Goal: Task Accomplishment & Management: Complete application form

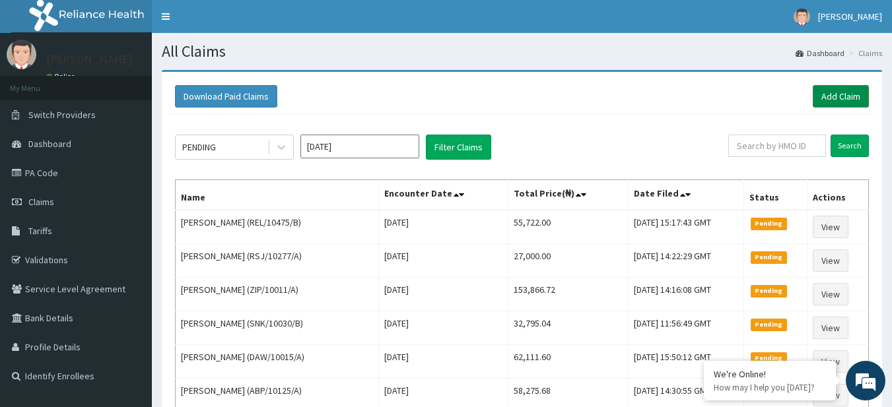
click at [856, 91] on link "Add Claim" at bounding box center [841, 96] width 56 height 22
click at [837, 105] on link "Add Claim" at bounding box center [841, 96] width 56 height 22
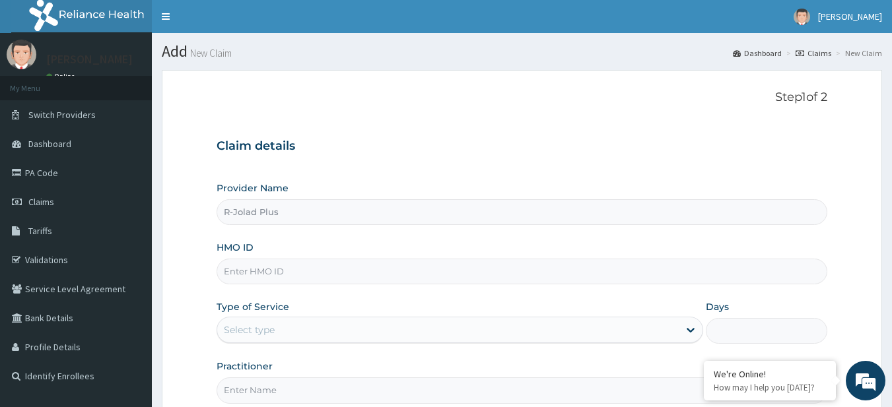
click at [337, 269] on input "HMO ID" at bounding box center [523, 272] width 612 height 26
paste input "REL/10508/A"
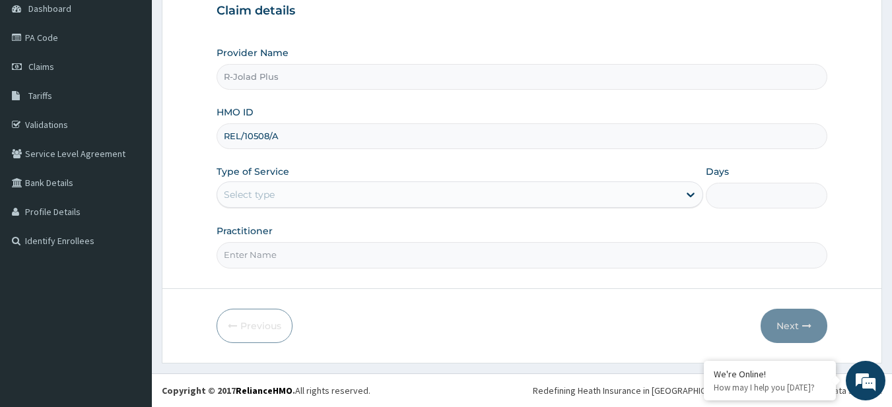
type input "REL/10508/A"
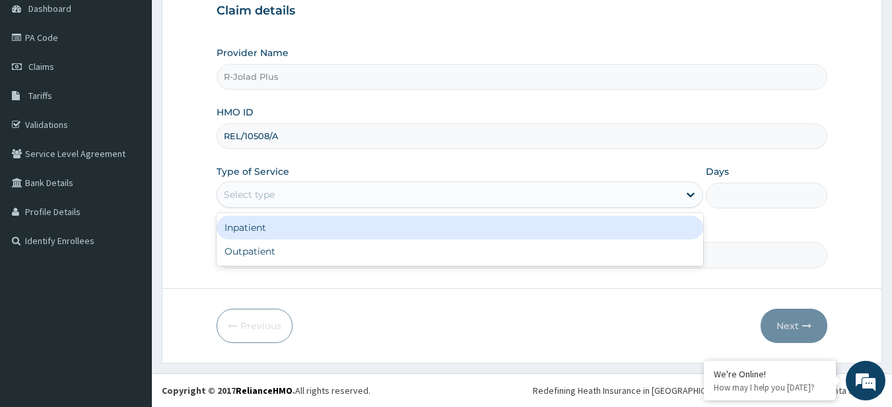
click at [277, 198] on div "Select type" at bounding box center [448, 194] width 462 height 21
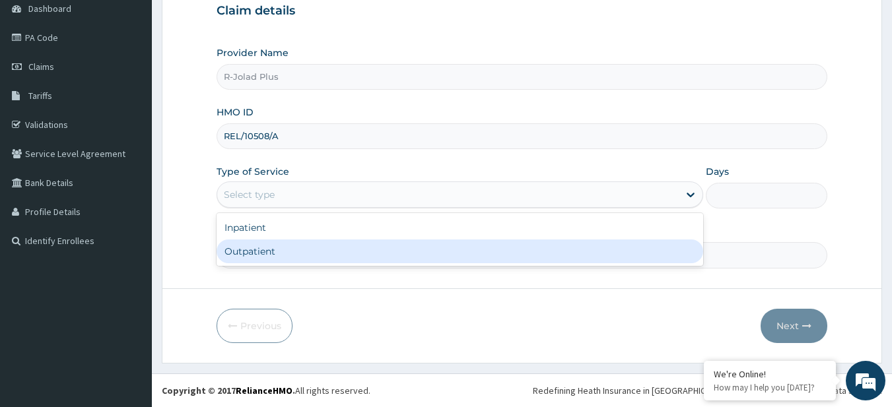
click at [278, 256] on div "Outpatient" at bounding box center [460, 252] width 487 height 24
type input "1"
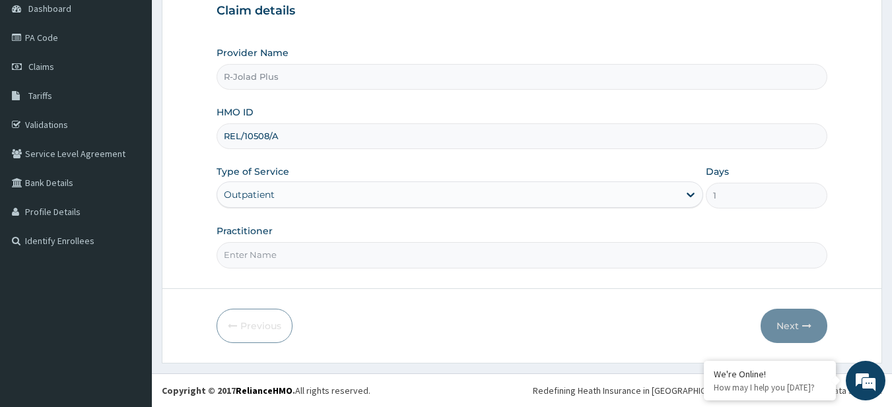
click at [278, 256] on input "Practitioner" at bounding box center [523, 255] width 612 height 26
type input "DR BUNMI"
click at [771, 328] on button "Next" at bounding box center [794, 326] width 67 height 34
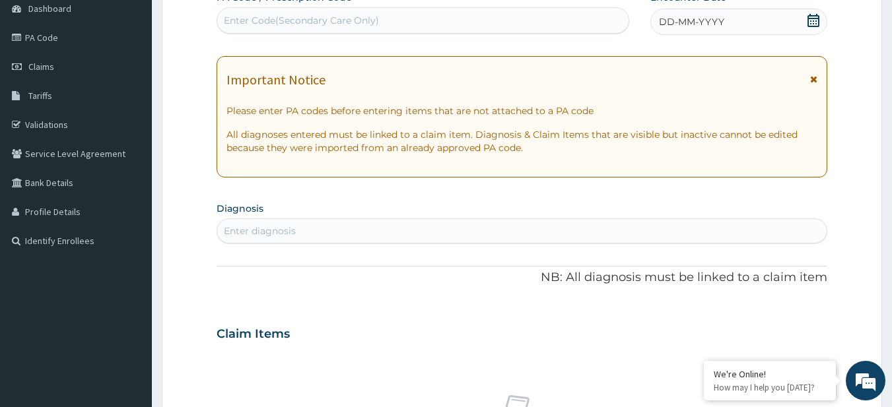
scroll to position [0, 0]
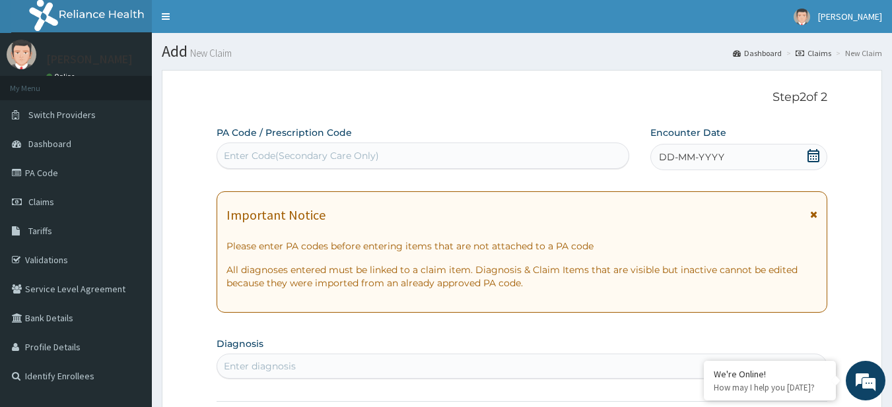
click at [333, 154] on div "Enter Code(Secondary Care Only)" at bounding box center [301, 155] width 155 height 13
paste input "PA/F4953F"
type input "PA/F4953F"
click at [333, 154] on div "Enter Code(Secondary Care Only)" at bounding box center [423, 155] width 412 height 21
click at [333, 154] on div "Enter Code(Secondary Care Only)" at bounding box center [301, 155] width 155 height 13
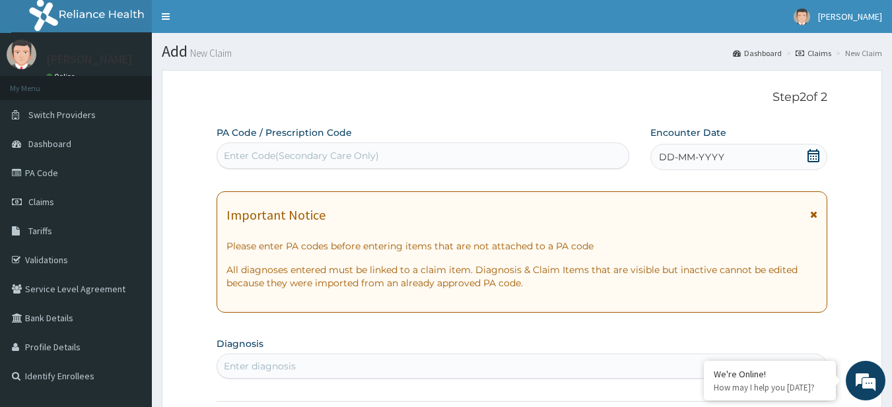
paste input "PA/F4953F"
type input "PA/F4953F"
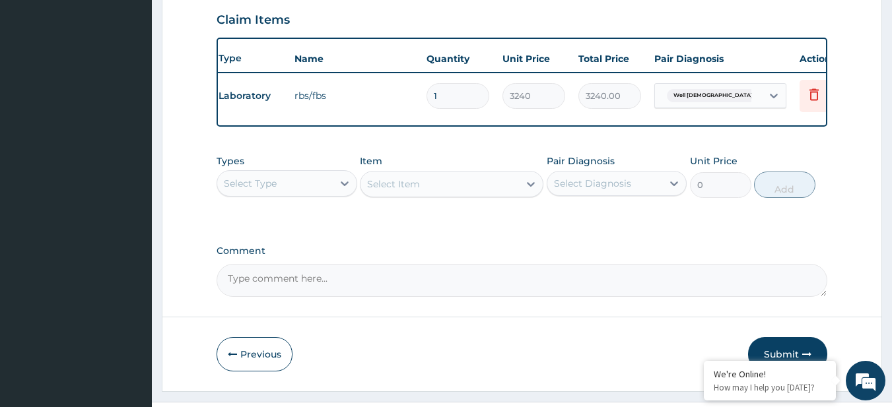
scroll to position [466, 0]
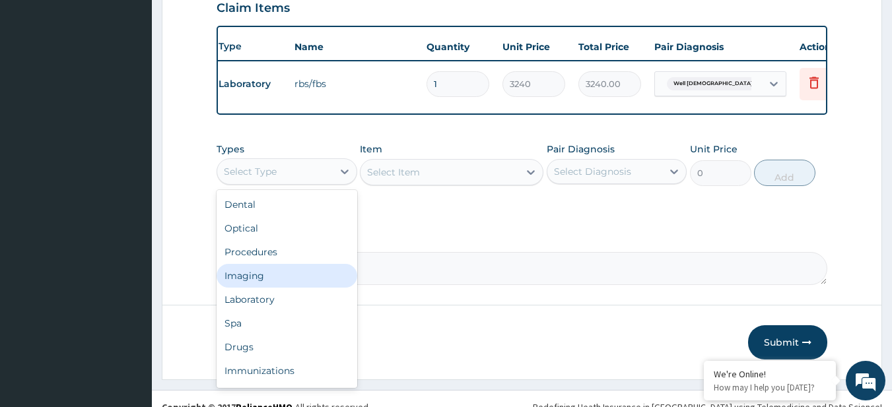
drag, startPoint x: 240, startPoint y: 176, endPoint x: 267, endPoint y: 320, distance: 146.5
click at [267, 185] on div "option Imaging focused, 4 of 10. 10 results available. Use Up and Down to choos…" at bounding box center [287, 171] width 141 height 26
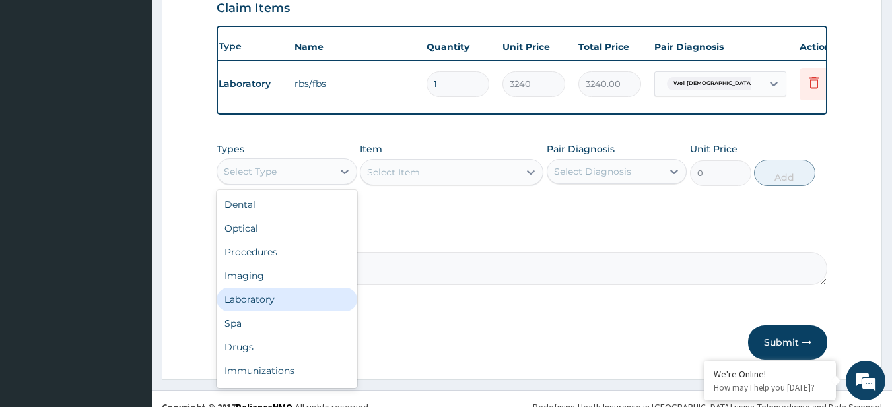
click at [267, 312] on div "Laboratory" at bounding box center [287, 300] width 141 height 24
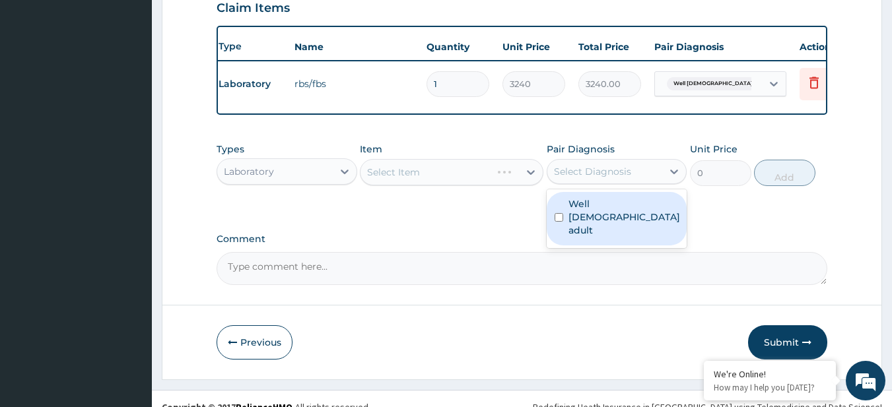
drag, startPoint x: 617, startPoint y: 180, endPoint x: 616, endPoint y: 219, distance: 38.3
click at [616, 184] on div "option Well male adult focused, 1 of 1. 1 result available. Use Up and Down to …" at bounding box center [617, 171] width 141 height 25
click at [616, 219] on label "Well male adult" at bounding box center [625, 217] width 112 height 40
checkbox input "true"
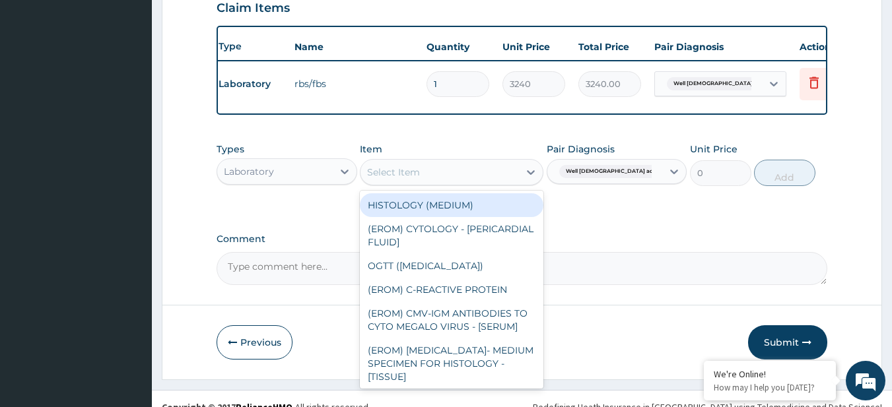
click at [433, 183] on div "Select Item" at bounding box center [440, 172] width 158 height 21
paste input "CHEST (PA/LAT) X-RAY ELECTROLYTES/UREA/CREATININE"
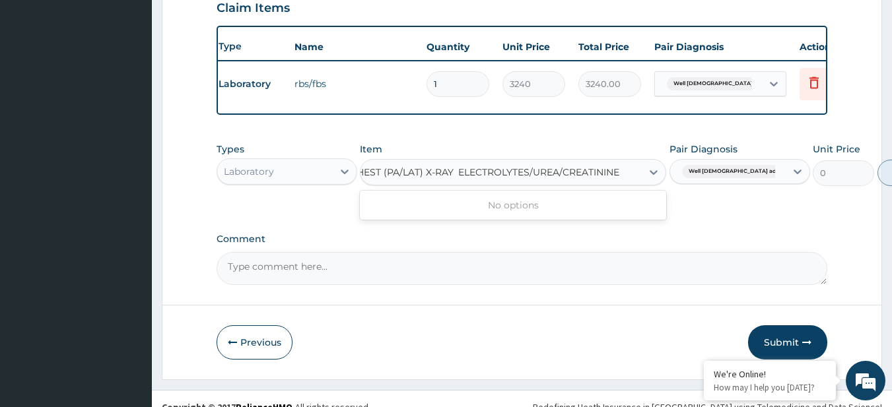
scroll to position [0, 7]
type input "ELECTROLYTES/UREA/CREATININE"
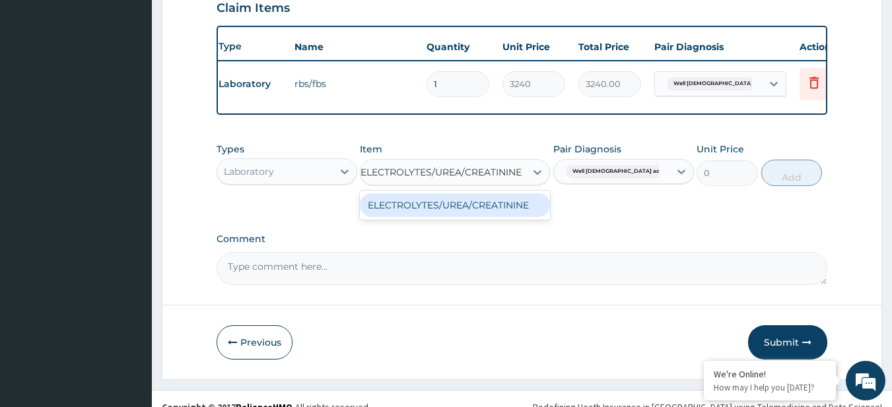
click at [444, 211] on div "ELECTROLYTES/UREA/CREATININE" at bounding box center [455, 205] width 190 height 24
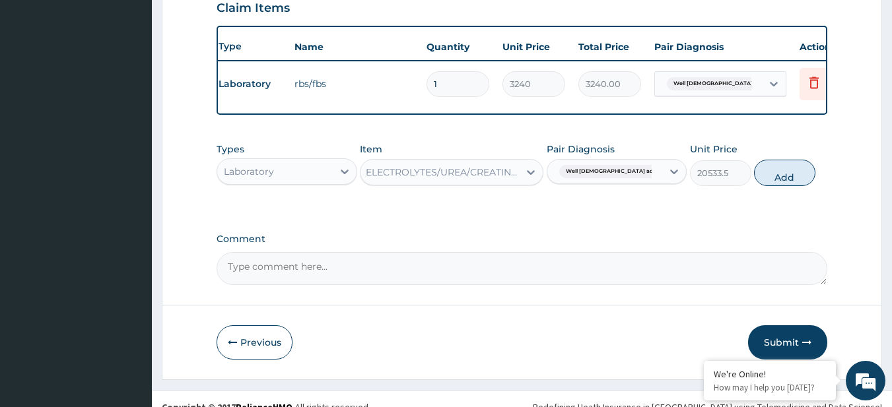
scroll to position [0, 1]
click at [770, 186] on button "Add" at bounding box center [784, 173] width 61 height 26
type input "0"
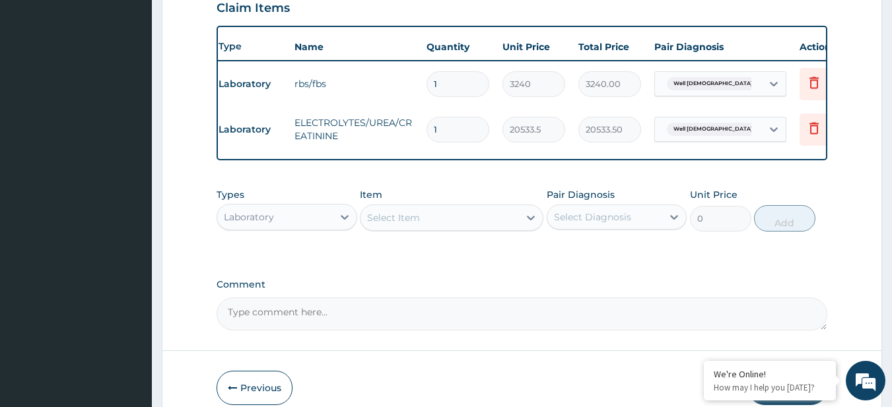
scroll to position [0, 0]
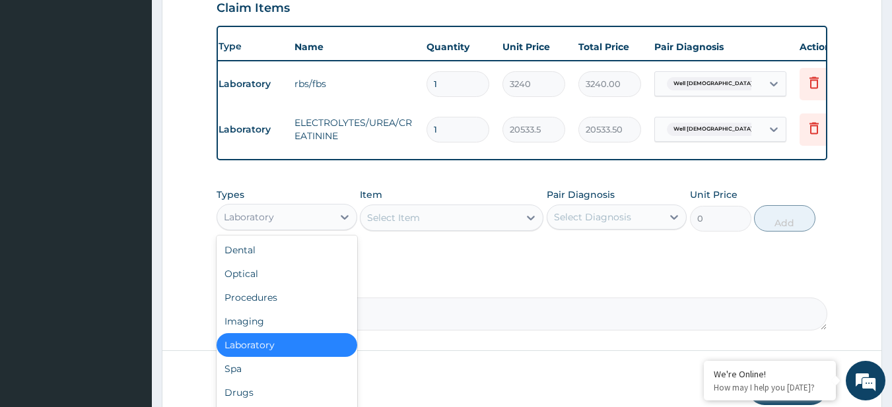
click at [245, 219] on div "Laboratory" at bounding box center [275, 217] width 116 height 21
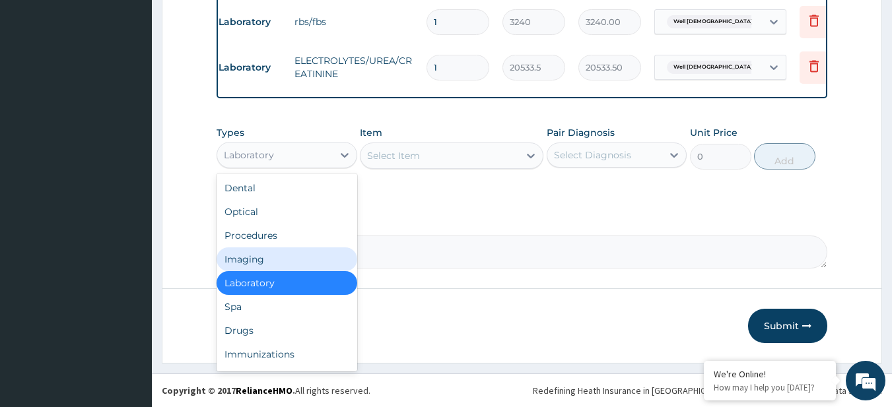
click at [248, 263] on div "Imaging" at bounding box center [287, 260] width 141 height 24
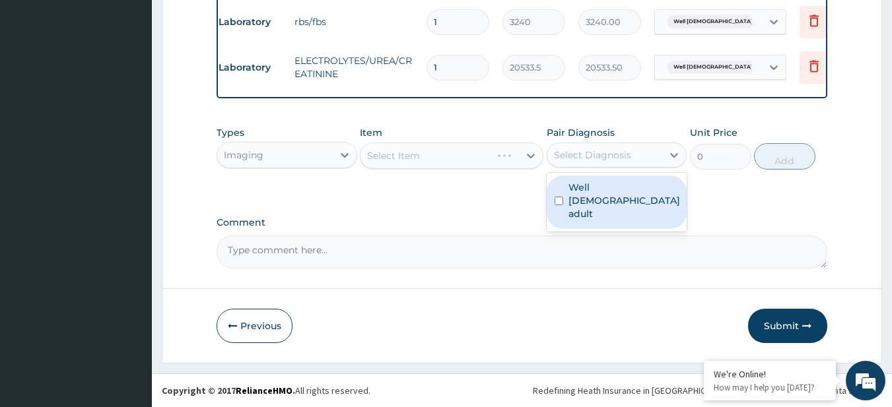
drag, startPoint x: 578, startPoint y: 156, endPoint x: 588, endPoint y: 182, distance: 27.8
click at [588, 168] on div "option Well male adult, selected. option Well male adult focused, 1 of 1. 1 res…" at bounding box center [617, 155] width 141 height 25
click at [588, 182] on label "Well male adult" at bounding box center [625, 201] width 112 height 40
checkbox input "true"
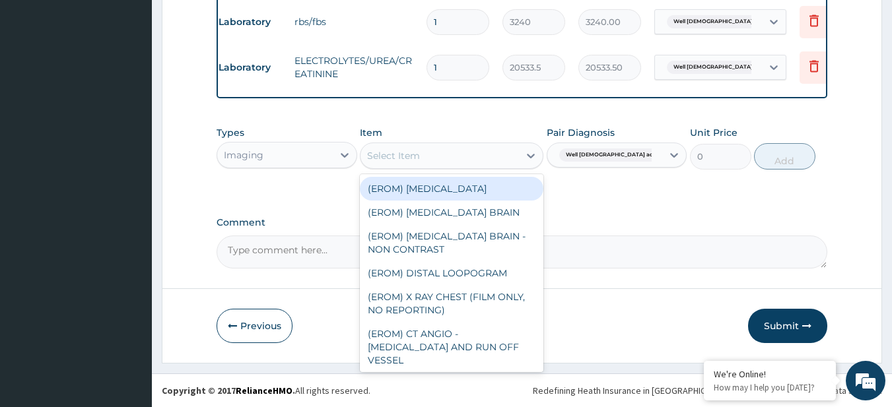
click at [489, 154] on div "Select Item" at bounding box center [440, 155] width 158 height 21
paste input "CHEST (PA/LAT) X-RAY"
type input "CHEST (PA/LAT) X-RAY"
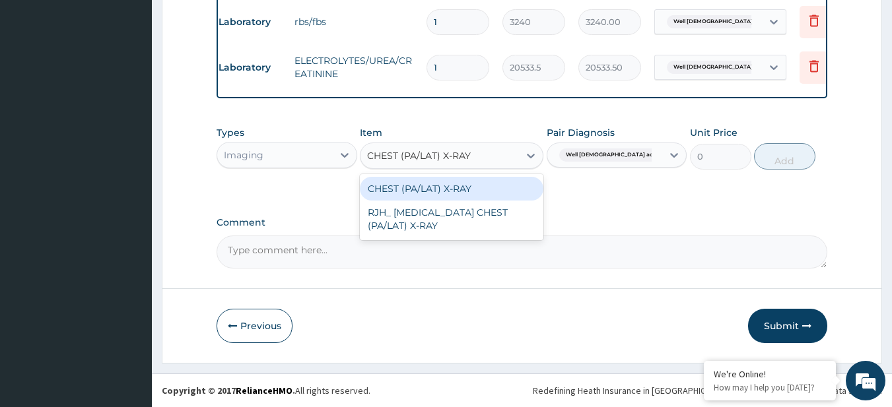
click at [500, 187] on div "CHEST (PA/LAT) X-RAY" at bounding box center [452, 189] width 184 height 24
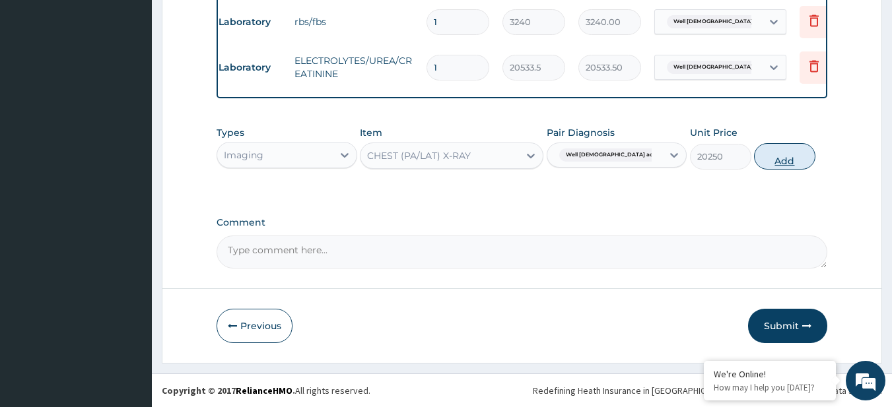
click at [805, 155] on button "Add" at bounding box center [784, 156] width 61 height 26
type input "0"
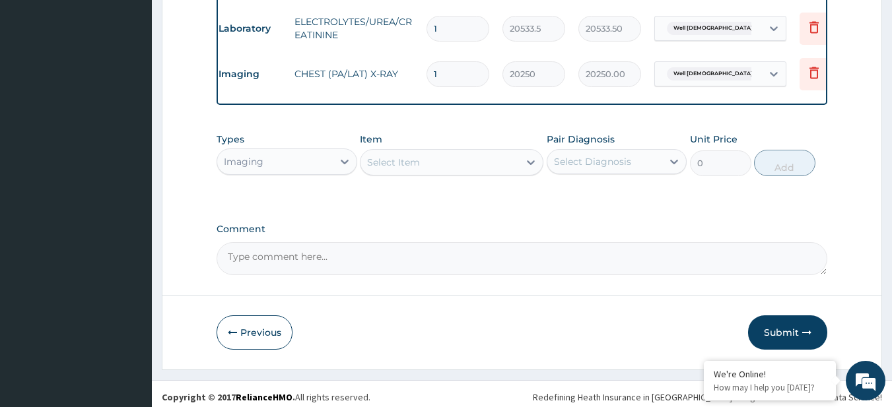
scroll to position [583, 0]
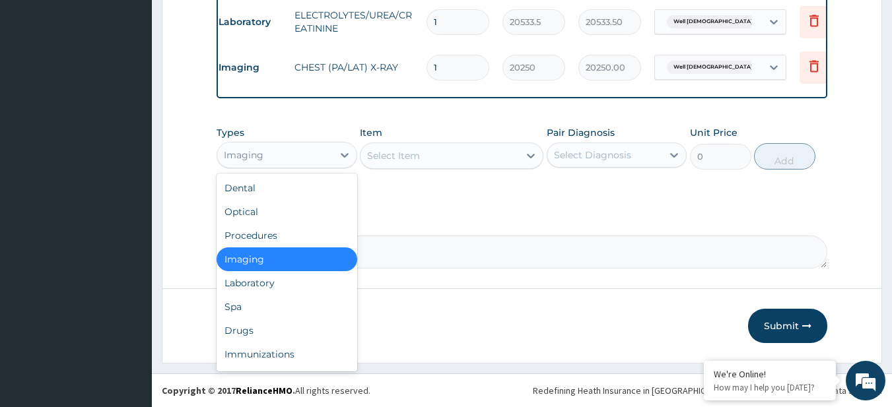
click at [311, 167] on div "Imaging" at bounding box center [287, 155] width 141 height 26
click at [314, 289] on div "Laboratory" at bounding box center [287, 283] width 141 height 24
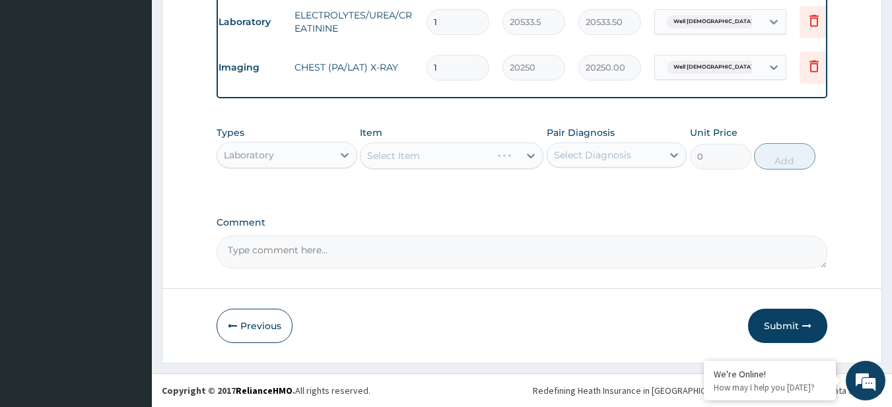
click at [487, 149] on div "Select Item" at bounding box center [452, 156] width 184 height 26
click at [444, 160] on div "Select Item" at bounding box center [452, 156] width 184 height 26
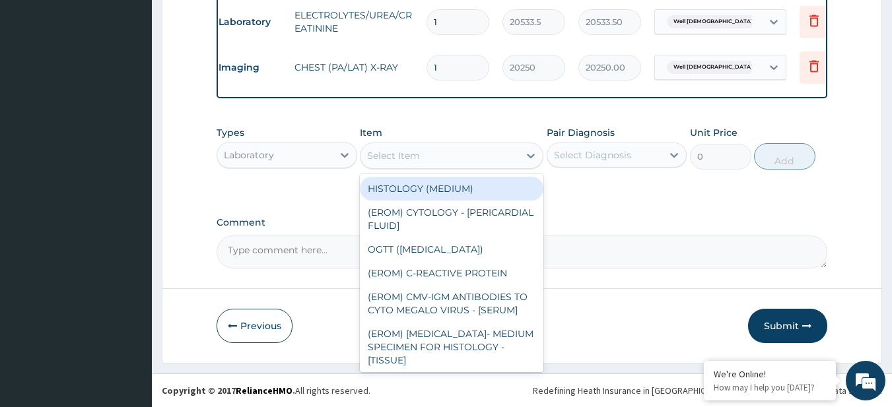
click at [444, 160] on div "Select Item" at bounding box center [440, 155] width 158 height 21
paste input "LIVER FUNCTION TEST (LFT) LIPOGRAM URINALYSIS"
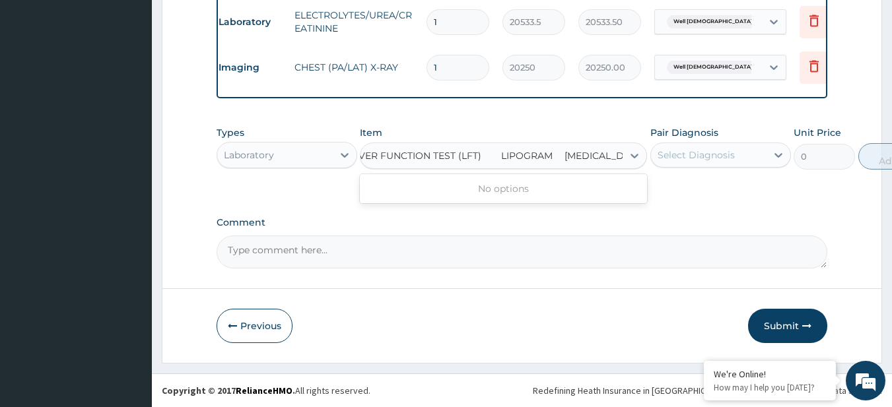
type input "LIVER FUNCTION TEST (LFT)"
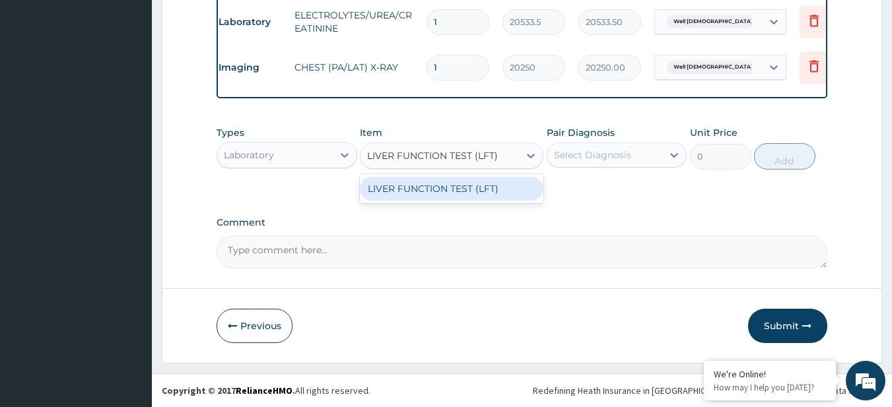
scroll to position [0, 0]
click at [452, 181] on div "LIVER FUNCTION TEST (LFT)" at bounding box center [452, 189] width 184 height 24
type input "22244.625"
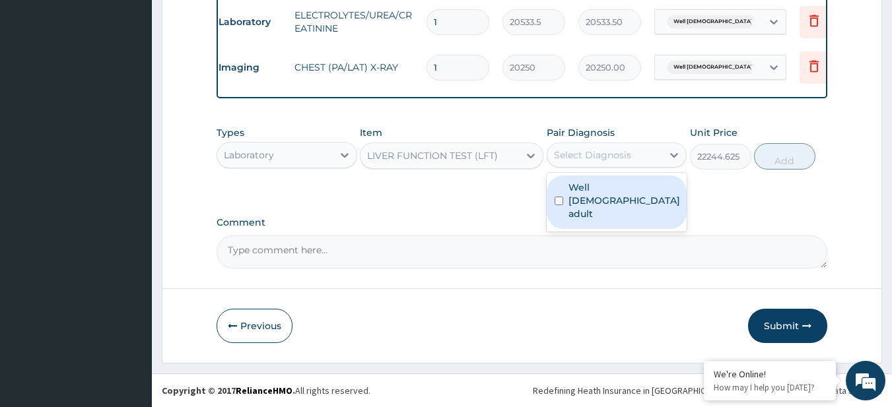
click at [610, 162] on div "Select Diagnosis" at bounding box center [605, 155] width 116 height 21
click at [610, 182] on label "Well male adult" at bounding box center [625, 201] width 112 height 40
checkbox input "true"
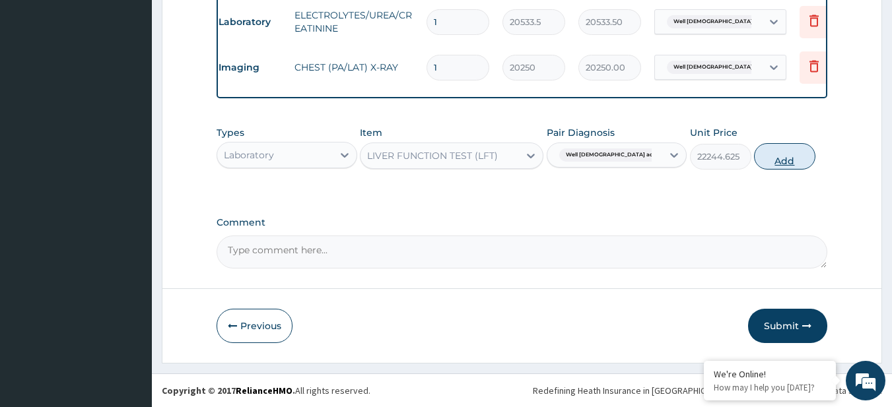
click at [808, 160] on button "Add" at bounding box center [784, 156] width 61 height 26
type input "0"
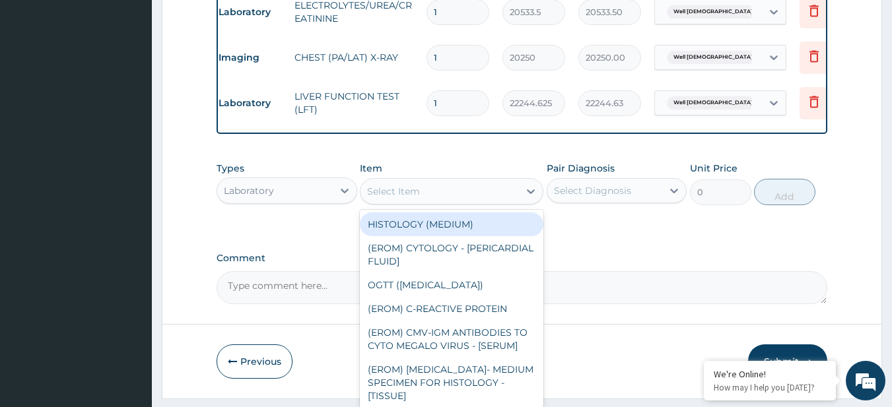
click at [446, 193] on div "Select Item" at bounding box center [440, 191] width 158 height 21
paste input "LIPOGRAM URINALYSIS"
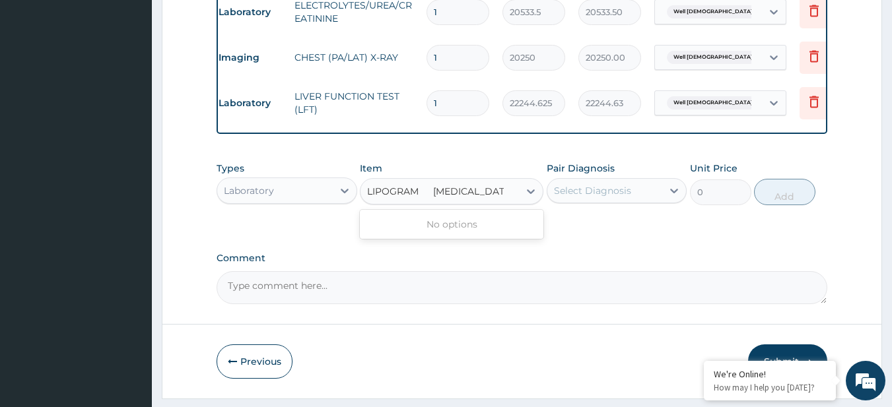
type input "LIPOGRAM"
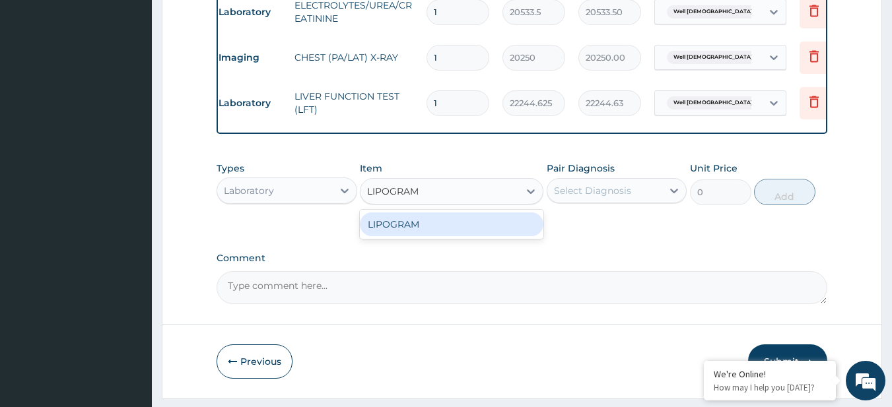
click at [476, 236] on div "LIPOGRAM" at bounding box center [452, 225] width 184 height 24
type input "11779.4384765625"
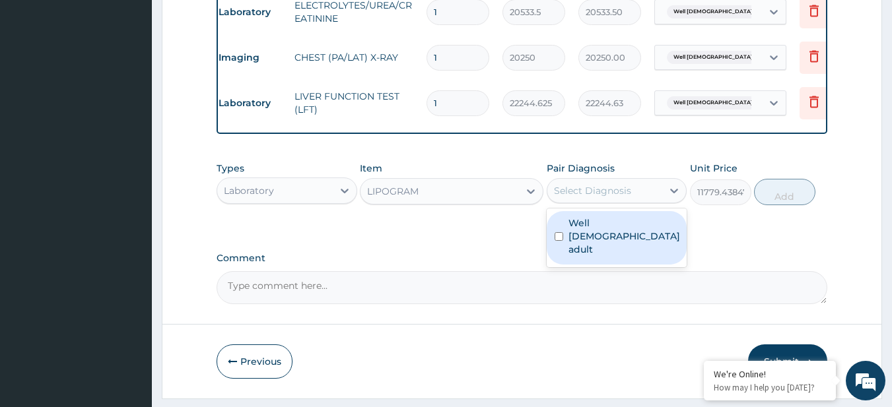
drag, startPoint x: 591, startPoint y: 195, endPoint x: 591, endPoint y: 255, distance: 60.1
click at [586, 242] on div "Well male adult" at bounding box center [617, 237] width 141 height 53
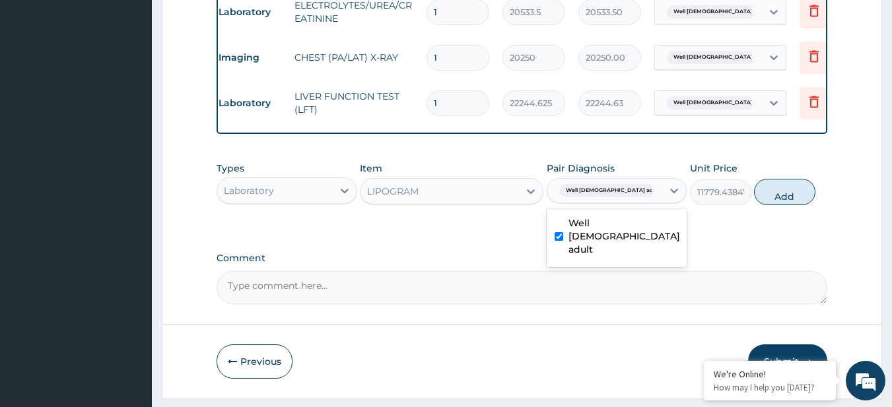
checkbox input "true"
click at [792, 205] on button "Add" at bounding box center [784, 192] width 61 height 26
type input "0"
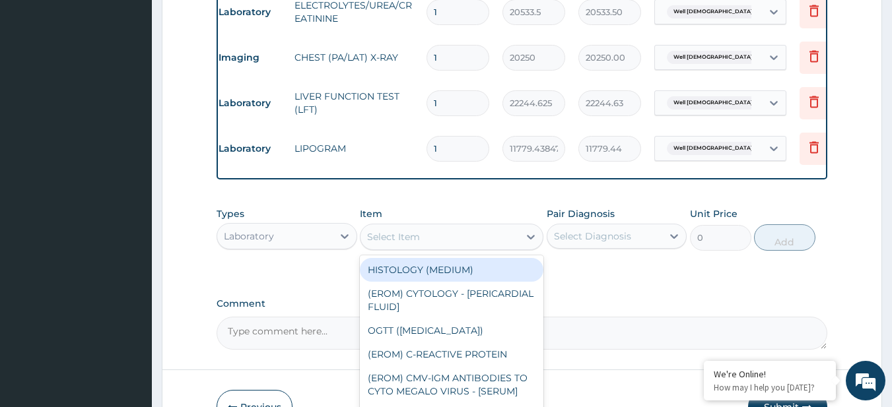
click at [441, 248] on div "Select Item" at bounding box center [440, 237] width 158 height 21
paste input "URINALYSIS"
type input "URINALYSIS"
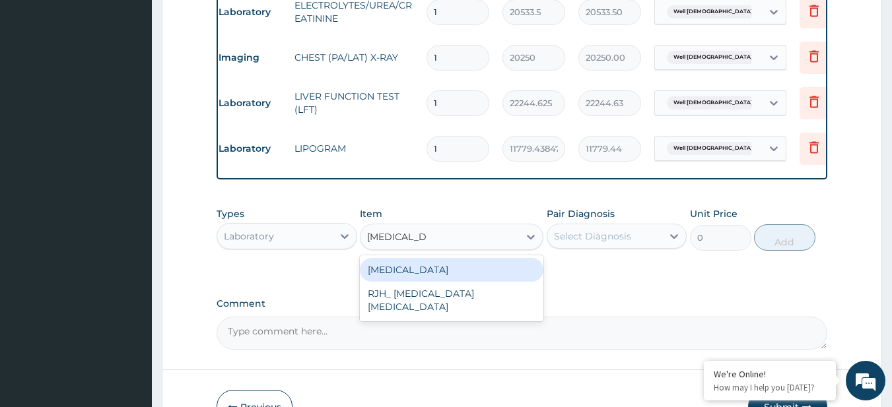
click at [448, 269] on div "URINALYSIS" at bounding box center [452, 270] width 184 height 24
type input "5808.52001953125"
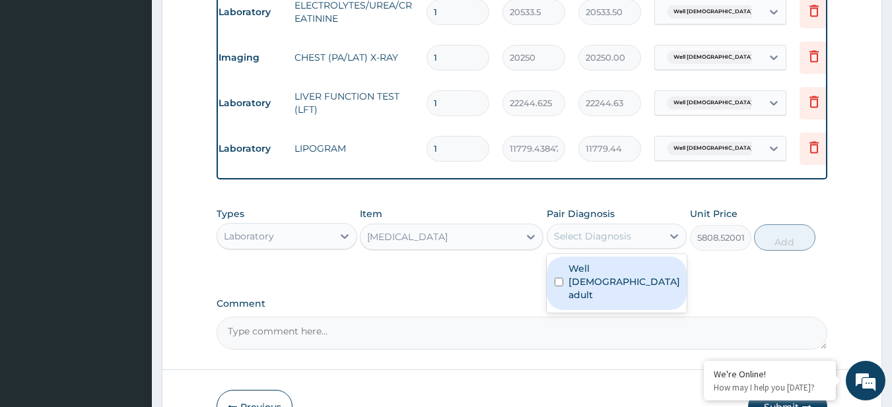
drag, startPoint x: 591, startPoint y: 238, endPoint x: 608, endPoint y: 291, distance: 56.2
click at [608, 249] on div "option Well male adult, selected. option Well male adult focused, 1 of 1. 1 res…" at bounding box center [617, 236] width 141 height 25
click at [608, 291] on div "Well male adult" at bounding box center [617, 283] width 141 height 53
checkbox input "true"
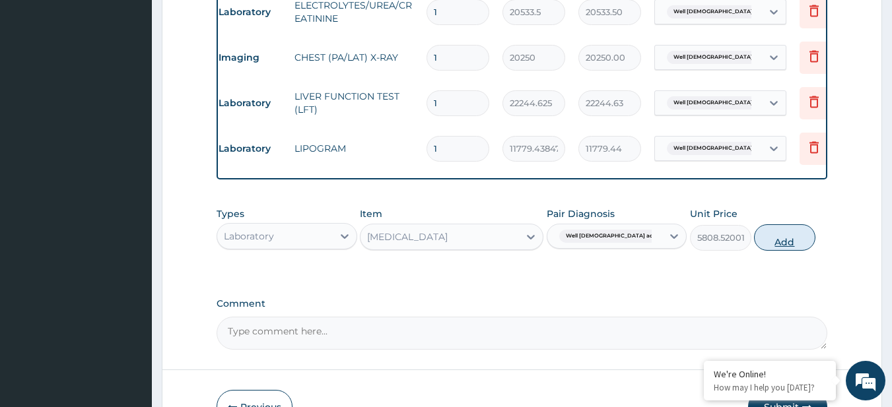
click at [777, 251] on button "Add" at bounding box center [784, 238] width 61 height 26
type input "0"
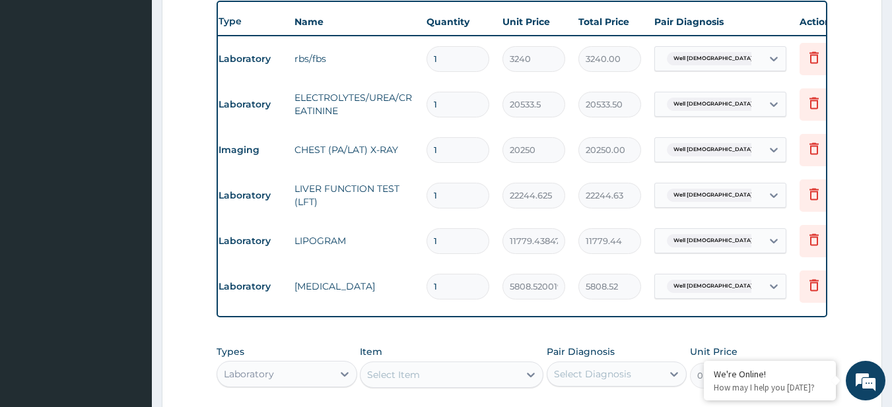
scroll to position [720, 0]
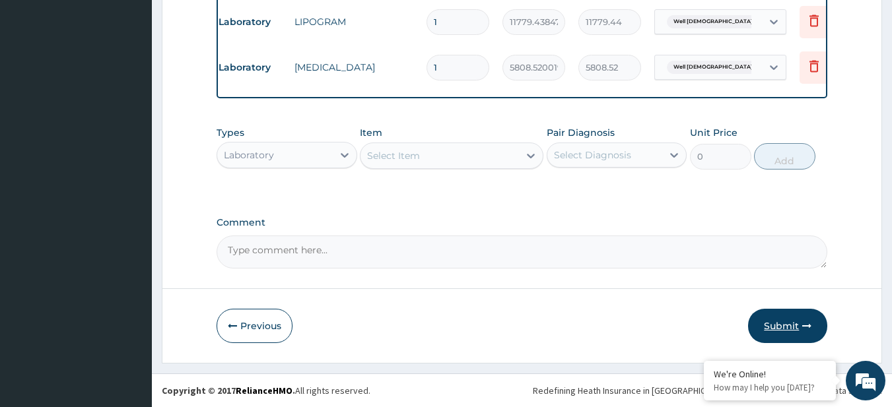
click at [787, 323] on button "Submit" at bounding box center [787, 326] width 79 height 34
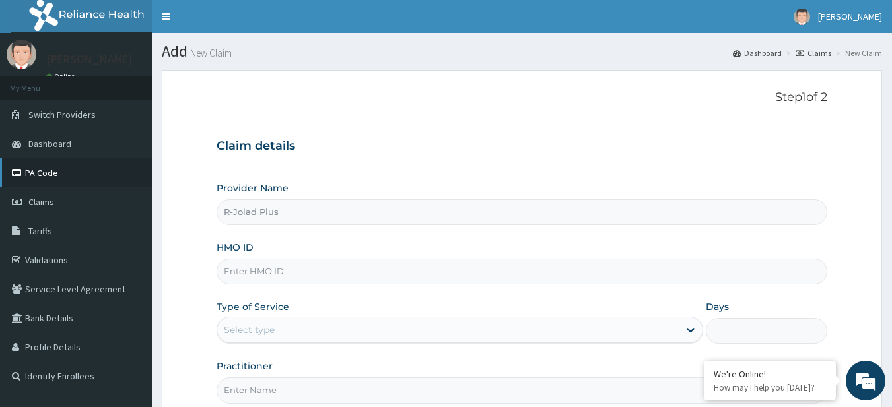
click at [84, 160] on link "PA Code" at bounding box center [76, 172] width 152 height 29
click at [310, 263] on input "HMO ID" at bounding box center [523, 272] width 612 height 26
paste input "RSJ/10046/B"
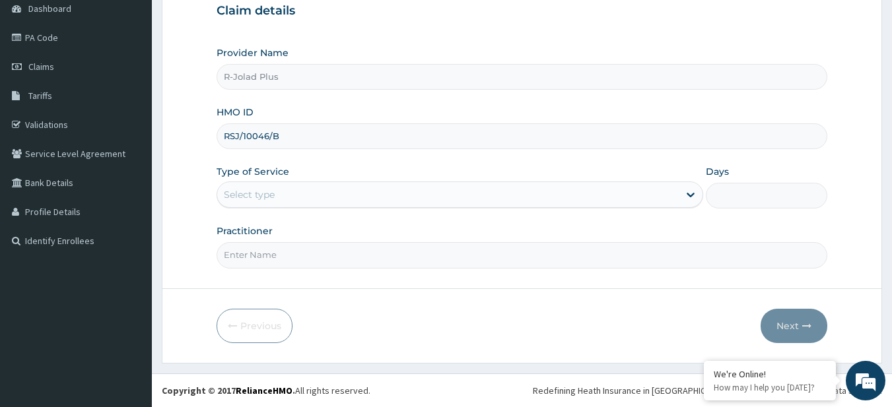
type input "RSJ/10046/B"
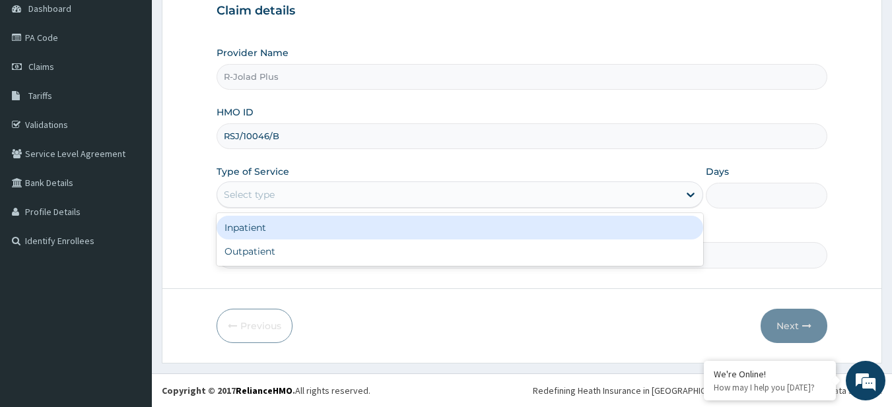
click at [266, 201] on div "Select type" at bounding box center [249, 194] width 51 height 13
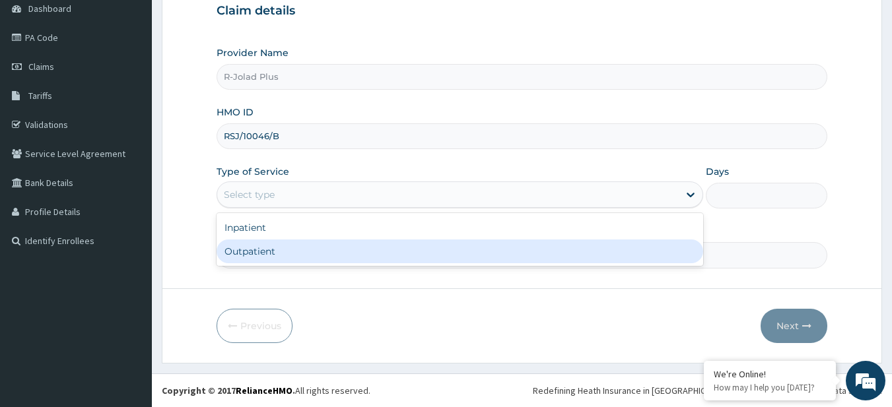
click at [283, 258] on div "Outpatient" at bounding box center [460, 252] width 487 height 24
type input "1"
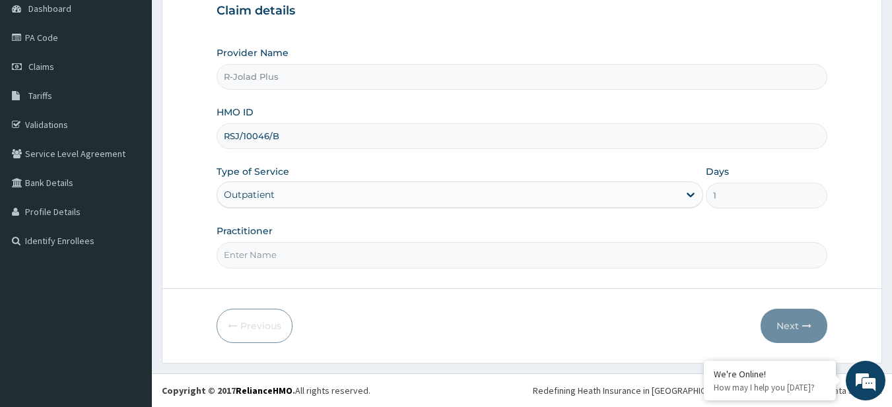
click at [355, 251] on input "Practitioner" at bounding box center [523, 255] width 612 height 26
type input "DR BUNMI"
click at [788, 331] on button "Next" at bounding box center [794, 326] width 67 height 34
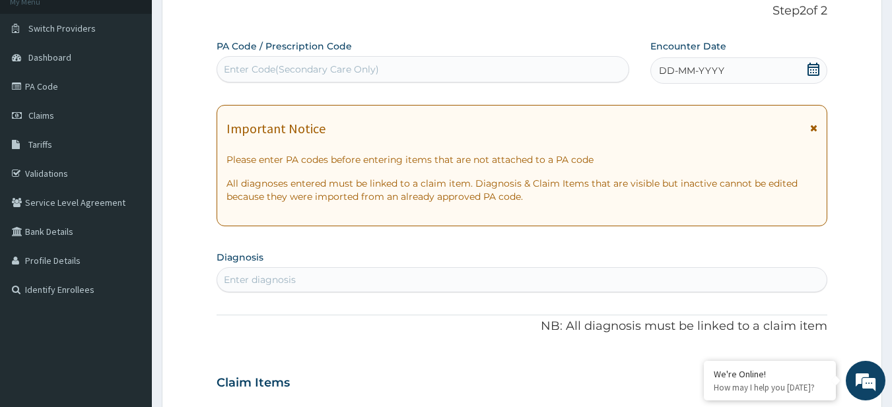
scroll to position [86, 0]
click at [335, 280] on div "Enter diagnosis" at bounding box center [522, 280] width 610 height 21
type input "MYOPIA"
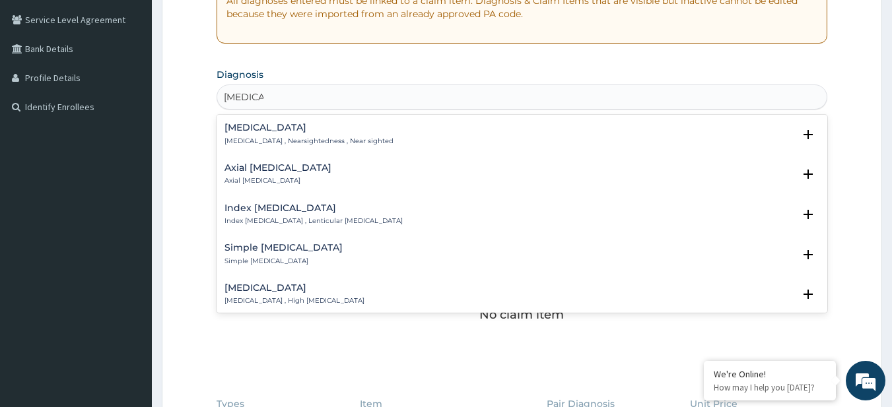
click at [256, 131] on h4 "Myopia" at bounding box center [309, 128] width 169 height 10
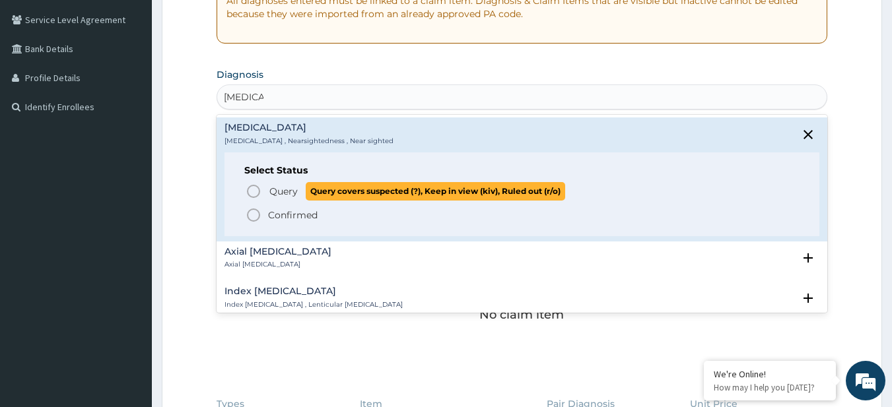
click at [288, 195] on span "Query" at bounding box center [283, 191] width 28 height 13
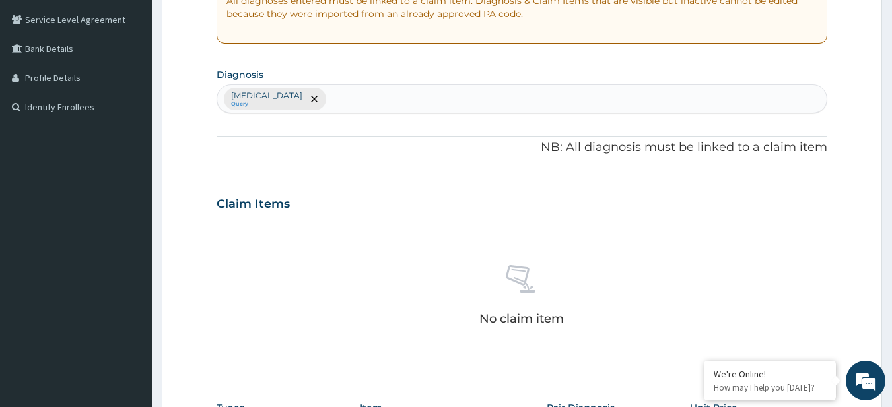
scroll to position [545, 0]
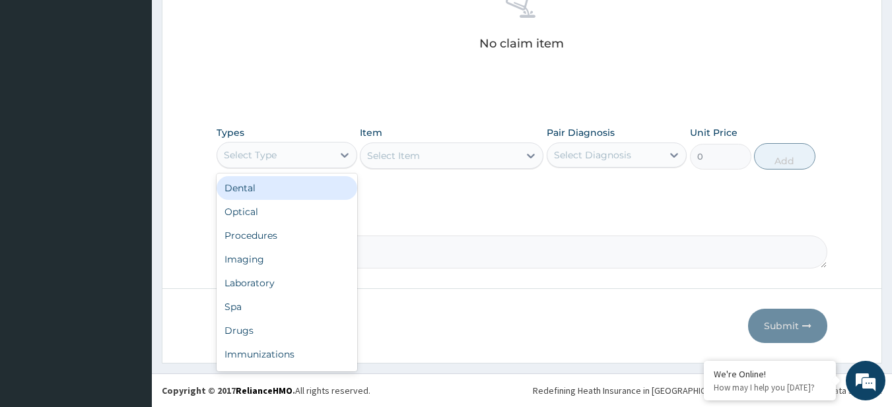
click at [265, 160] on div "Select Type" at bounding box center [250, 155] width 53 height 13
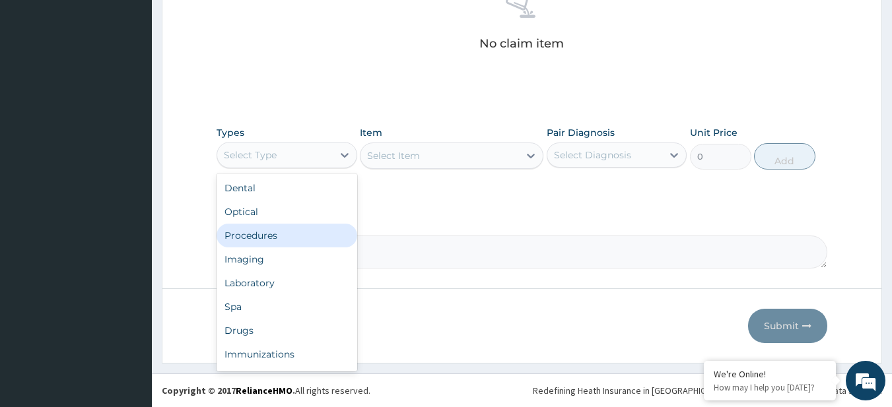
click at [264, 231] on div "Procedures" at bounding box center [287, 236] width 141 height 24
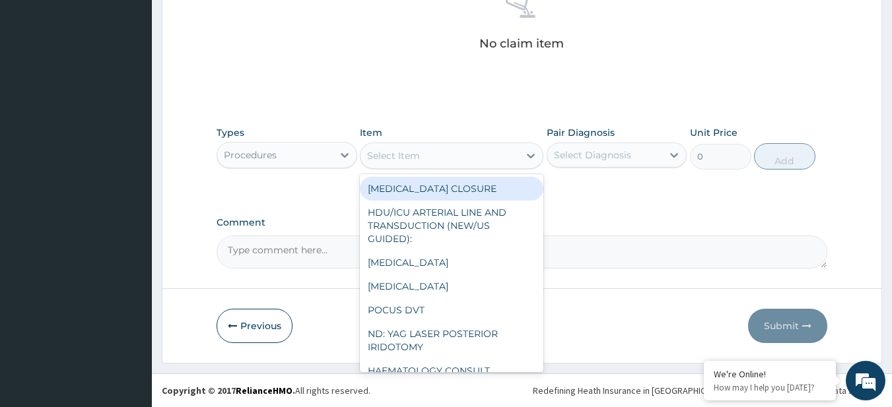
click at [468, 160] on div "Select Item" at bounding box center [440, 155] width 158 height 21
paste input "FRAME & LENSES"
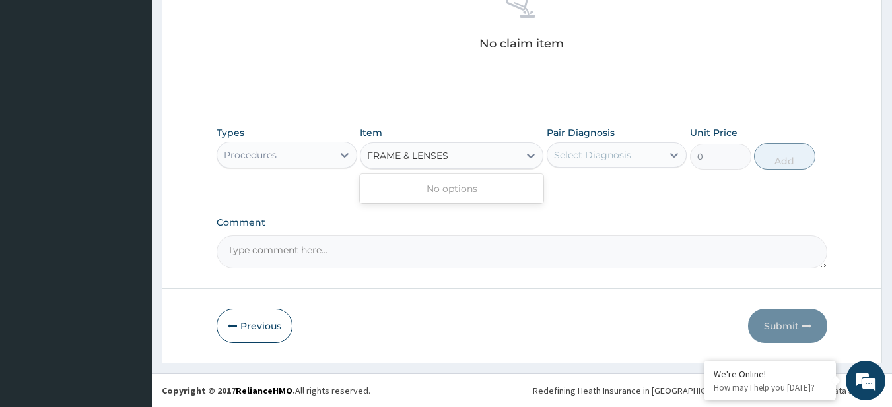
type input "FRAME & LENSES"
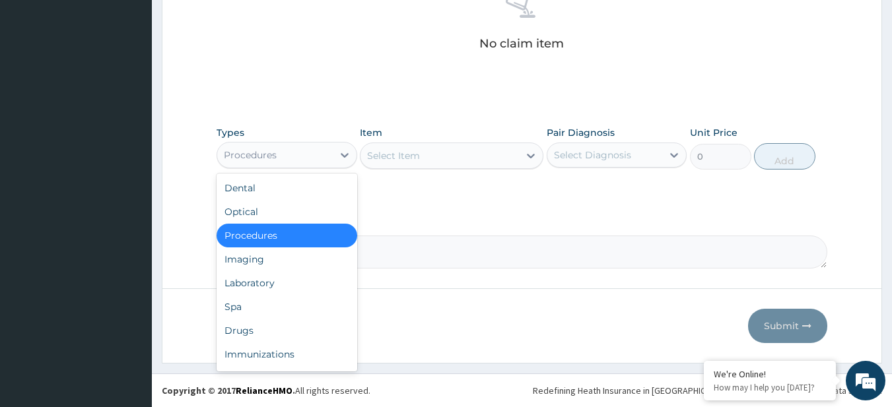
click at [320, 145] on div "Procedures" at bounding box center [275, 155] width 116 height 21
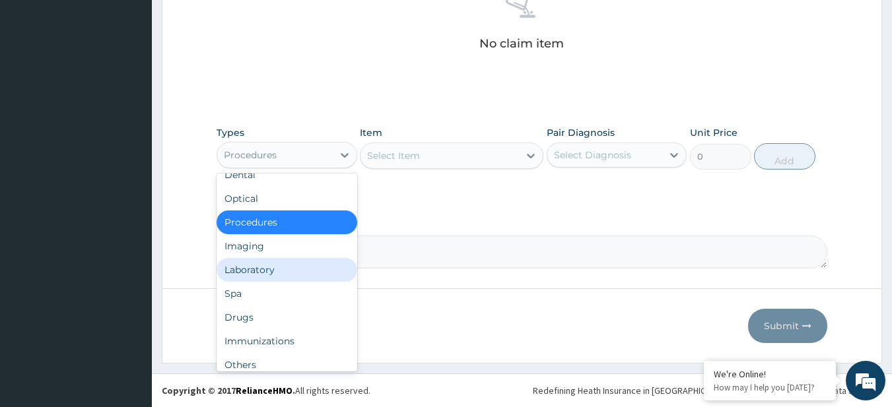
scroll to position [45, 0]
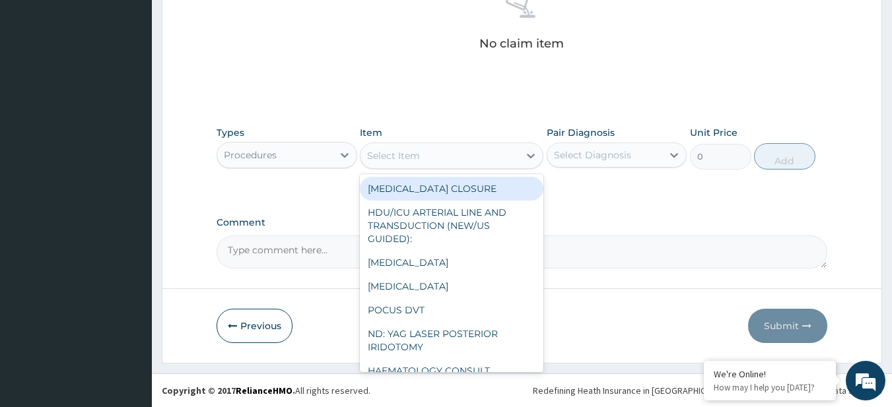
click at [409, 158] on div "Select Item" at bounding box center [393, 155] width 53 height 13
paste input "FRAME & LENSES"
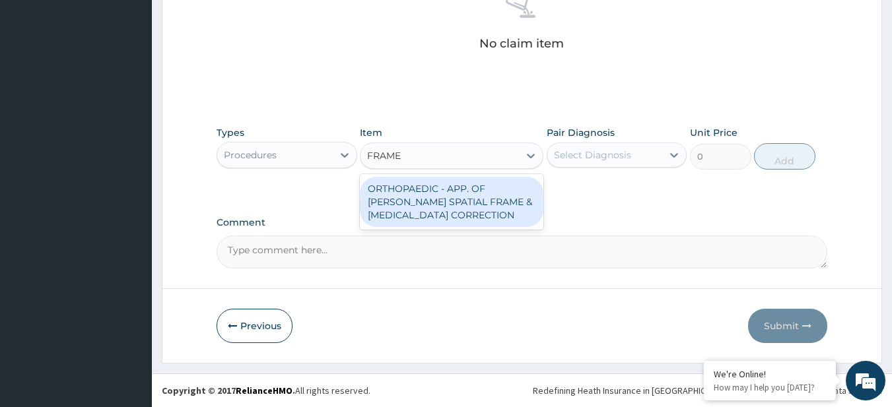
type input "FRAME"
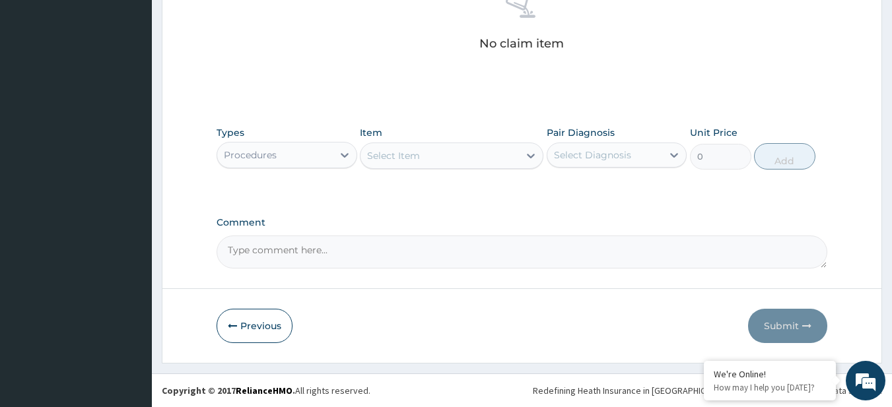
click at [409, 158] on div "Select Item" at bounding box center [440, 155] width 158 height 21
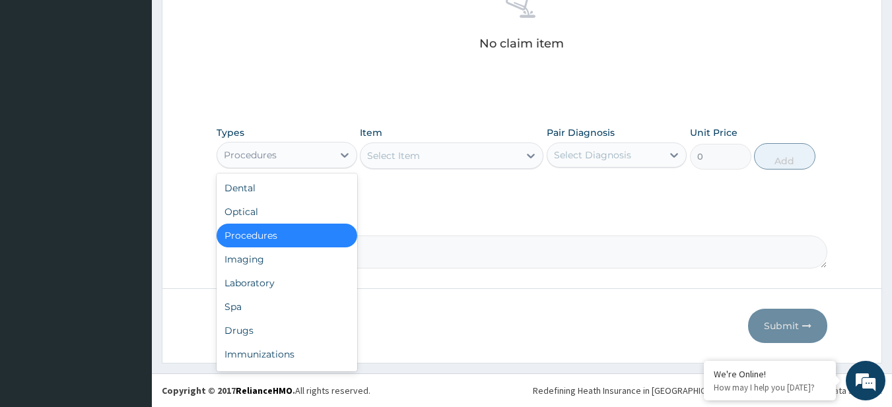
click at [279, 149] on div "Procedures" at bounding box center [275, 155] width 116 height 21
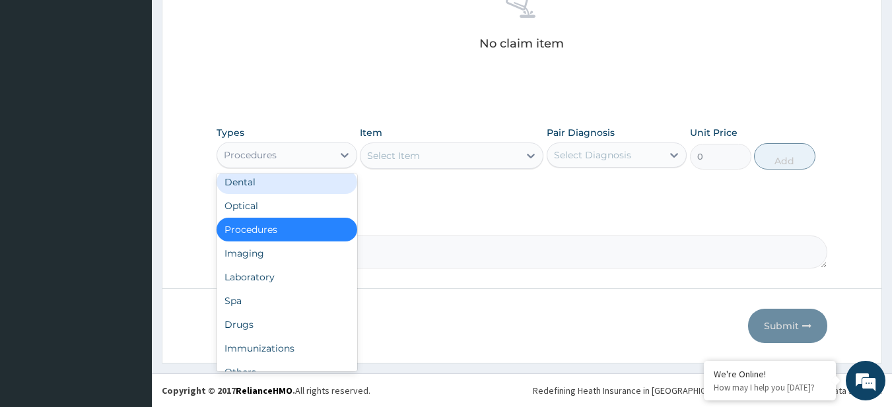
scroll to position [0, 0]
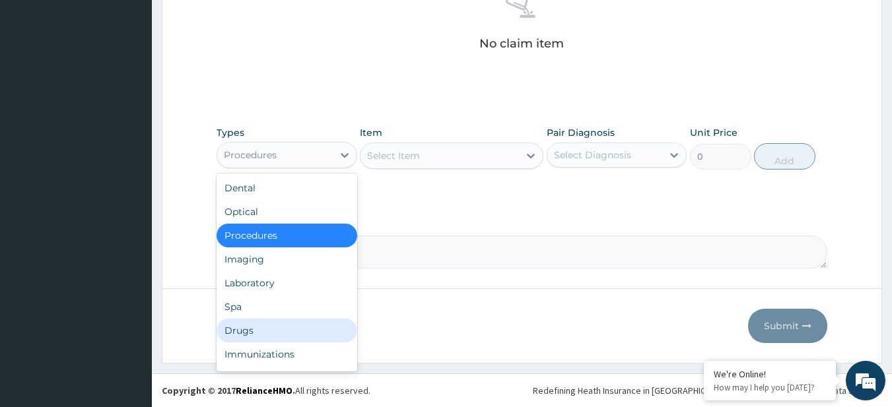
click at [222, 324] on div "Drugs" at bounding box center [287, 331] width 141 height 24
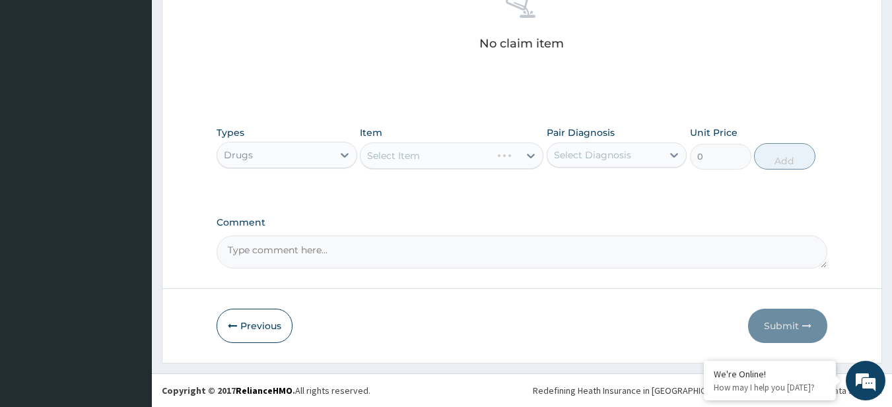
click at [479, 152] on div "Select Item" at bounding box center [452, 156] width 184 height 26
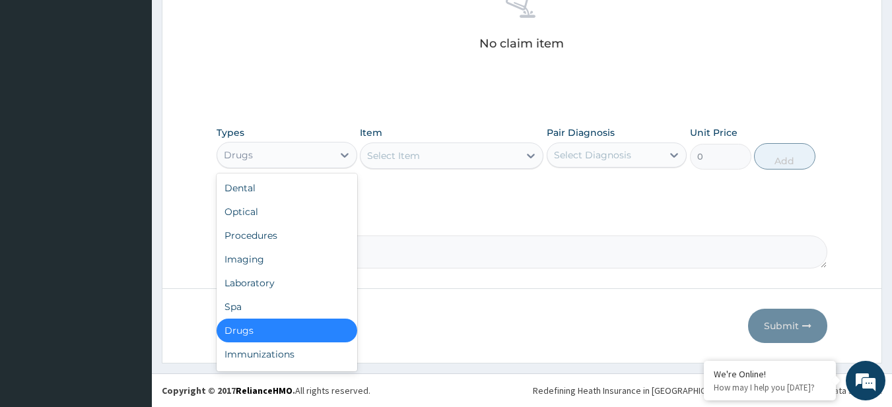
click at [320, 164] on div "Drugs" at bounding box center [275, 155] width 116 height 21
click at [300, 234] on div "Procedures" at bounding box center [287, 236] width 141 height 24
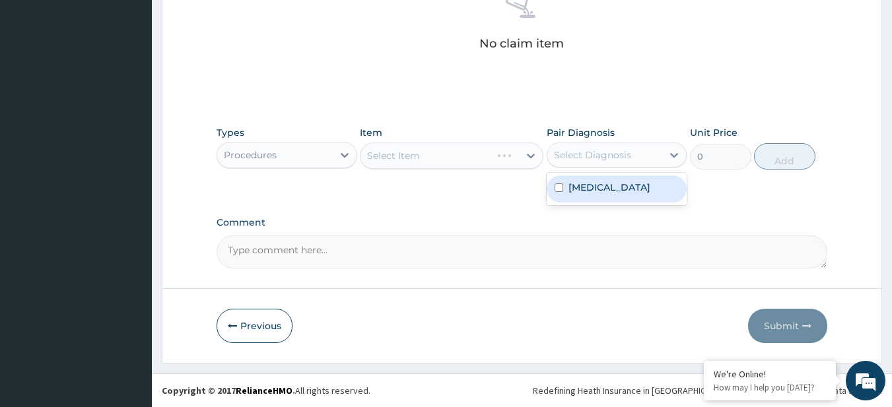
click at [597, 149] on div "Select Diagnosis" at bounding box center [592, 155] width 77 height 13
click at [589, 192] on label "Myopia" at bounding box center [610, 187] width 82 height 13
checkbox input "true"
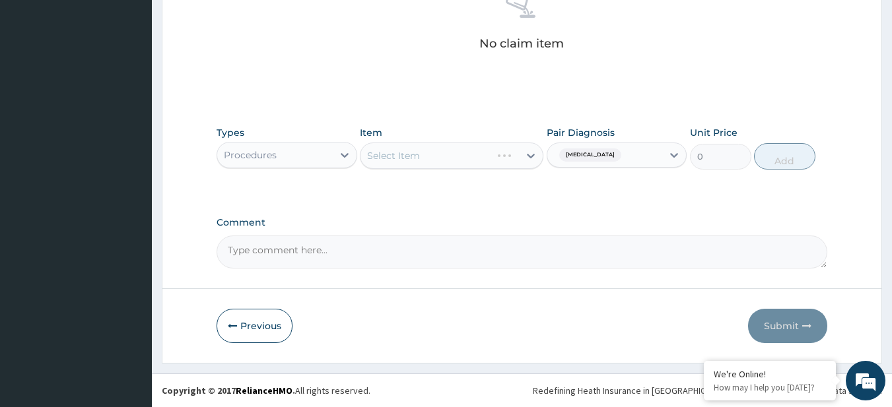
click at [301, 250] on textarea "Comment" at bounding box center [523, 252] width 612 height 33
paste textarea "FRAME & LENSES"
click at [444, 243] on textarea "Kiindly add FRAME & LENSES" at bounding box center [523, 252] width 612 height 33
type textarea "Kiindly add FRAME & LENSES. Price 30,000"
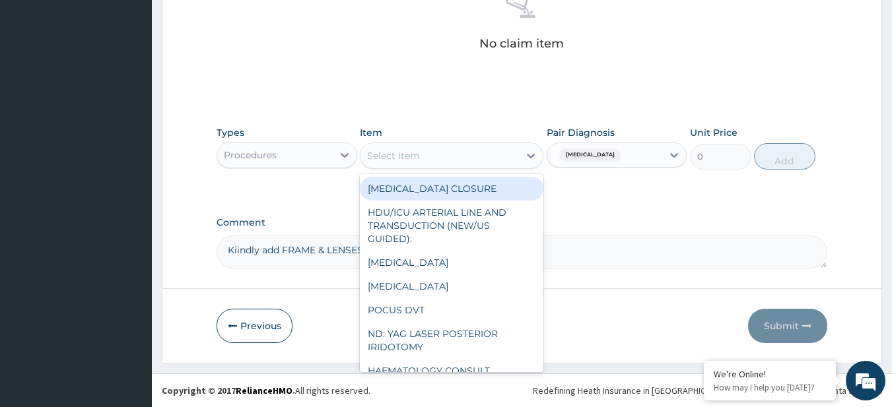
click at [429, 147] on div "Select Item" at bounding box center [440, 155] width 158 height 21
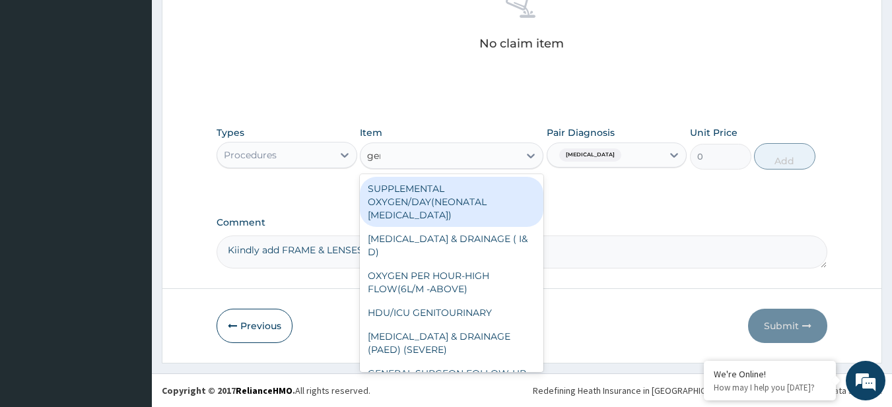
type input "gene"
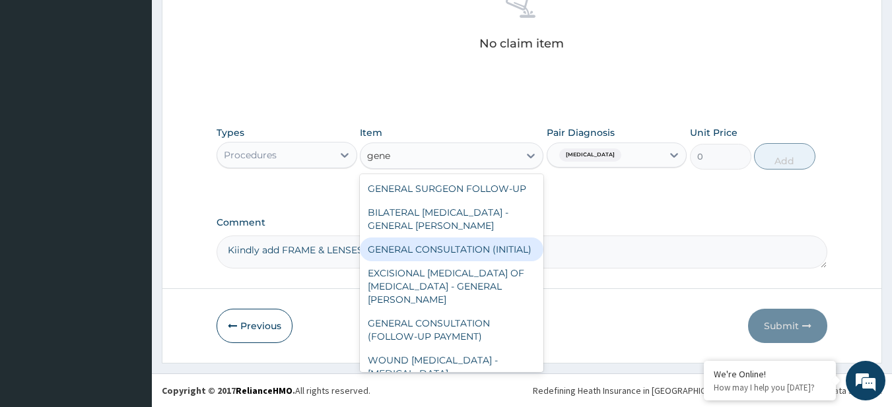
click at [438, 259] on div "GENERAL CONSULTATION (INITIAL)" at bounding box center [452, 250] width 184 height 24
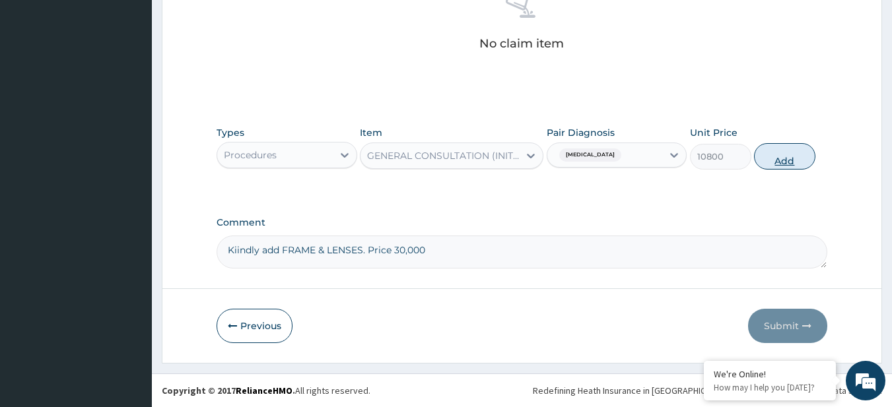
click at [781, 158] on button "Add" at bounding box center [784, 156] width 61 height 26
type input "0"
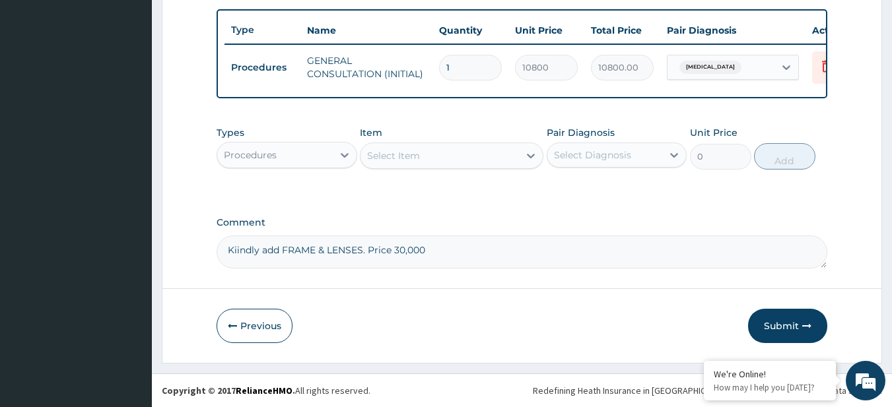
drag, startPoint x: 282, startPoint y: 249, endPoint x: 363, endPoint y: 238, distance: 81.3
click at [363, 238] on textarea "Kiindly add FRAME & LENSES. Price 30,000" at bounding box center [523, 252] width 612 height 33
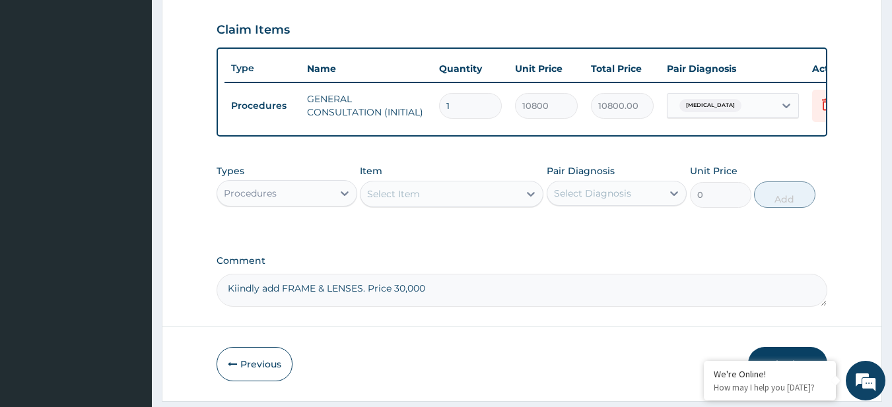
scroll to position [492, 0]
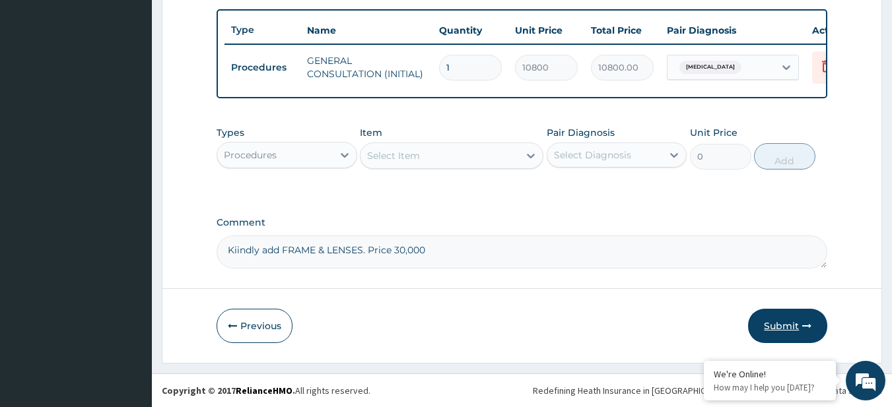
click at [787, 322] on button "Submit" at bounding box center [787, 326] width 79 height 34
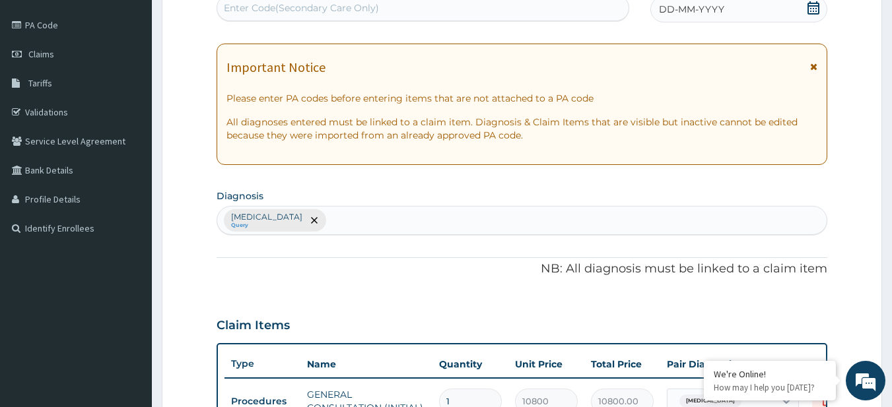
scroll to position [0, 0]
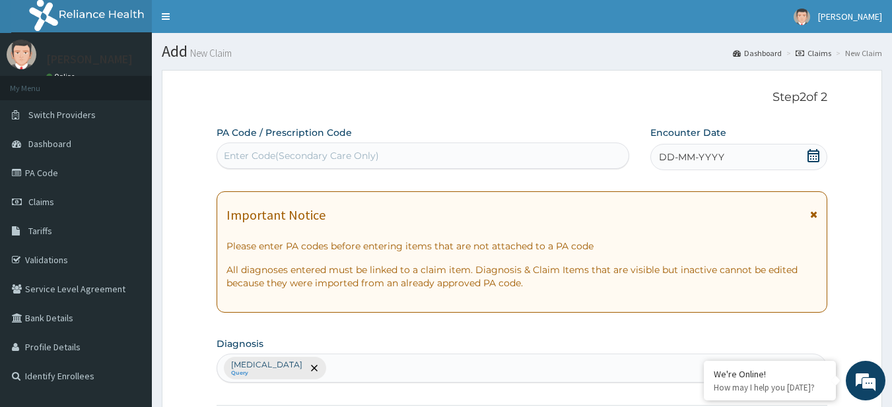
click at [822, 160] on div "DD-MM-YYYY" at bounding box center [738, 157] width 177 height 26
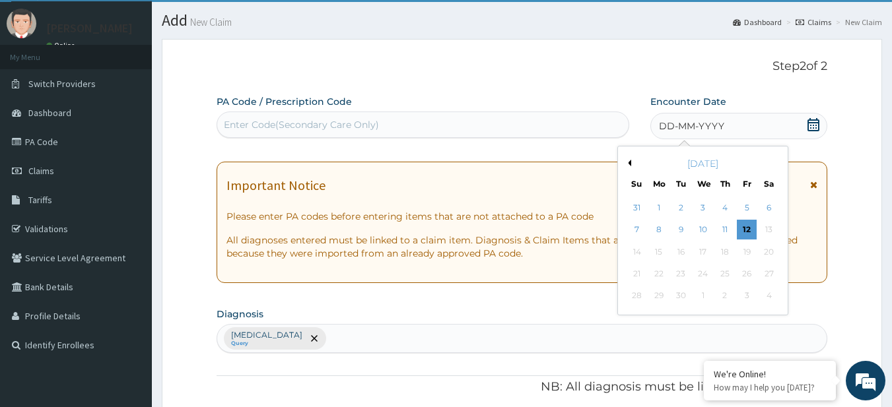
scroll to position [32, 0]
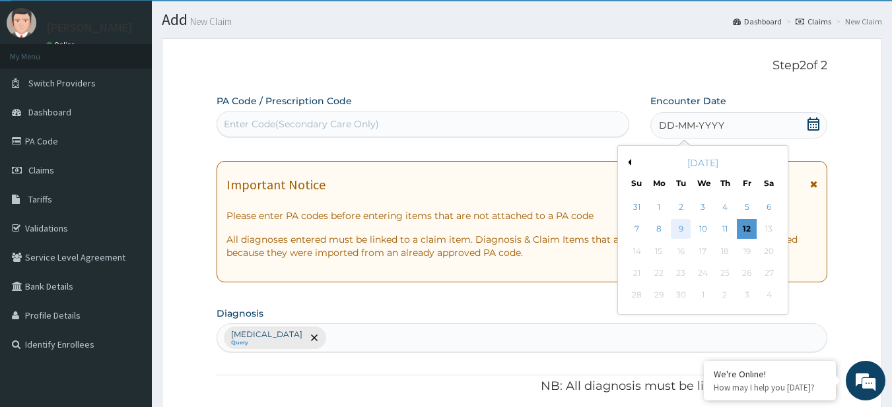
click at [678, 228] on div "9" at bounding box center [682, 230] width 20 height 20
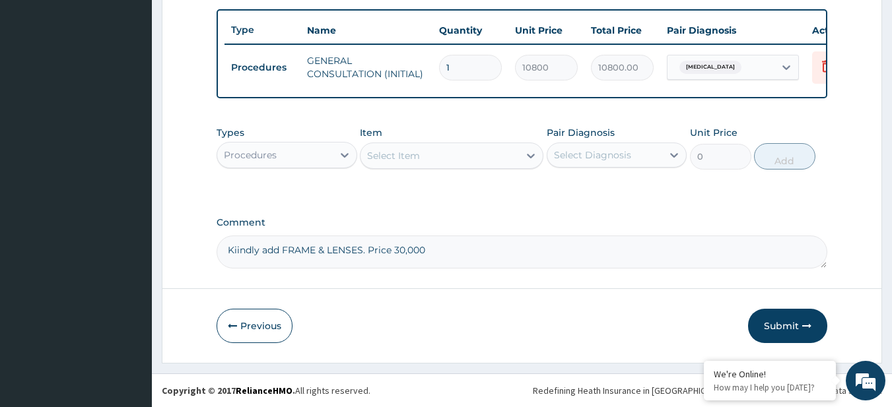
scroll to position [0, 0]
click at [785, 324] on button "Submit" at bounding box center [787, 326] width 79 height 34
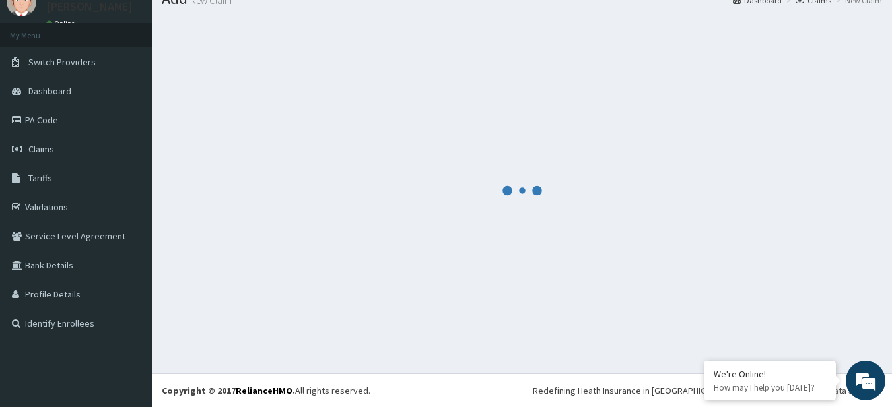
scroll to position [53, 0]
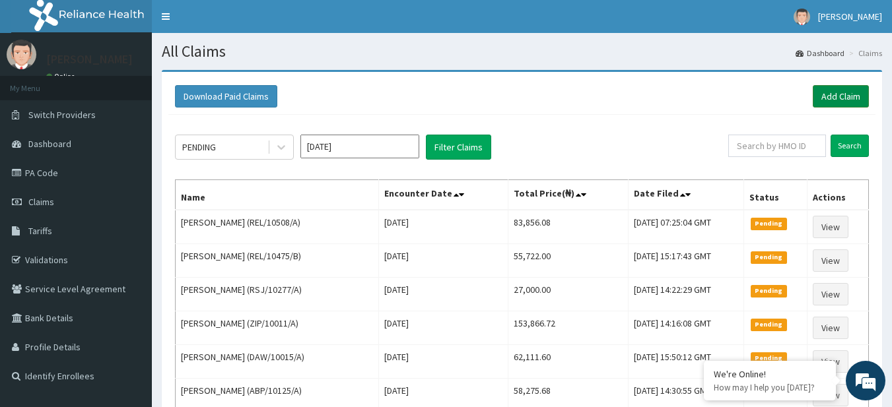
click at [831, 97] on link "Add Claim" at bounding box center [841, 96] width 56 height 22
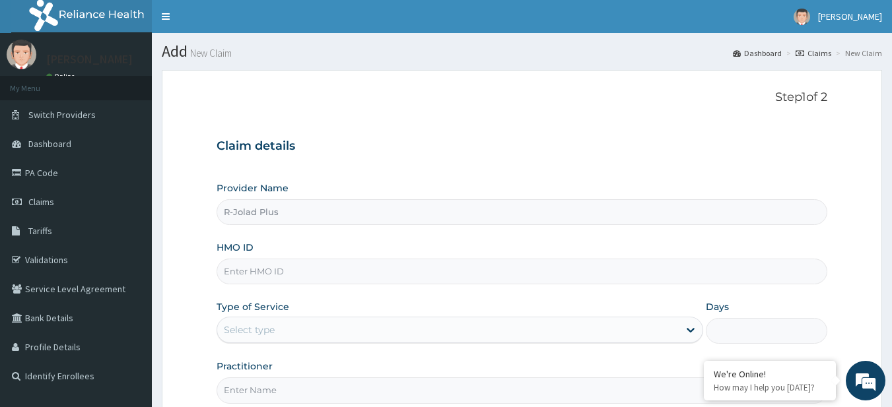
click at [278, 274] on input "HMO ID" at bounding box center [523, 272] width 612 height 26
paste input "SOA/10159/D"
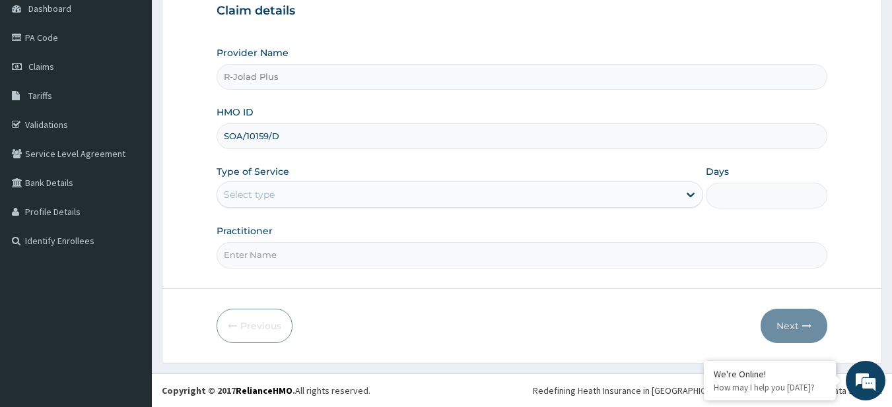
type input "SOA/10159/D"
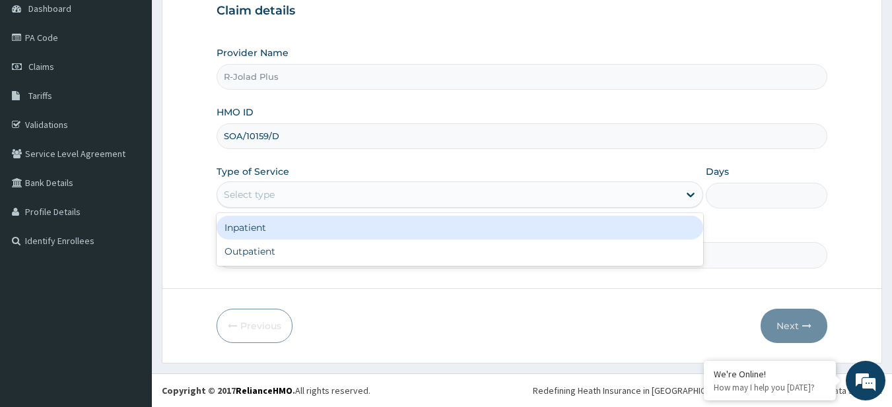
click at [252, 197] on div "Select type" at bounding box center [249, 194] width 51 height 13
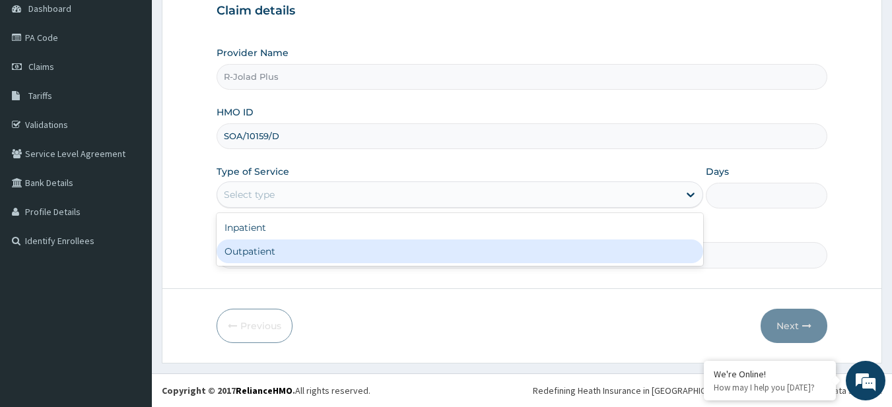
click at [266, 254] on div "Outpatient" at bounding box center [460, 252] width 487 height 24
type input "1"
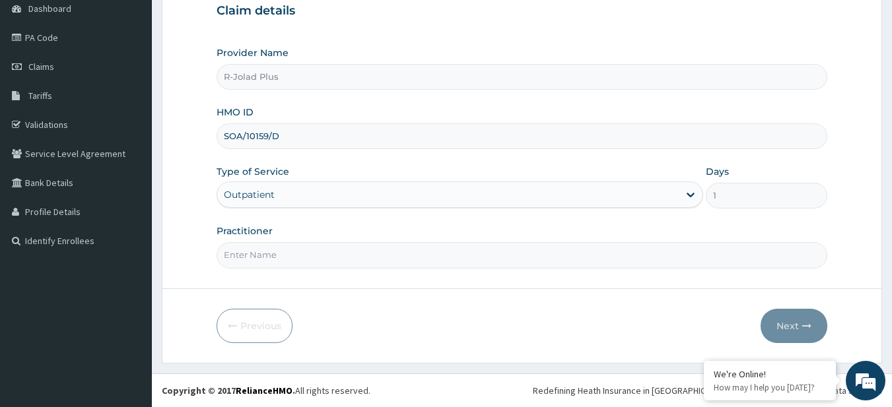
click at [266, 254] on input "Practitioner" at bounding box center [523, 255] width 612 height 26
type input "DR BUNMI"
click at [807, 319] on button "Next" at bounding box center [794, 326] width 67 height 34
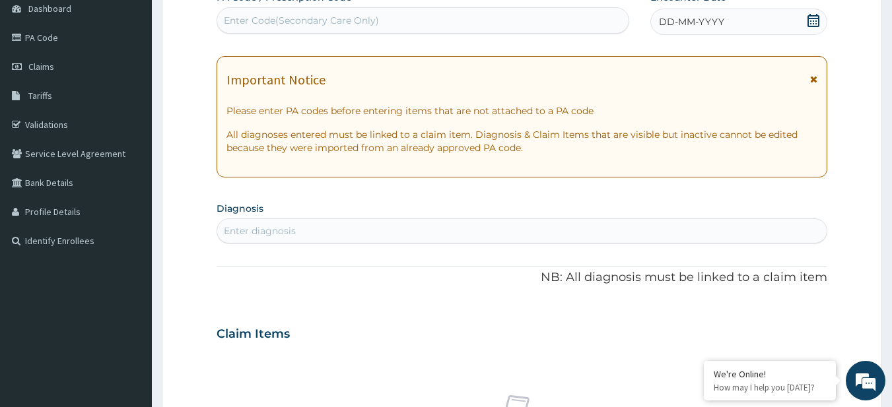
click at [316, 236] on div "Enter diagnosis" at bounding box center [522, 231] width 610 height 21
type input "urinary tract inf disease"
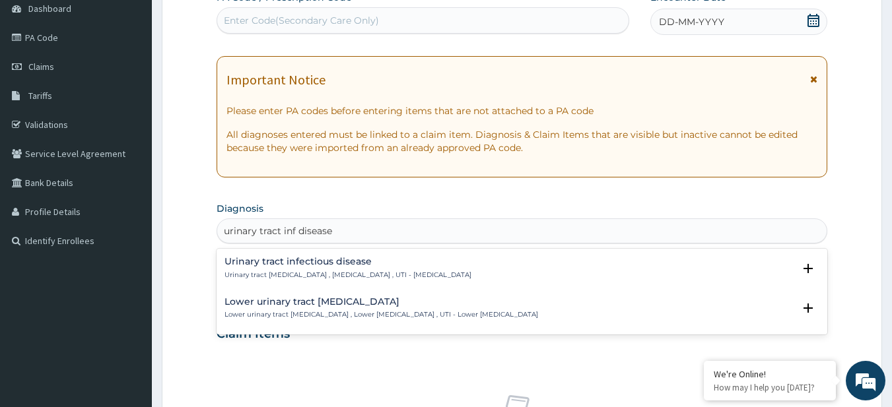
click at [266, 269] on div "Urinary tract infectious disease Urinary tract infectious disease , Urinary tra…" at bounding box center [348, 268] width 247 height 23
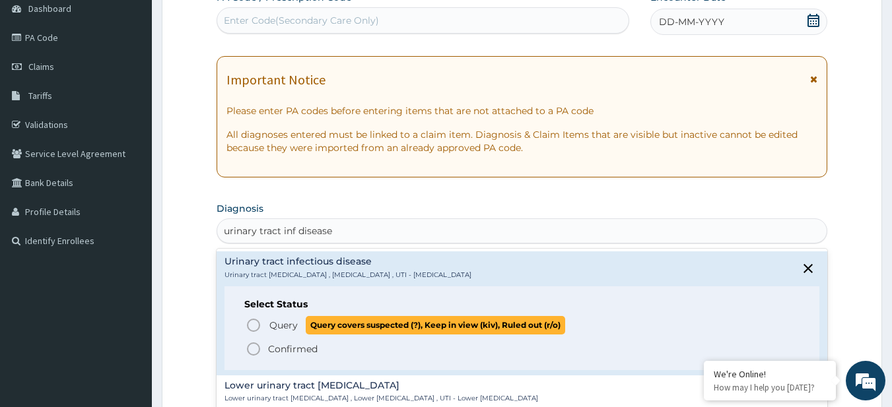
click at [290, 324] on span "Query" at bounding box center [283, 325] width 28 height 13
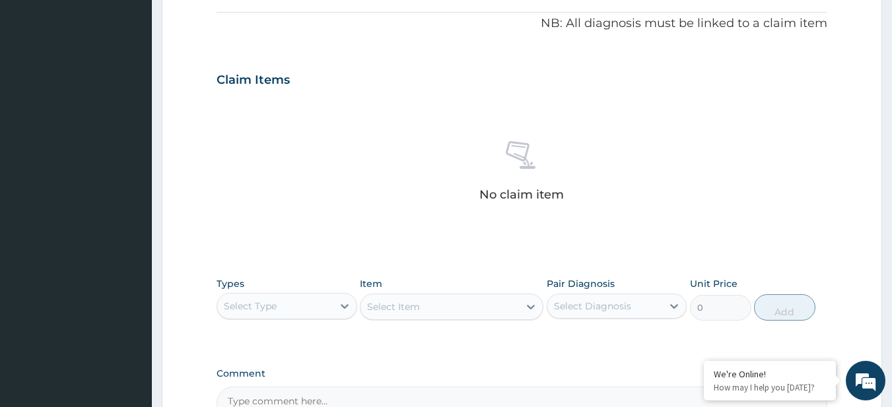
scroll to position [545, 0]
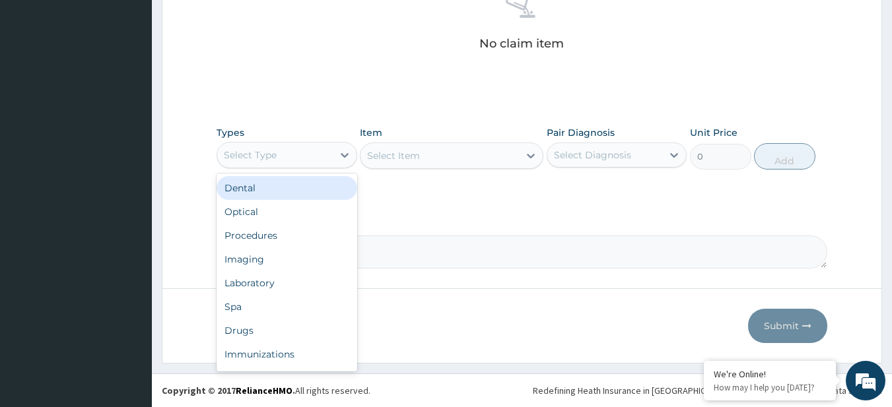
click at [294, 168] on div "Select Type" at bounding box center [287, 155] width 141 height 26
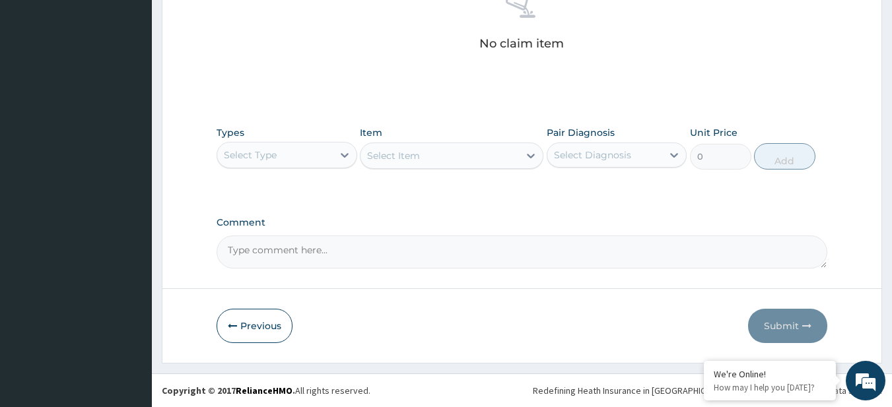
click at [294, 168] on div "Select Type" at bounding box center [287, 155] width 141 height 26
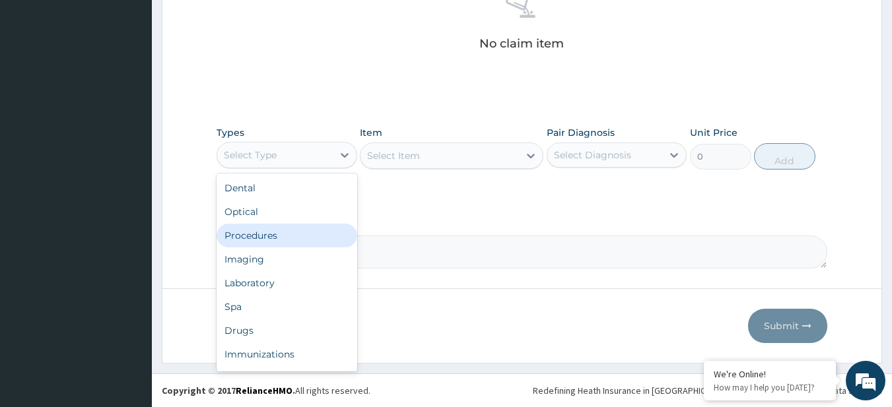
click at [310, 239] on div "Procedures" at bounding box center [287, 236] width 141 height 24
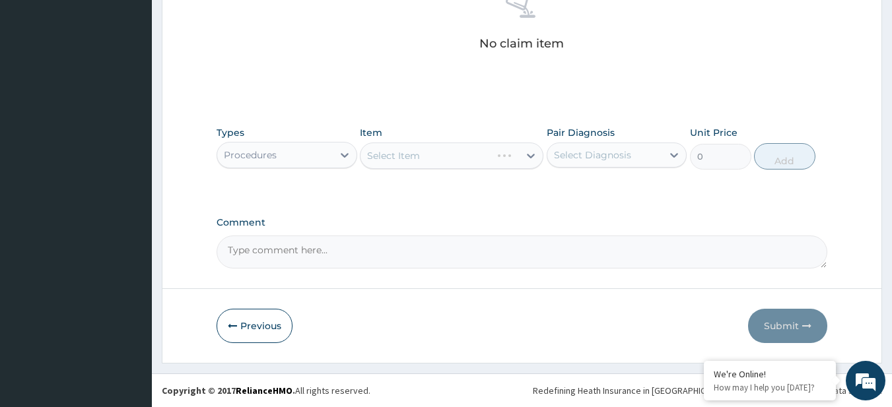
click at [419, 153] on div "Select Item" at bounding box center [452, 156] width 184 height 26
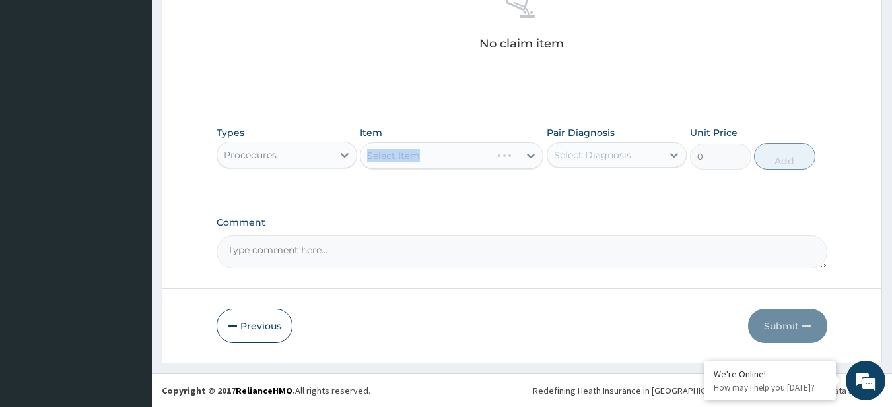
click at [419, 153] on div "Select Item" at bounding box center [452, 156] width 184 height 26
click at [635, 245] on textarea "Comment" at bounding box center [523, 252] width 612 height 33
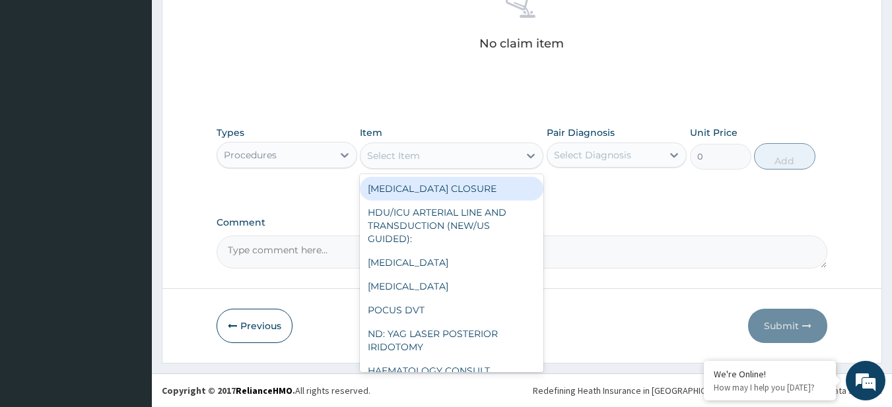
click at [409, 156] on div "Select Item" at bounding box center [393, 155] width 53 height 13
paste input "General Consultation (initial) URINALYSIS"
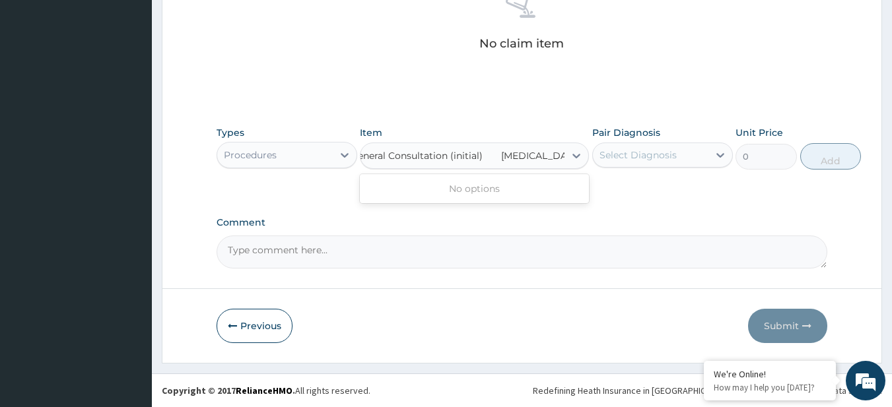
type input "General Consultation (initial)"
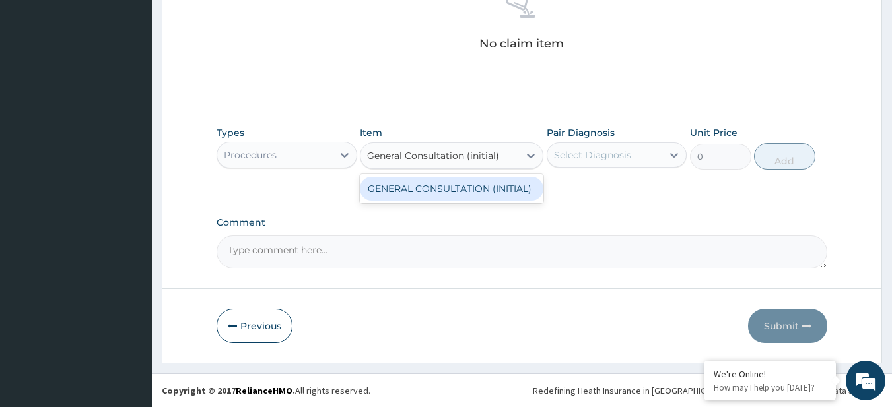
click at [432, 185] on div "GENERAL CONSULTATION (INITIAL)" at bounding box center [452, 189] width 184 height 24
type input "10800"
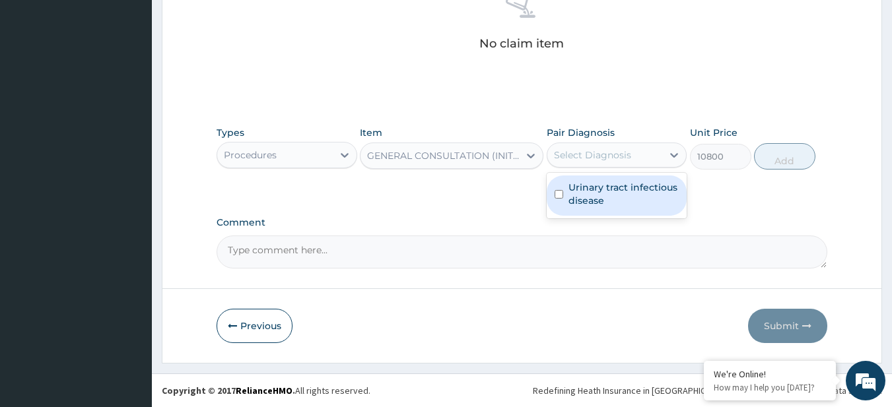
drag, startPoint x: 619, startPoint y: 157, endPoint x: 615, endPoint y: 183, distance: 26.2
click at [615, 168] on div "option Urinary tract infectious disease focused, 1 of 1. 1 result available. Us…" at bounding box center [617, 155] width 141 height 25
click at [615, 183] on label "Urinary tract infectious disease" at bounding box center [624, 194] width 111 height 26
checkbox input "true"
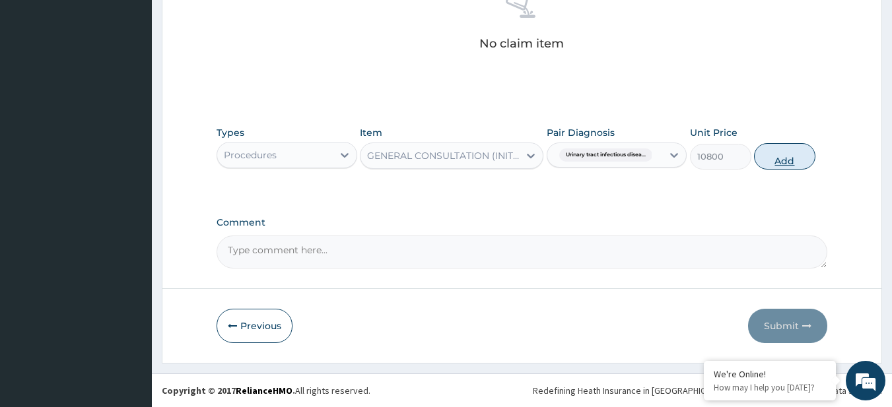
click at [805, 162] on button "Add" at bounding box center [784, 156] width 61 height 26
type input "0"
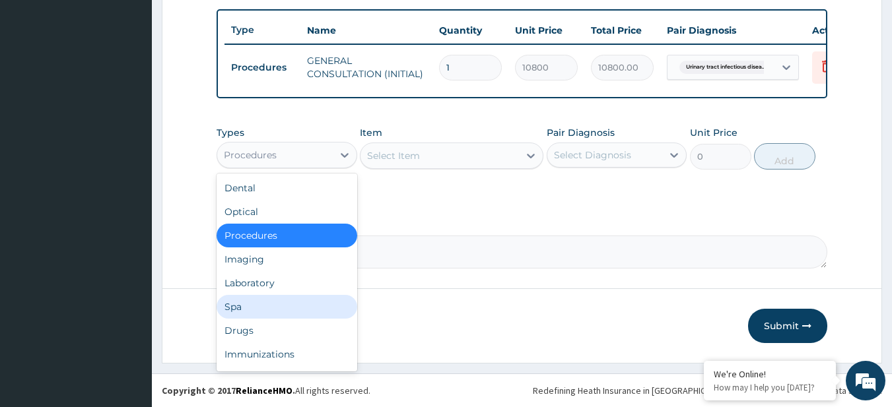
drag, startPoint x: 285, startPoint y: 156, endPoint x: 269, endPoint y: 341, distance: 185.6
click at [269, 168] on div "option Procedures, selected. option Spa focused, 6 of 10. 10 results available.…" at bounding box center [287, 155] width 141 height 26
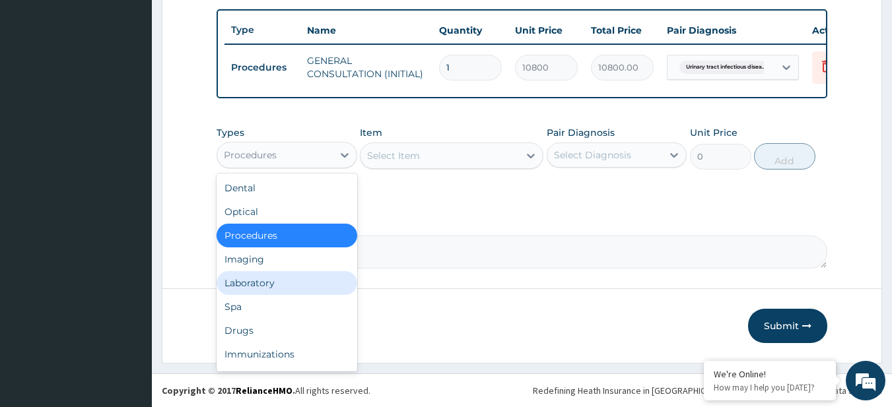
click at [283, 287] on div "Laboratory" at bounding box center [287, 283] width 141 height 24
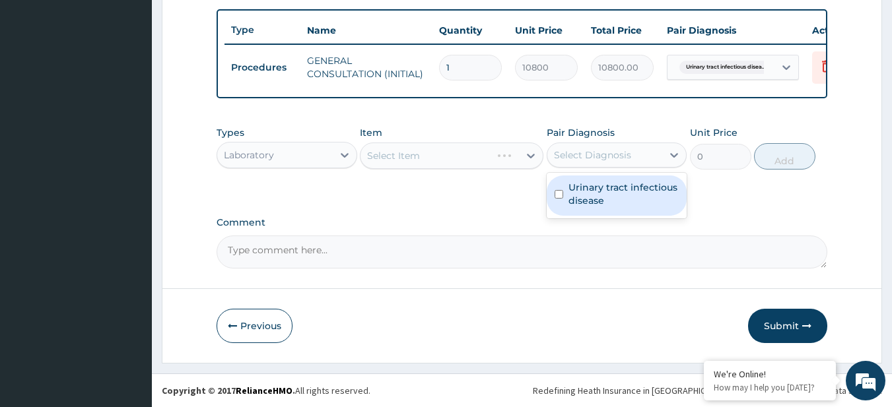
drag, startPoint x: 635, startPoint y: 148, endPoint x: 634, endPoint y: 184, distance: 35.7
click at [634, 168] on div "option Urinary tract infectious disease, selected. option Urinary tract infecti…" at bounding box center [617, 155] width 141 height 25
click at [634, 184] on label "Urinary tract infectious disease" at bounding box center [624, 194] width 111 height 26
checkbox input "true"
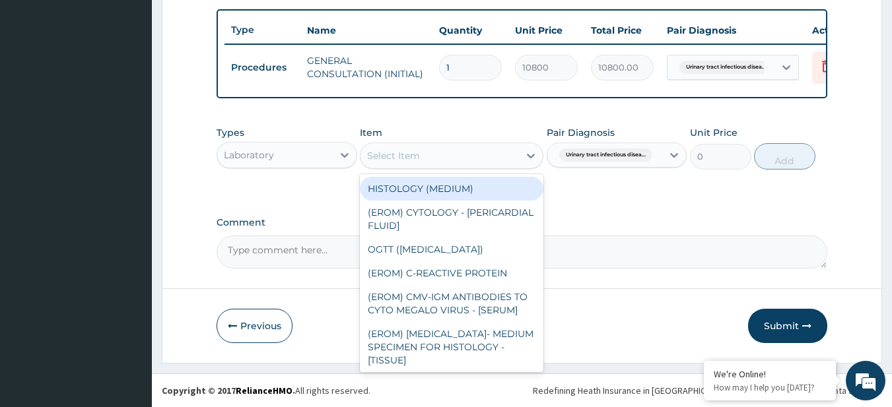
click at [405, 148] on div "Select Item" at bounding box center [440, 155] width 158 height 21
paste input "URINALYSIS"
type input "URINALYSIS"
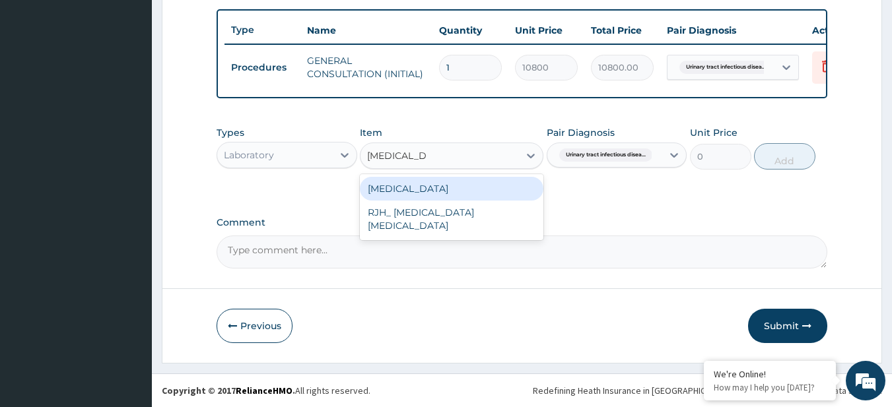
click at [430, 194] on div "URINALYSIS" at bounding box center [452, 189] width 184 height 24
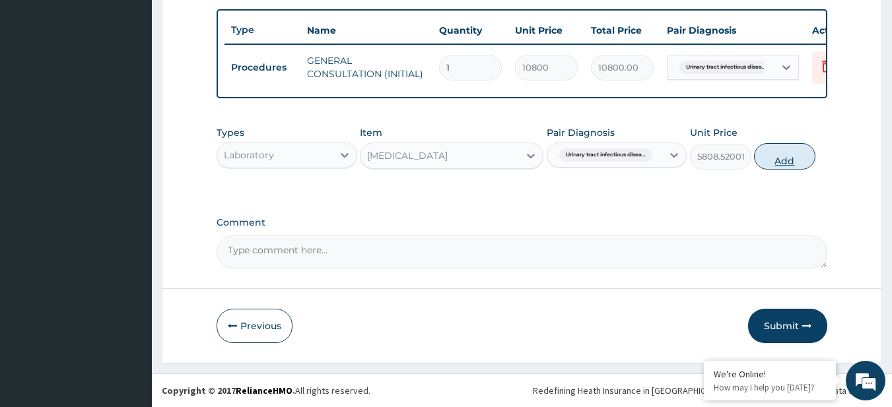
click at [779, 155] on button "Add" at bounding box center [784, 156] width 61 height 26
type input "0"
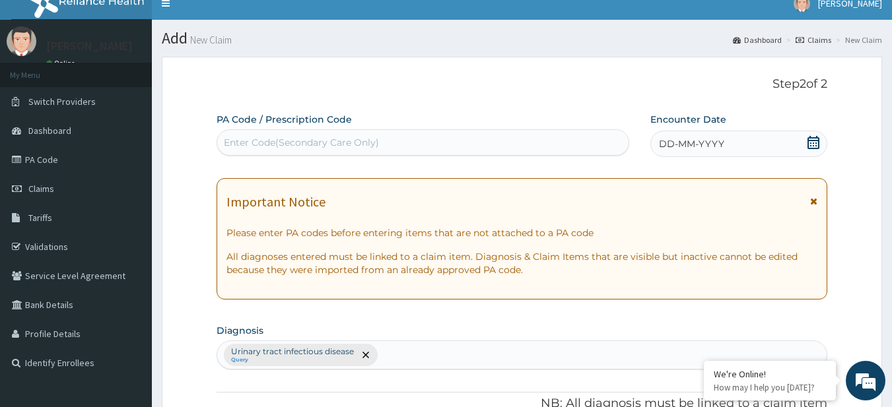
scroll to position [12, 0]
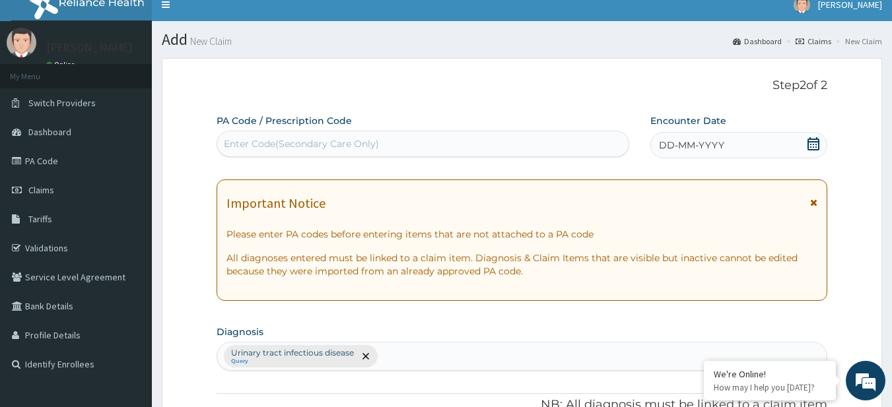
click at [792, 137] on div "DD-MM-YYYY" at bounding box center [738, 145] width 177 height 26
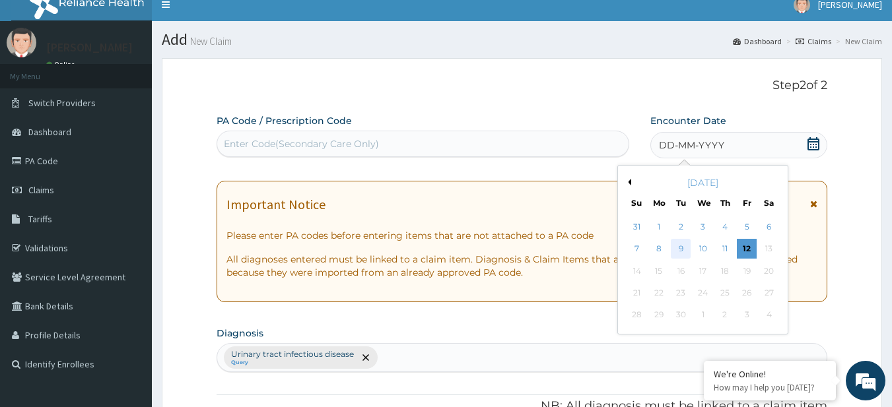
click at [681, 242] on div "9" at bounding box center [682, 250] width 20 height 20
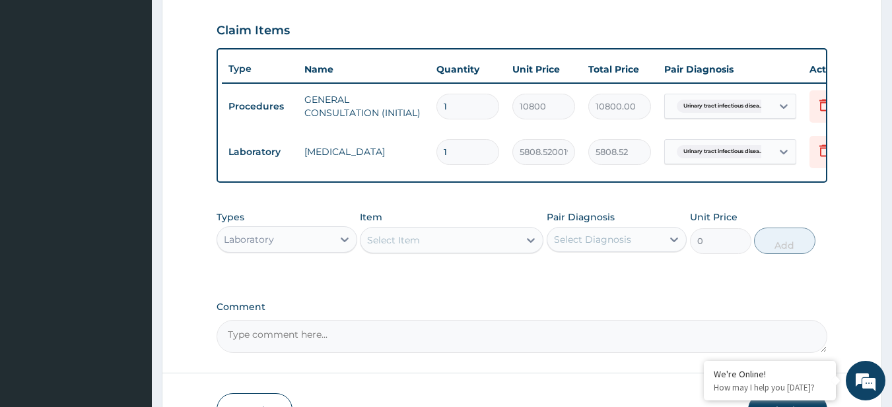
scroll to position [538, 0]
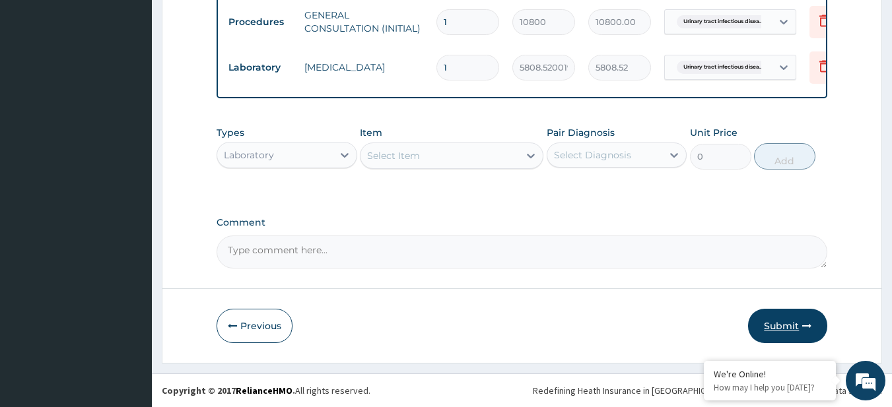
click at [781, 343] on button "Submit" at bounding box center [787, 326] width 79 height 34
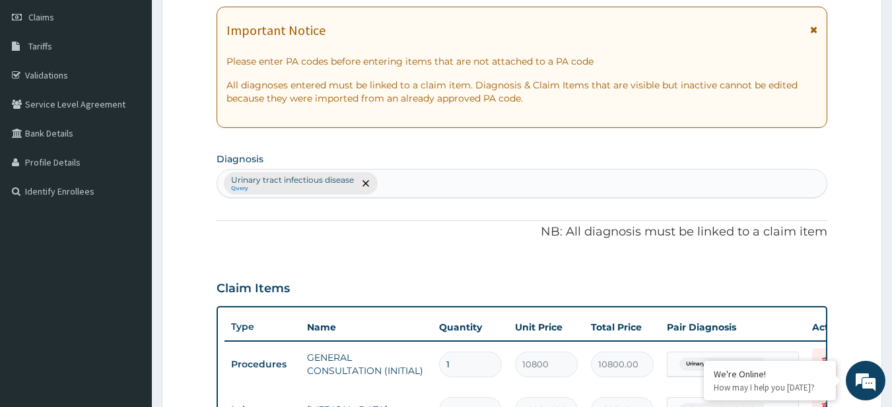
scroll to position [111, 0]
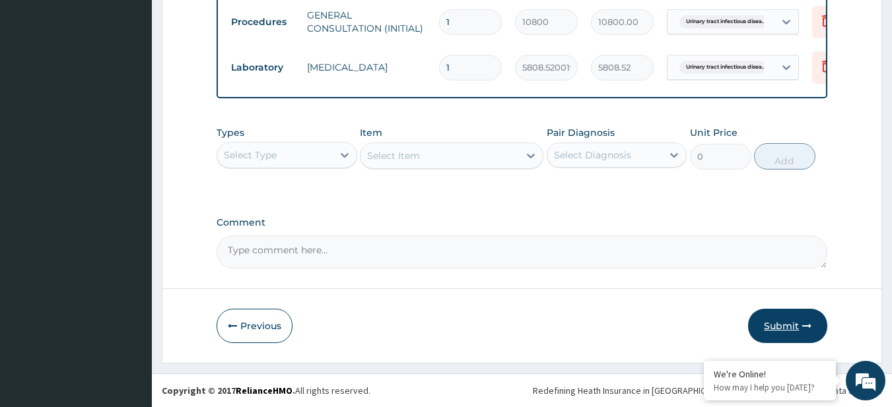
click at [775, 312] on button "Submit" at bounding box center [787, 326] width 79 height 34
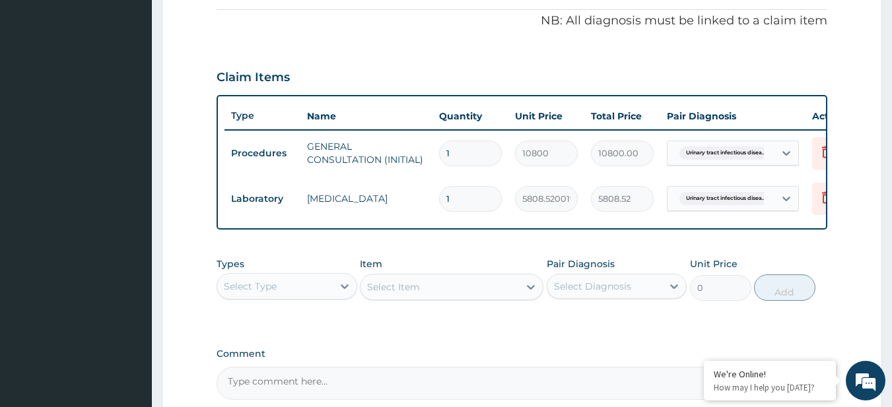
scroll to position [538, 0]
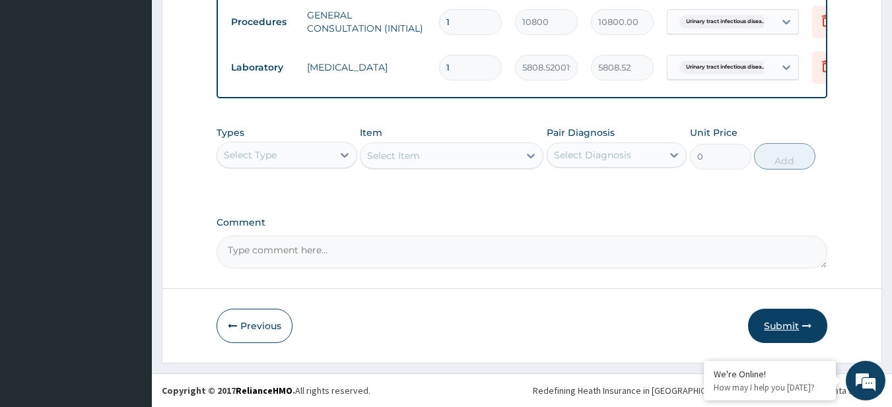
click at [796, 317] on button "Submit" at bounding box center [787, 326] width 79 height 34
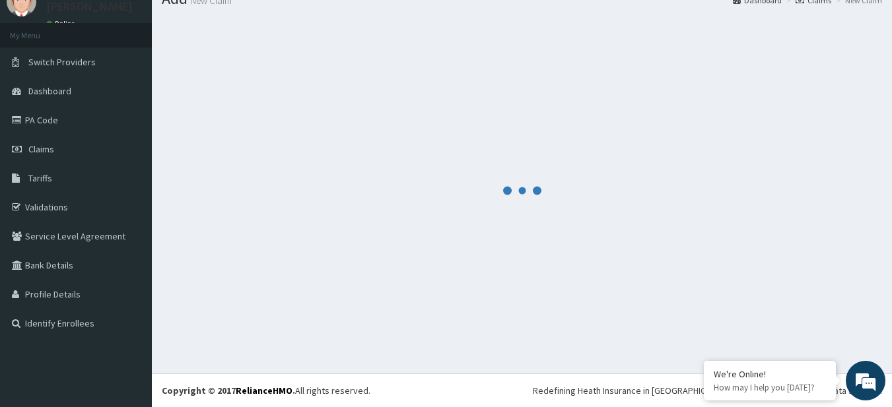
click at [858, 100] on div at bounding box center [522, 190] width 720 height 346
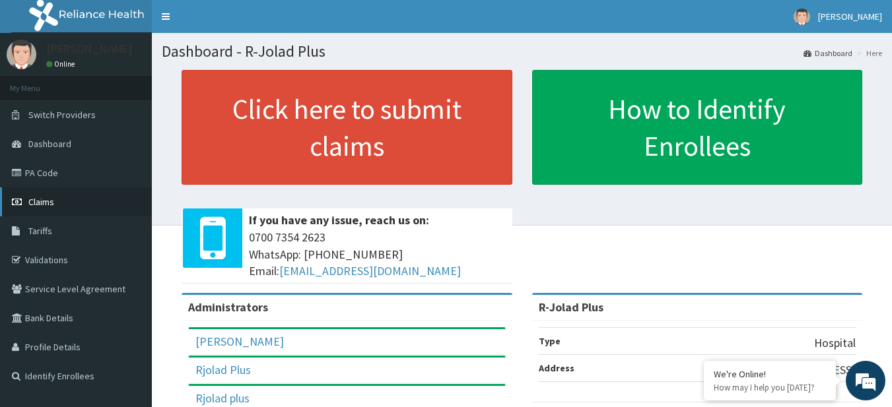
click at [41, 198] on span "Claims" at bounding box center [41, 202] width 26 height 12
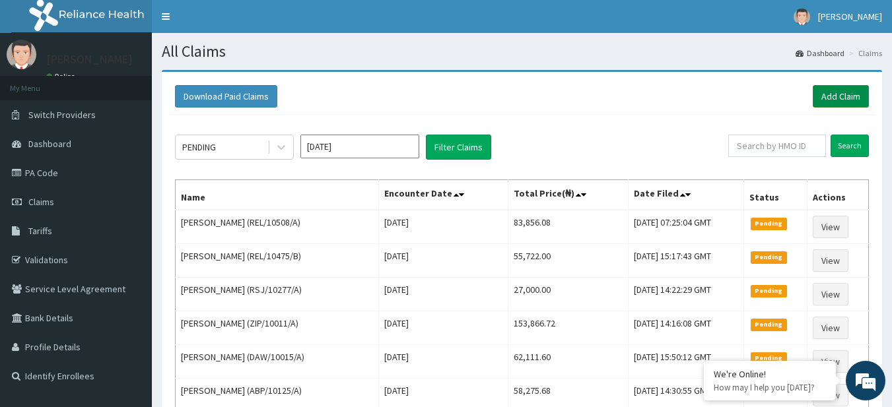
click at [839, 96] on link "Add Claim" at bounding box center [841, 96] width 56 height 22
click at [836, 96] on link "Add Claim" at bounding box center [841, 96] width 56 height 22
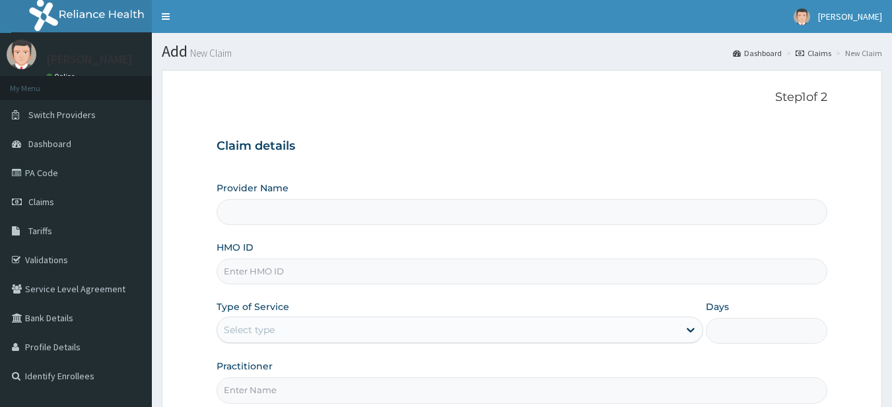
type input "R-Jolad Plus"
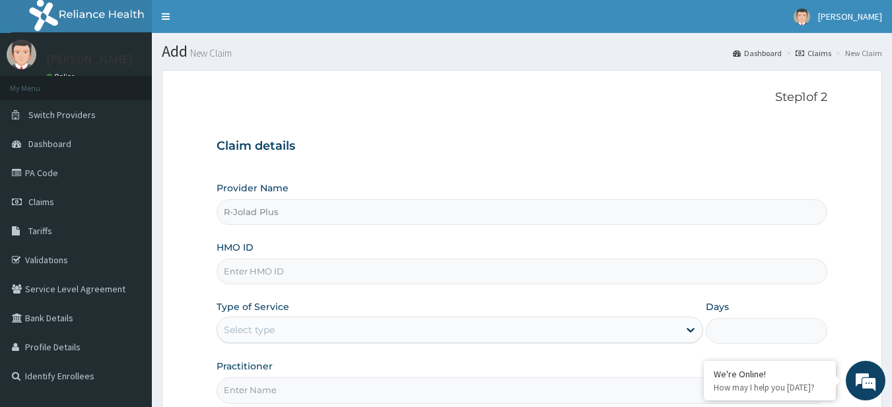
click at [302, 266] on input "HMO ID" at bounding box center [523, 272] width 612 height 26
paste input "BAR/10053/B"
click at [302, 266] on input "BAR/10053/B" at bounding box center [523, 272] width 612 height 26
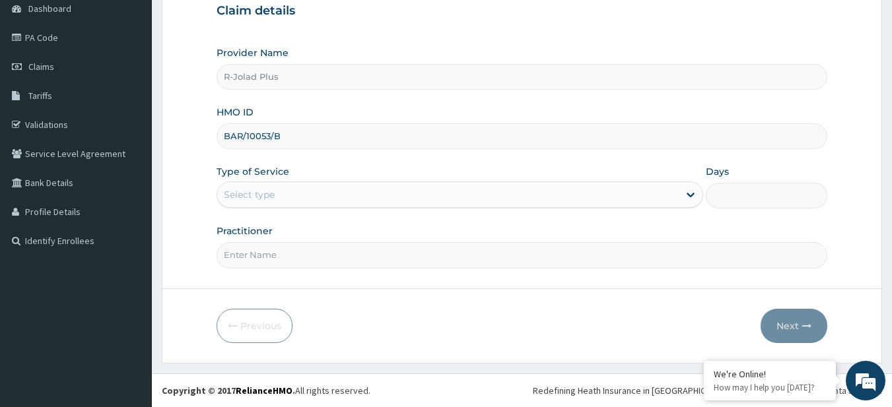
type input "BAR/10053/B"
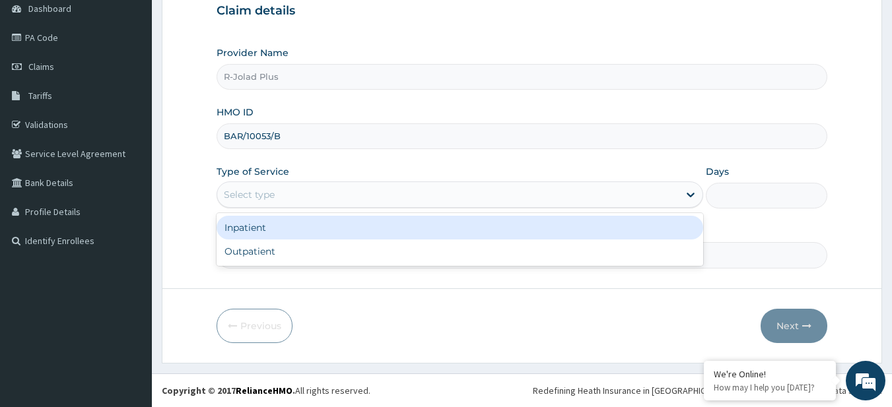
drag, startPoint x: 370, startPoint y: 207, endPoint x: 356, endPoint y: 199, distance: 16.0
click at [356, 199] on div "Select type" at bounding box center [460, 195] width 487 height 26
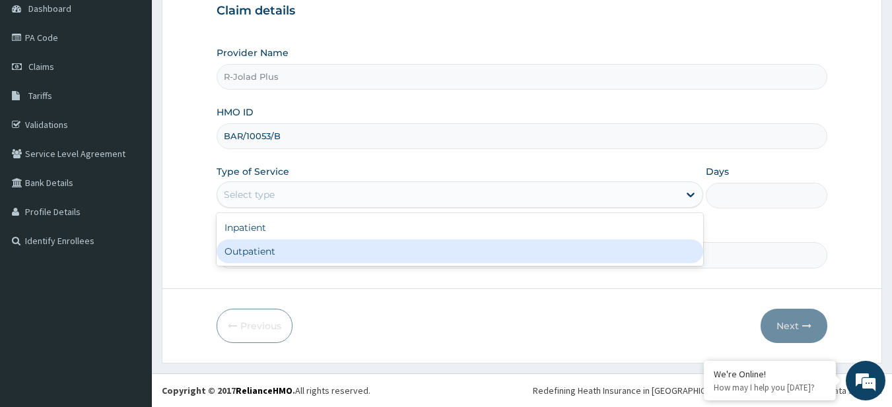
click at [347, 256] on div "Outpatient" at bounding box center [460, 252] width 487 height 24
type input "1"
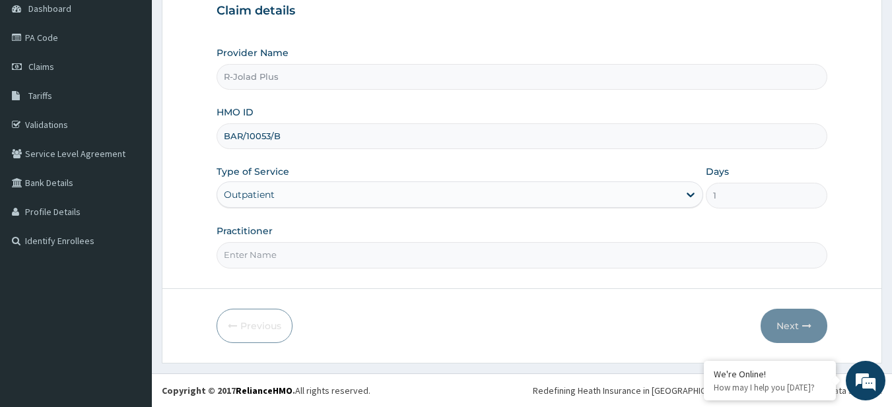
click at [347, 256] on input "Practitioner" at bounding box center [523, 255] width 612 height 26
type input "DR AFOLABI"
click at [794, 332] on button "Next" at bounding box center [794, 326] width 67 height 34
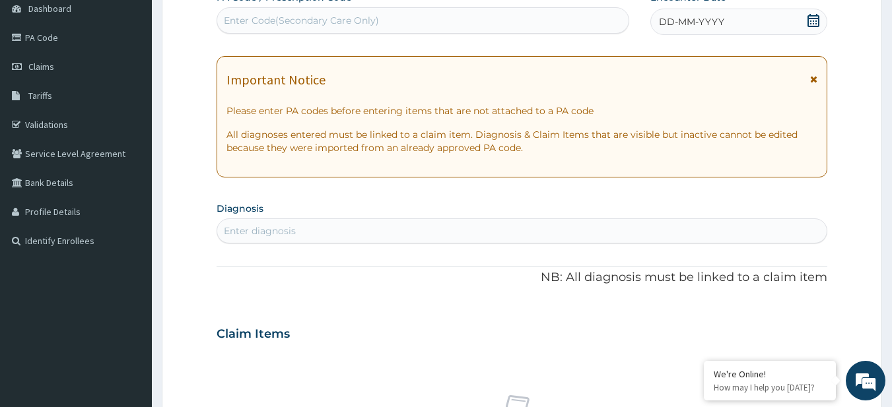
click at [290, 223] on div "Enter diagnosis" at bounding box center [522, 231] width 610 height 21
type input "MALA"
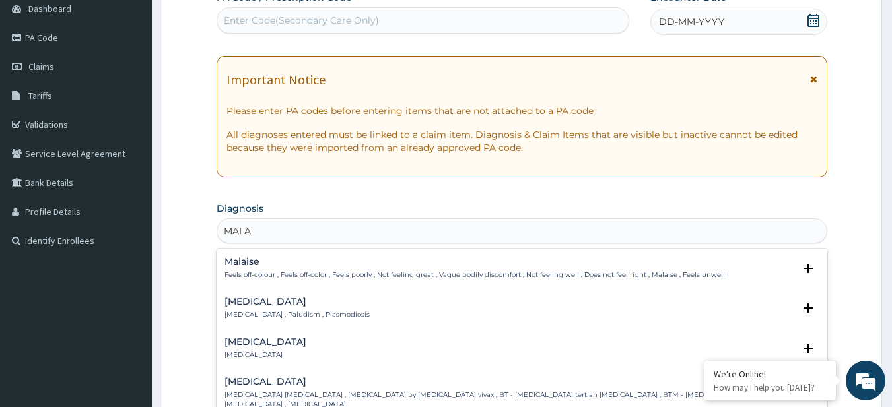
click at [290, 298] on h4 "Malaria" at bounding box center [297, 302] width 145 height 10
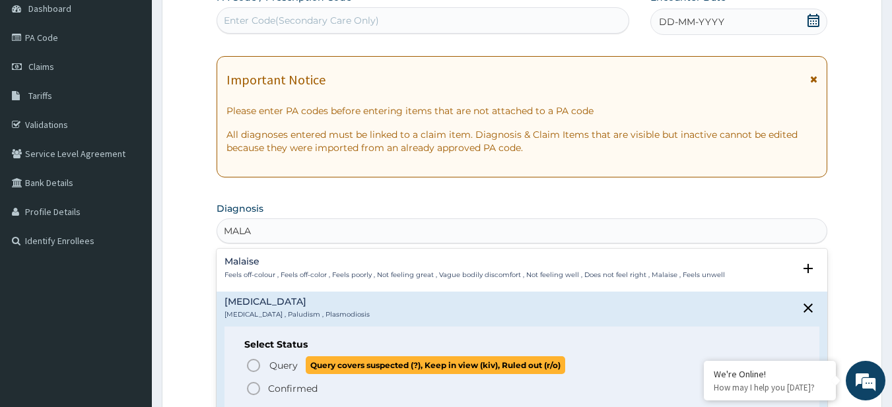
click at [297, 357] on p "Query Query covers suspected (?), Keep in view (kiv), Ruled out (r/o)" at bounding box center [416, 366] width 297 height 18
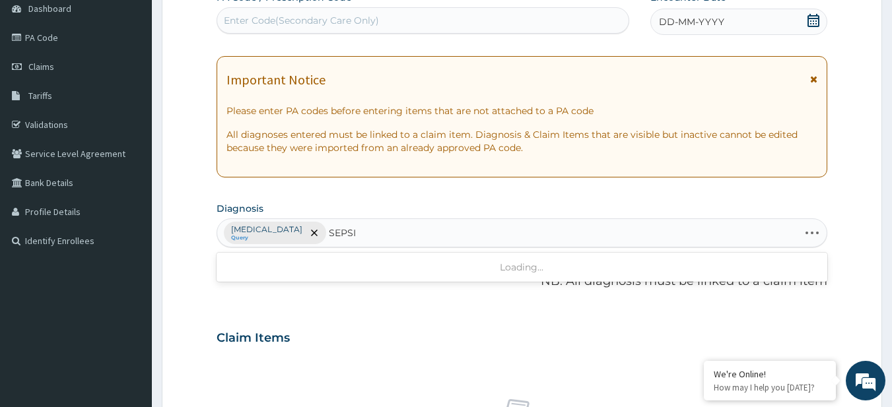
type input "SEPSIS"
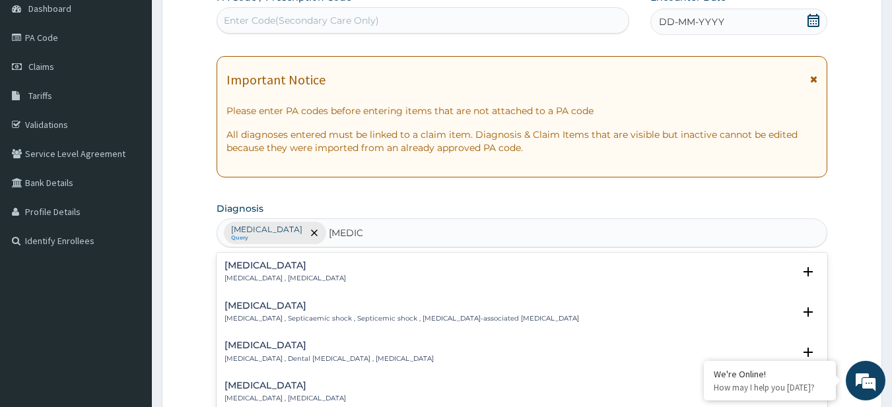
click at [239, 281] on p "Systemic infection , Sepsis" at bounding box center [286, 278] width 122 height 9
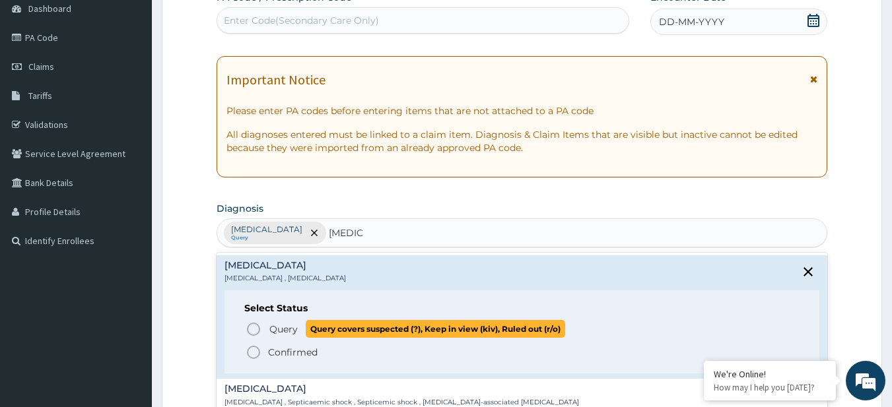
click at [340, 329] on span "Query covers suspected (?), Keep in view (kiv), Ruled out (r/o)" at bounding box center [436, 329] width 260 height 18
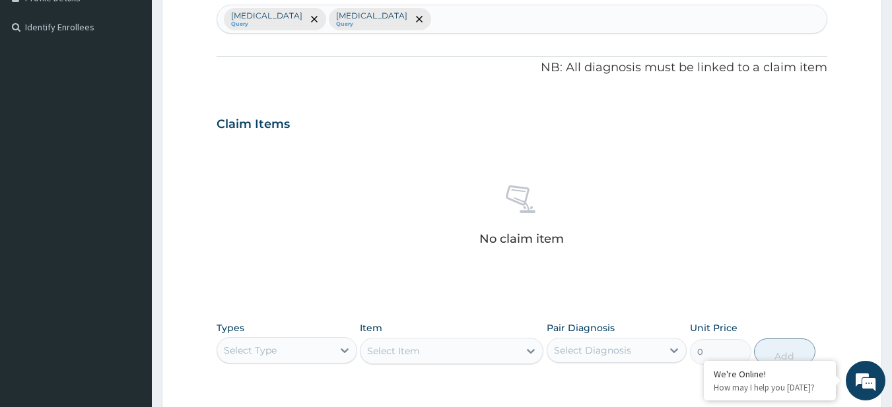
scroll to position [370, 0]
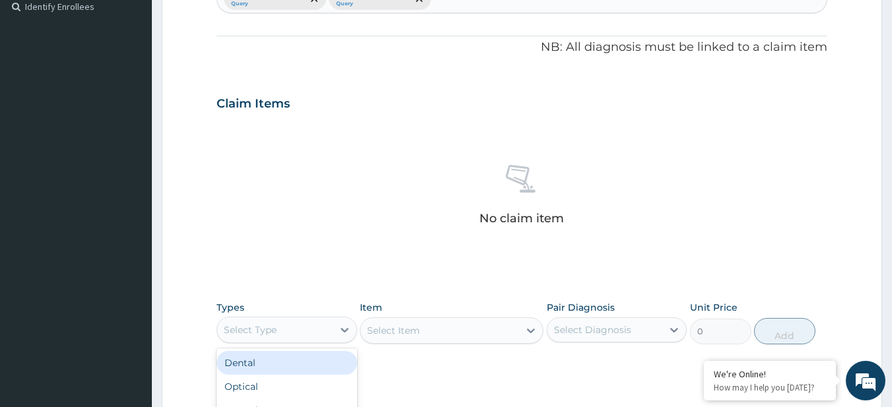
click at [271, 325] on div "Select Type" at bounding box center [250, 330] width 53 height 13
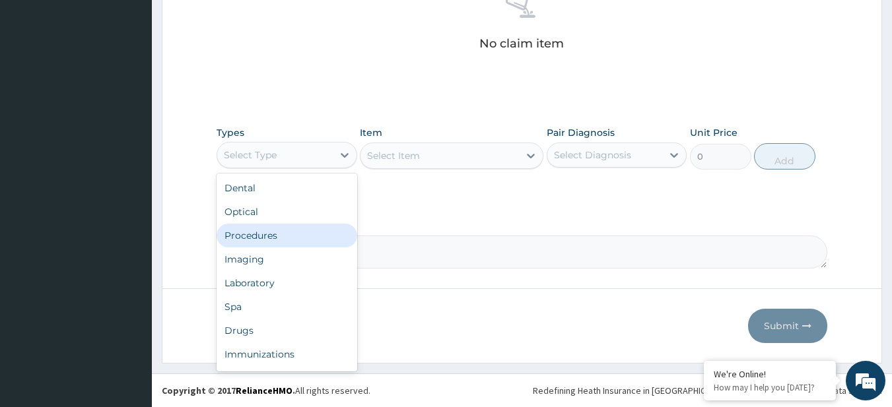
click at [278, 224] on div "Procedures" at bounding box center [287, 236] width 141 height 24
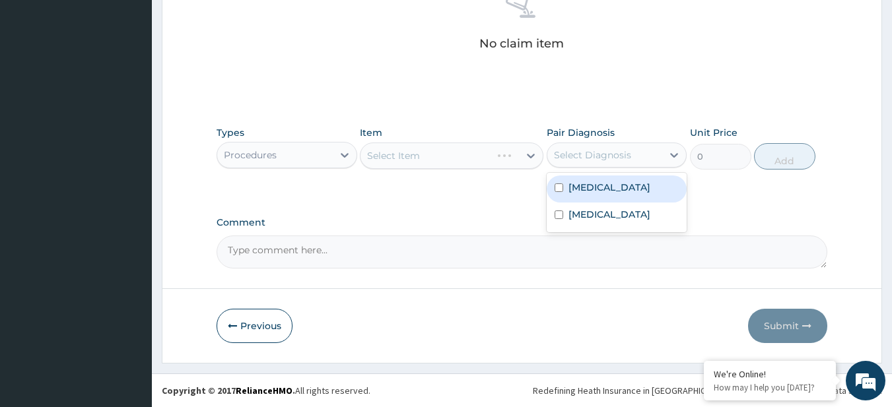
drag, startPoint x: 621, startPoint y: 151, endPoint x: 626, endPoint y: 176, distance: 25.5
click at [626, 168] on div "option Malaria focused, 1 of 2. 2 results available. Use Up and Down to choose …" at bounding box center [617, 155] width 141 height 25
click at [626, 176] on div "Malaria" at bounding box center [617, 189] width 141 height 27
checkbox input "true"
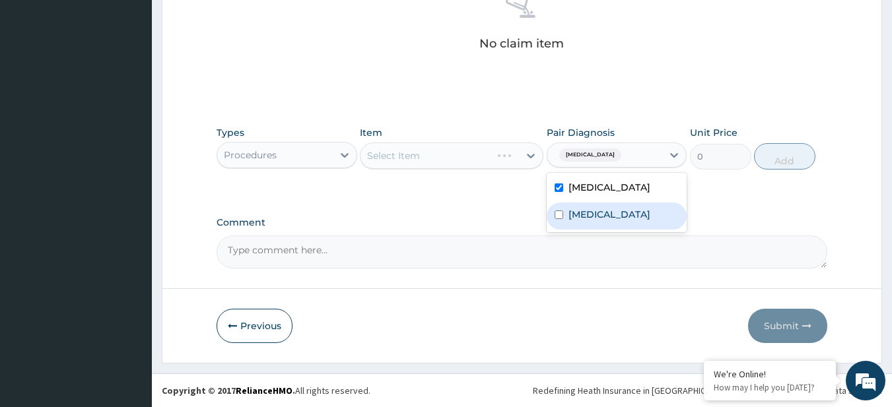
click at [621, 213] on div "Sepsis" at bounding box center [617, 216] width 141 height 27
checkbox input "true"
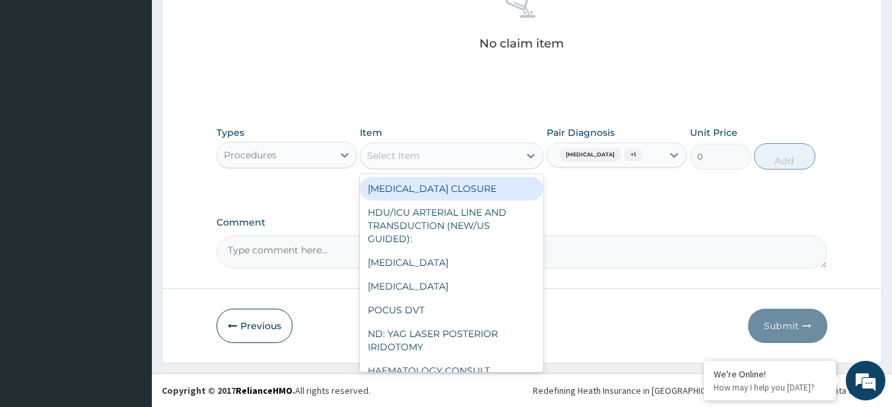
click at [460, 166] on div "Select Item" at bounding box center [440, 155] width 158 height 21
paste input "General Consultation (initial) MALARIA PARASITE FBC - (FULL BLOOD COUNT with pl…"
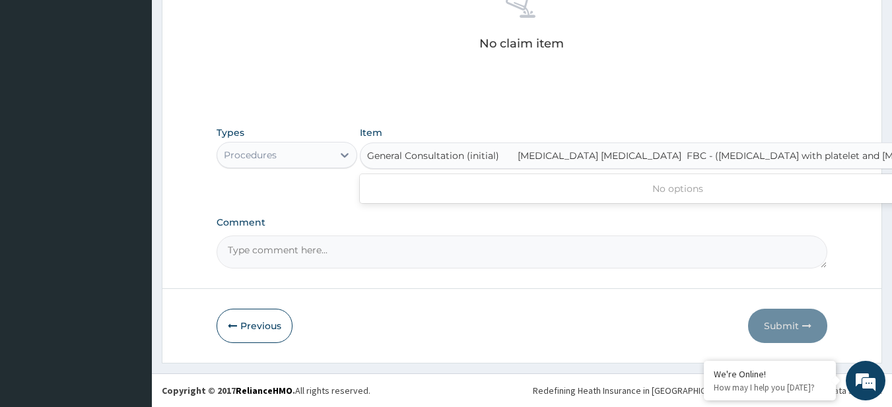
scroll to position [0, 79]
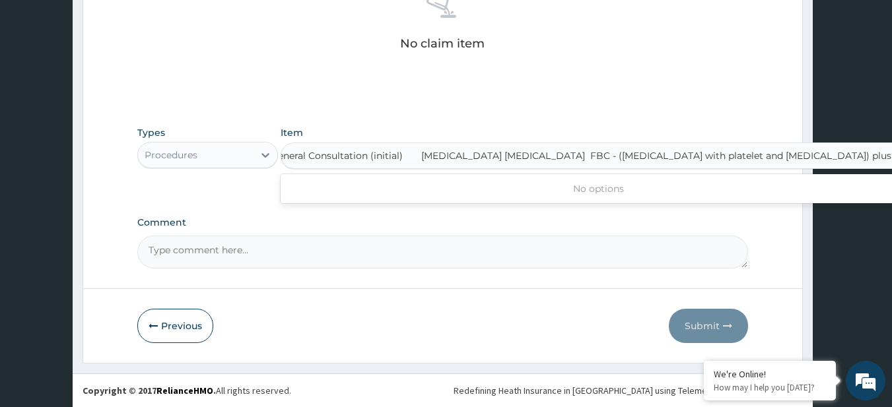
type input "General Consultation (initial)"
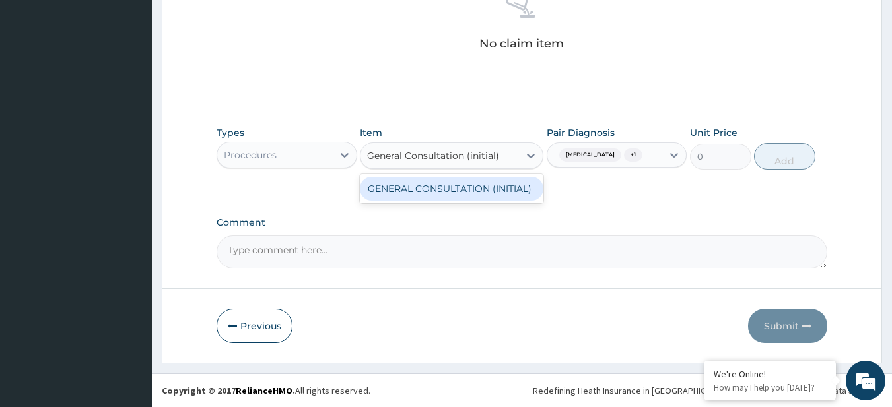
scroll to position [0, 0]
click at [507, 197] on div "GENERAL CONSULTATION (INITIAL)" at bounding box center [452, 189] width 184 height 24
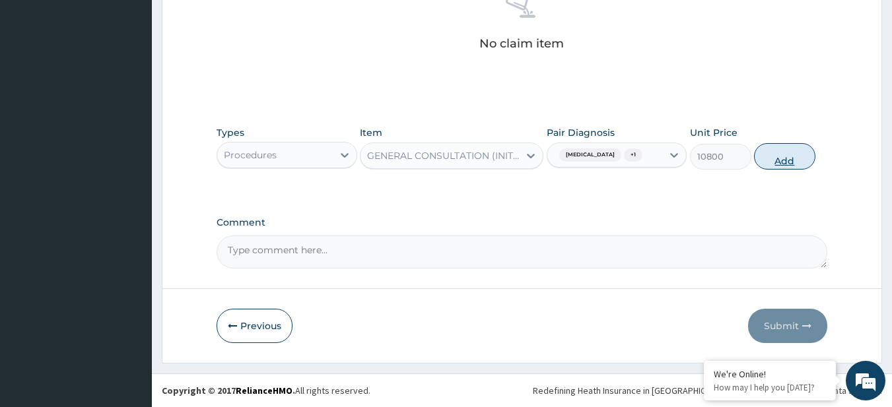
click at [777, 168] on button "Add" at bounding box center [784, 156] width 61 height 26
type input "0"
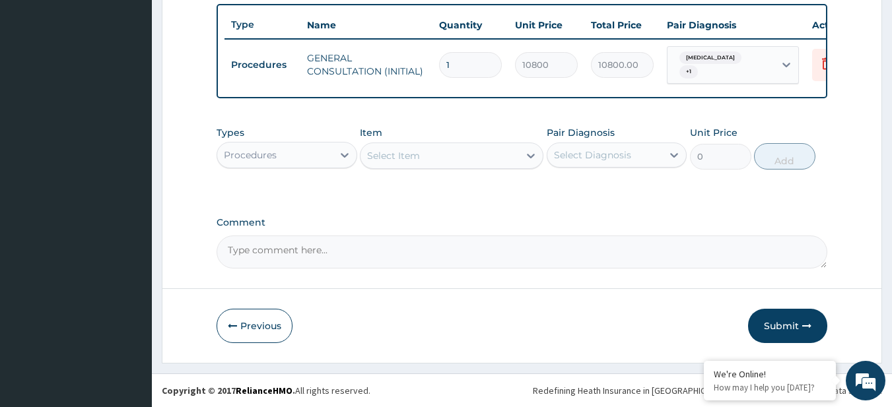
scroll to position [492, 0]
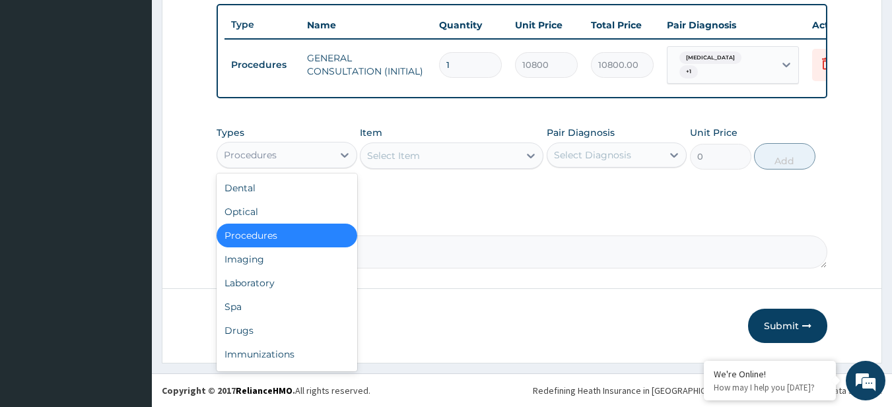
click at [293, 155] on div "Procedures" at bounding box center [275, 155] width 116 height 21
click at [295, 280] on div "Laboratory" at bounding box center [287, 283] width 141 height 24
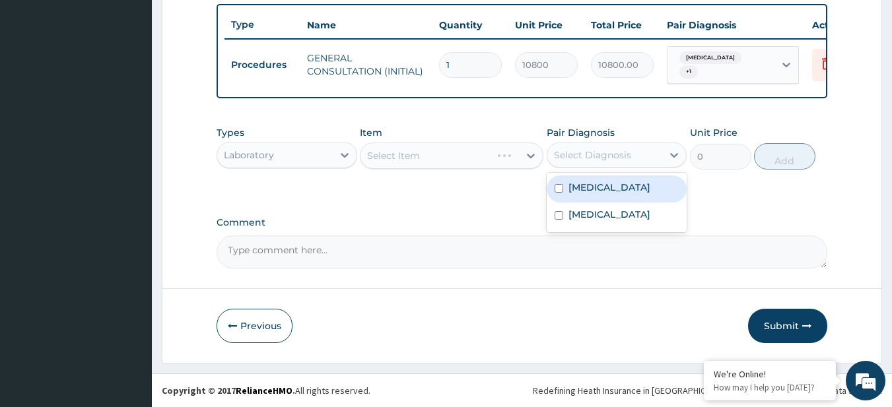
click at [573, 166] on div "Select Diagnosis" at bounding box center [617, 155] width 141 height 25
click at [578, 192] on label "Malaria" at bounding box center [610, 187] width 82 height 13
checkbox input "true"
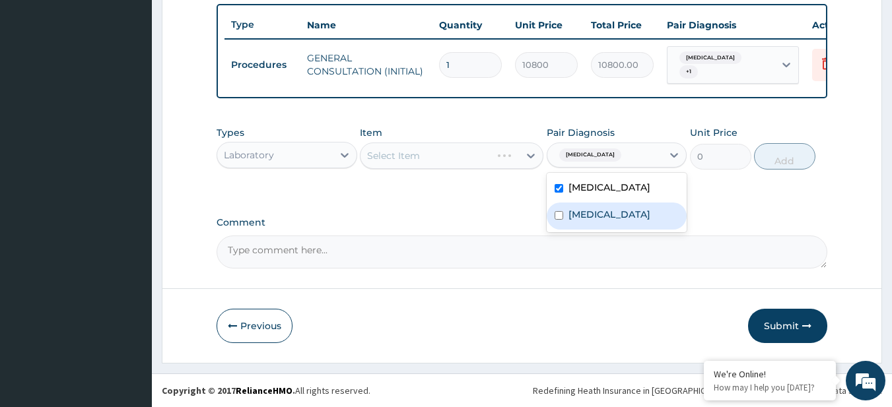
click at [569, 209] on label "Sepsis" at bounding box center [610, 214] width 82 height 13
checkbox input "true"
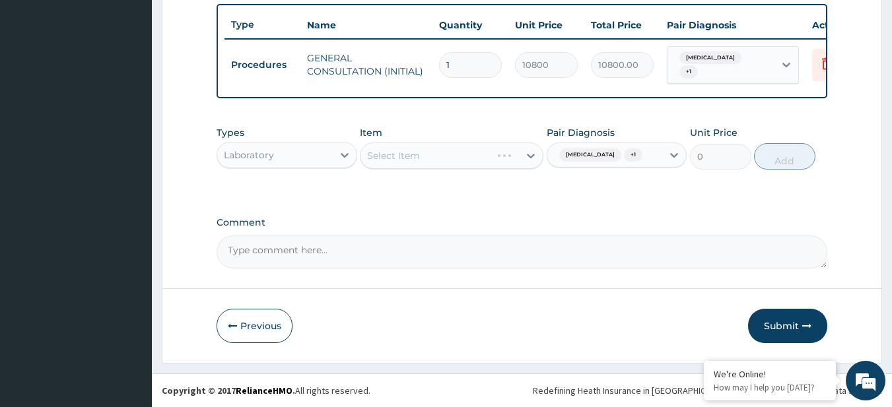
click at [483, 151] on div "Select Item" at bounding box center [452, 156] width 184 height 26
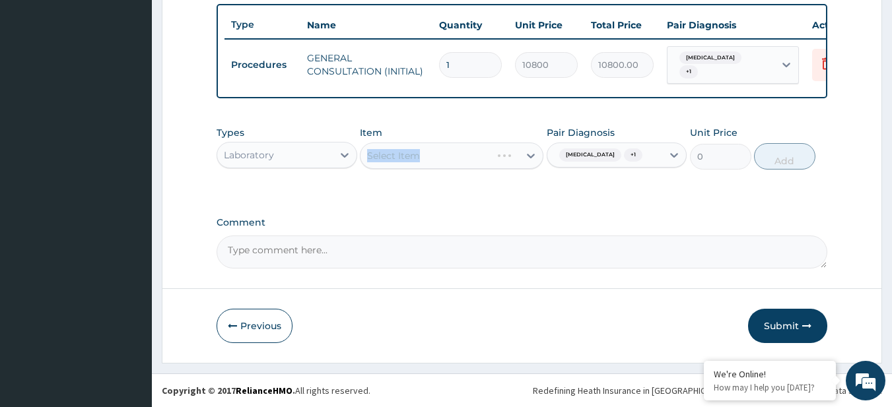
click at [483, 151] on div "Select Item" at bounding box center [452, 156] width 184 height 26
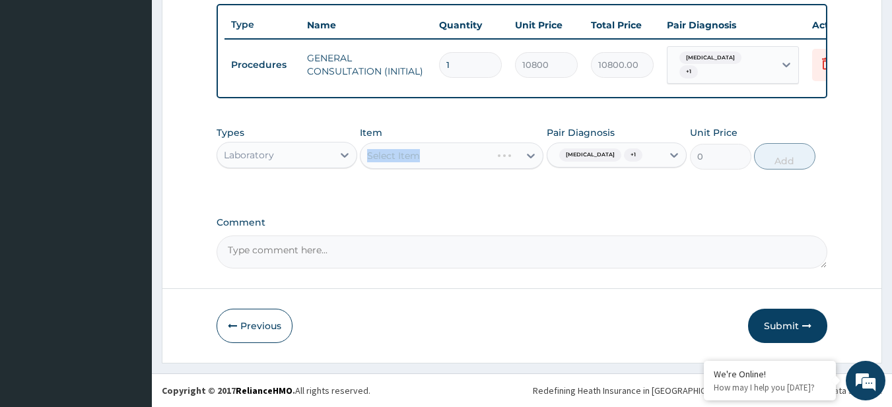
click at [483, 151] on div "Select Item" at bounding box center [452, 156] width 184 height 26
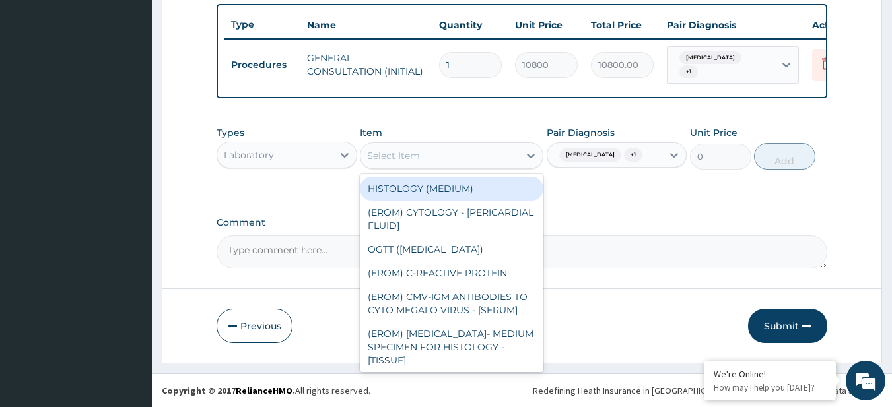
click at [483, 151] on div "Select Item" at bounding box center [440, 155] width 158 height 21
paste input "MALARIA PARASITE FBC - (FULL BLOOD COUNT with platelet and red cell indices) pl…"
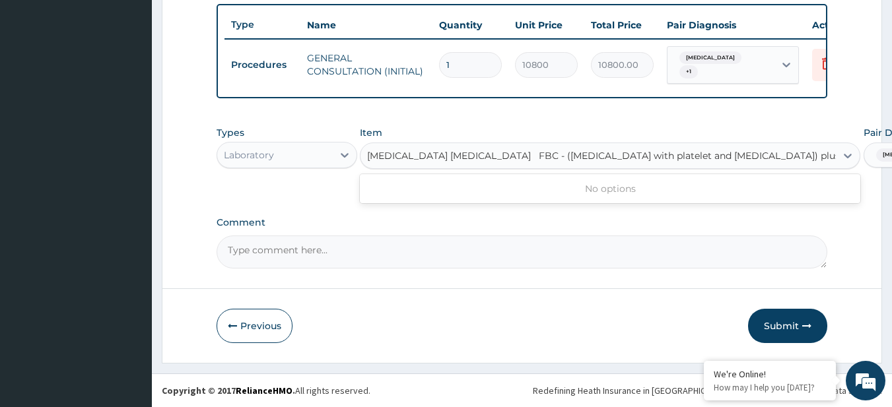
scroll to position [0, 17]
type input "MALARIA PARASITE"
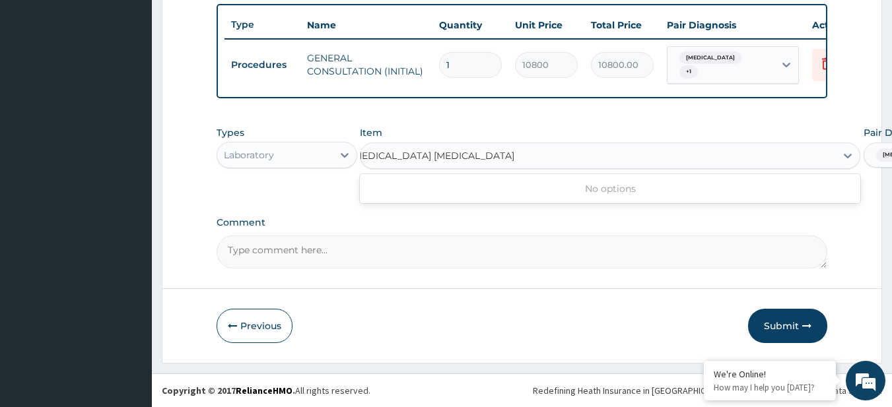
scroll to position [0, 0]
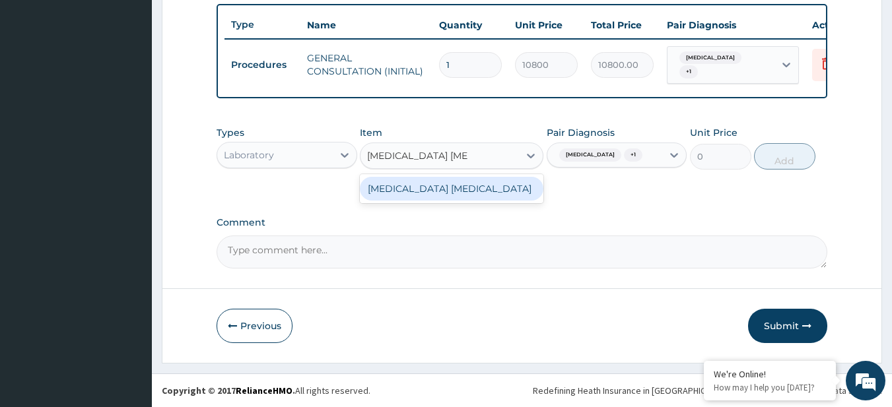
click at [500, 183] on div "MALARIA PARASITE" at bounding box center [452, 189] width 184 height 24
type input "4050"
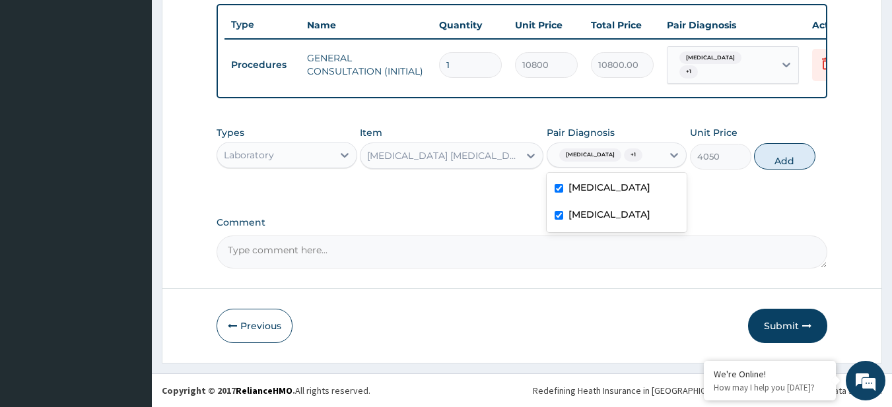
click at [608, 164] on div "Malaria + 1" at bounding box center [605, 155] width 116 height 22
click at [618, 215] on div "Sepsis" at bounding box center [617, 216] width 141 height 27
checkbox input "false"
drag, startPoint x: 823, startPoint y: 159, endPoint x: 801, endPoint y: 151, distance: 23.8
click at [801, 151] on div "Types Laboratory Item MALARIA PARASITE Pair Diagnosis Malaria Unit Price 4050 A…" at bounding box center [523, 148] width 612 height 57
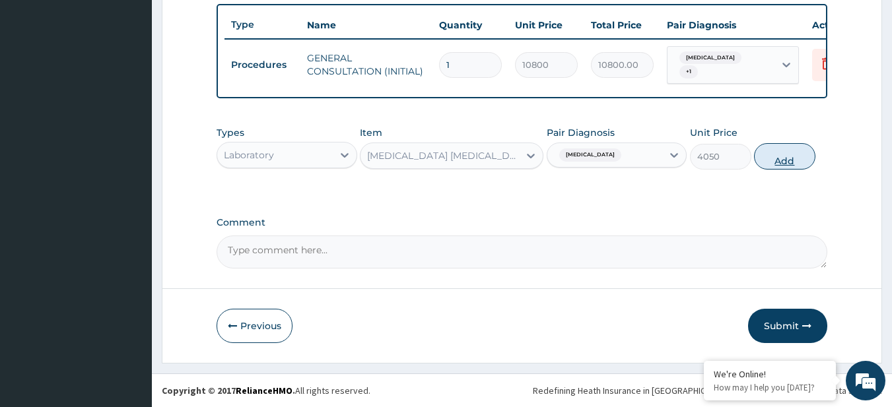
click at [801, 151] on button "Add" at bounding box center [784, 156] width 61 height 26
type input "0"
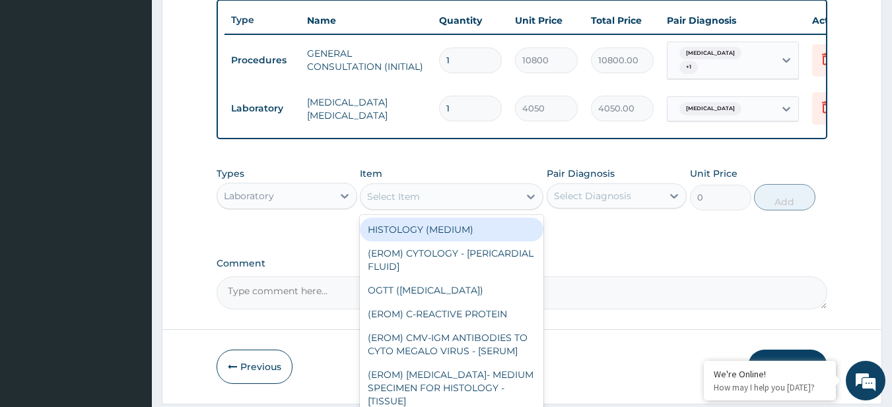
click at [398, 197] on div "Select Item" at bounding box center [393, 196] width 53 height 13
paste input "FBC - (FULL BLOOD COUNT with platelet and red cell indices) plus (bills generat…"
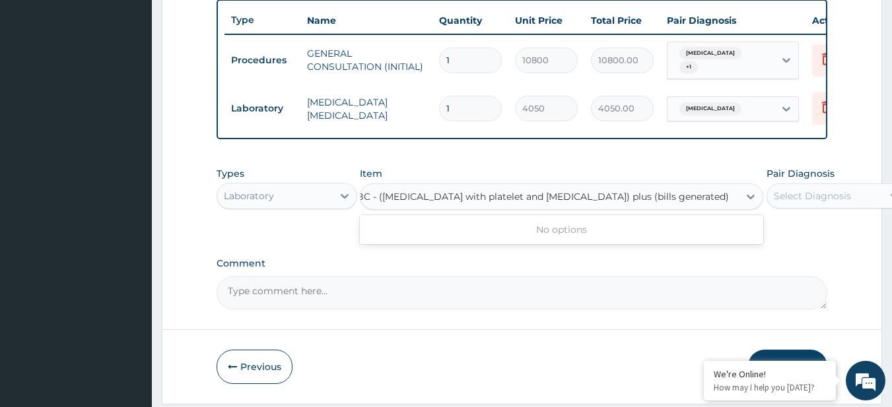
type input "FBC - (FULL BLOOD COUNT with platelet and red cell indices) plus"
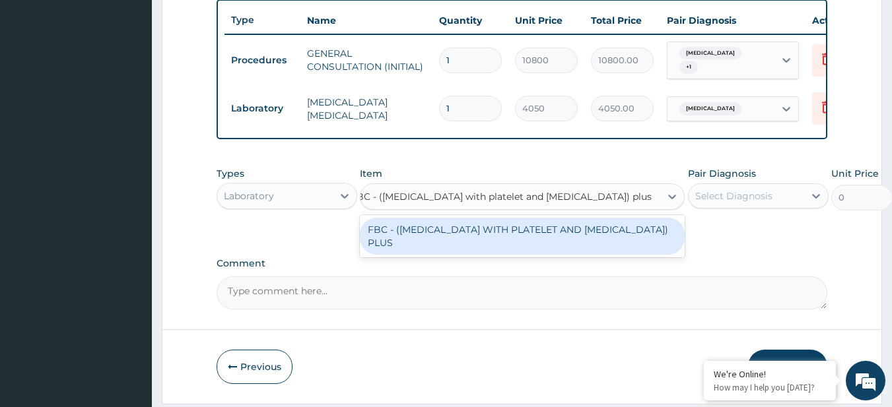
click at [430, 238] on div "FBC - (FULL BLOOD COUNT WITH PLATELET AND RED CELL INDICES) PLUS" at bounding box center [522, 236] width 325 height 37
type input "8505"
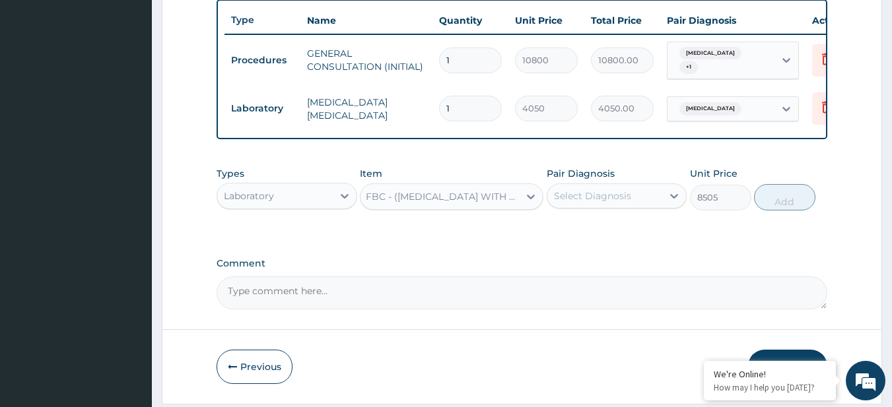
scroll to position [0, 1]
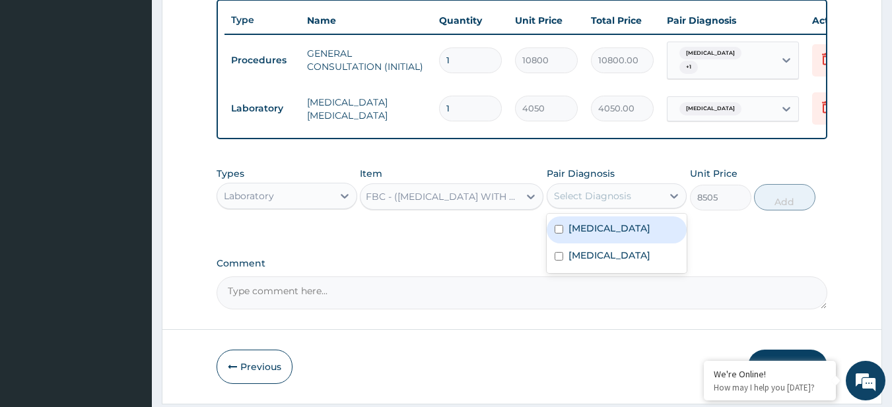
click at [649, 188] on div "Select Diagnosis" at bounding box center [617, 196] width 141 height 25
click at [623, 236] on div "Malaria" at bounding box center [617, 230] width 141 height 27
checkbox input "true"
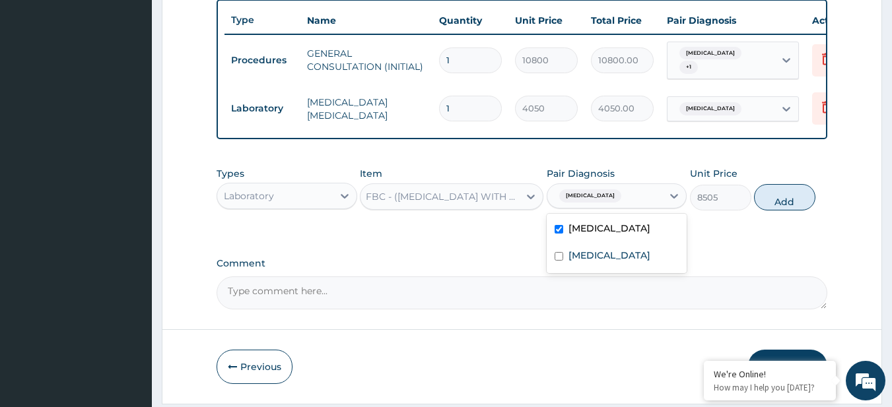
click at [648, 197] on div "Malaria" at bounding box center [605, 196] width 116 height 22
click at [631, 256] on div "Sepsis" at bounding box center [617, 257] width 141 height 27
checkbox input "true"
click at [798, 197] on button "Add" at bounding box center [784, 197] width 61 height 26
type input "0"
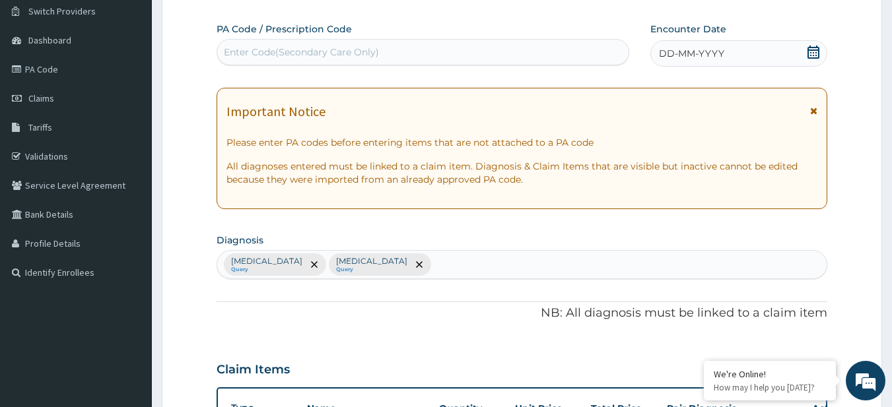
scroll to position [45, 0]
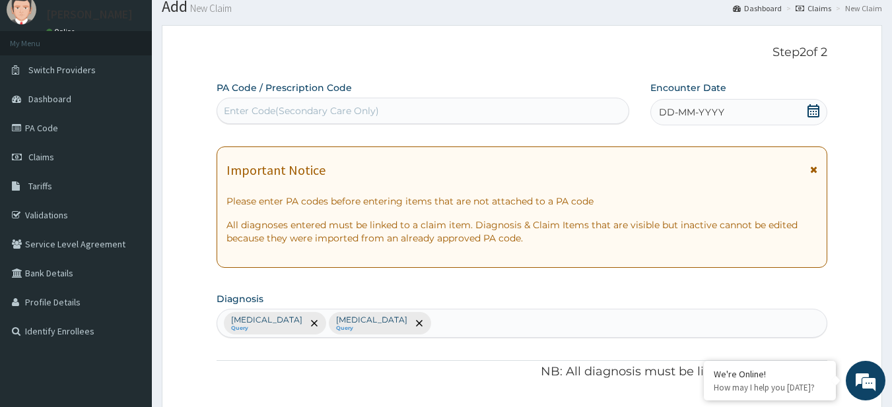
click at [363, 106] on div "Enter Code(Secondary Care Only)" at bounding box center [301, 110] width 155 height 13
paste input "PA/3DDFE9"
type input "PA/3DDFE9"
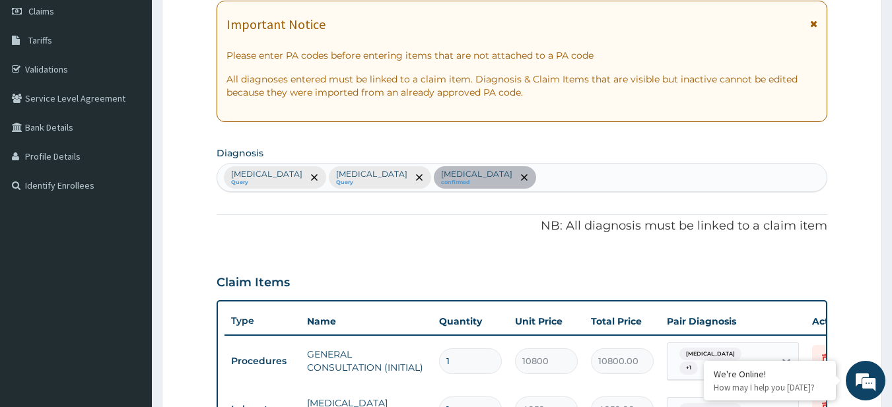
scroll to position [0, 0]
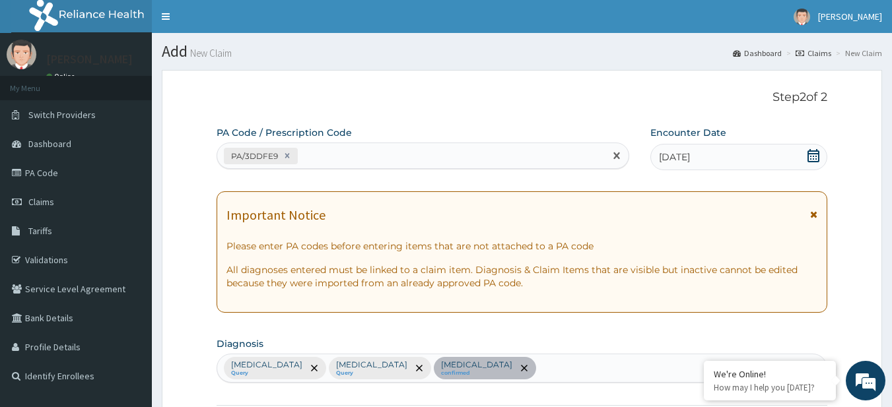
click at [358, 161] on div "PA/3DDFE9" at bounding box center [411, 156] width 388 height 22
paste input "PA/606C68"
type input "PA/606C68"
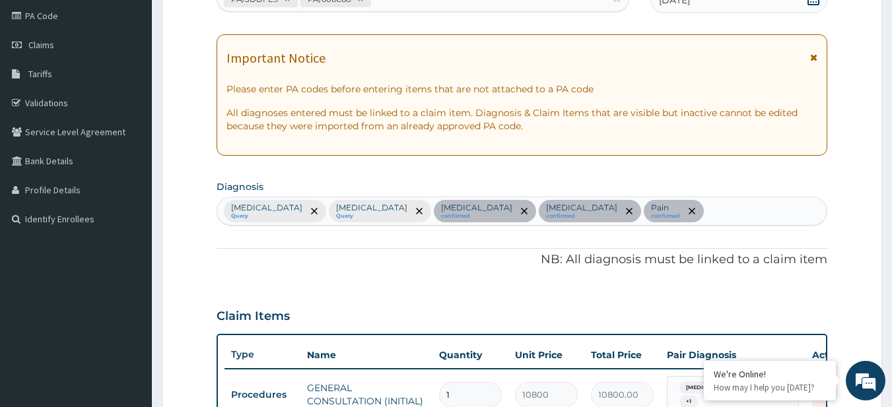
scroll to position [148, 0]
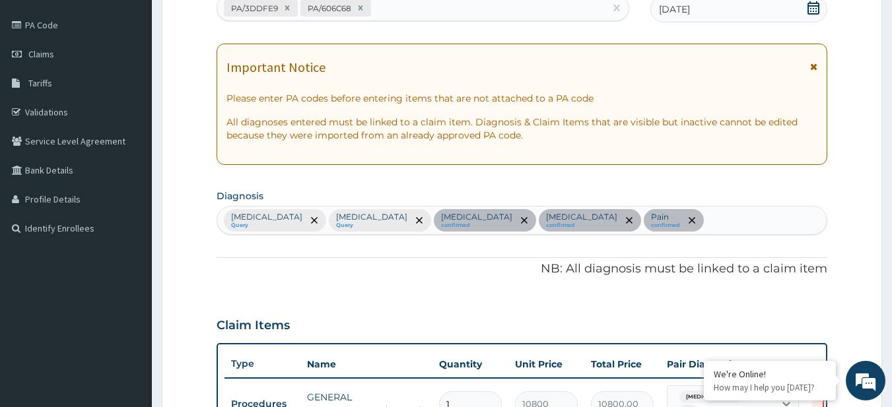
click at [614, 230] on div "Malaria Query Sepsis Query Low back pain confirmed Spondylosis confirmed Pain c…" at bounding box center [522, 221] width 610 height 28
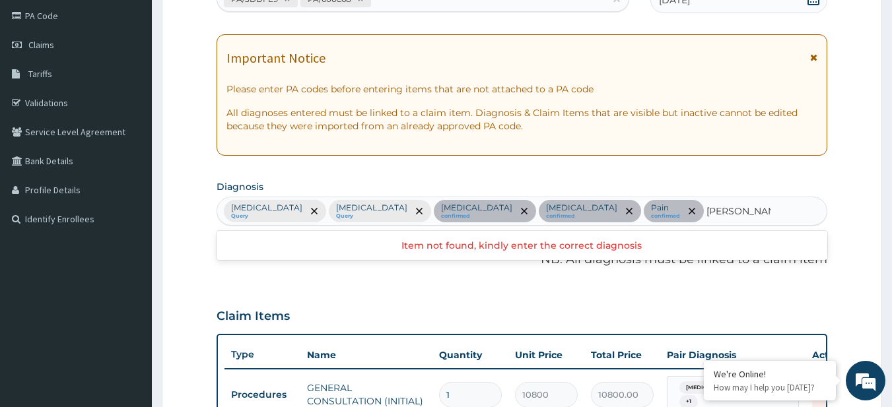
scroll to position [162, 0]
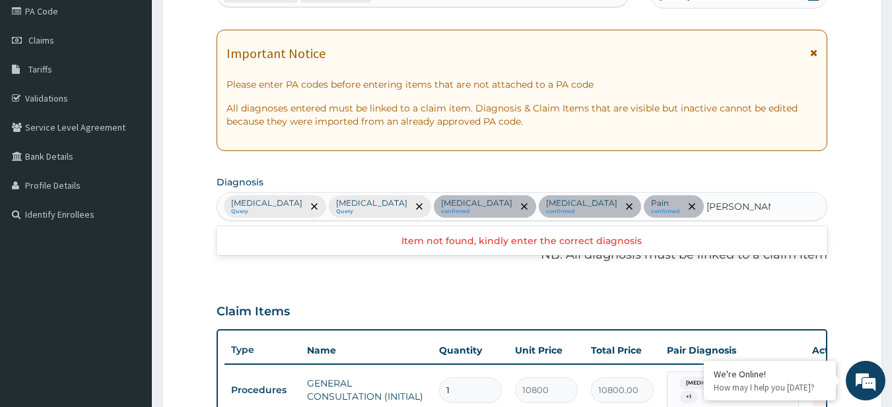
type input "AC UPP RES"
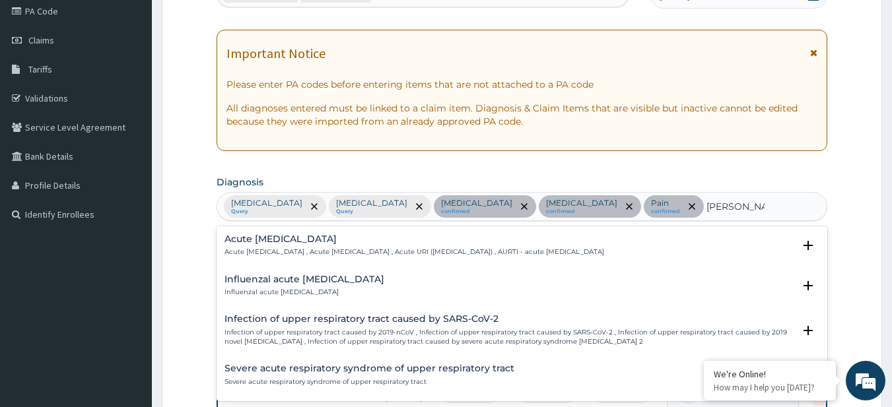
click at [366, 255] on p "Acute upper respiratory infection , Acute upper respiratory tract infection , A…" at bounding box center [415, 252] width 380 height 9
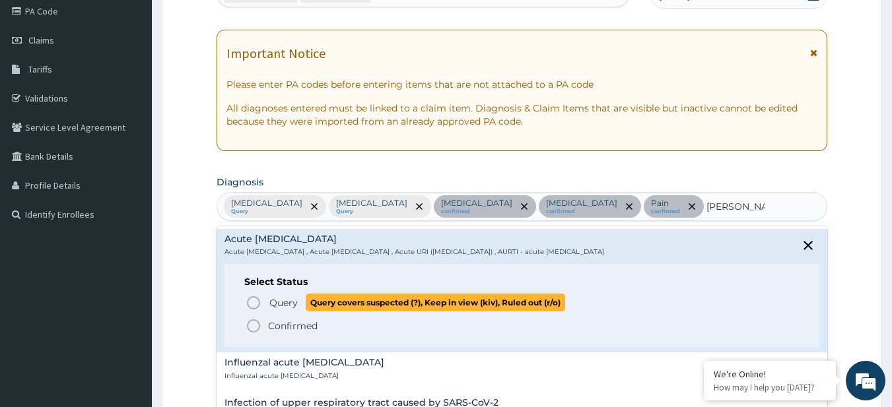
click at [343, 302] on span "Query covers suspected (?), Keep in view (kiv), Ruled out (r/o)" at bounding box center [436, 303] width 260 height 18
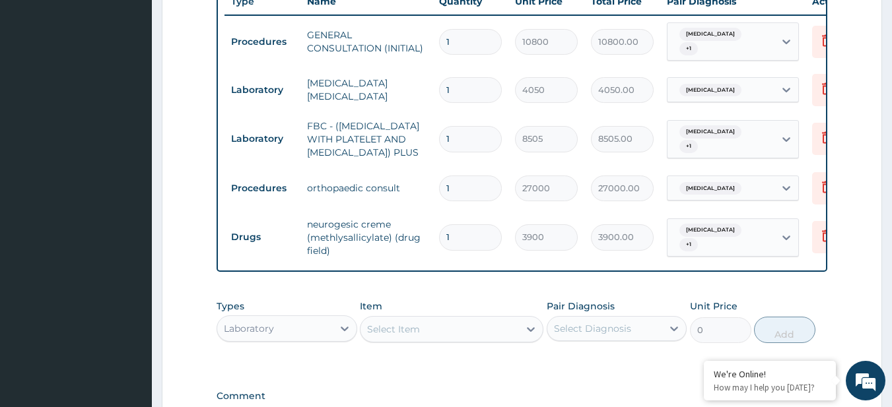
scroll to position [702, 0]
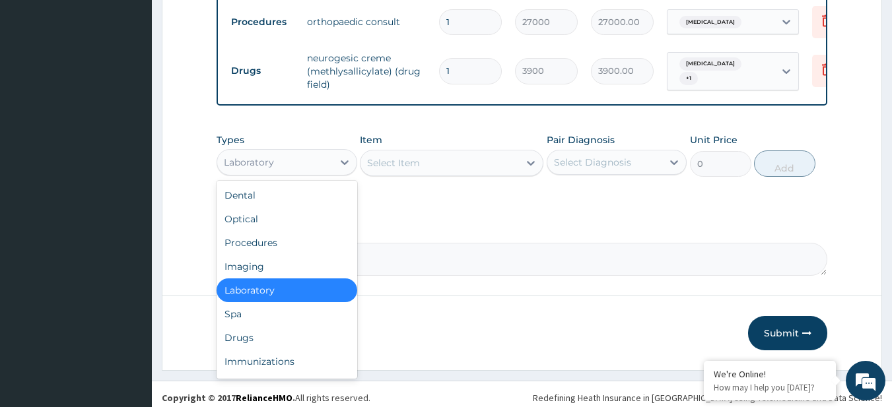
click at [285, 159] on div "Laboratory" at bounding box center [275, 162] width 116 height 21
click at [257, 326] on div "Drugs" at bounding box center [287, 338] width 141 height 24
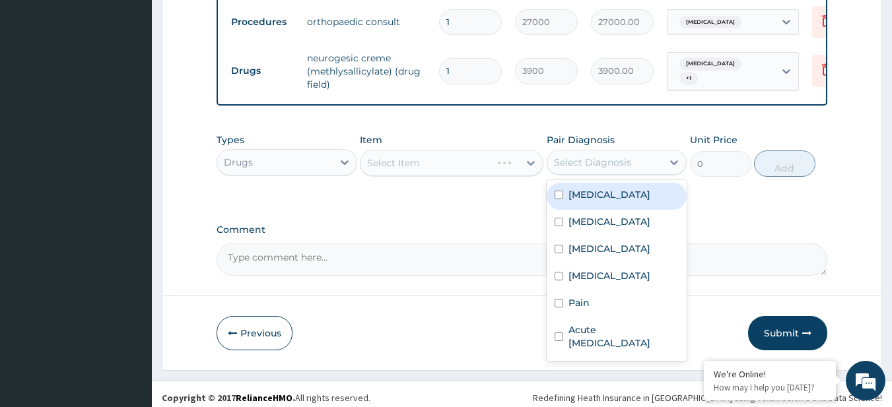
click at [646, 157] on div "Select Diagnosis" at bounding box center [605, 162] width 116 height 21
click at [618, 192] on div "Malaria" at bounding box center [617, 196] width 141 height 27
checkbox input "true"
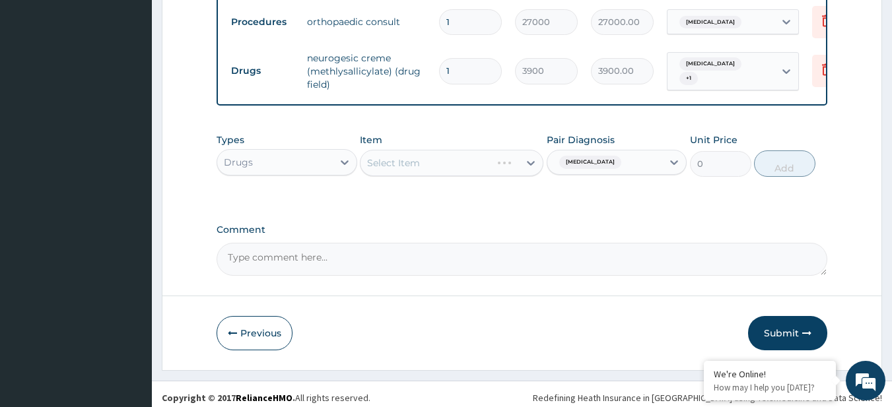
click at [492, 150] on div "Select Item" at bounding box center [452, 163] width 184 height 26
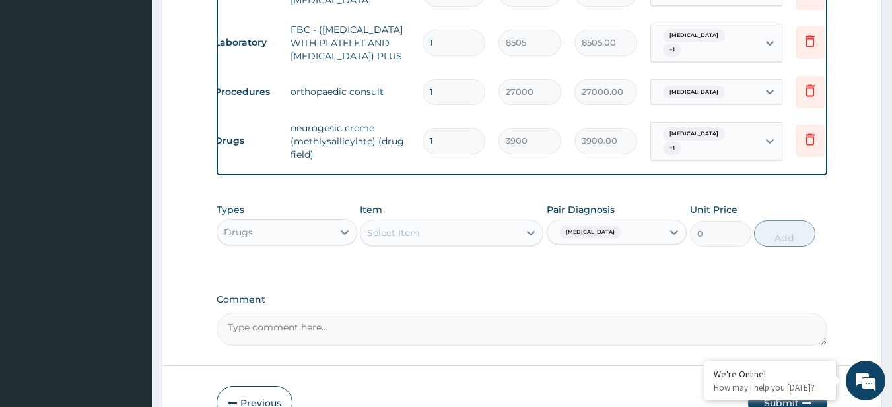
scroll to position [633, 0]
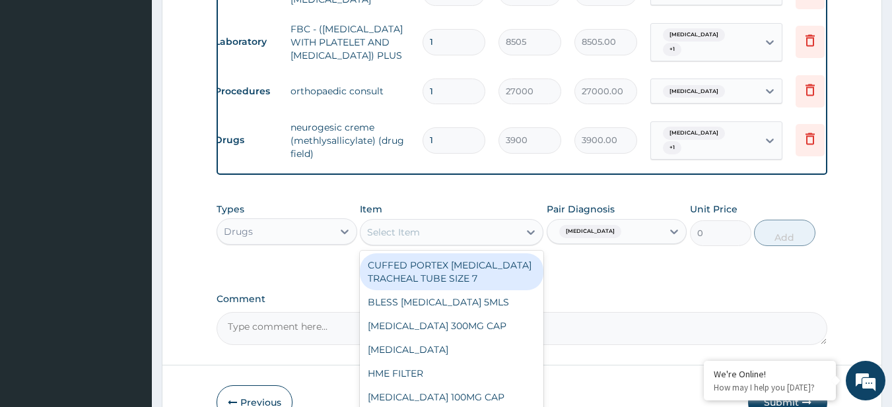
click at [413, 226] on div "Select Item" at bounding box center [393, 232] width 53 height 13
paste input "PARACETAMOL 500MG TAB x 1000 VITAMIN C 100MG TAB *1000 LORATIDINE 10MG TAB COUG…"
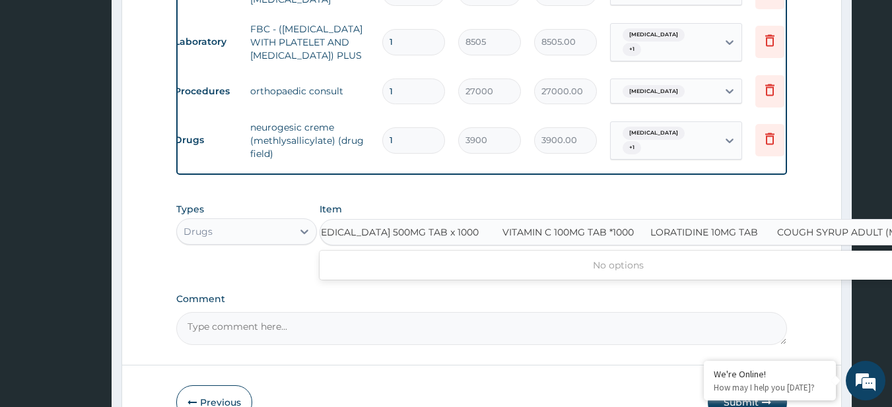
type input "PARACETAMOL 500MG TAB x 1000"
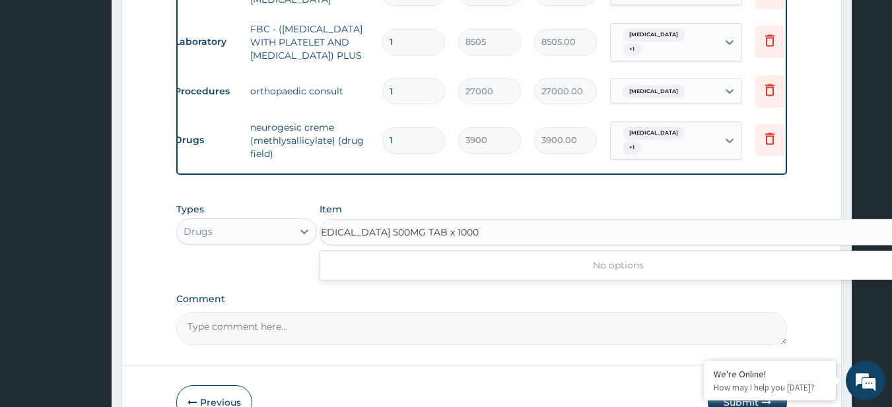
scroll to position [0, 0]
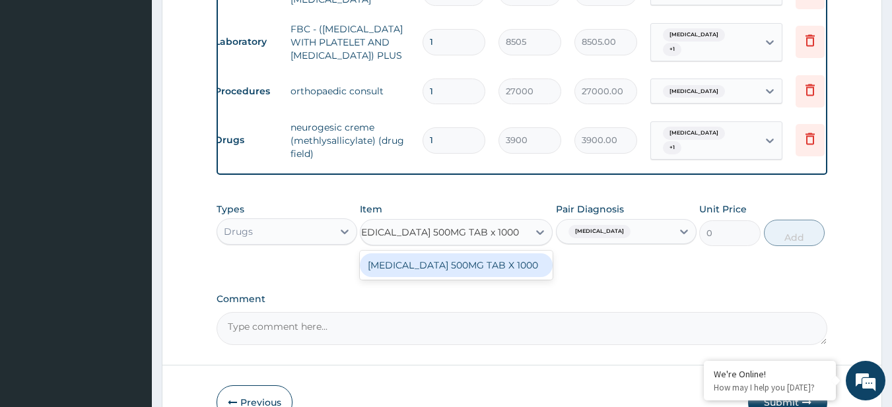
click at [440, 254] on div "PARACETAMOL 500MG TAB X 1000" at bounding box center [456, 266] width 193 height 24
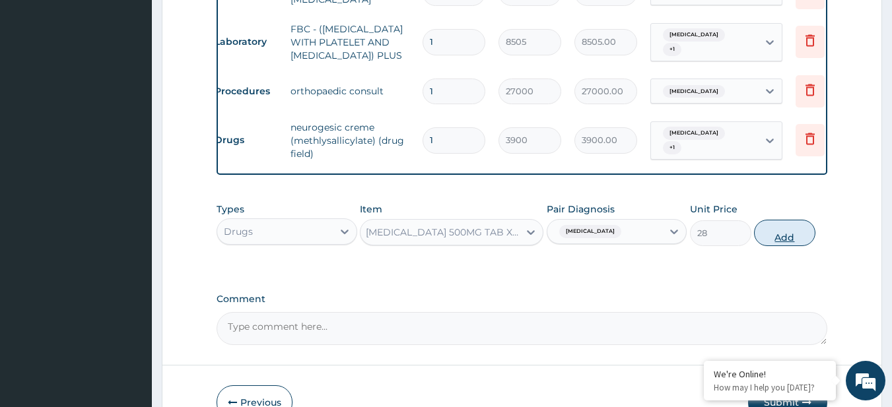
click at [766, 237] on button "Add" at bounding box center [784, 233] width 61 height 26
type input "0"
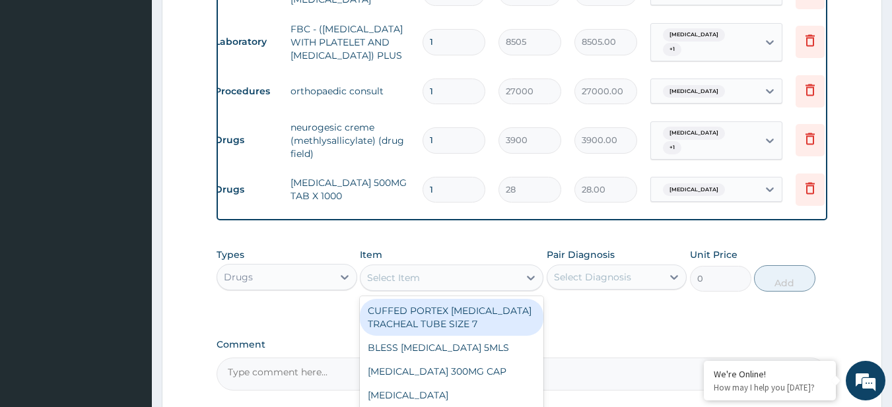
click at [407, 273] on div "Select Item" at bounding box center [393, 277] width 53 height 13
paste input "VITAMIN C 100MG TAB *1000 LORATIDINE 10MG TAB COUGH SYRUP ADULT (M&B)"
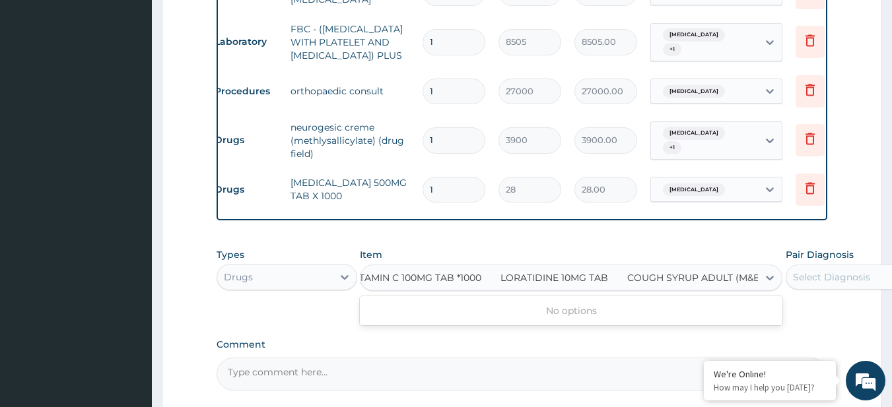
type input "VITAMIN C 100MG TAB *1000"
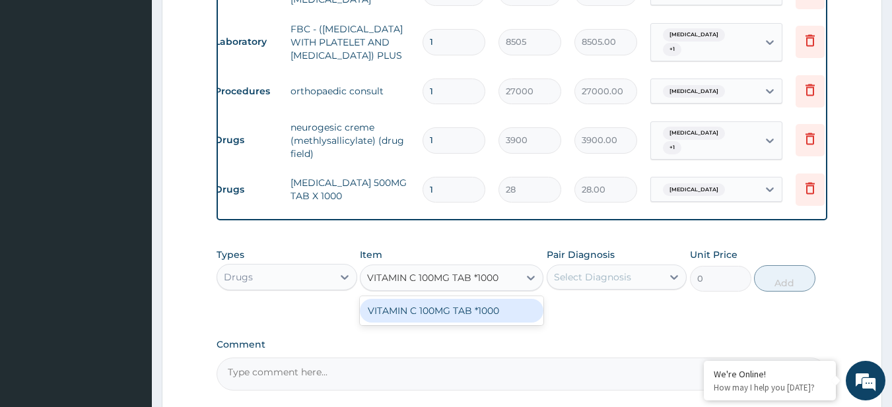
scroll to position [0, 0]
click at [425, 299] on div "VITAMIN C 100MG TAB *1000" at bounding box center [452, 311] width 184 height 24
type input "7.275000095367432"
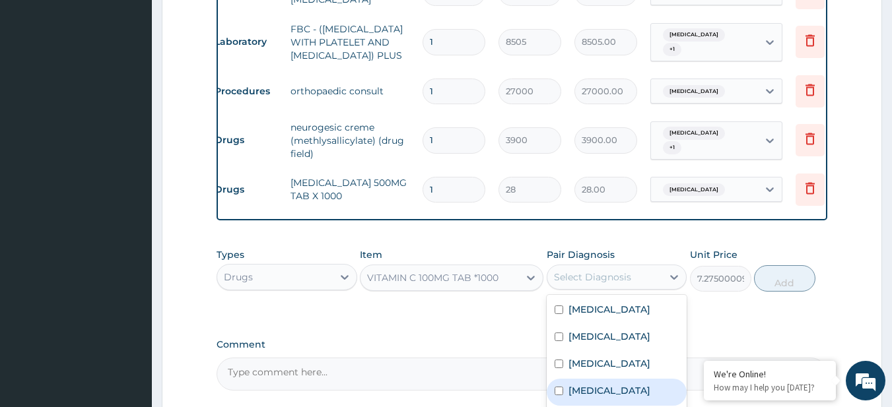
drag, startPoint x: 563, startPoint y: 262, endPoint x: 582, endPoint y: 383, distance: 122.5
click at [582, 290] on div "option Malaria, selected. option Spondylosis focused, 4 of 6. 6 results availab…" at bounding box center [617, 277] width 141 height 25
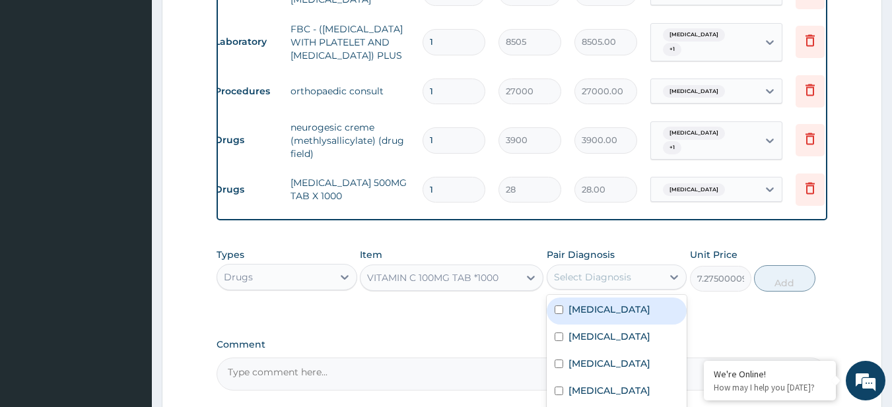
scroll to position [748, 0]
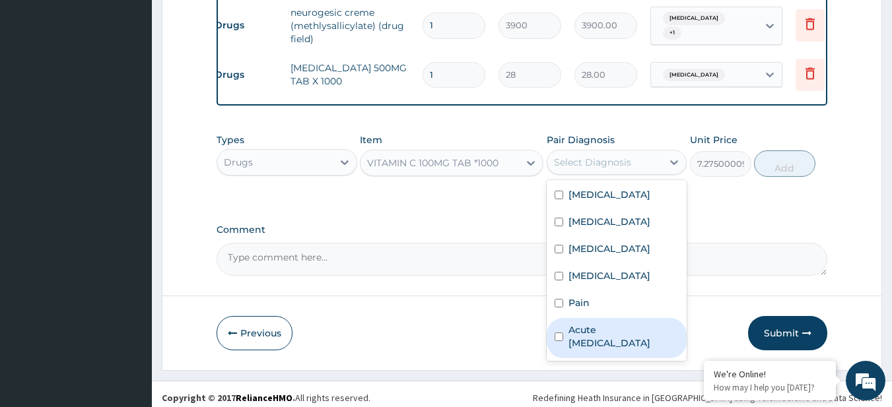
click at [584, 328] on label "Acute upper respiratory infection" at bounding box center [624, 337] width 111 height 26
checkbox input "true"
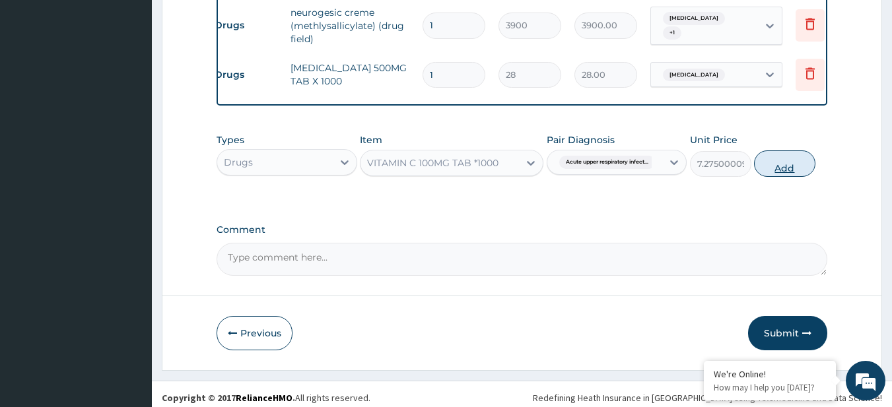
click at [790, 153] on button "Add" at bounding box center [784, 164] width 61 height 26
type input "0"
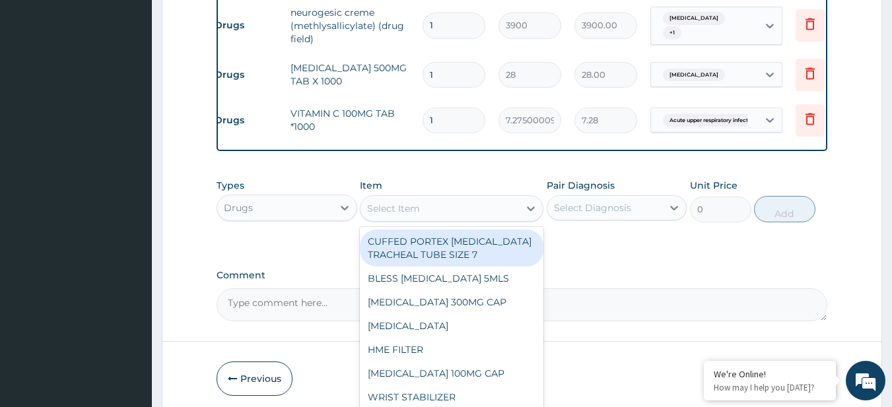
click at [477, 204] on div "Select Item" at bounding box center [440, 208] width 158 height 21
paste input "LORATIDINE 10MG TAB COUGH SYRUP ADULT (M&B)"
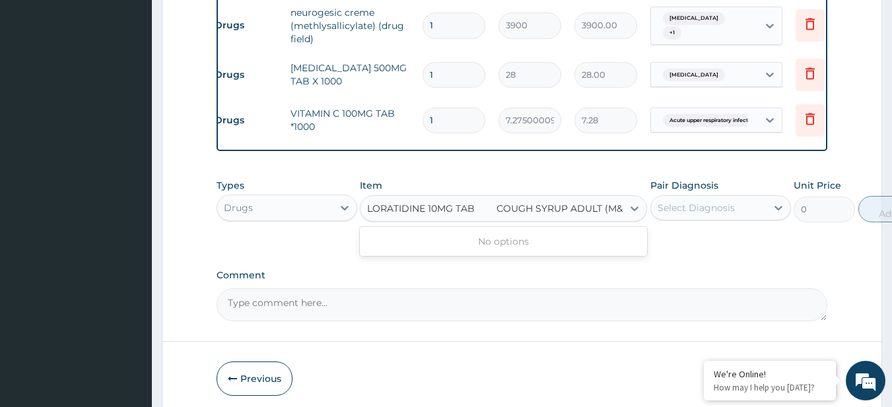
scroll to position [0, 17]
type input "LORATIDINE 10MG TAB"
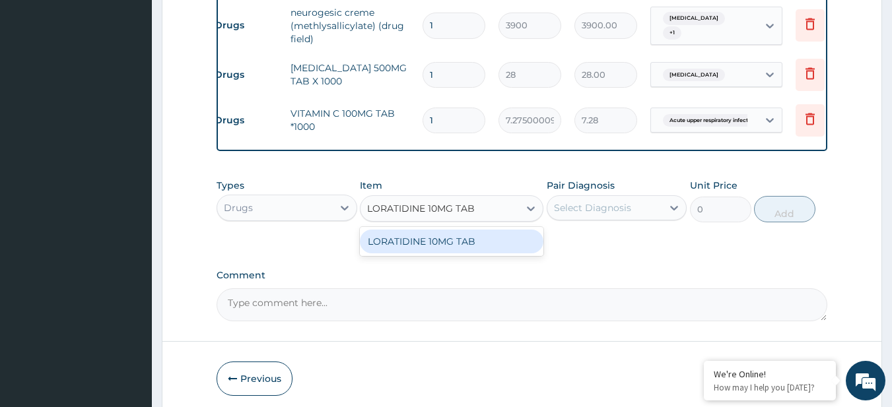
scroll to position [0, 0]
click at [489, 234] on div "LORATIDINE 10MG TAB" at bounding box center [452, 242] width 184 height 24
type input "46.79999923706055"
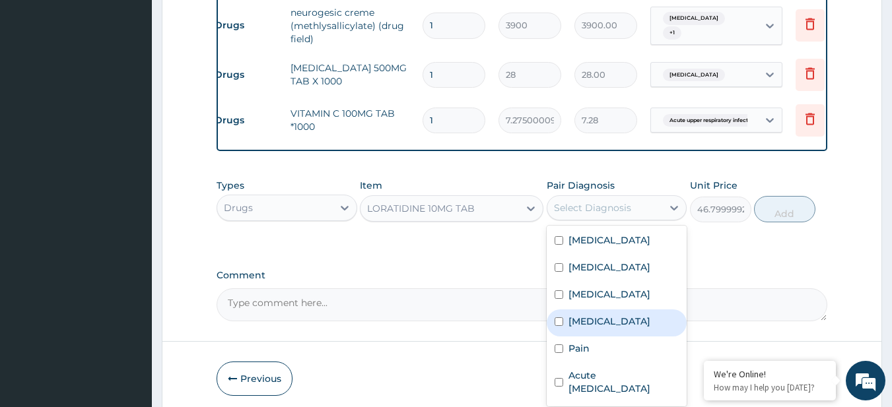
drag, startPoint x: 590, startPoint y: 207, endPoint x: 608, endPoint y: 339, distance: 134.0
click at [608, 221] on div "option Acute upper respiratory infection, selected. option Spondylosis focused,…" at bounding box center [617, 207] width 141 height 25
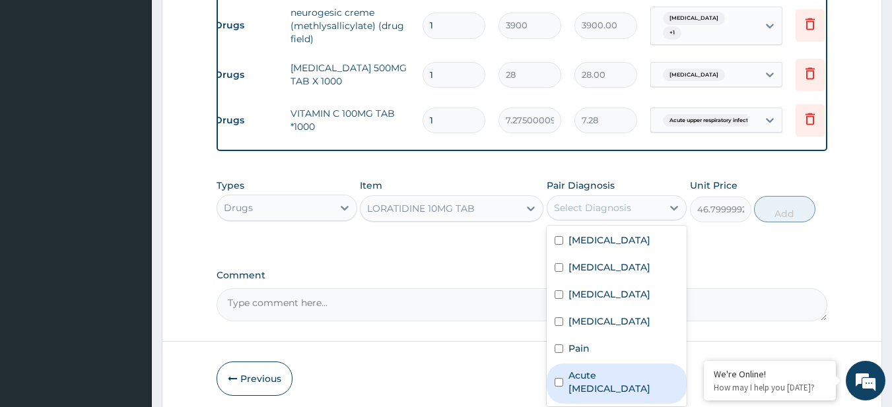
click at [609, 378] on label "Acute upper respiratory infection" at bounding box center [624, 382] width 111 height 26
checkbox input "true"
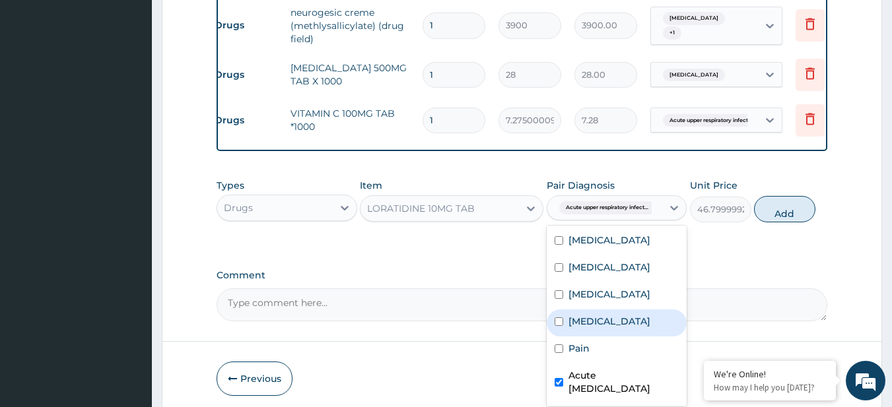
click at [774, 216] on div "Types Drugs Item LORATIDINE 10MG TAB Pair Diagnosis option Acute upper respirat…" at bounding box center [523, 200] width 612 height 57
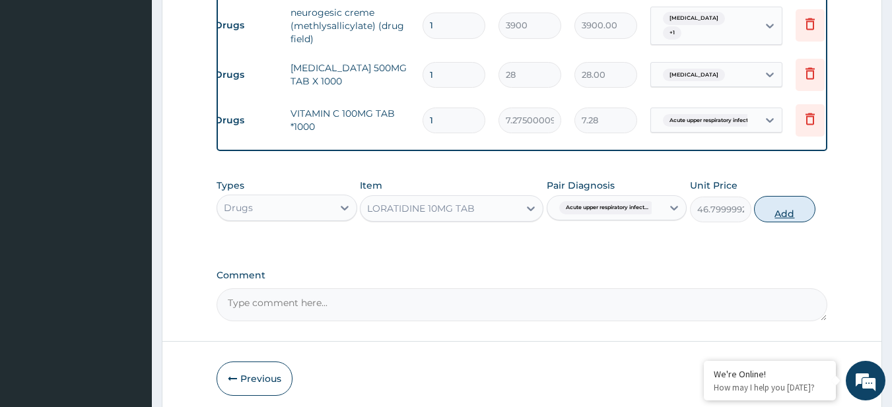
click at [773, 213] on button "Add" at bounding box center [784, 209] width 61 height 26
type input "0"
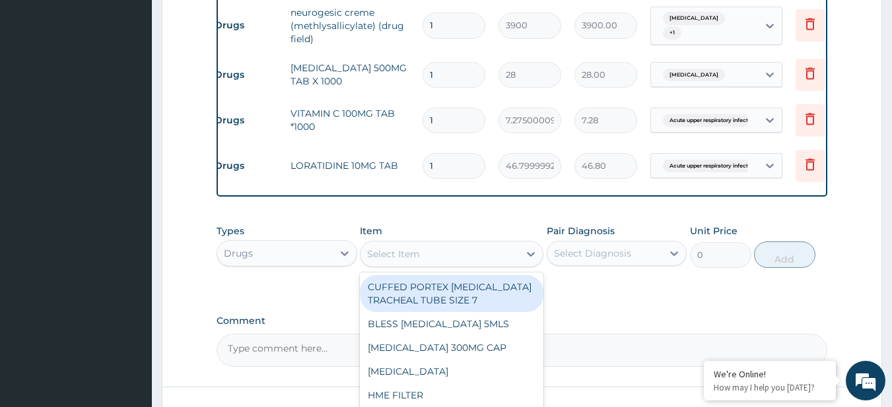
click at [450, 250] on div "Select Item" at bounding box center [440, 254] width 158 height 21
paste input "COUGH SYRUP ADULT (M&B)"
type input "COUGH SYRUP ADULT (M&B)"
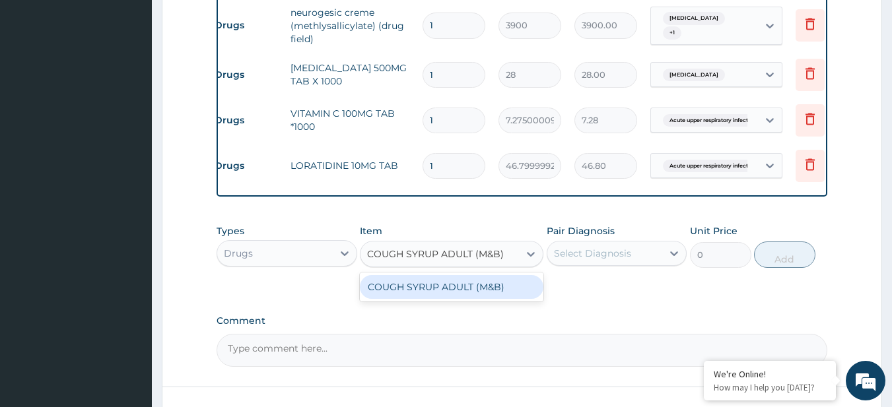
scroll to position [0, 4]
click at [483, 289] on div "COUGH SYRUP ADULT (M&B)" at bounding box center [452, 287] width 184 height 24
type input "1500"
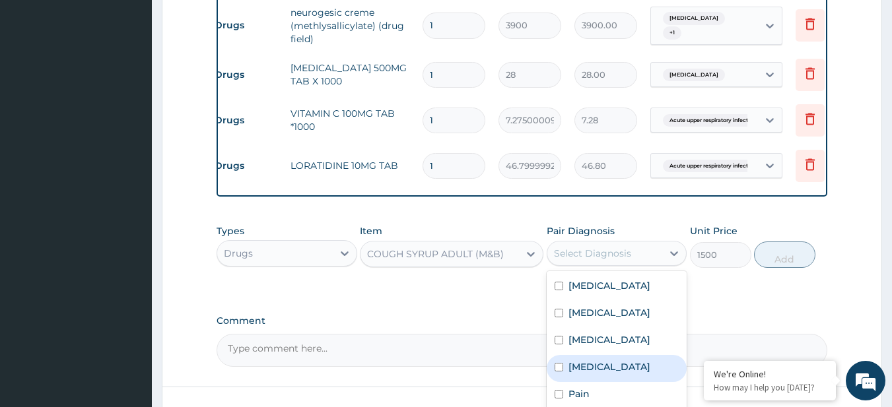
drag, startPoint x: 601, startPoint y: 252, endPoint x: 608, endPoint y: 380, distance: 127.6
click at [608, 266] on div "option Acute upper respiratory infection, selected. option Spondylosis focused,…" at bounding box center [617, 253] width 141 height 25
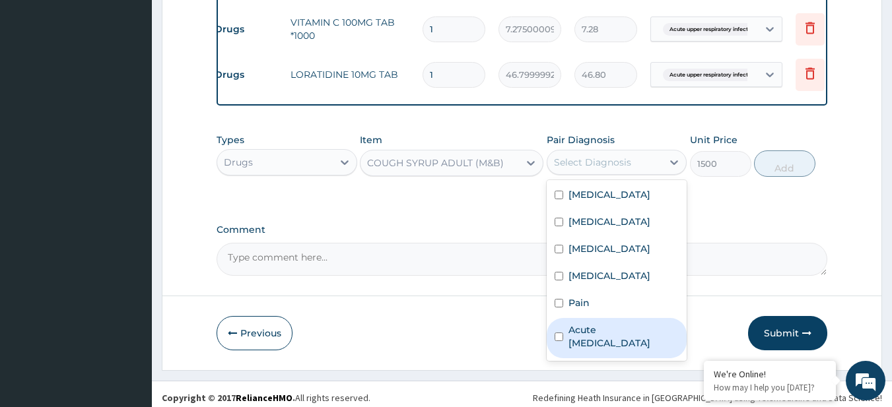
click at [597, 327] on label "Acute upper respiratory infection" at bounding box center [624, 337] width 111 height 26
checkbox input "true"
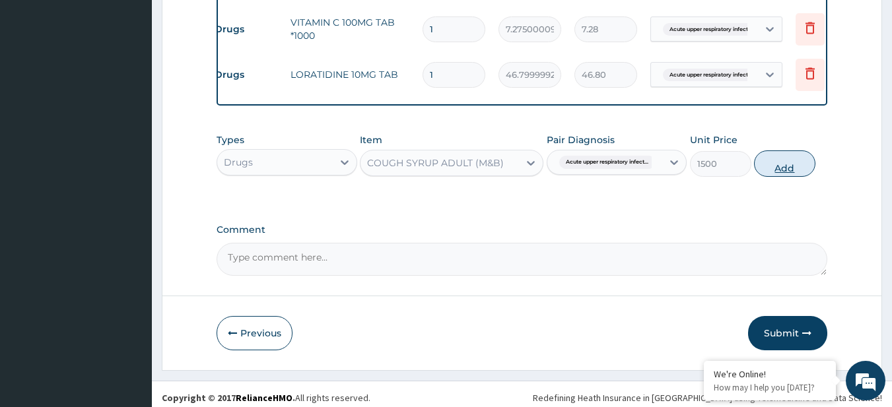
click at [782, 155] on button "Add" at bounding box center [784, 164] width 61 height 26
type input "0"
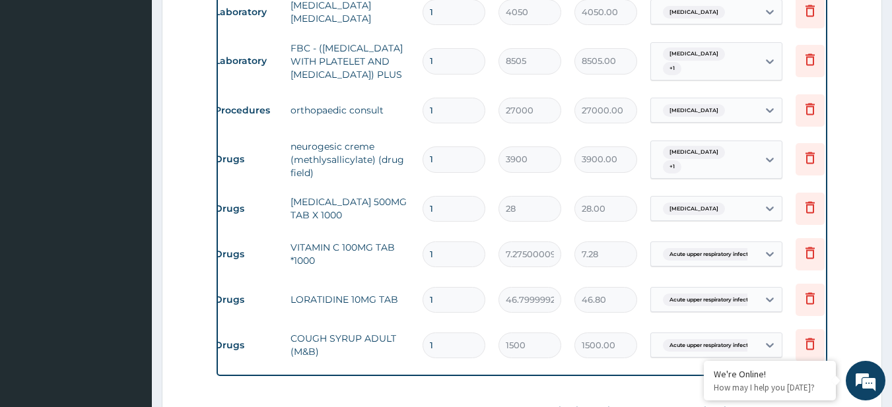
scroll to position [613, 0]
click at [445, 288] on input "1" at bounding box center [454, 301] width 63 height 26
type input "10"
type input "468.00"
type input "10"
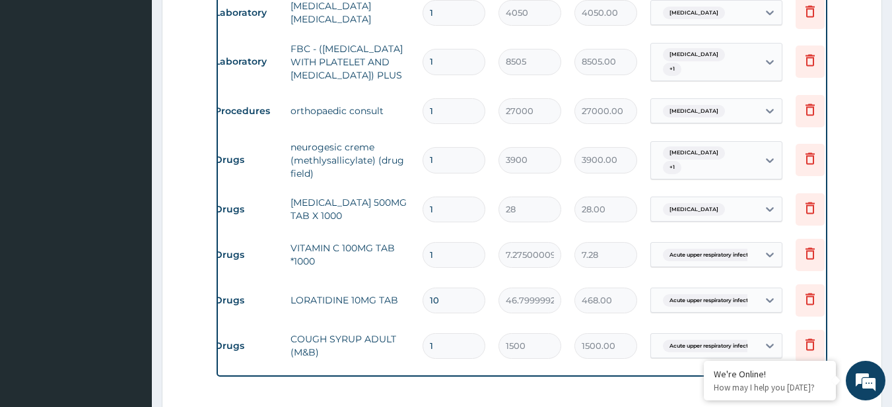
click at [441, 242] on input "1" at bounding box center [454, 255] width 63 height 26
type input "15"
type input "109.13"
type input "15"
click at [440, 197] on input "1" at bounding box center [454, 210] width 63 height 26
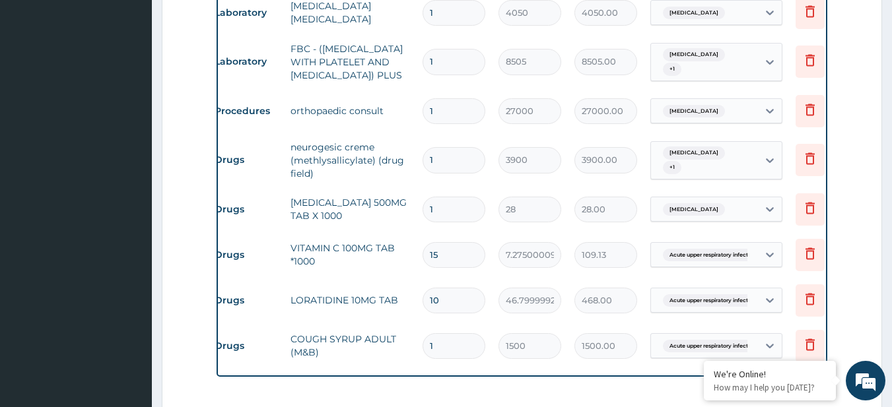
type input "18"
type input "504.00"
type input "18"
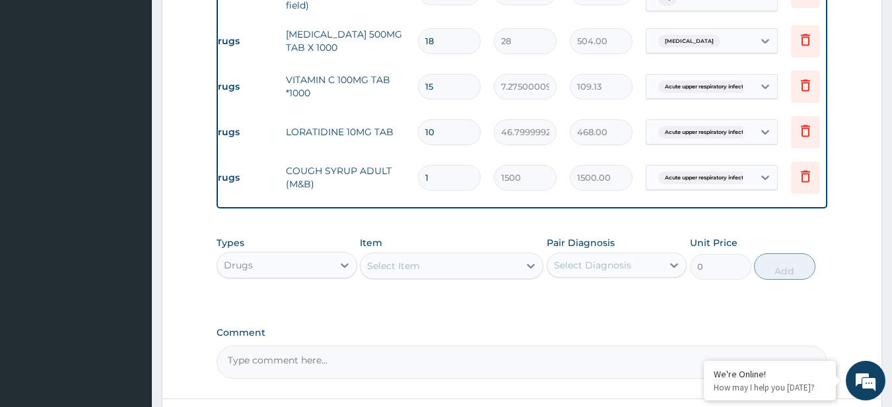
scroll to position [884, 0]
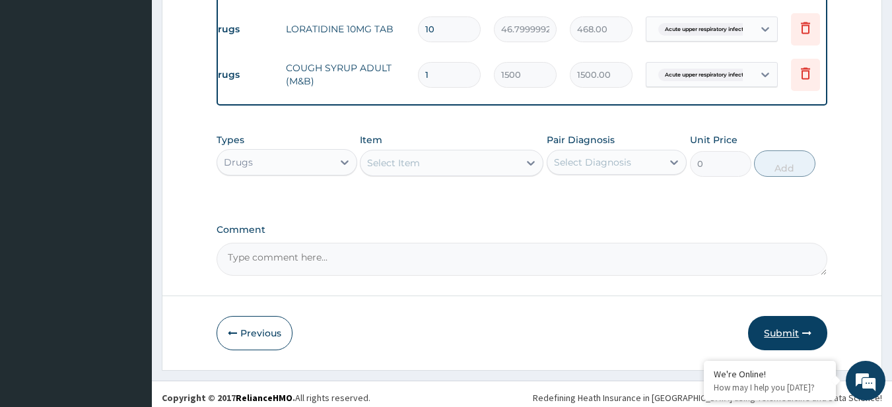
click at [787, 337] on button "Submit" at bounding box center [787, 333] width 79 height 34
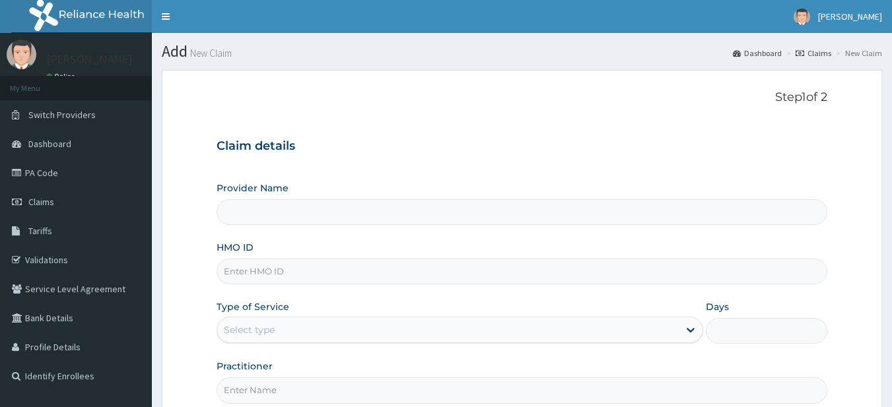
type input "R-Jolad Plus"
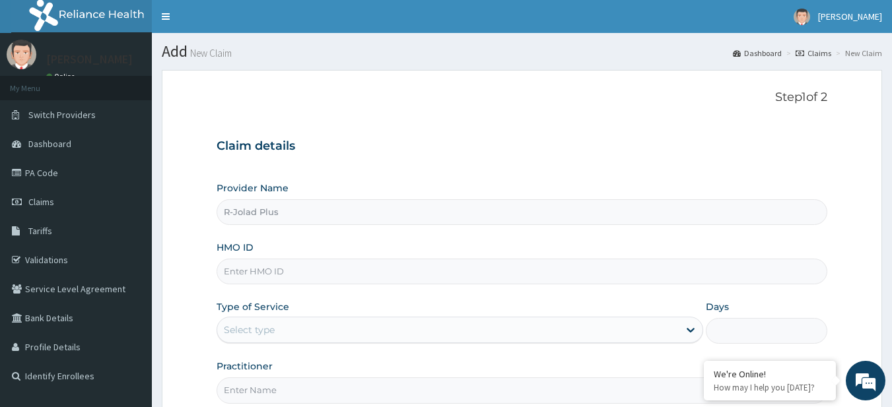
click at [864, 193] on form "Step 1 of 2 Claim details Provider Name R-Jolad Plus HMO ID Type of Service Sel…" at bounding box center [522, 284] width 720 height 429
click at [306, 268] on input "HMO ID" at bounding box center [523, 272] width 612 height 26
paste input "[PERSON_NAME]"
click at [293, 274] on input "[PERSON_NAME]" at bounding box center [523, 272] width 612 height 26
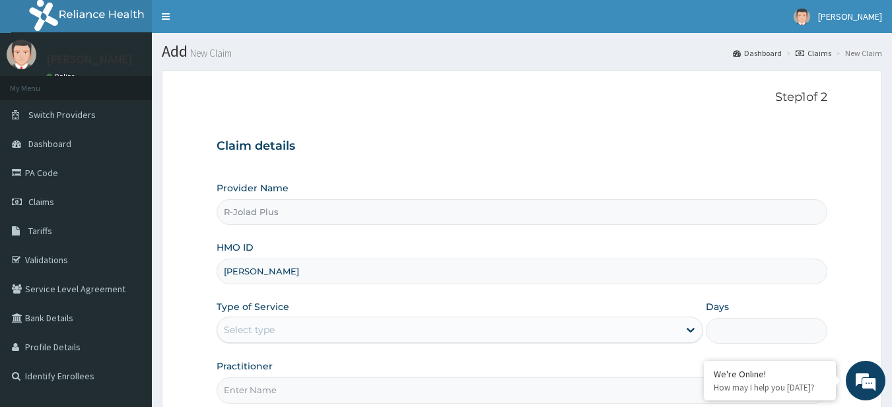
click at [293, 274] on input "[PERSON_NAME]" at bounding box center [523, 272] width 612 height 26
paste input "SSN/10135/E"
type input "SSN/10135/E"
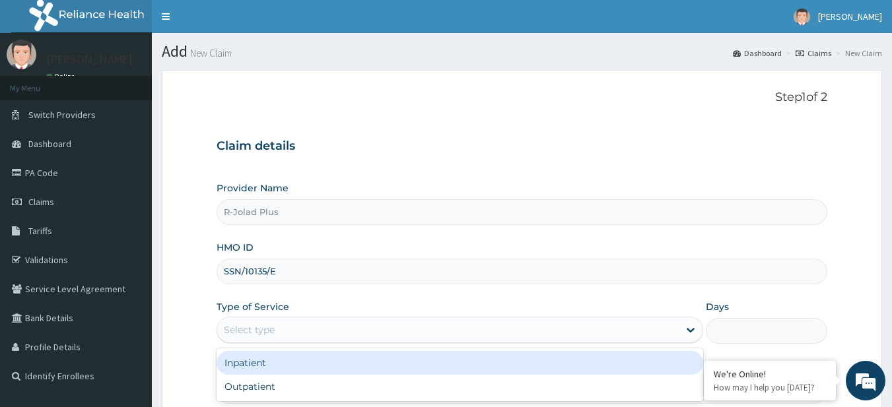
click at [325, 341] on div "Select type" at bounding box center [448, 330] width 462 height 21
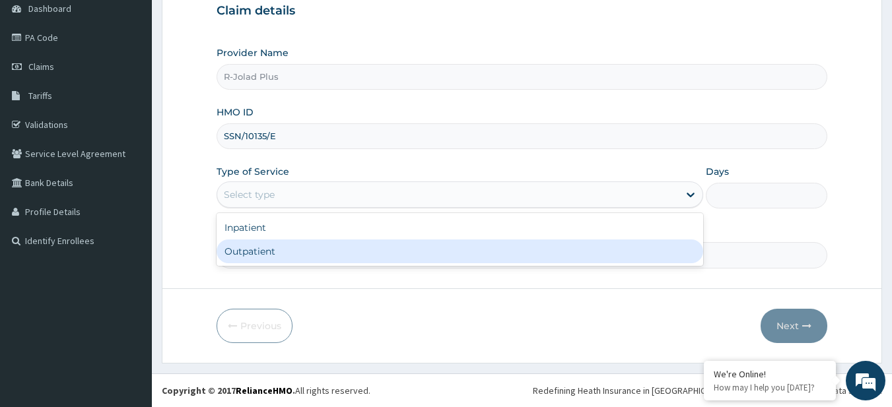
click at [292, 258] on div "Outpatient" at bounding box center [460, 252] width 487 height 24
type input "1"
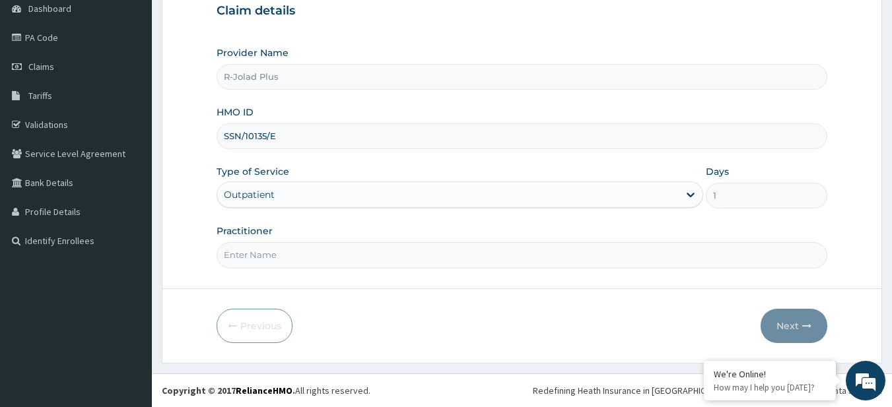
click at [299, 258] on input "Practitioner" at bounding box center [523, 255] width 612 height 26
type input "DR JANE"
click at [787, 324] on button "Next" at bounding box center [794, 326] width 67 height 34
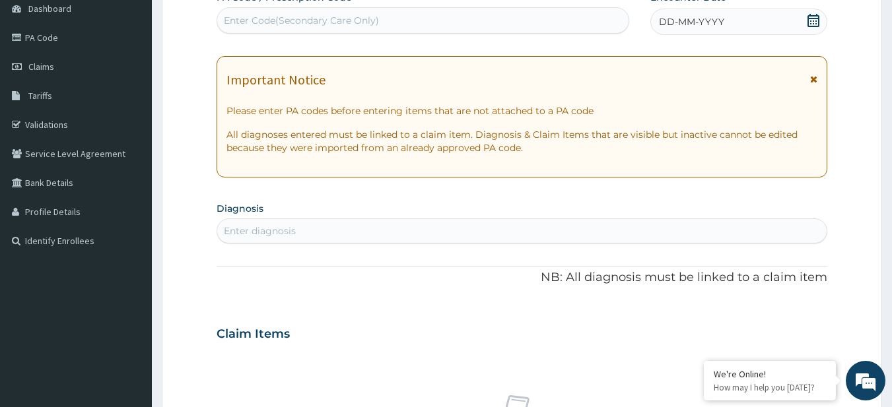
click at [247, 225] on div "Enter diagnosis" at bounding box center [260, 231] width 72 height 13
type input "AC TONSI"
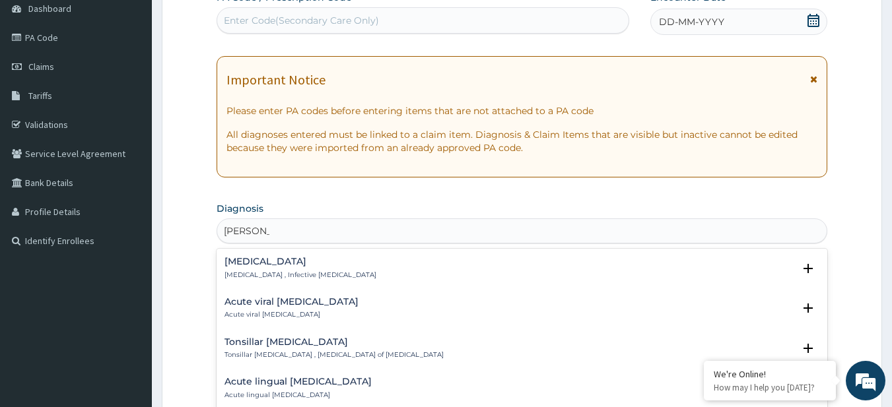
click at [269, 277] on p "Acute tonsillitis , Infective tonsillitis" at bounding box center [301, 275] width 152 height 9
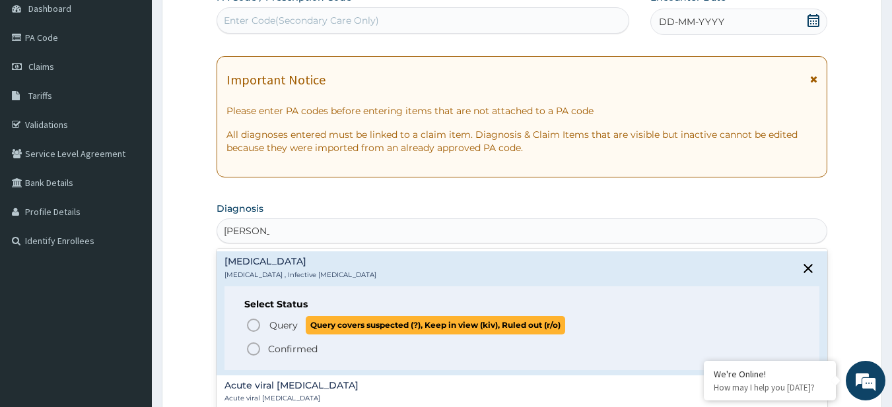
click at [273, 323] on span "Query" at bounding box center [283, 325] width 28 height 13
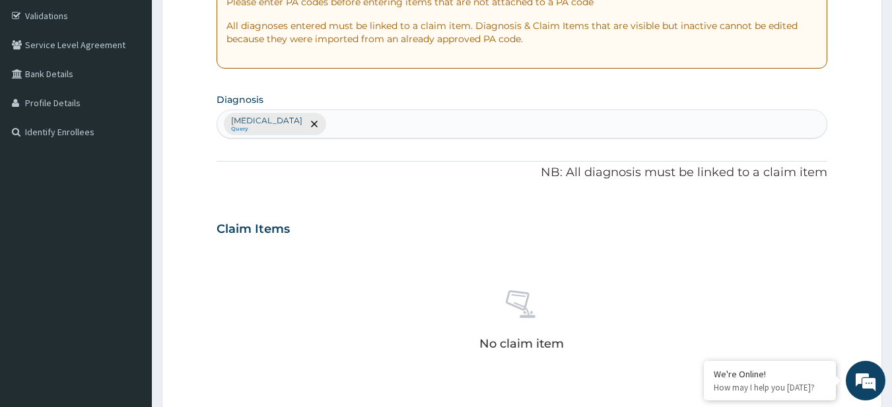
scroll to position [240, 0]
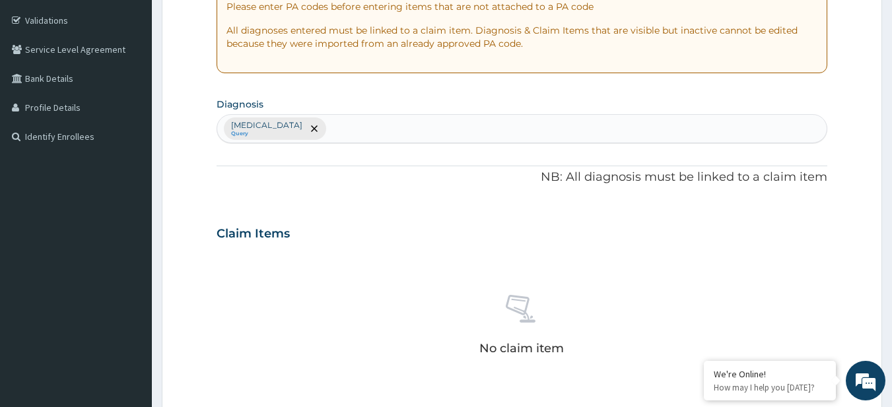
click at [376, 121] on div "Acute tonsillitis Query" at bounding box center [522, 129] width 610 height 28
type input "MALA"
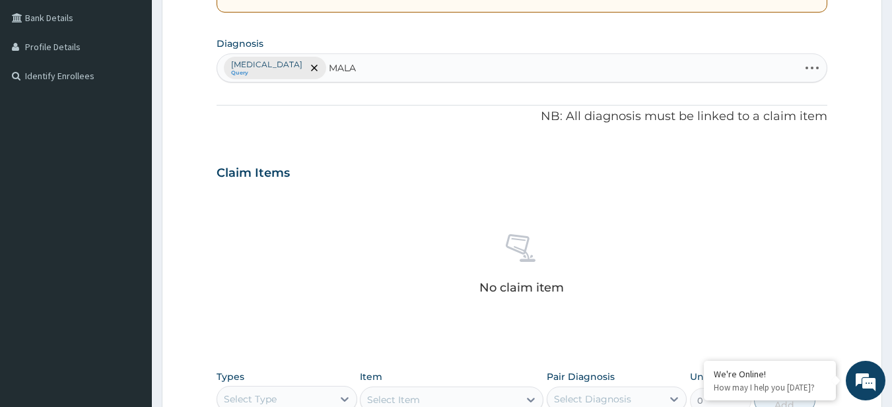
scroll to position [300, 0]
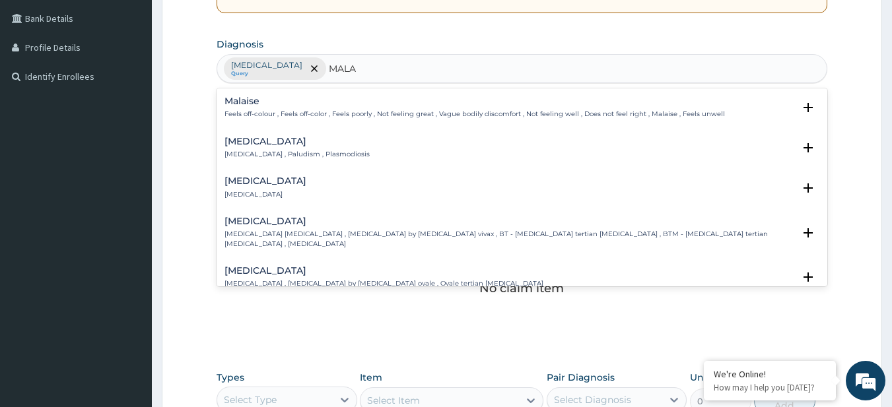
click at [273, 157] on p "Malaria , Paludism , Plasmodiosis" at bounding box center [297, 154] width 145 height 9
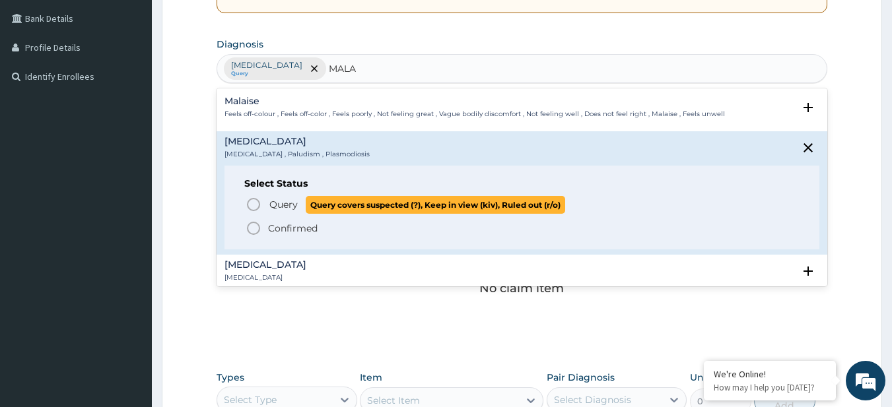
click at [302, 199] on p "Query Query covers suspected (?), Keep in view (kiv), Ruled out (r/o)" at bounding box center [416, 205] width 297 height 18
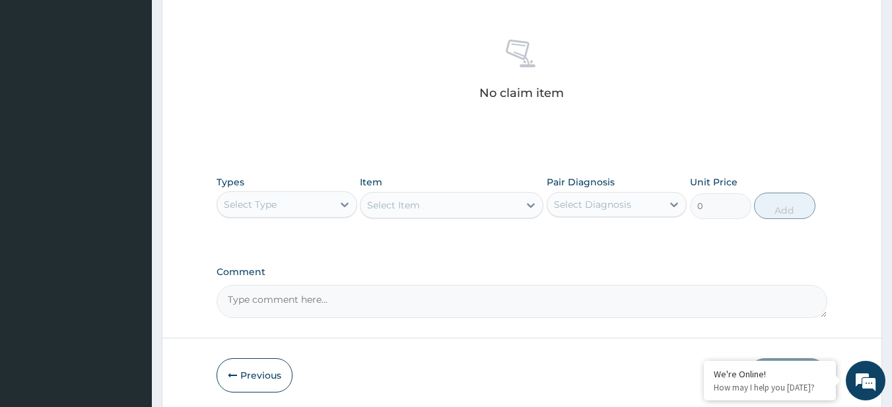
scroll to position [545, 0]
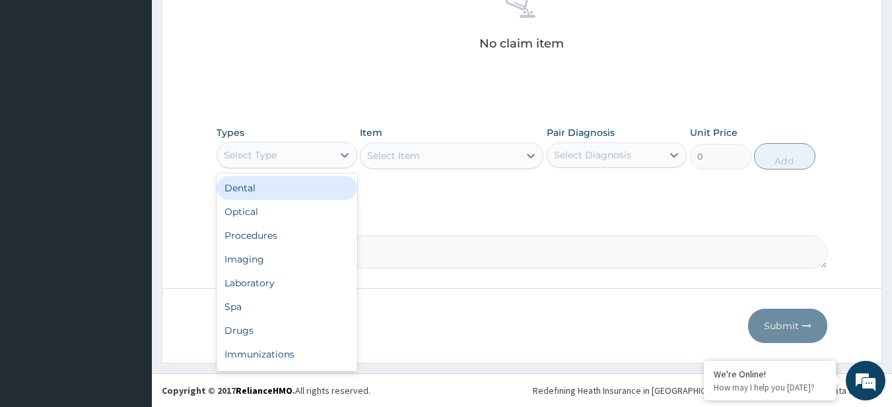
click at [293, 146] on div "Select Type" at bounding box center [275, 155] width 116 height 21
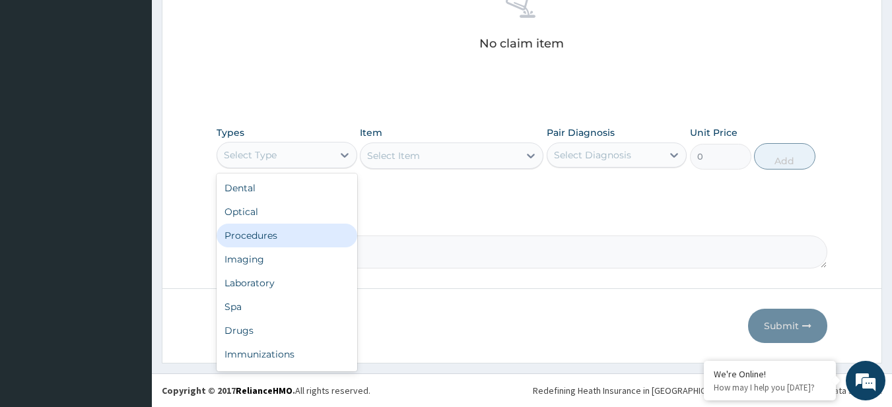
click at [297, 232] on div "Procedures" at bounding box center [287, 236] width 141 height 24
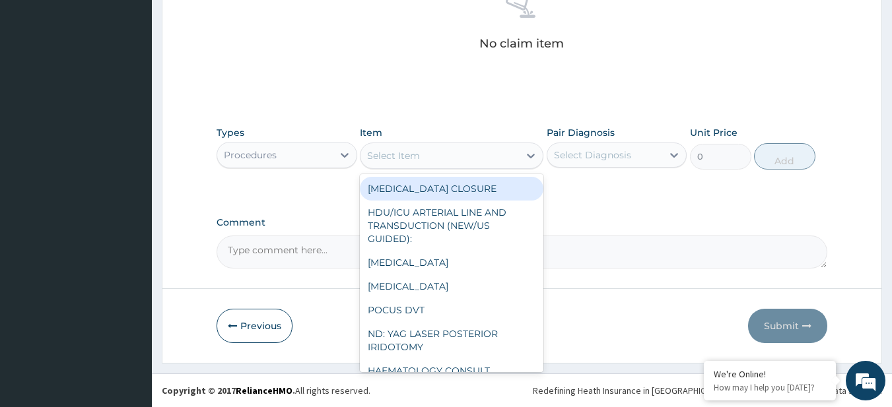
click at [400, 153] on div "Select Item" at bounding box center [393, 155] width 53 height 13
paste input "General Consultation (initial) MALARIA PARASITE FBC - (FULL BLOOD COUNT with pl…"
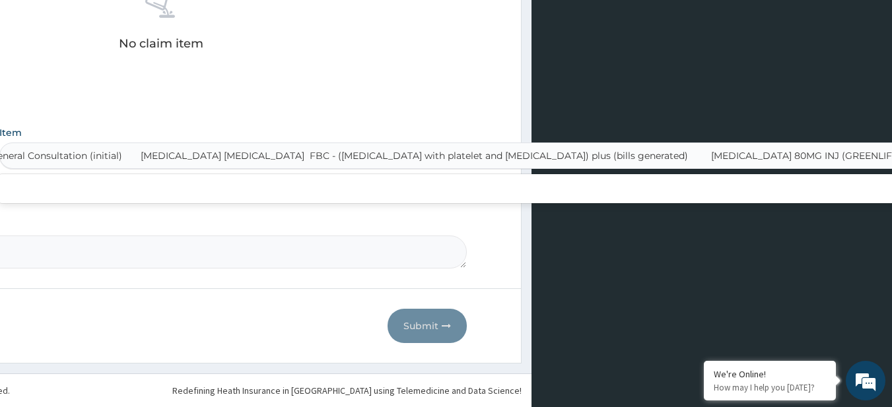
scroll to position [0, 7]
type input "General Consultation (initial)"
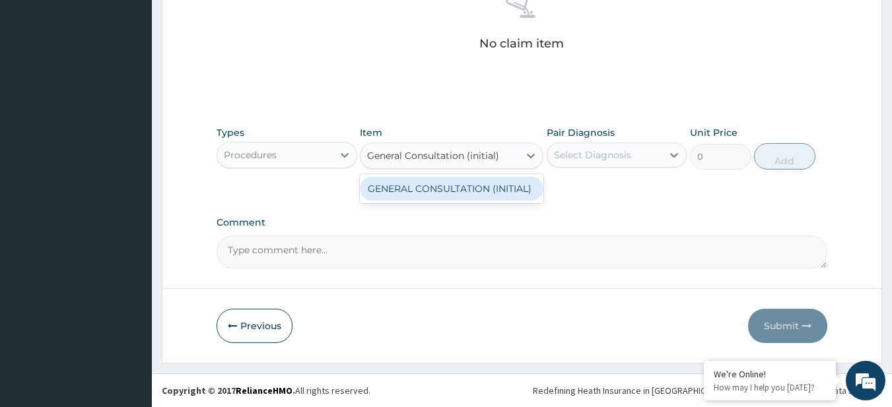
scroll to position [0, 0]
click at [430, 190] on div "GENERAL CONSULTATION (INITIAL)" at bounding box center [452, 189] width 184 height 24
type input "10800"
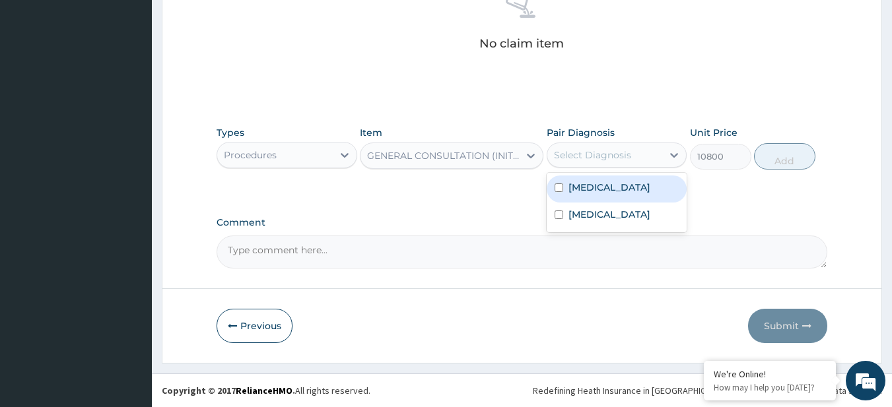
drag, startPoint x: 596, startPoint y: 155, endPoint x: 594, endPoint y: 195, distance: 39.7
click at [594, 168] on div "option Acute tonsillitis focused, 1 of 2. 2 results available. Use Up and Down …" at bounding box center [617, 155] width 141 height 25
click at [594, 195] on div "Acute tonsillitis" at bounding box center [617, 189] width 141 height 27
checkbox input "true"
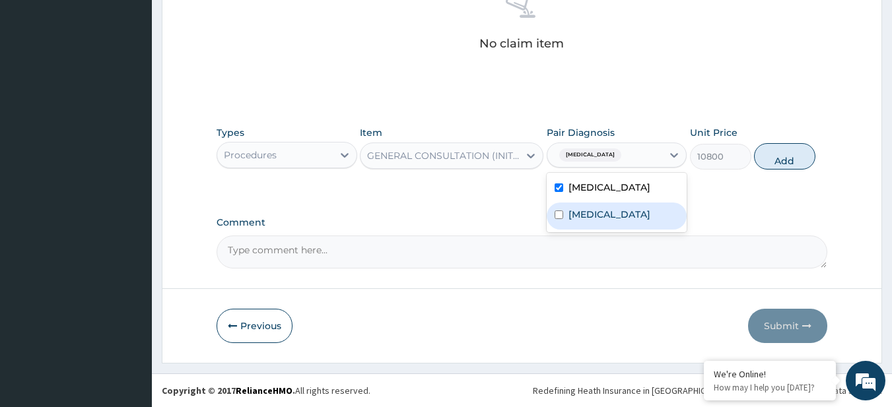
click at [602, 225] on div "Malaria" at bounding box center [617, 216] width 141 height 27
checkbox input "true"
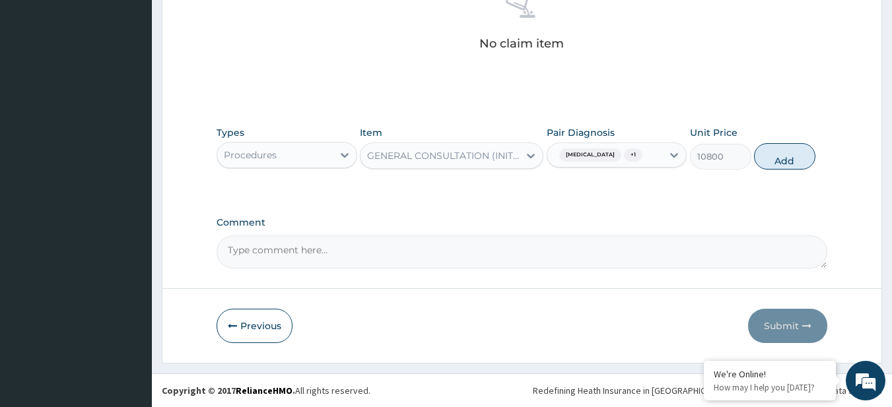
click at [785, 174] on div "Types Procedures Item GENERAL CONSULTATION (INITIAL) Pair Diagnosis Acute tonsi…" at bounding box center [523, 148] width 612 height 57
drag, startPoint x: 784, startPoint y: 141, endPoint x: 786, endPoint y: 151, distance: 10.1
click at [786, 151] on div "Types Procedures Item GENERAL CONSULTATION (INITIAL) Pair Diagnosis Acute tonsi…" at bounding box center [523, 148] width 612 height 57
click at [786, 151] on button "Add" at bounding box center [784, 156] width 61 height 26
type input "0"
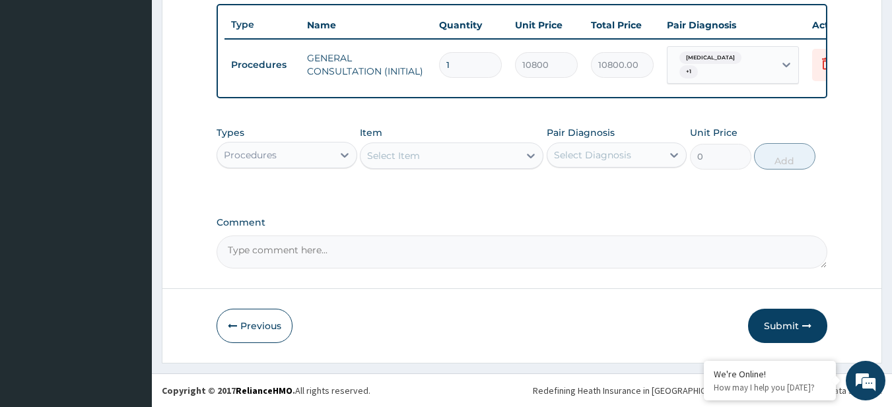
scroll to position [492, 0]
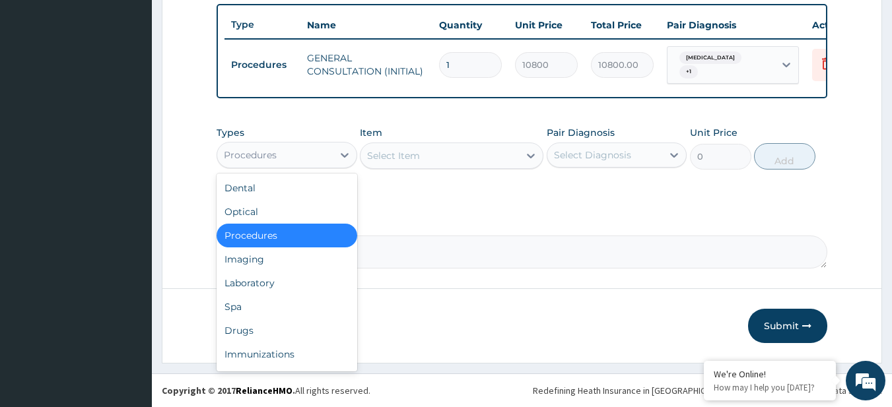
click at [327, 151] on div "Procedures" at bounding box center [275, 155] width 116 height 21
click at [303, 283] on div "Laboratory" at bounding box center [287, 283] width 141 height 24
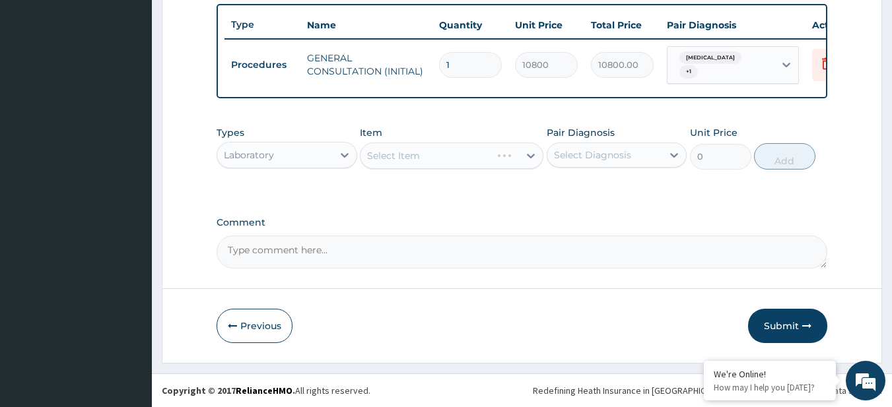
click at [602, 147] on div "Select Diagnosis" at bounding box center [605, 155] width 116 height 21
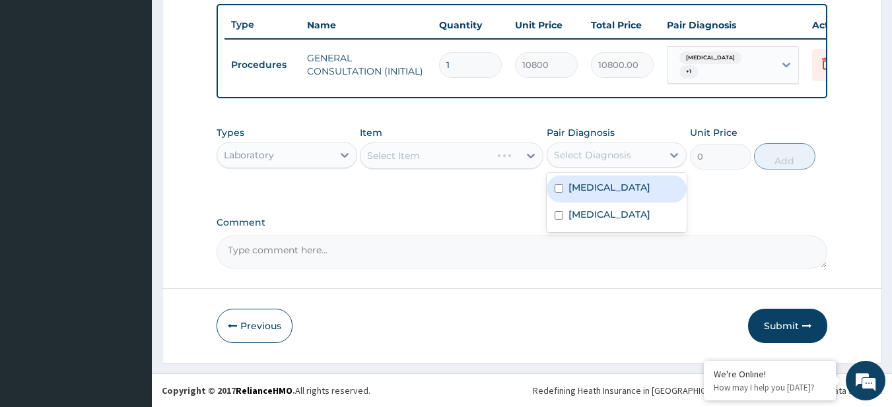
click at [604, 194] on div "Acute tonsillitis" at bounding box center [617, 189] width 141 height 27
checkbox input "true"
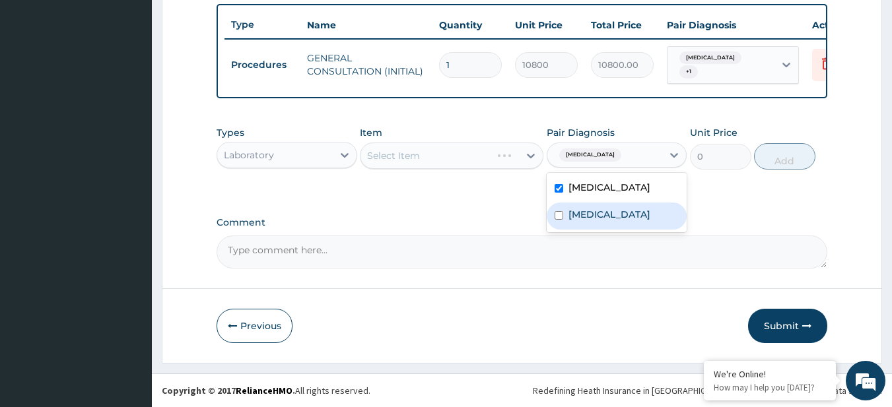
click at [617, 207] on div "Malaria" at bounding box center [617, 216] width 141 height 27
checkbox input "true"
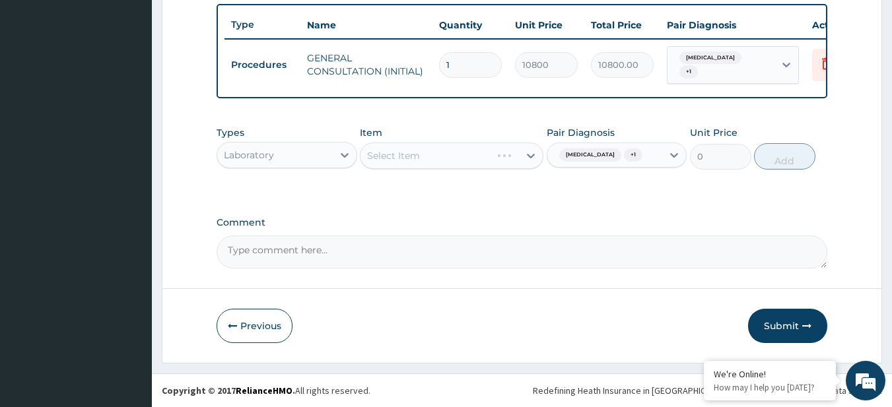
click at [439, 162] on div "Select Item" at bounding box center [452, 156] width 184 height 26
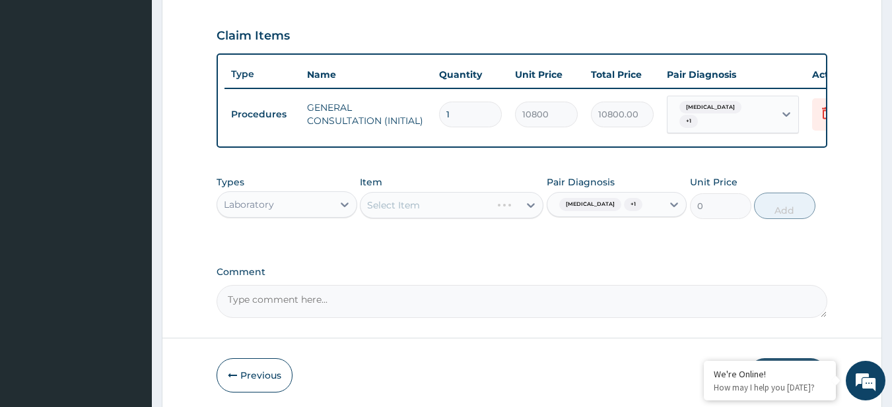
scroll to position [437, 0]
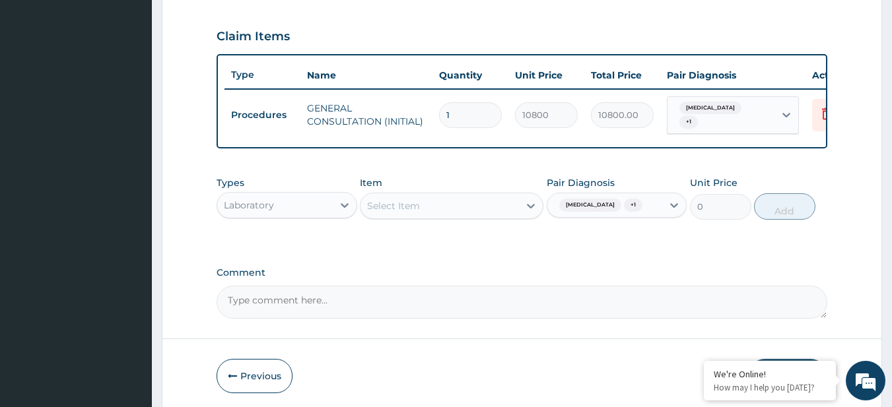
click at [434, 227] on div "Types Laboratory Item Select Item Pair Diagnosis Acute tonsillitis + 1 Unit Pri…" at bounding box center [523, 198] width 612 height 57
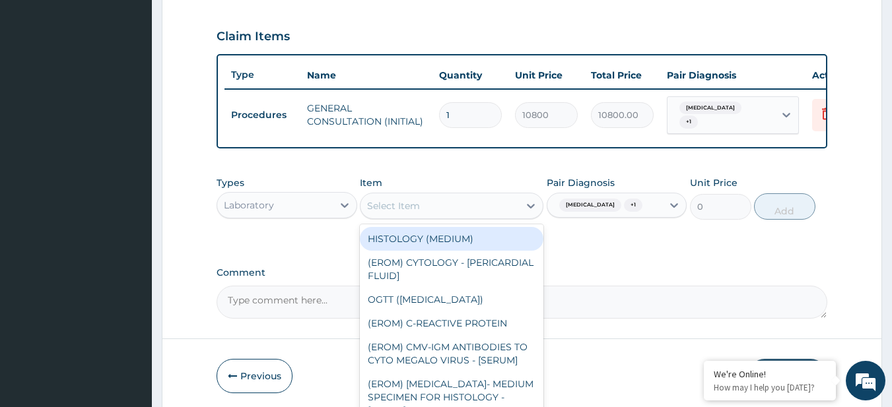
click at [431, 206] on div "Select Item" at bounding box center [440, 205] width 158 height 21
paste input "MALARIA PARASITE FBC - (FULL BLOOD COUNT with platelet and red cell indices) pl…"
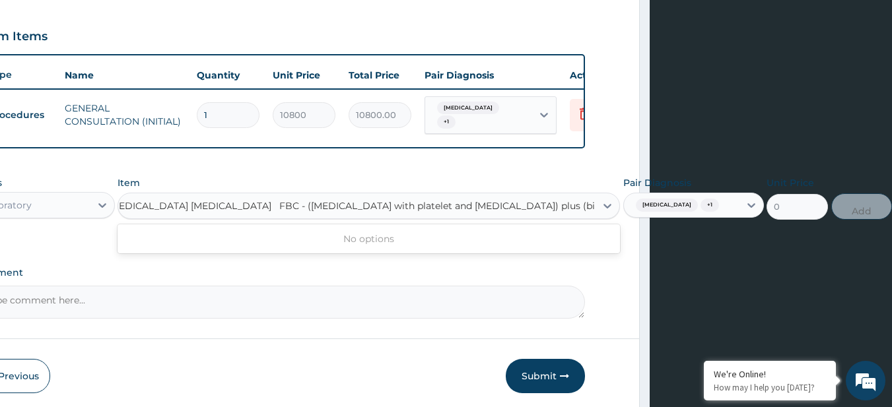
scroll to position [0, 242]
type input "MALARIA PARASITE"
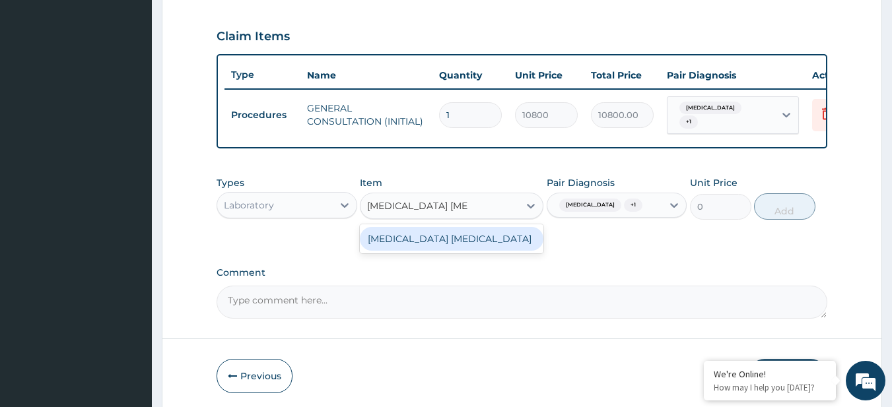
scroll to position [0, 0]
click at [448, 243] on div "MALARIA PARASITE" at bounding box center [452, 239] width 184 height 24
type input "4050"
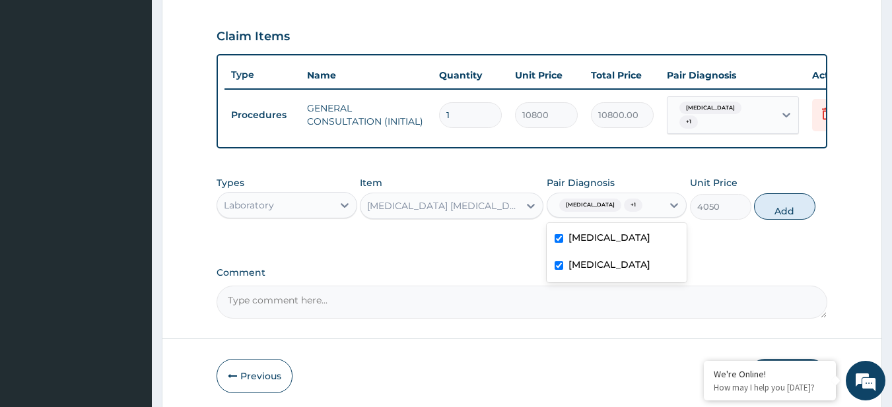
click at [634, 214] on div "Acute tonsillitis + 1" at bounding box center [599, 205] width 90 height 17
click at [652, 247] on div "Acute tonsillitis" at bounding box center [617, 239] width 141 height 27
checkbox input "false"
click at [777, 213] on button "Add" at bounding box center [784, 206] width 61 height 26
type input "0"
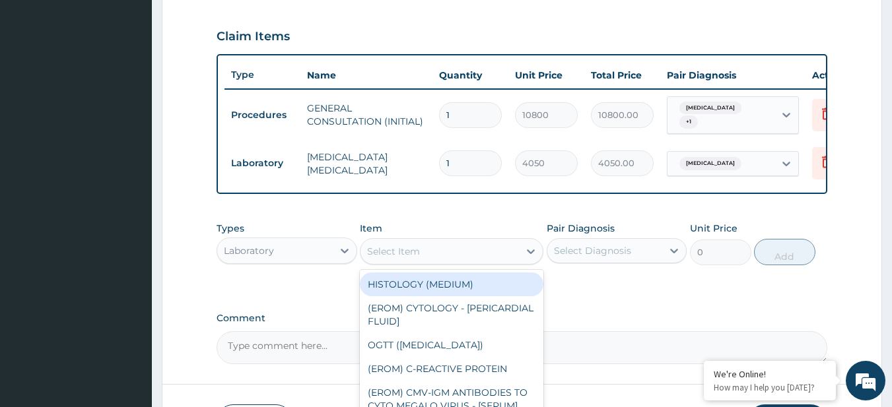
click at [438, 244] on div "Select Item" at bounding box center [452, 251] width 184 height 26
type input "FBC"
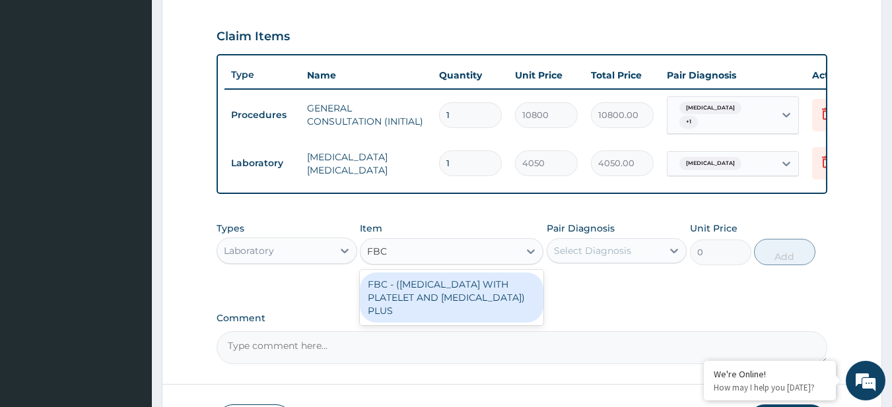
click at [524, 286] on div "FBC - (FULL BLOOD COUNT WITH PLATELET AND RED CELL INDICES) PLUS" at bounding box center [452, 298] width 184 height 50
type input "8505"
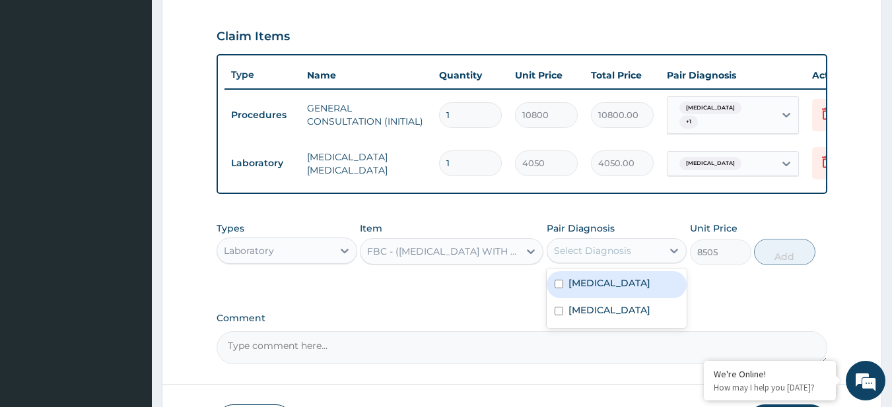
drag, startPoint x: 573, startPoint y: 267, endPoint x: 579, endPoint y: 298, distance: 32.3
click at [579, 263] on div "option Acute tonsillitis, deselected. option Acute tonsillitis focused, 1 of 2.…" at bounding box center [617, 250] width 141 height 25
click at [579, 298] on div "Acute tonsillitis" at bounding box center [617, 284] width 141 height 27
checkbox input "true"
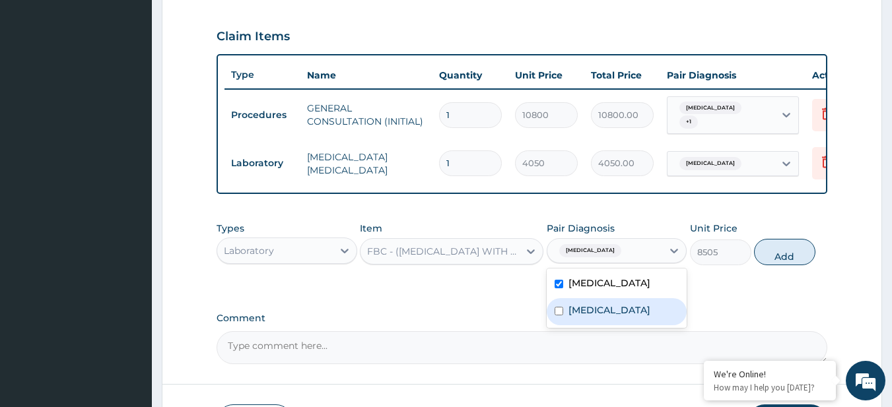
click at [584, 317] on label "Malaria" at bounding box center [610, 310] width 82 height 13
checkbox input "true"
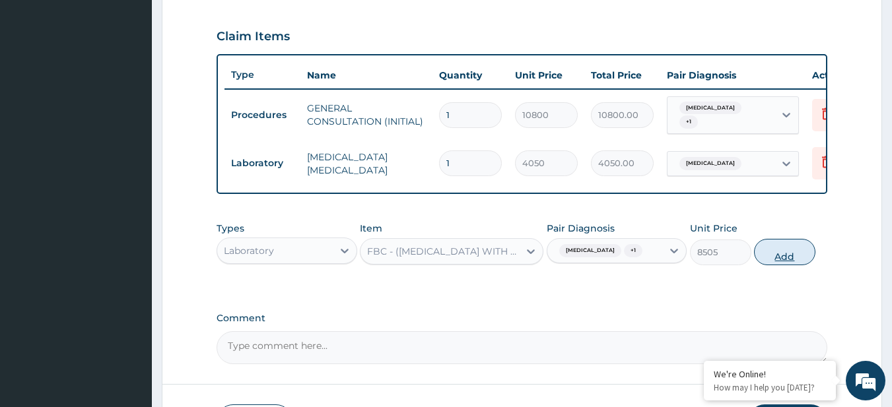
click at [759, 265] on button "Add" at bounding box center [784, 252] width 61 height 26
type input "0"
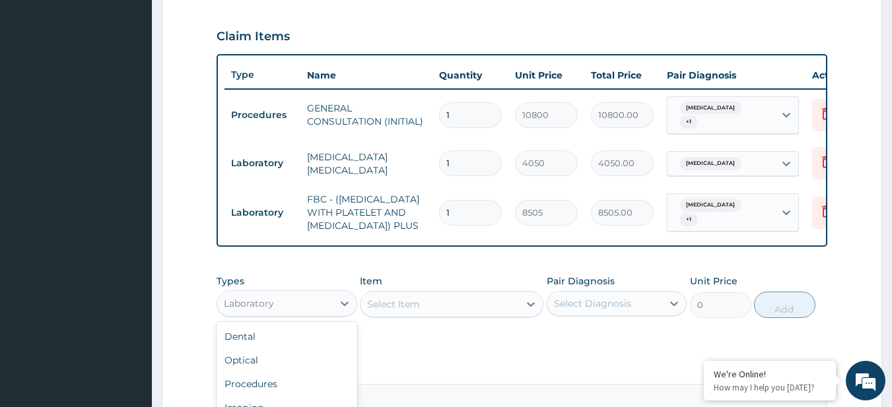
click at [273, 310] on div "Laboratory" at bounding box center [249, 303] width 50 height 13
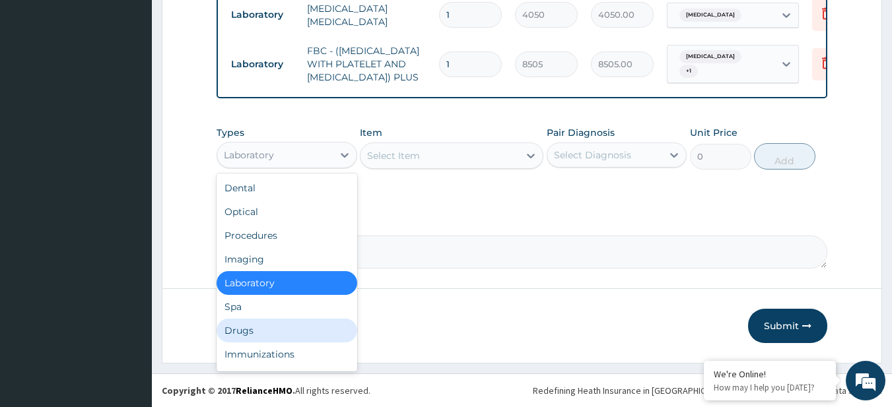
click at [255, 320] on div "Drugs" at bounding box center [287, 331] width 141 height 24
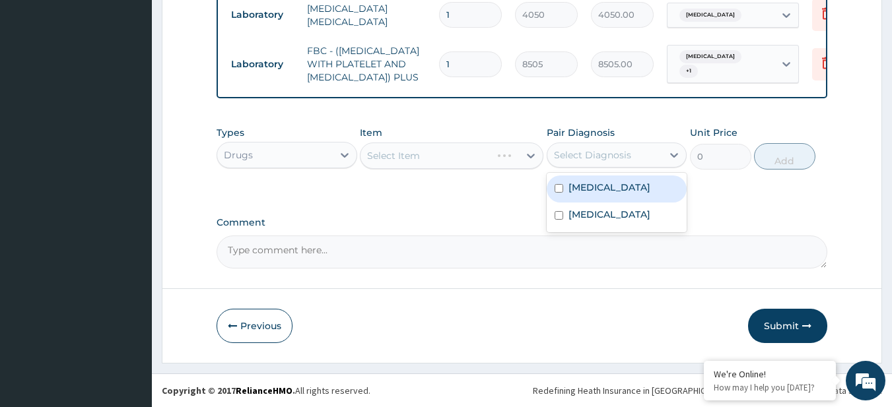
click at [619, 151] on div "Select Diagnosis" at bounding box center [592, 155] width 77 height 13
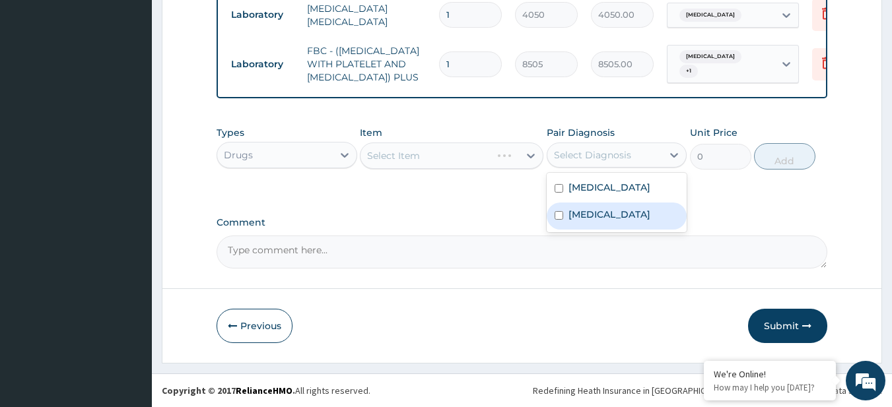
click at [607, 206] on div "Malaria" at bounding box center [617, 216] width 141 height 27
checkbox input "true"
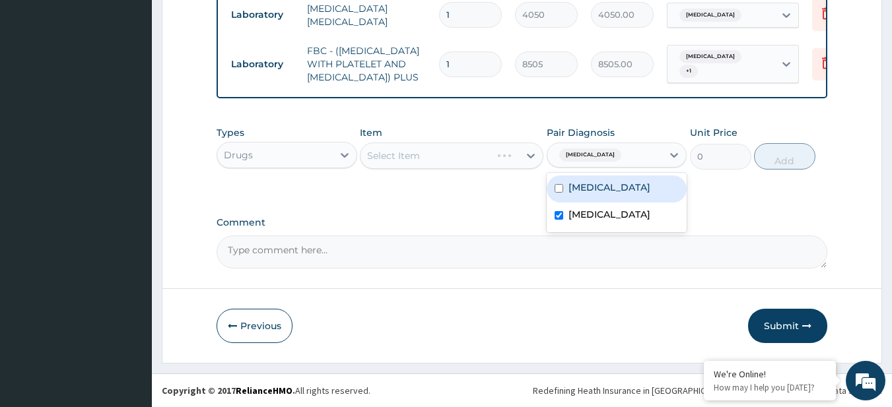
click at [606, 179] on div "Acute tonsillitis" at bounding box center [617, 189] width 141 height 27
checkbox input "true"
click at [427, 147] on div "Select Item" at bounding box center [452, 156] width 184 height 26
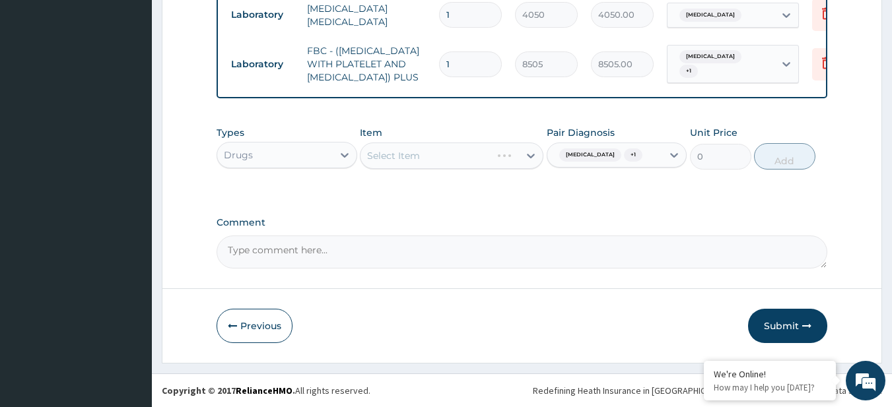
click at [450, 160] on div "Select Item" at bounding box center [452, 156] width 184 height 26
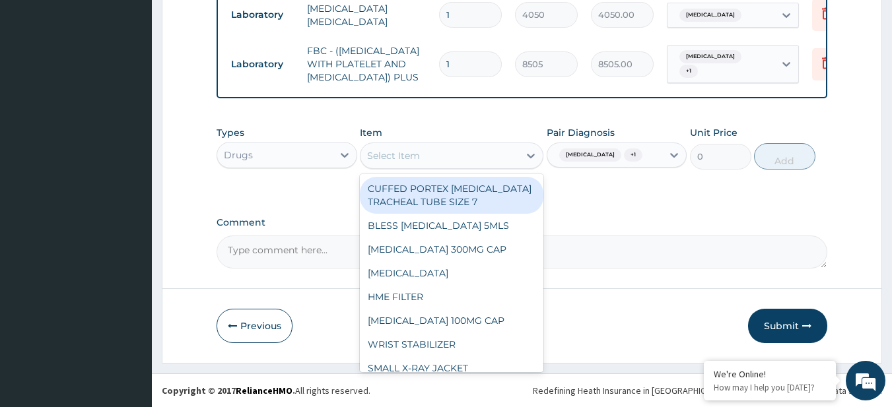
click at [437, 149] on div "Select Item" at bounding box center [440, 155] width 158 height 21
paste input "ARTEMETHER 80MG INJ (GREENLIFE) CEFUROXIME 250MG TAB PARACETAMOL 500MG TAB x 10…"
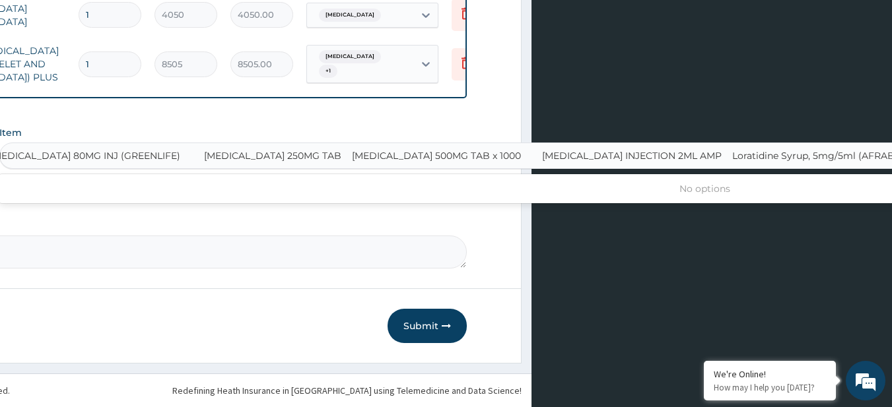
scroll to position [0, 7]
type input "ARTEMETHER 80MG INJ (GREENLIFE)"
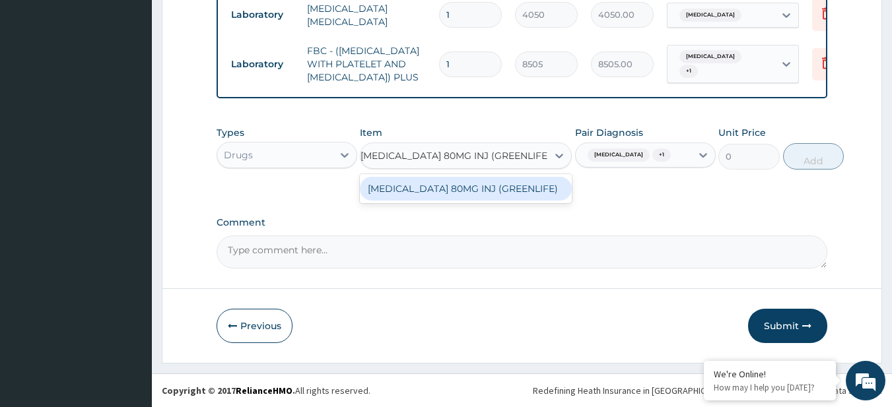
scroll to position [0, 0]
click at [469, 189] on div "ARTEMETHER 80MG INJ (GREENLIFE)" at bounding box center [466, 189] width 212 height 24
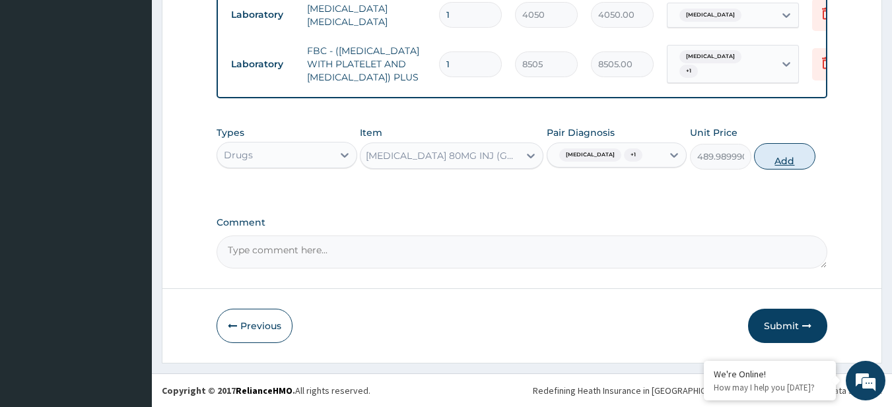
click at [769, 163] on button "Add" at bounding box center [784, 156] width 61 height 26
type input "0"
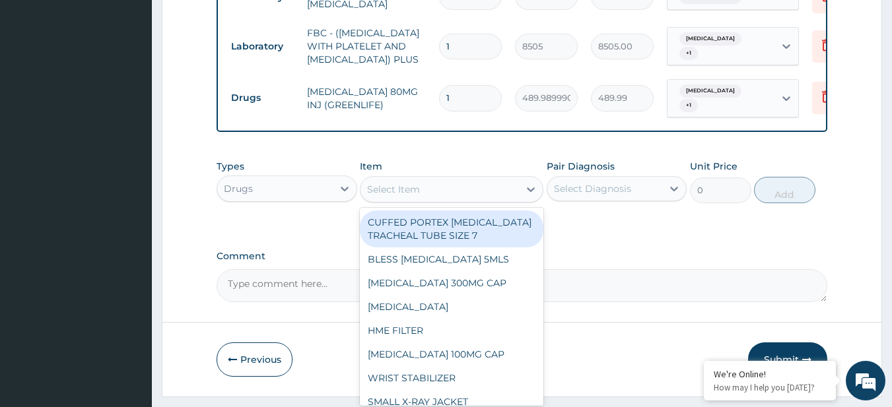
click at [462, 200] on div "Select Item" at bounding box center [440, 189] width 158 height 21
paste input "CEFUROXIME 250MG TAB PARACETAMOL 500MG TAB x 1000 PARACETAMOL INJECTION 2ML AMP…"
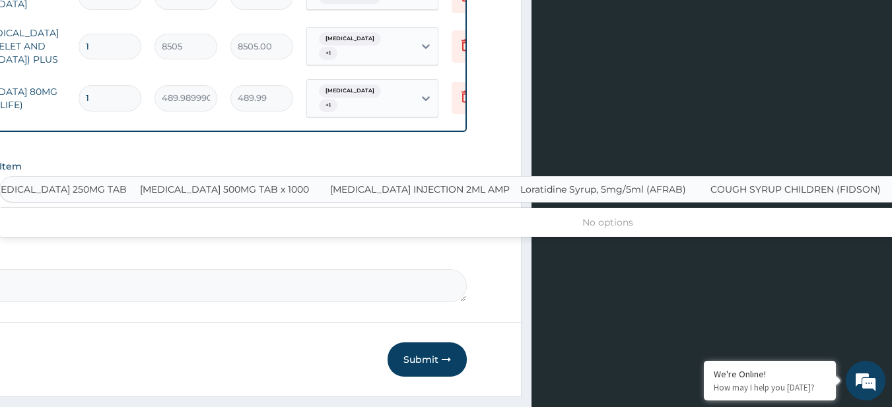
scroll to position [0, 7]
type input "CEFUROXIME 250MG TAB"
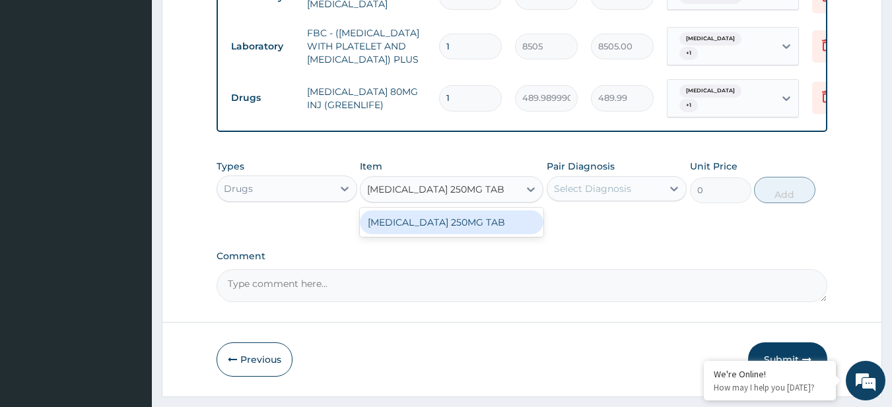
scroll to position [0, 0]
click at [482, 229] on div "CEFUROXIME 250MG TAB" at bounding box center [452, 223] width 184 height 24
type input "560"
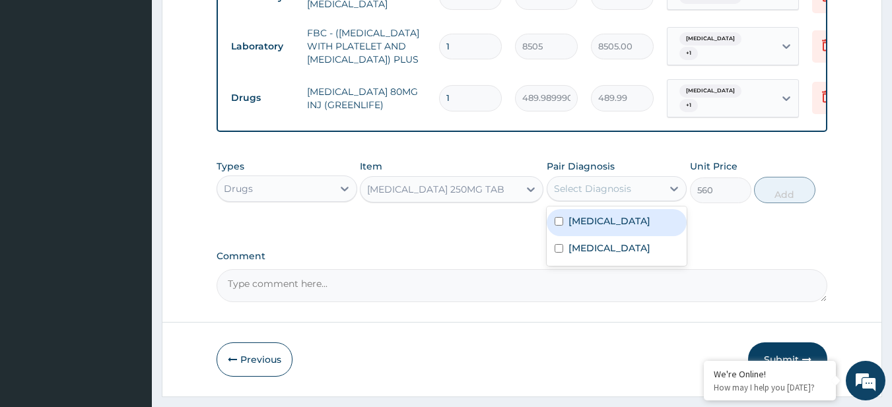
click at [582, 201] on div "Select Diagnosis" at bounding box center [617, 188] width 141 height 25
click at [594, 228] on label "Acute tonsillitis" at bounding box center [610, 221] width 82 height 13
checkbox input "true"
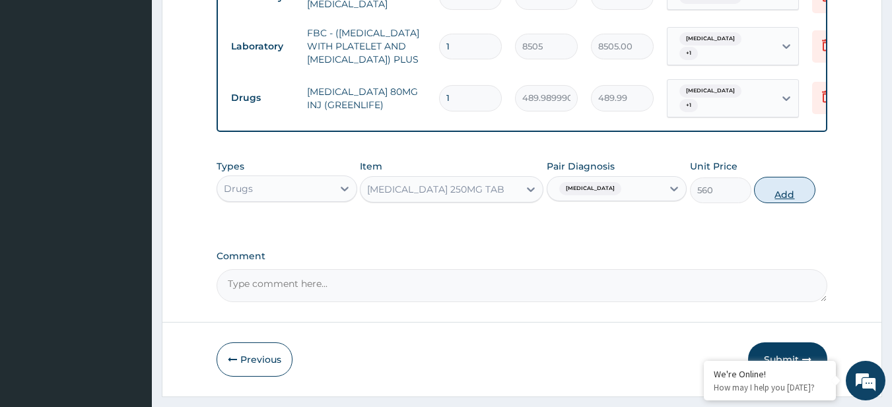
click at [774, 194] on button "Add" at bounding box center [784, 190] width 61 height 26
type input "0"
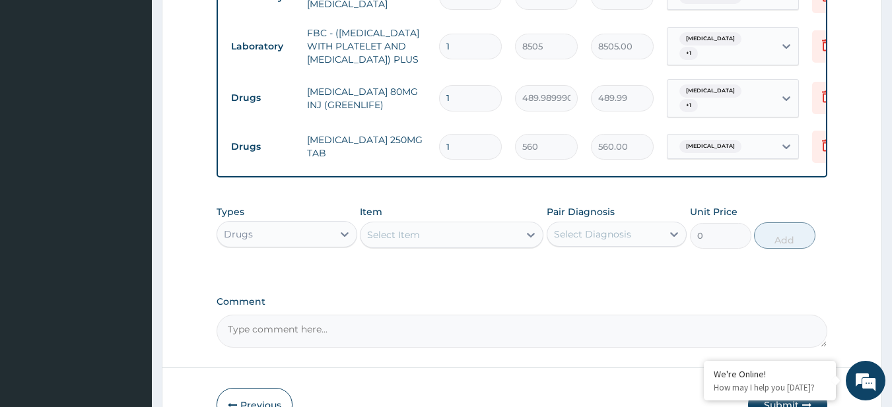
click at [457, 242] on div "Select Item" at bounding box center [440, 235] width 158 height 21
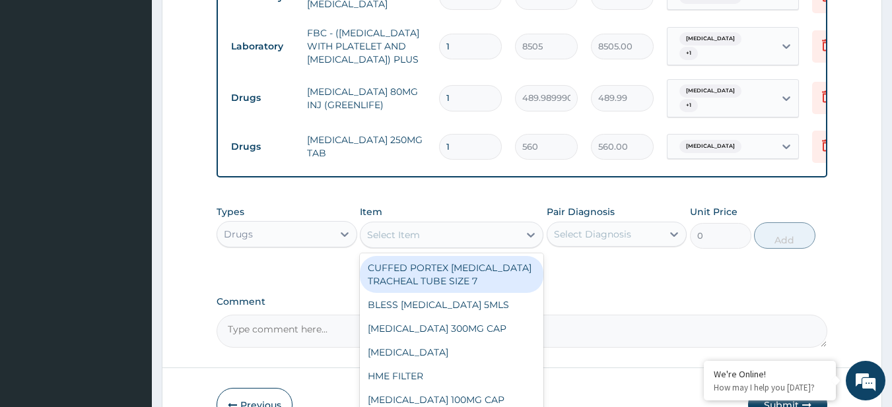
paste input "PARACETAMOL 500MG TAB x 1000 PARACETAMOL INJECTION 2ML AMP Loratidine Syrup, 5m…"
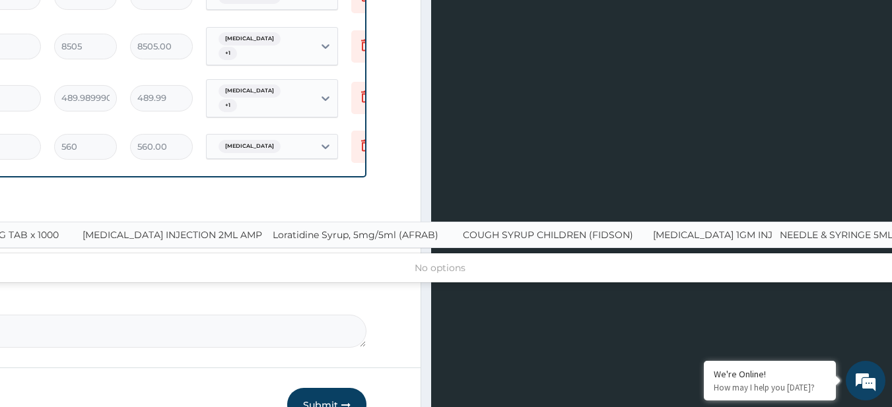
scroll to position [0, 7]
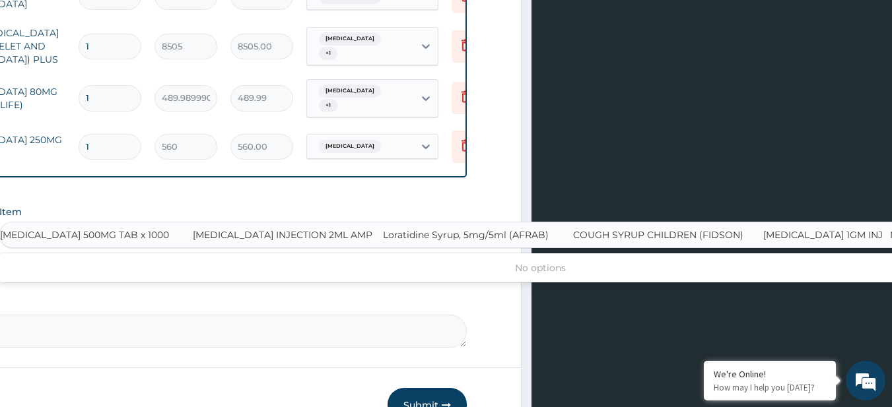
type input "PARACETAMOL 500MG TAB x 1000"
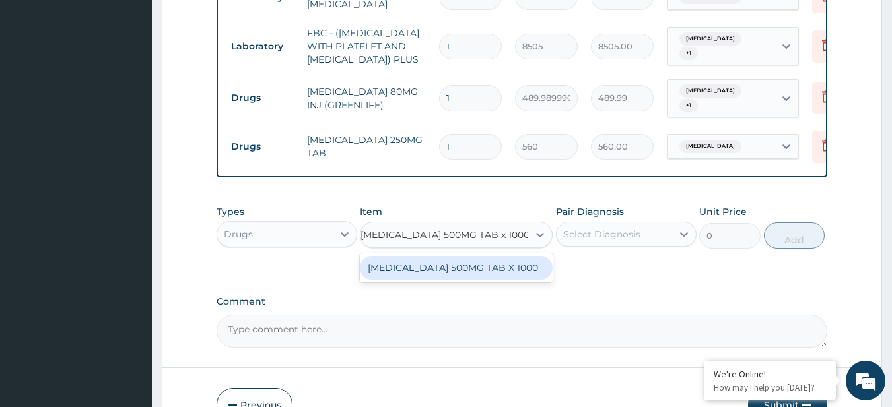
scroll to position [0, 0]
click at [468, 277] on div "PARACETAMOL 500MG TAB X 1000" at bounding box center [456, 268] width 193 height 24
type input "28"
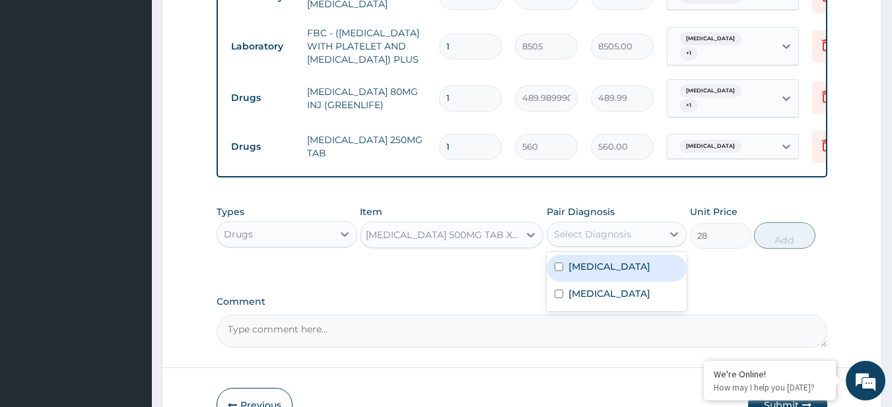
drag, startPoint x: 573, startPoint y: 250, endPoint x: 586, endPoint y: 287, distance: 39.5
click at [586, 247] on div "option Acute tonsillitis, selected. option Acute tonsillitis focused, 1 of 2. 2…" at bounding box center [617, 234] width 141 height 25
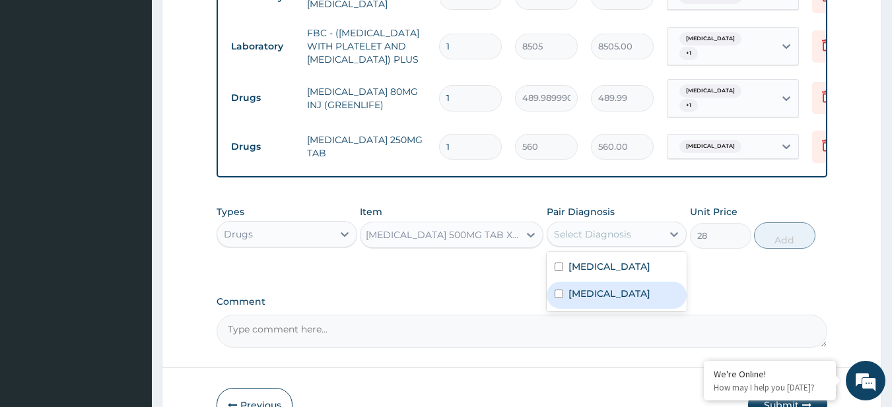
click at [588, 297] on div "Malaria" at bounding box center [617, 295] width 141 height 27
checkbox input "true"
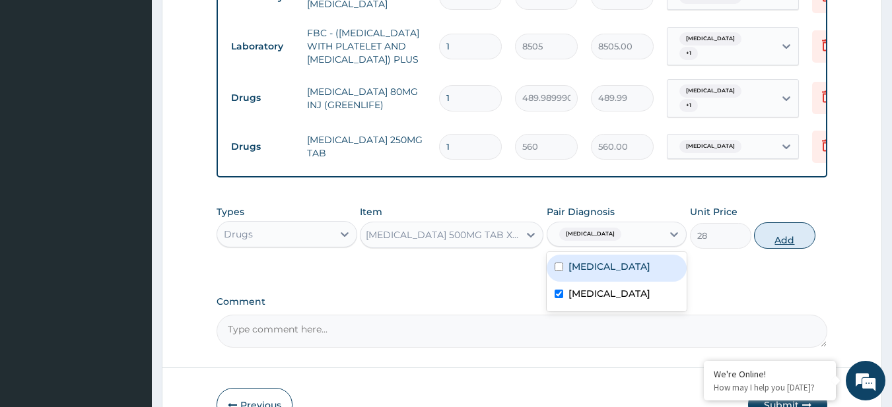
click at [769, 249] on button "Add" at bounding box center [784, 236] width 61 height 26
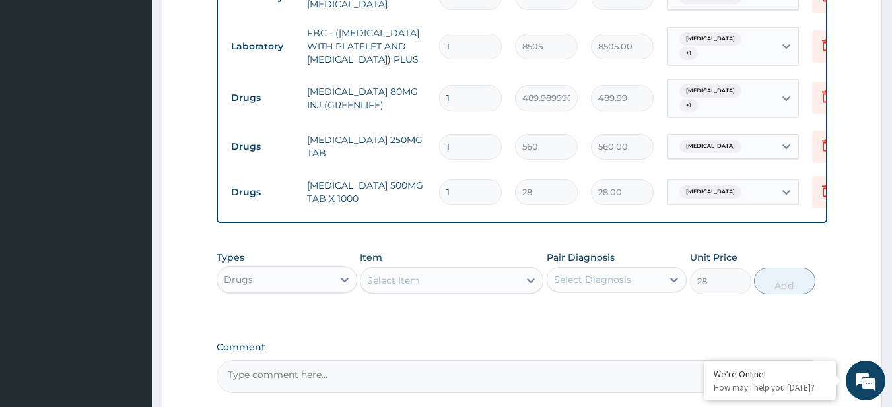
type input "0"
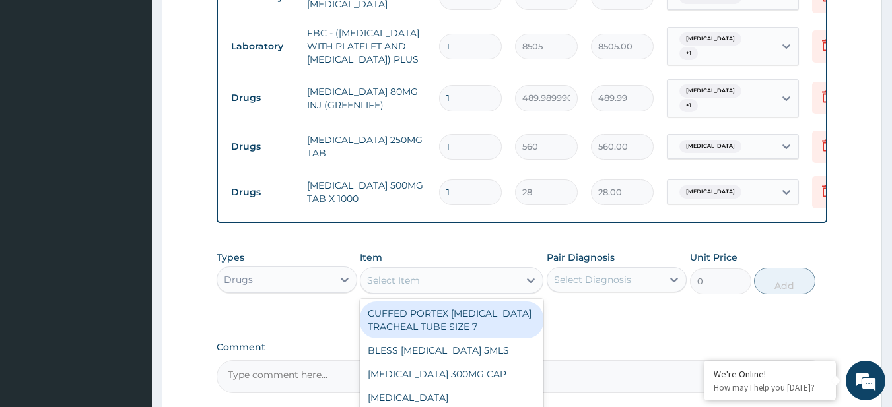
click at [475, 291] on div "Select Item" at bounding box center [440, 280] width 158 height 21
paste input "PARACETAMOL INJECTION 2ML AMP Loratidine Syrup, 5mg/5ml (AFRAB) COUGH SYRUP CHI…"
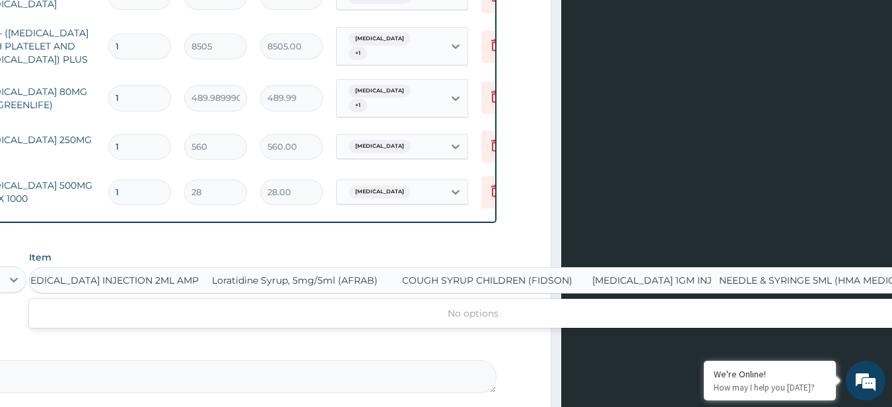
scroll to position [0, 7]
type input "PARACETAMOL INJECTION 2ML AMP"
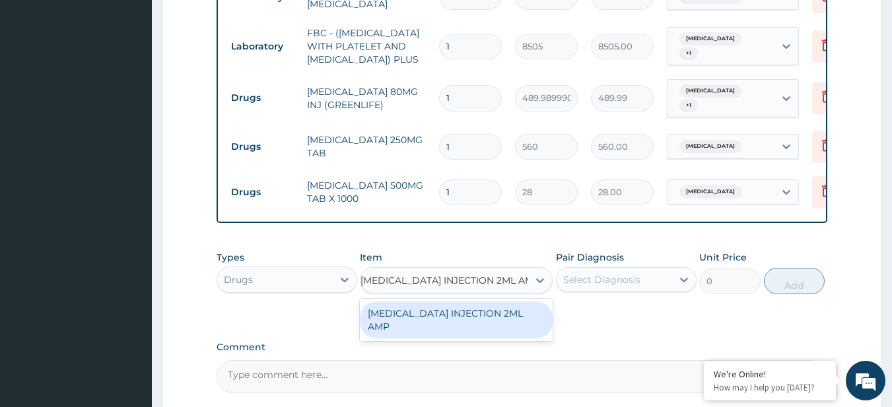
scroll to position [0, 0]
click at [493, 330] on div "PARACETAMOL INJECTION 2ML AMP" at bounding box center [456, 320] width 193 height 37
type input "253.5"
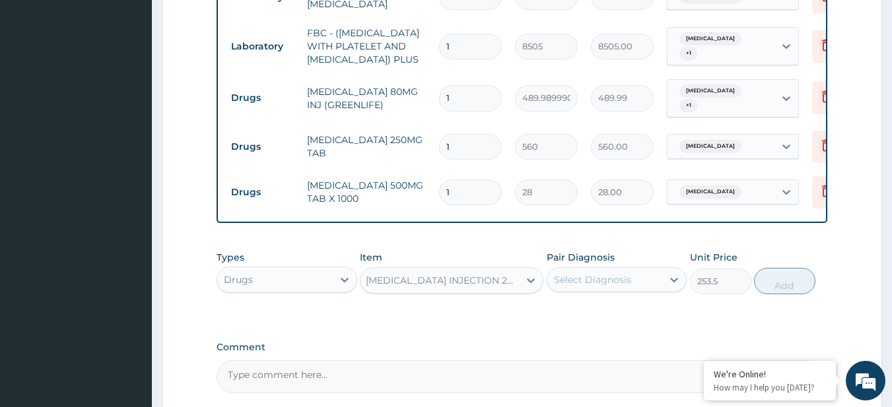
scroll to position [0, 1]
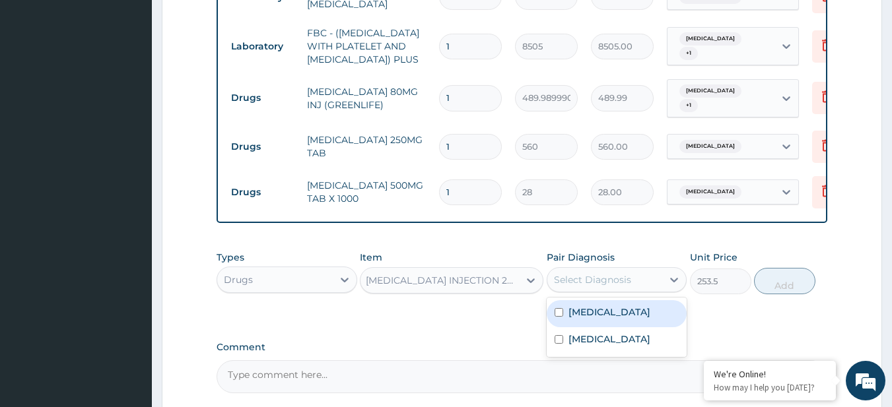
click at [605, 282] on div "Select Diagnosis" at bounding box center [605, 279] width 116 height 21
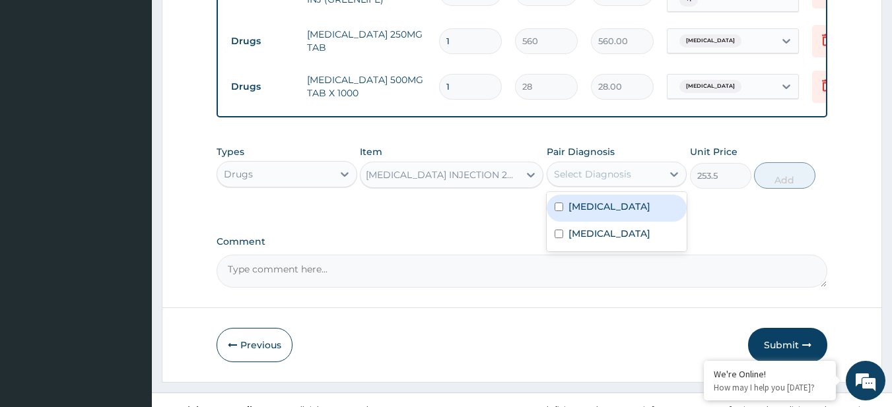
scroll to position [710, 0]
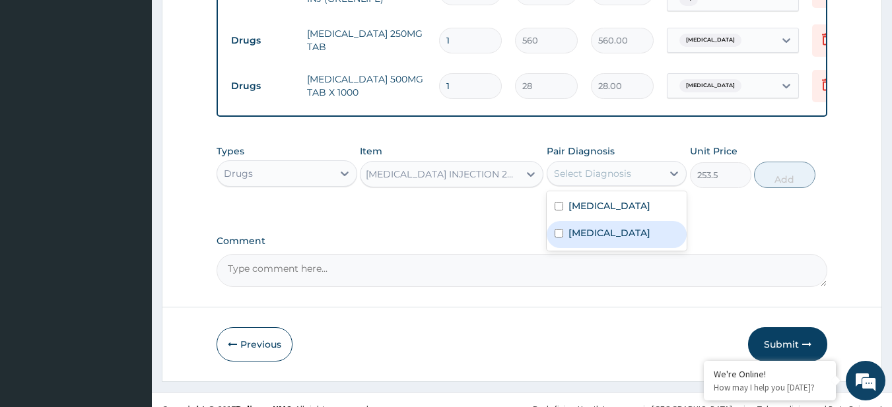
click at [599, 240] on label "Malaria" at bounding box center [610, 233] width 82 height 13
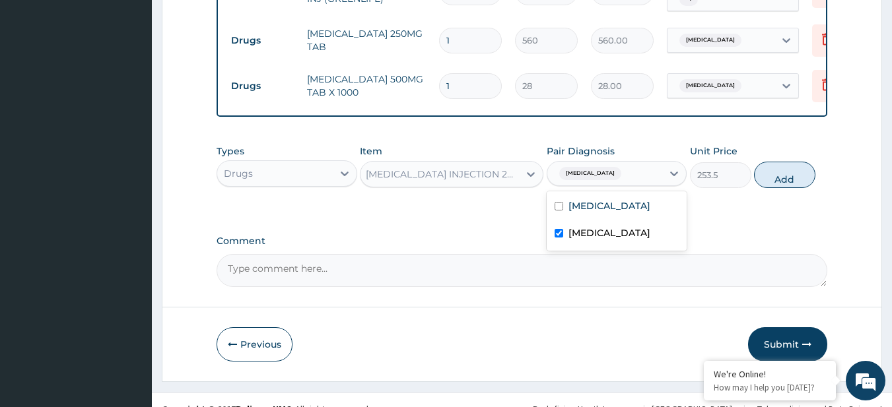
checkbox input "true"
click at [754, 195] on div "Types Drugs Item PARACETAMOL INJECTION 2ML AMP Pair Diagnosis Malaria Unit Pric…" at bounding box center [523, 166] width 612 height 57
click at [770, 188] on button "Add" at bounding box center [784, 175] width 61 height 26
type input "0"
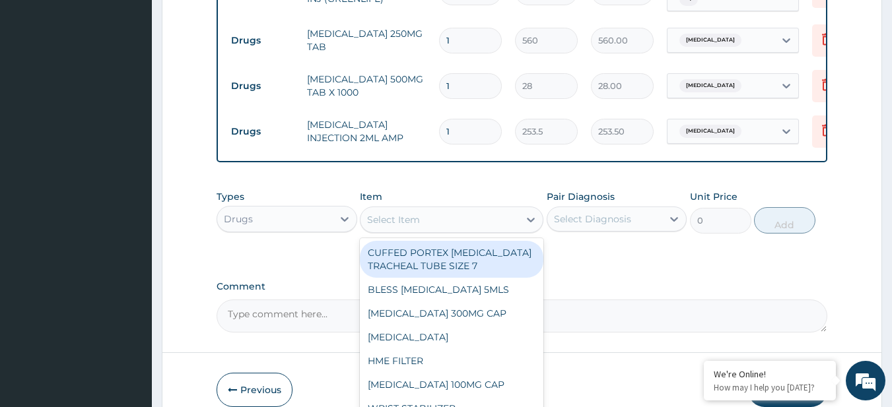
click at [487, 230] on div "Select Item" at bounding box center [440, 219] width 158 height 21
paste input "Loratidine Syrup, 5mg/5ml (AFRAB) COUGH SYRUP CHILDREN (FIDSON) CEFTRIAXONE 1GM…"
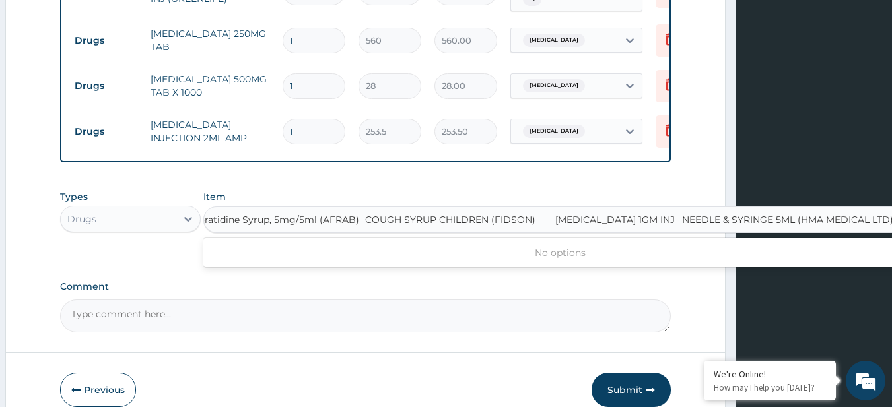
type input "Loratidine Syrup, 5mg/5ml (AFRAB)"
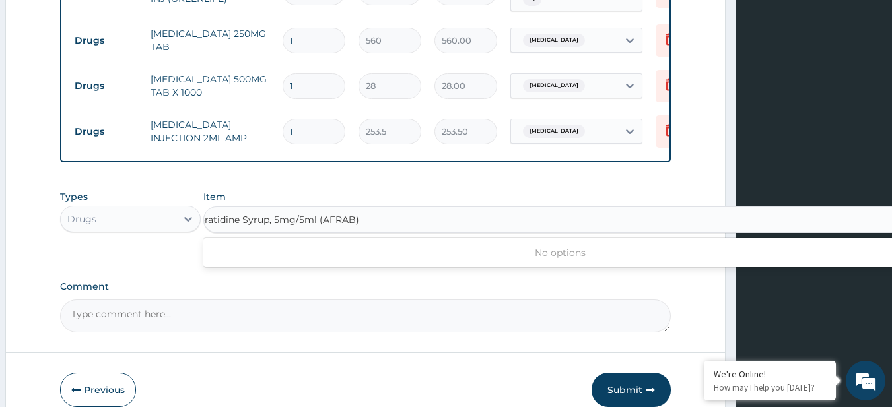
scroll to position [0, 0]
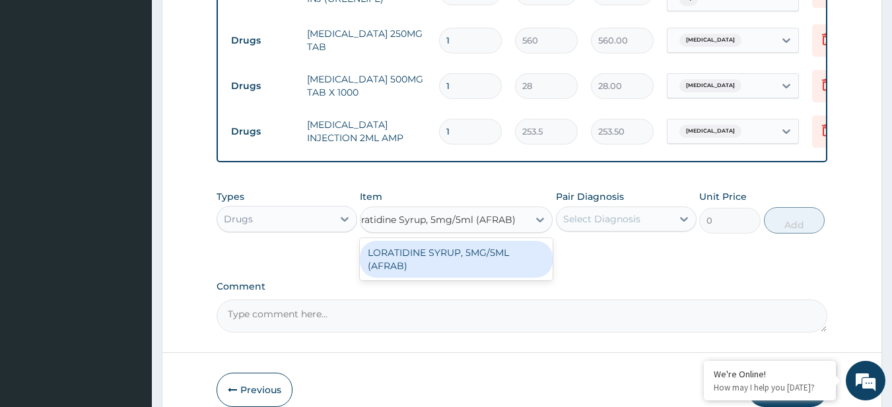
click at [511, 275] on div "LORATIDINE SYRUP, 5MG/5ML (AFRAB)" at bounding box center [456, 259] width 193 height 37
type input "1950"
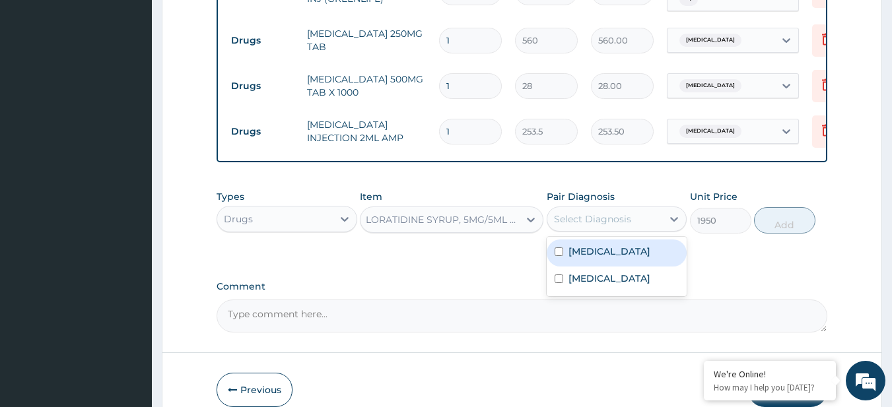
drag, startPoint x: 619, startPoint y: 233, endPoint x: 616, endPoint y: 272, distance: 39.1
click at [616, 232] on div "option Malaria, selected. option Acute tonsillitis focused, 1 of 2. 2 results a…" at bounding box center [617, 219] width 141 height 25
click at [616, 267] on div "Acute tonsillitis" at bounding box center [617, 253] width 141 height 27
checkbox input "true"
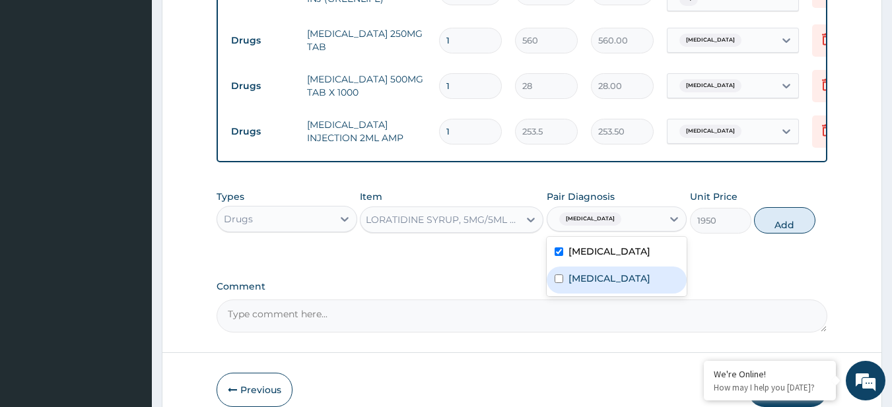
click at [623, 294] on div "Malaria" at bounding box center [617, 280] width 141 height 27
checkbox input "true"
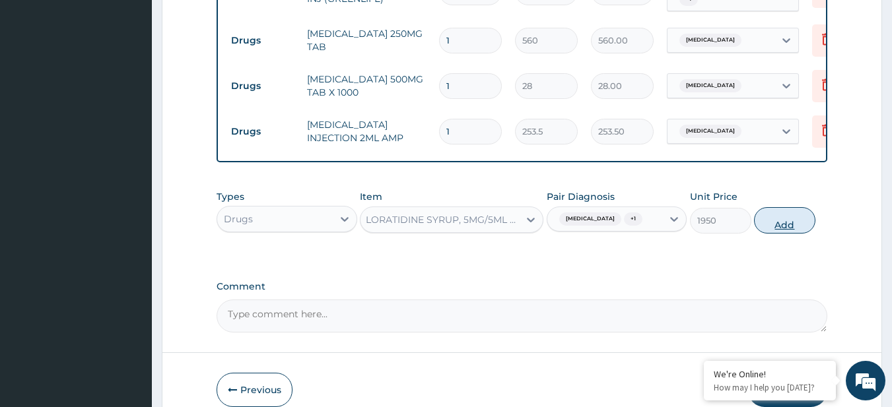
click at [765, 234] on button "Add" at bounding box center [784, 220] width 61 height 26
type input "0"
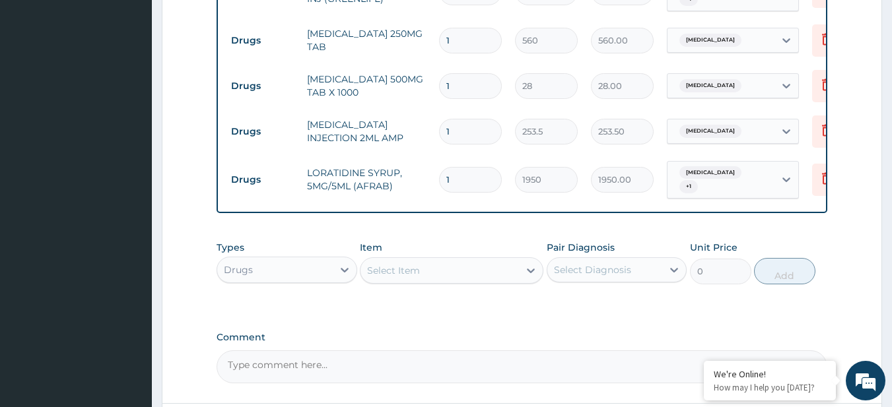
click at [617, 291] on div "Types Drugs Item Select Item Pair Diagnosis Select Diagnosis Unit Price 0 Add" at bounding box center [523, 262] width 612 height 57
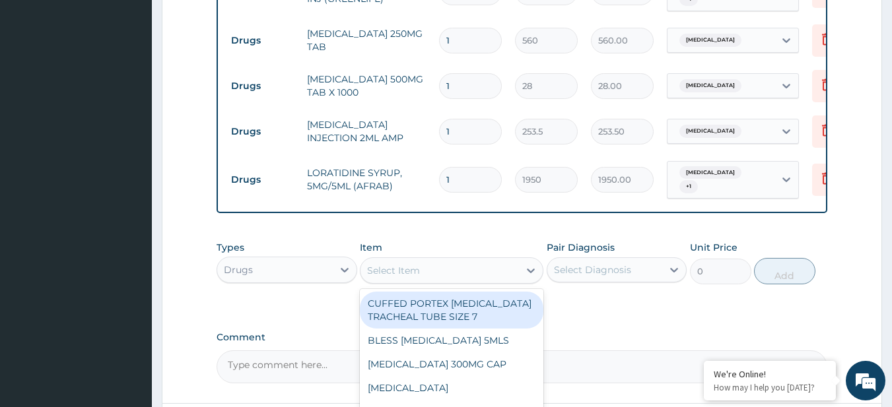
click at [414, 271] on div "Select Item" at bounding box center [393, 270] width 53 height 13
paste input "COUGH SYRUP CHILDREN (FIDSON) CEFTRIAXONE 1GM INJ NEEDLE & SYRINGE 5ML (HMA MED…"
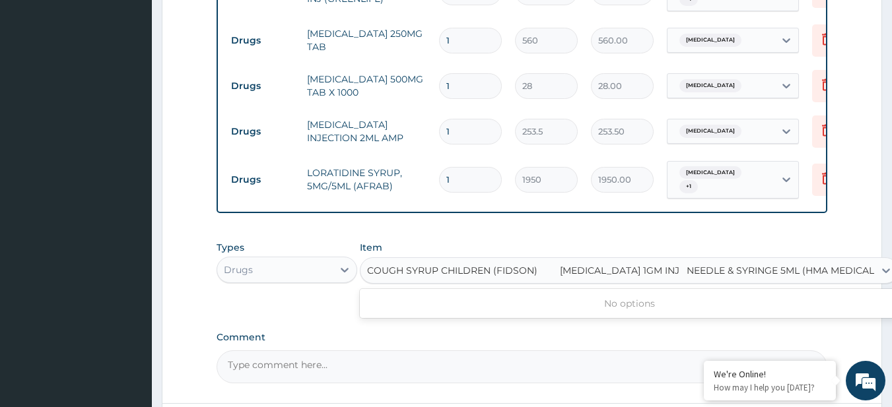
scroll to position [0, 17]
type input "COUGH SYRUP CHILDREN (FIDSON)"
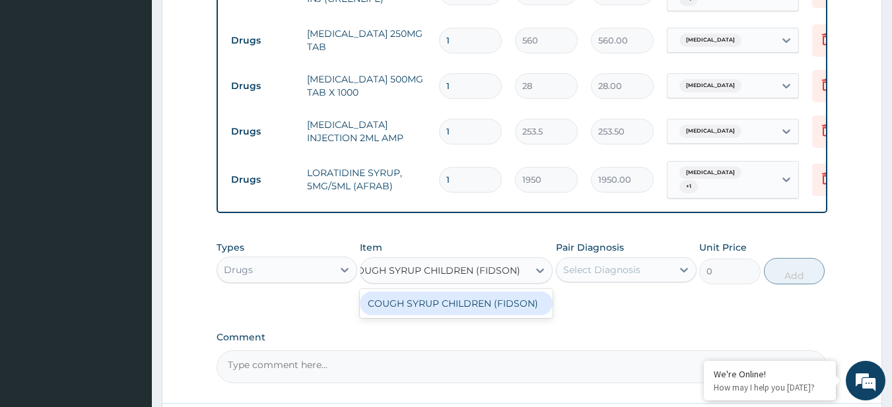
click at [456, 302] on div "COUGH SYRUP CHILDREN (FIDSON)" at bounding box center [456, 304] width 193 height 24
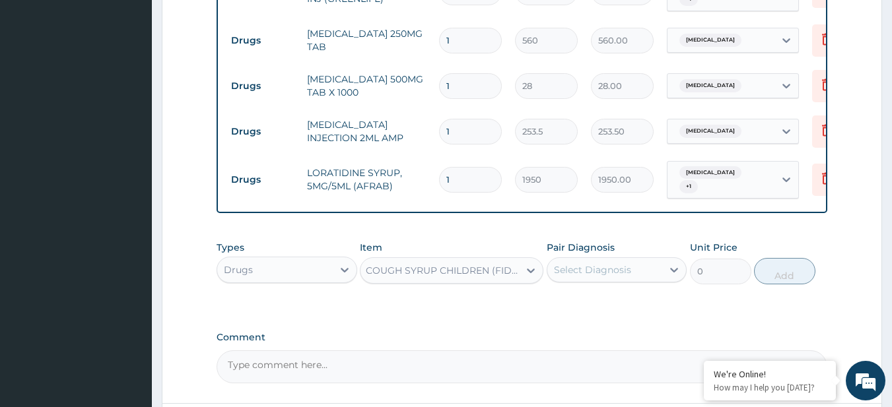
type input "1500"
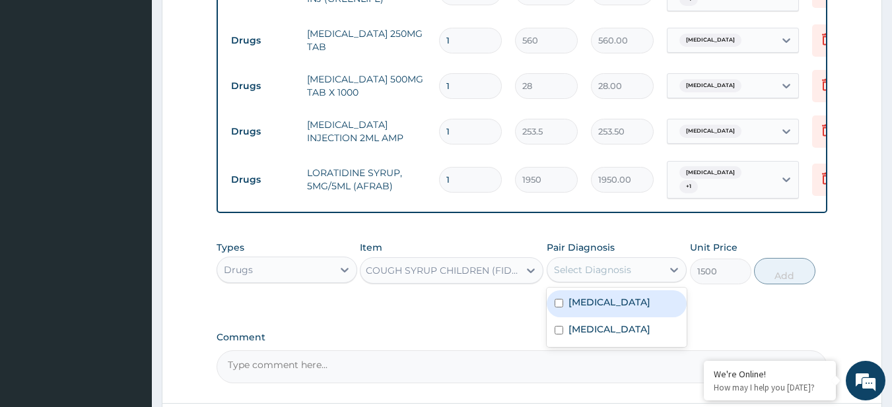
click at [610, 271] on div "Select Diagnosis" at bounding box center [592, 269] width 77 height 13
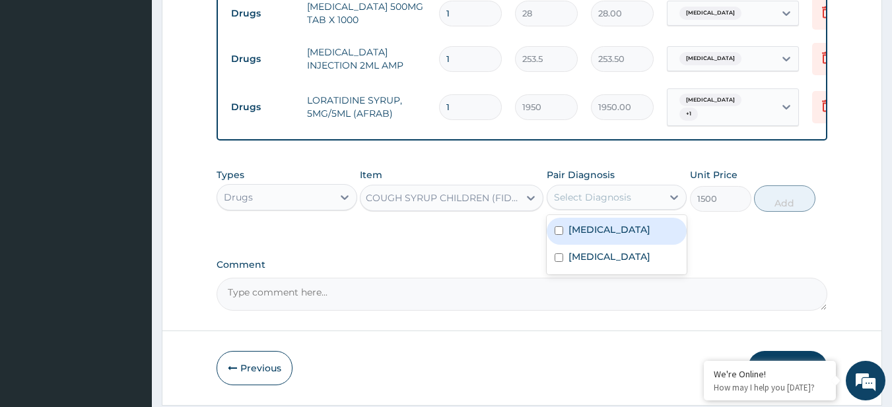
scroll to position [787, 0]
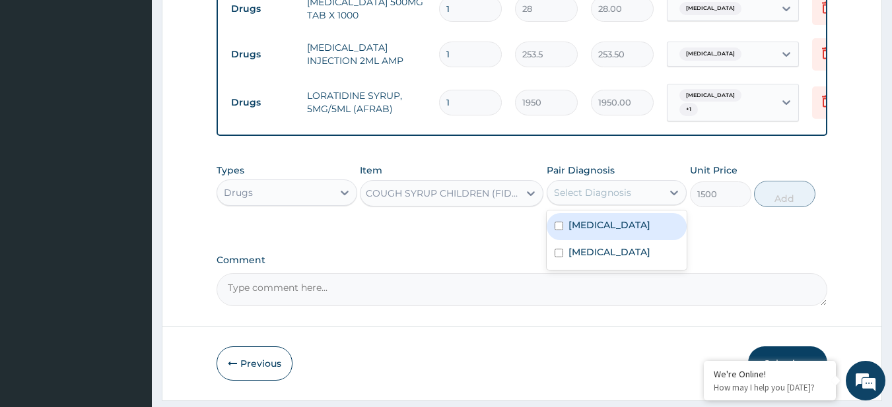
click at [617, 231] on label "Acute tonsillitis" at bounding box center [610, 225] width 82 height 13
checkbox input "true"
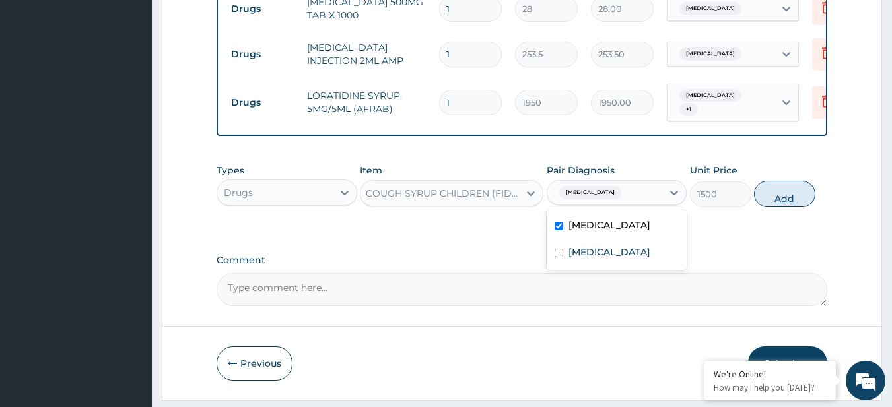
click at [773, 199] on button "Add" at bounding box center [784, 194] width 61 height 26
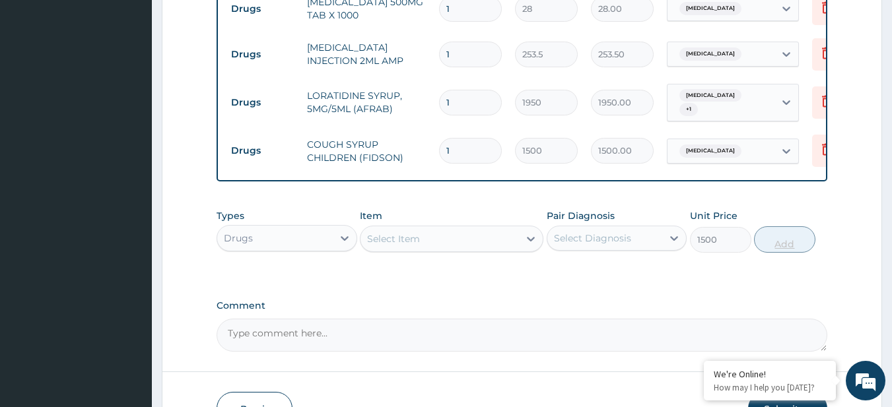
type input "0"
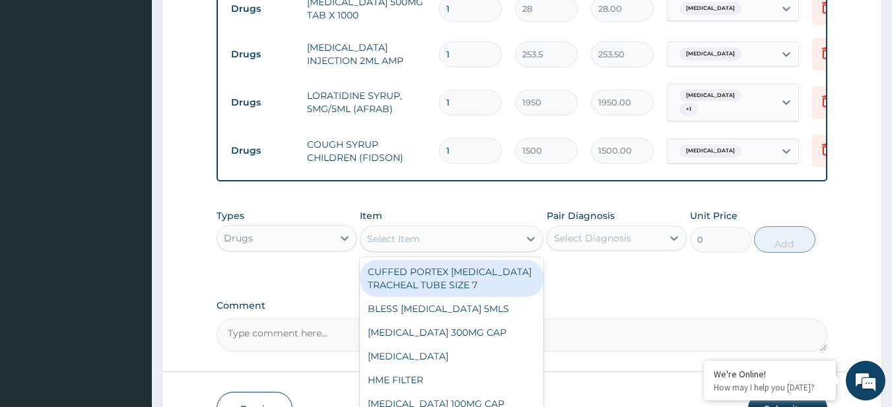
click at [470, 241] on div "Select Item" at bounding box center [440, 238] width 158 height 21
paste input "CEFTRIAXONE 1GM INJ NEEDLE & SYRINGE 5ML (HMA MEDICAL LTD)"
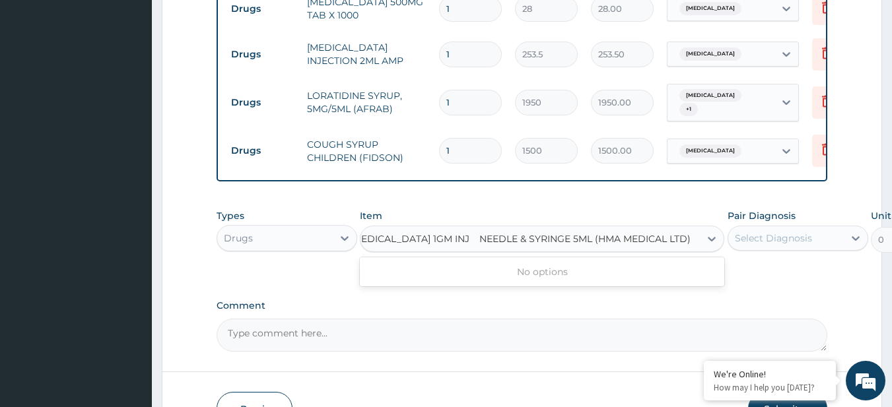
type input "CEFTRIAXONE 1GM INJ"
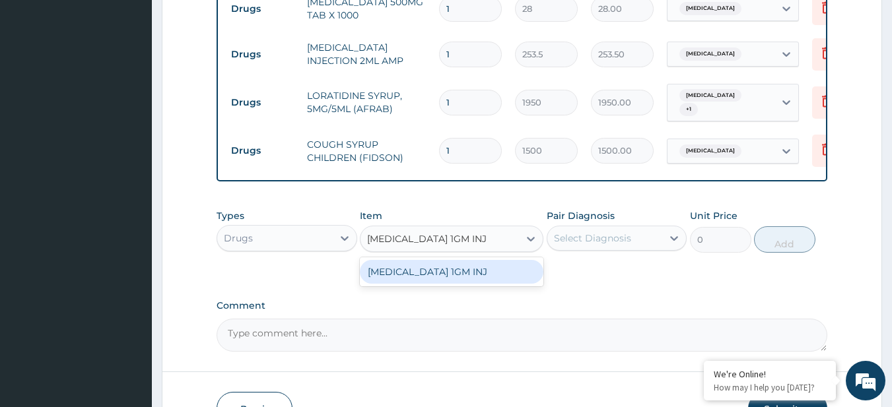
scroll to position [0, 0]
click at [477, 273] on div "CEFTRIAXONE 1GM INJ" at bounding box center [452, 272] width 184 height 24
type input "3510"
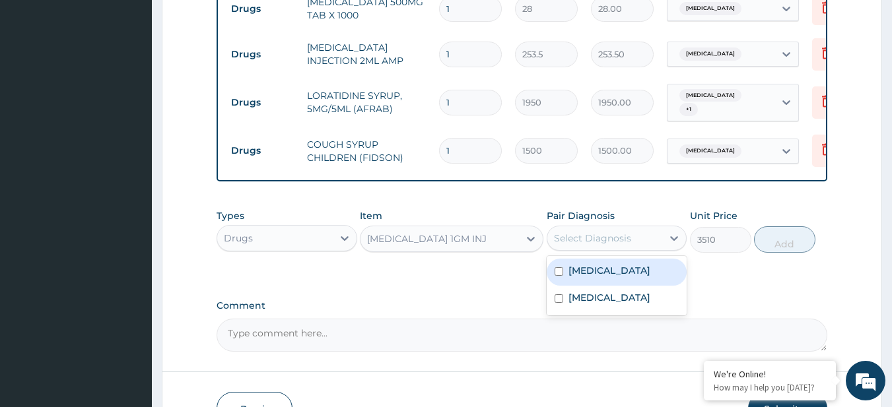
click at [633, 238] on div "Select Diagnosis" at bounding box center [605, 238] width 116 height 21
click at [627, 273] on label "Acute tonsillitis" at bounding box center [610, 270] width 82 height 13
checkbox input "true"
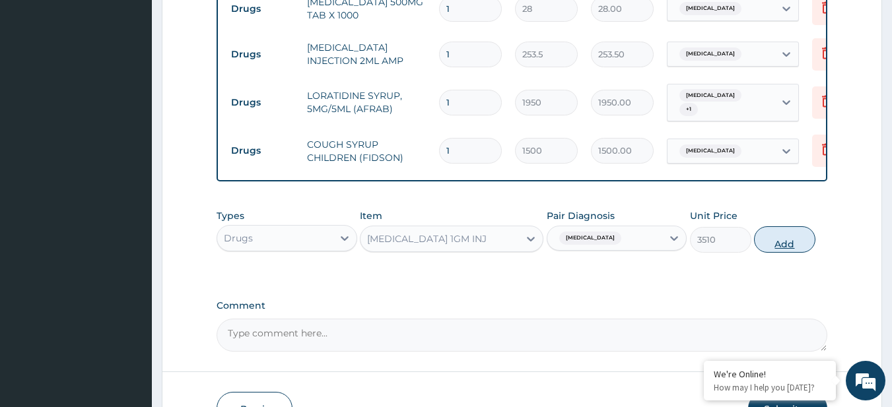
drag, startPoint x: 779, startPoint y: 263, endPoint x: 782, endPoint y: 251, distance: 12.2
click at [782, 251] on div "Types Drugs Item CEFTRIAXONE 1GM INJ Pair Diagnosis Acute tonsillitis Unit Pric…" at bounding box center [523, 231] width 612 height 57
click at [782, 251] on button "Add" at bounding box center [784, 240] width 61 height 26
type input "0"
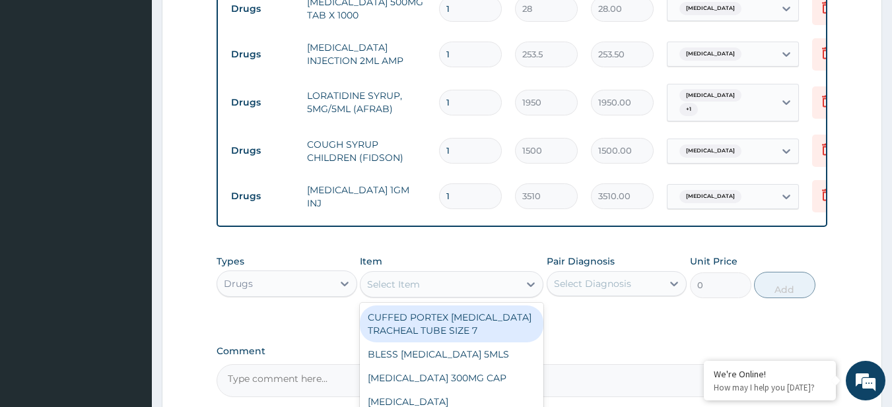
click at [454, 283] on div "Select Item" at bounding box center [440, 284] width 158 height 21
paste input "NEEDLE & SYRINGE 5ML (HMA MEDICAL LTD)"
type input "NEEDLE & SYRINGE 5ML (HMA MEDICAL LTD)"
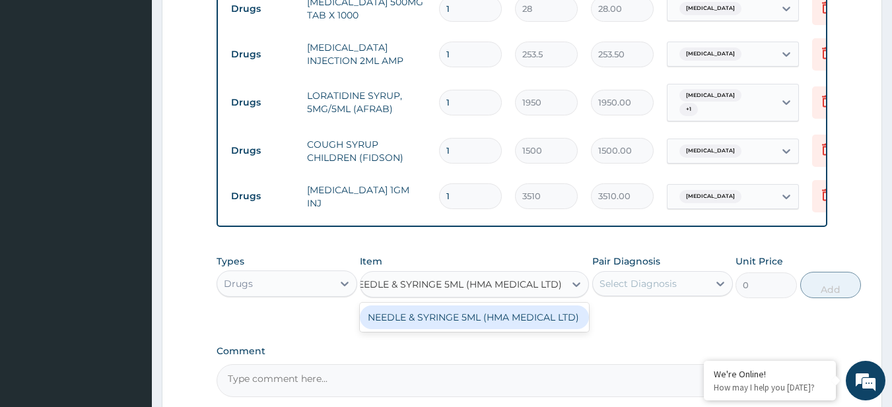
click at [472, 328] on div "NEEDLE & SYRINGE 5ML (HMA MEDICAL LTD)" at bounding box center [474, 318] width 229 height 24
type input "220"
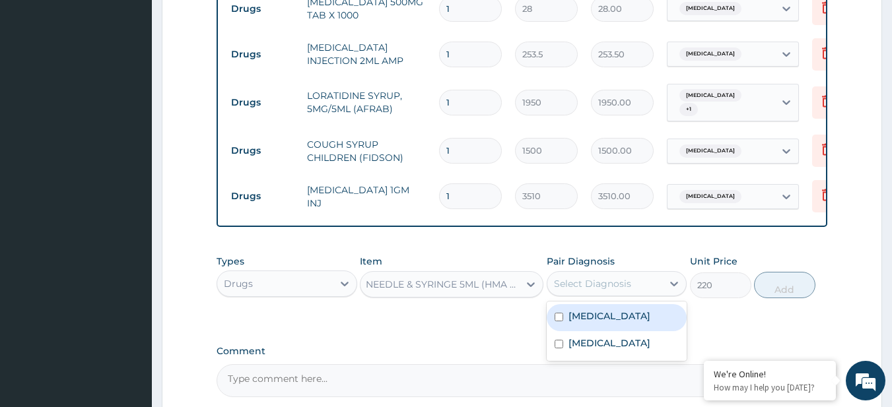
click at [659, 284] on div "Select Diagnosis" at bounding box center [605, 283] width 116 height 21
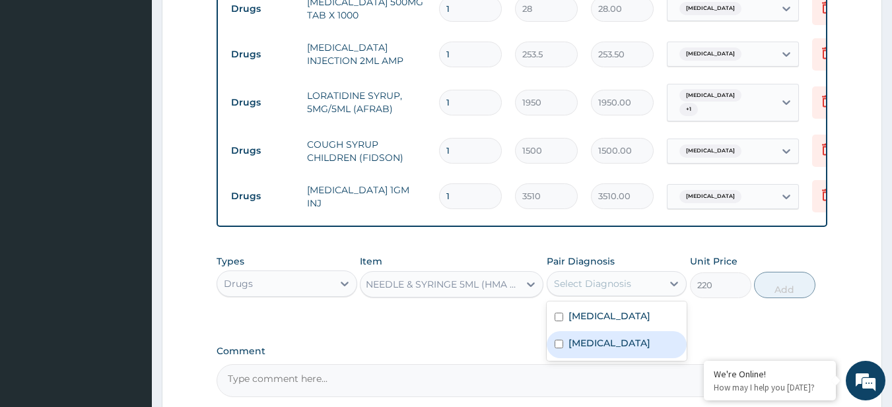
click at [614, 340] on div "Malaria" at bounding box center [617, 345] width 141 height 27
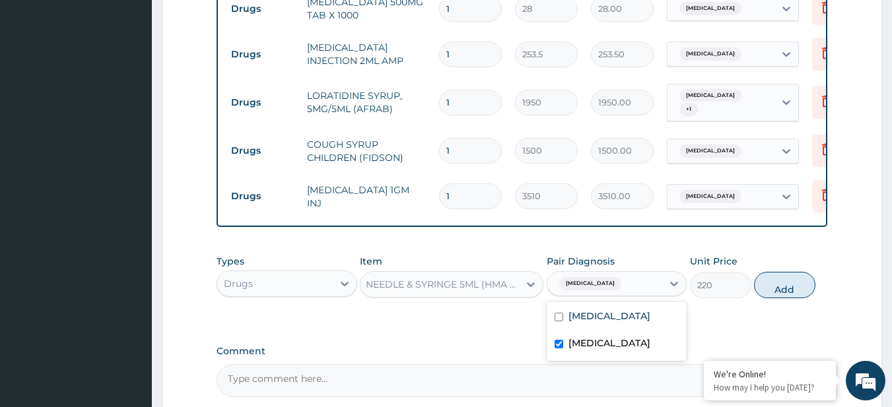
checkbox input "true"
click at [787, 285] on button "Add" at bounding box center [784, 285] width 61 height 26
type input "0"
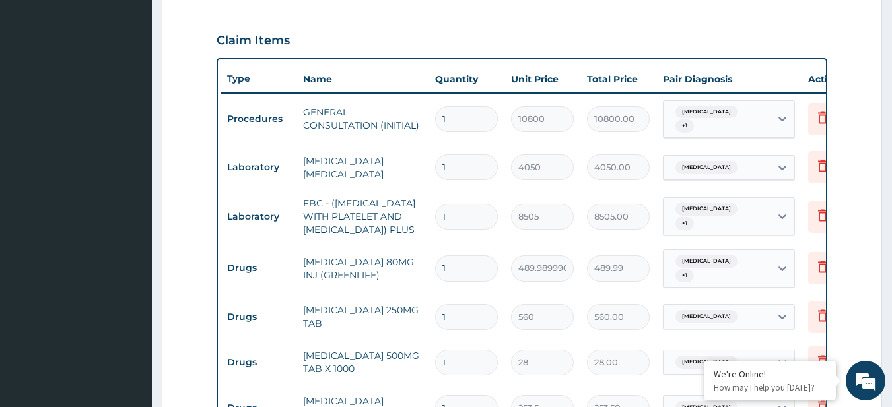
scroll to position [0, 4]
click at [470, 271] on input "1" at bounding box center [466, 269] width 63 height 26
type input "2"
type input "979.98"
click at [449, 318] on input "1" at bounding box center [466, 317] width 63 height 26
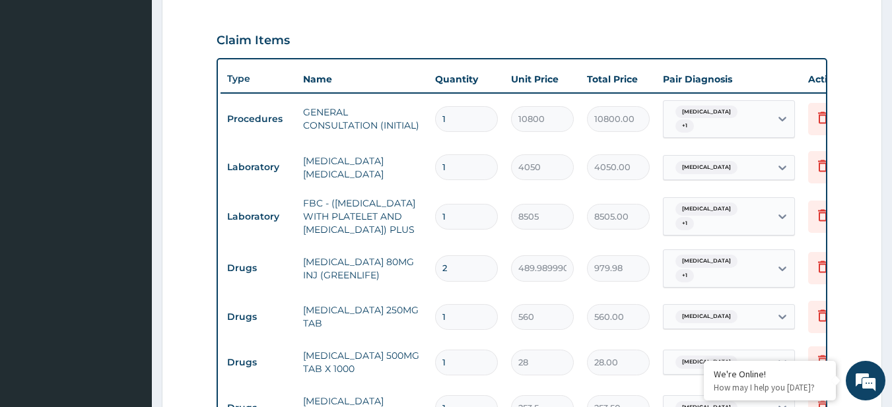
type input "10"
type input "5600.00"
type input "10"
click at [454, 356] on input "1" at bounding box center [466, 363] width 63 height 26
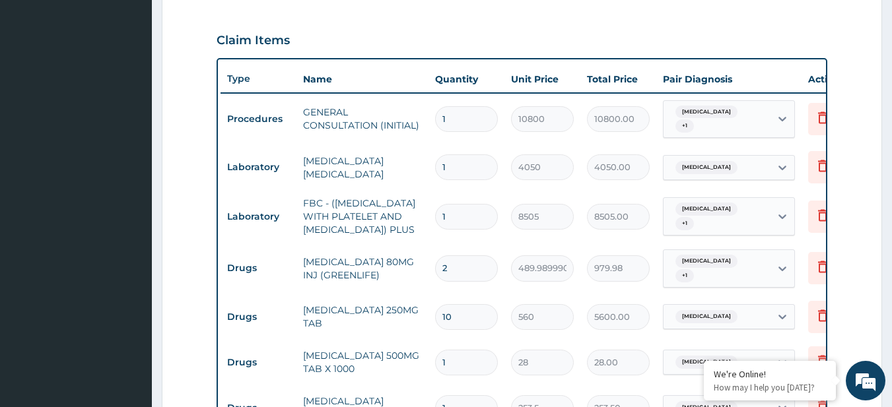
click at [454, 356] on input "1" at bounding box center [466, 363] width 63 height 26
type input "9"
type input "252.00"
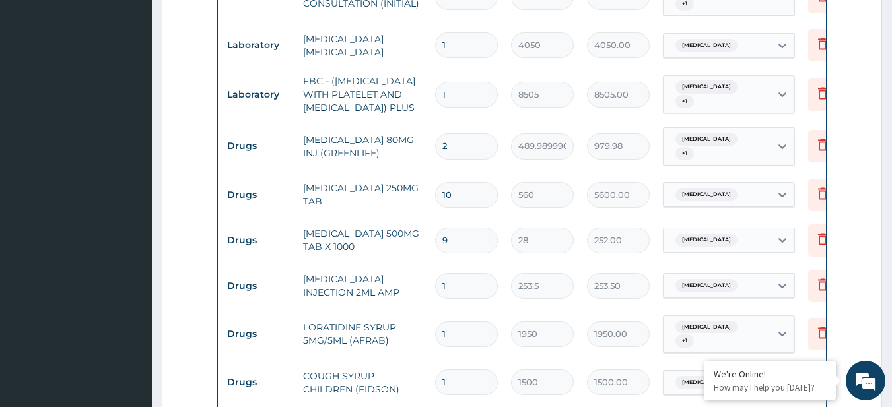
scroll to position [556, 0]
type input "9"
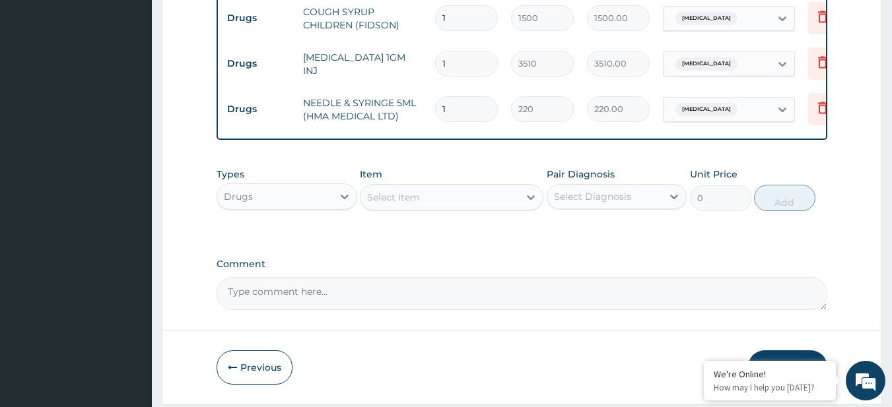
scroll to position [945, 0]
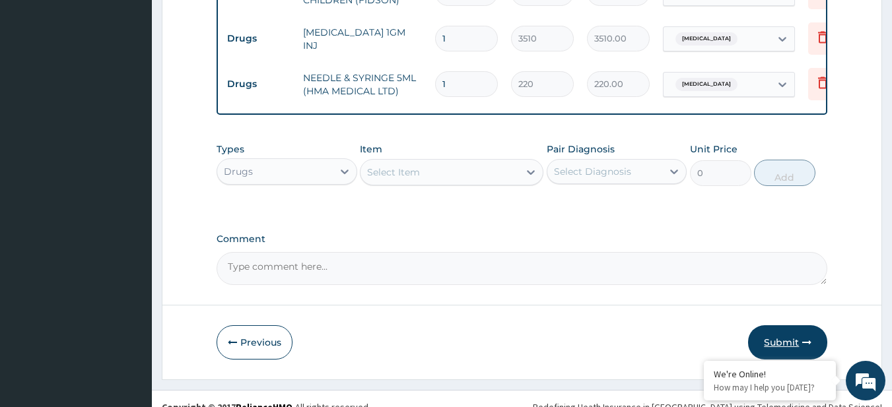
click at [787, 342] on button "Submit" at bounding box center [787, 343] width 79 height 34
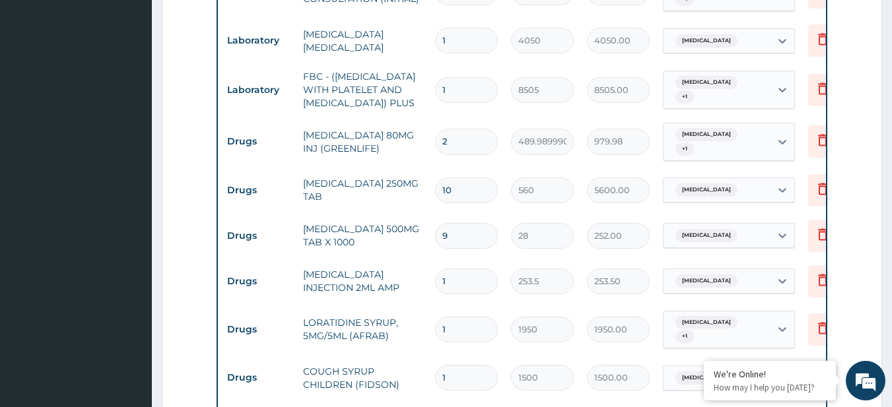
scroll to position [0, 0]
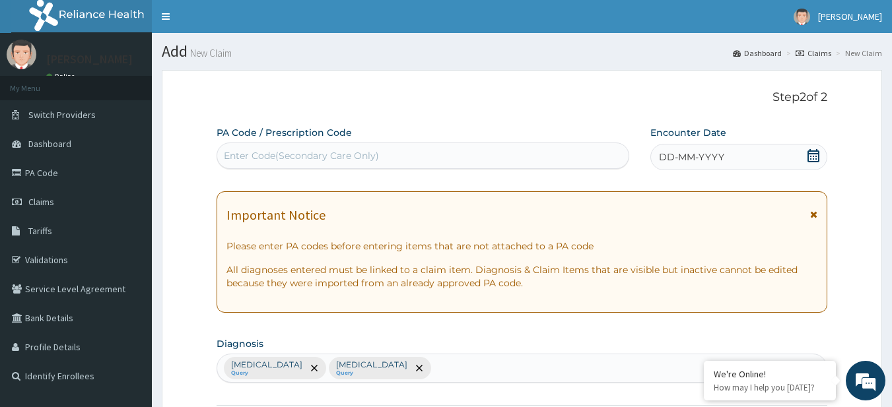
click at [810, 147] on div "DD-MM-YYYY" at bounding box center [738, 157] width 177 height 26
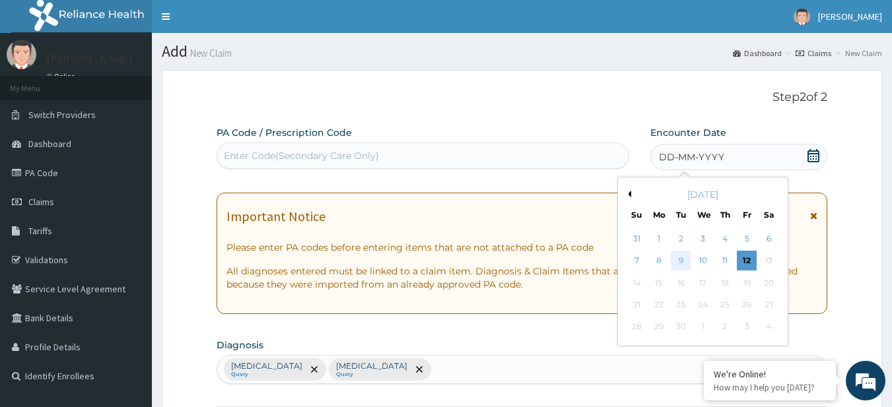
click at [685, 263] on div "9" at bounding box center [682, 262] width 20 height 20
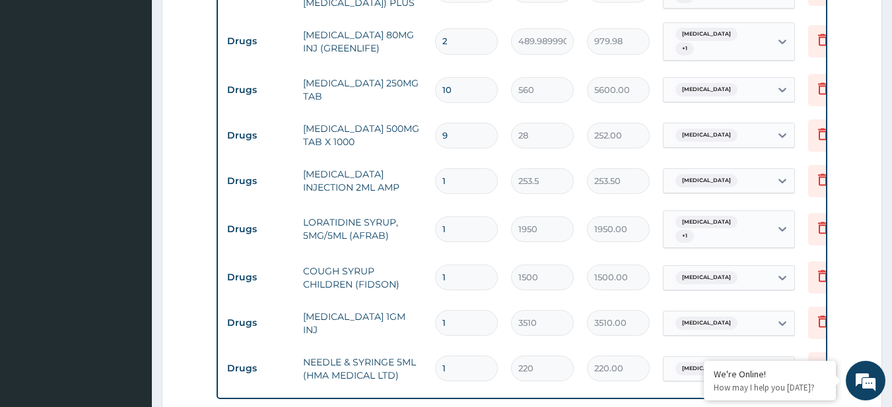
scroll to position [968, 0]
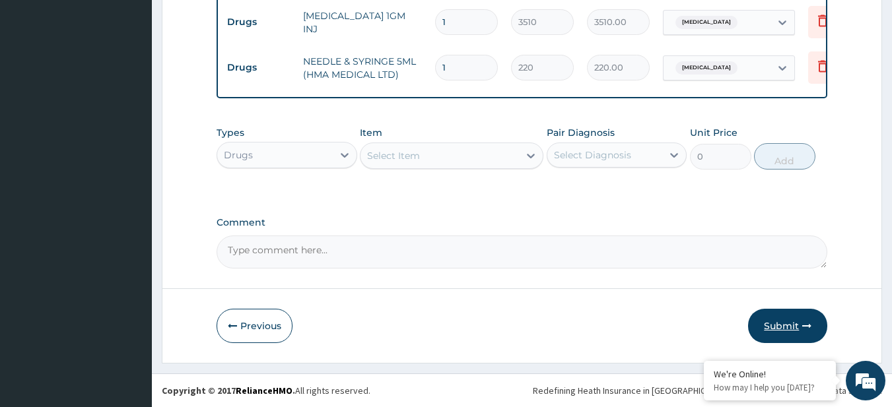
click at [800, 339] on button "Submit" at bounding box center [787, 326] width 79 height 34
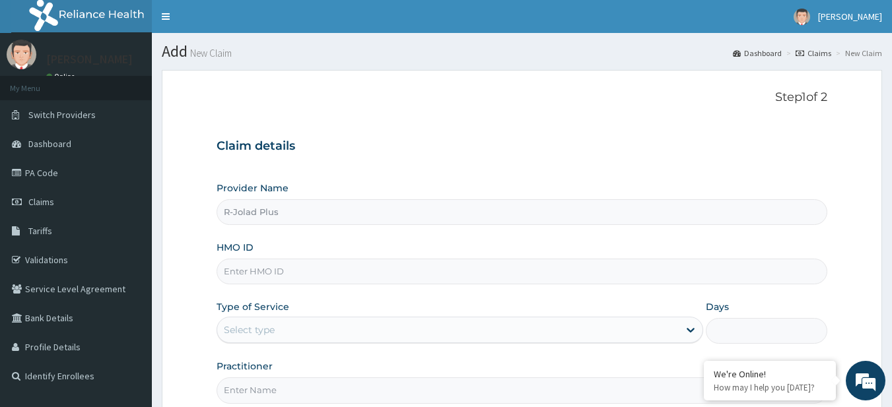
click at [309, 275] on input "HMO ID" at bounding box center [523, 272] width 612 height 26
paste input "FTP/10071/B"
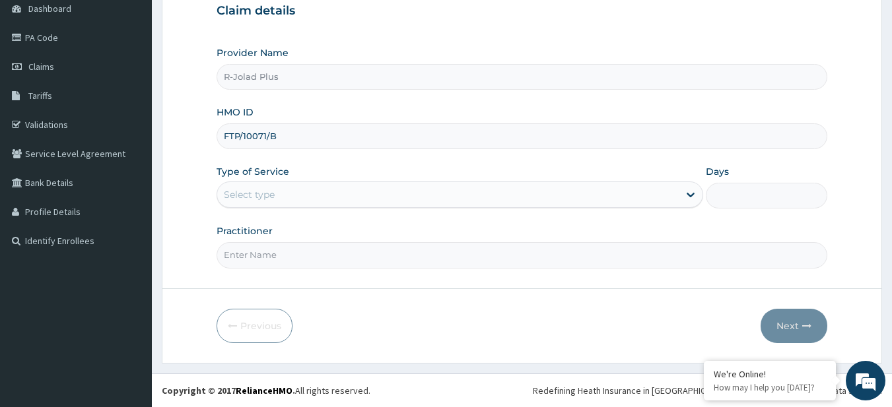
type input "FTP/10071/B"
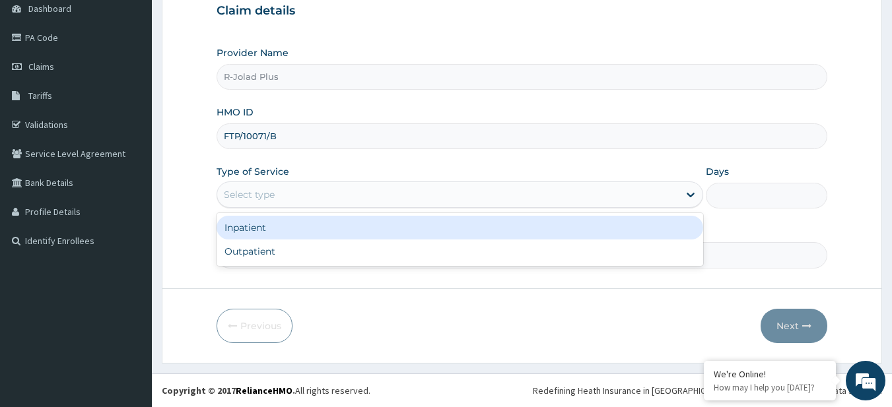
click at [281, 207] on div "Select type" at bounding box center [460, 195] width 487 height 26
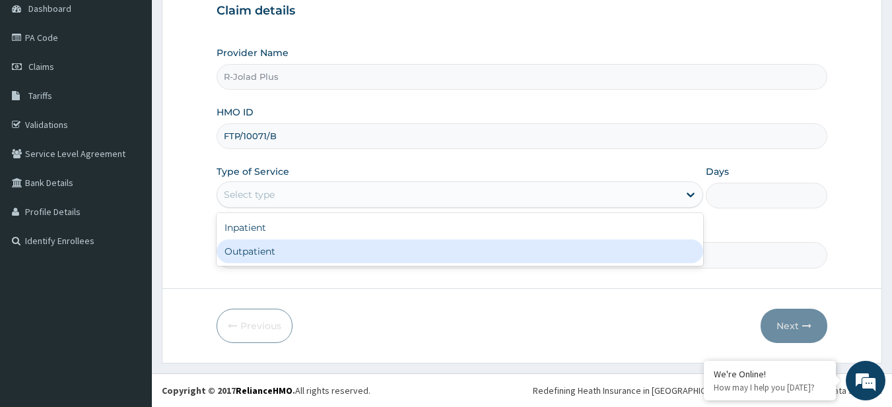
click at [281, 247] on div "Outpatient" at bounding box center [460, 252] width 487 height 24
type input "1"
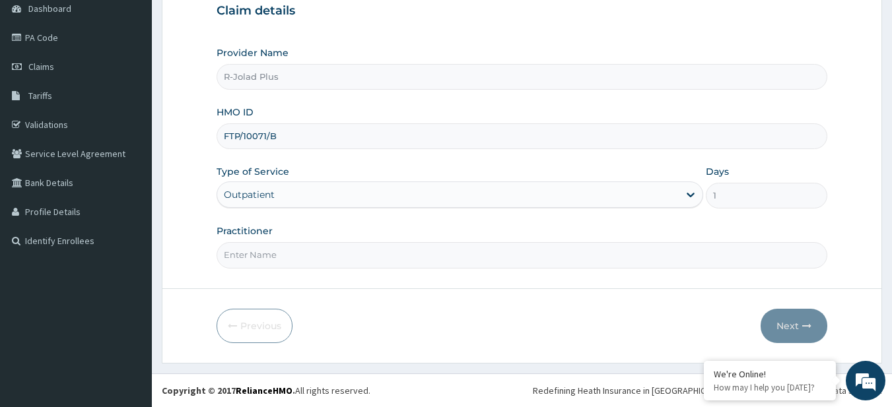
click at [281, 247] on input "Practitioner" at bounding box center [523, 255] width 612 height 26
type input "DR BUNMI"
click at [777, 337] on button "Next" at bounding box center [794, 326] width 67 height 34
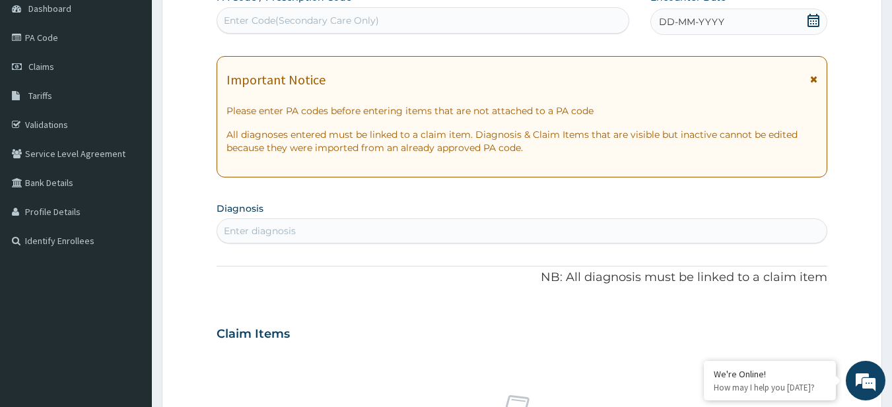
scroll to position [0, 0]
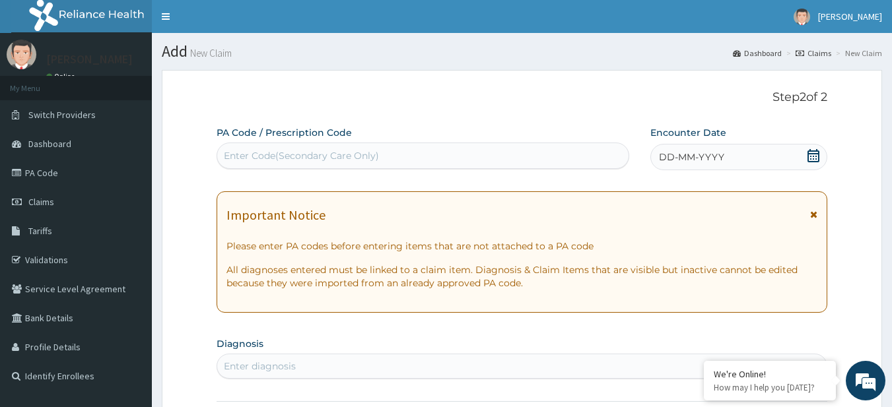
click at [311, 159] on div "Enter Code(Secondary Care Only)" at bounding box center [301, 155] width 155 height 13
paste input "PA/CE2D11"
type input "PA/CE2D11"
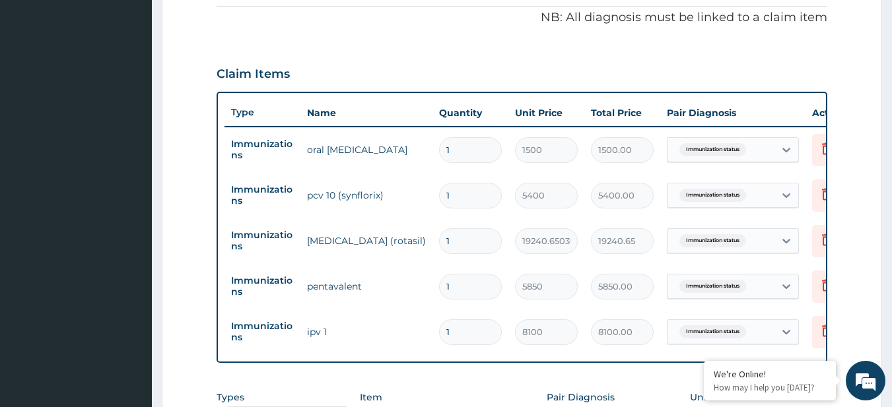
scroll to position [674, 0]
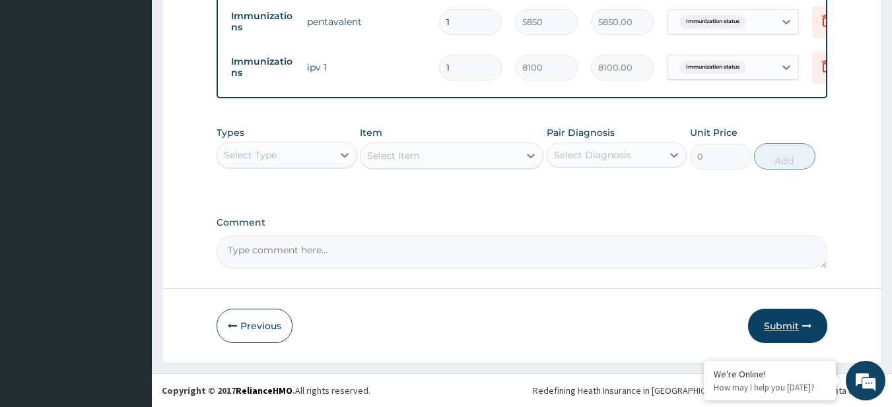
drag, startPoint x: 746, startPoint y: 318, endPoint x: 759, endPoint y: 322, distance: 13.0
click at [759, 322] on div "Previous Submit" at bounding box center [523, 326] width 612 height 34
click at [759, 322] on button "Submit" at bounding box center [787, 326] width 79 height 34
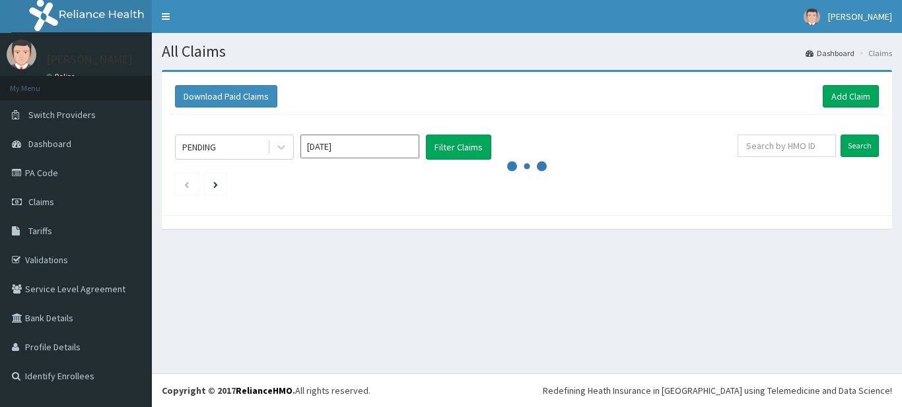
click at [478, 272] on div "All Claims Dashboard Claims Download Paid Claims Add Claim × Note you can only …" at bounding box center [527, 203] width 750 height 341
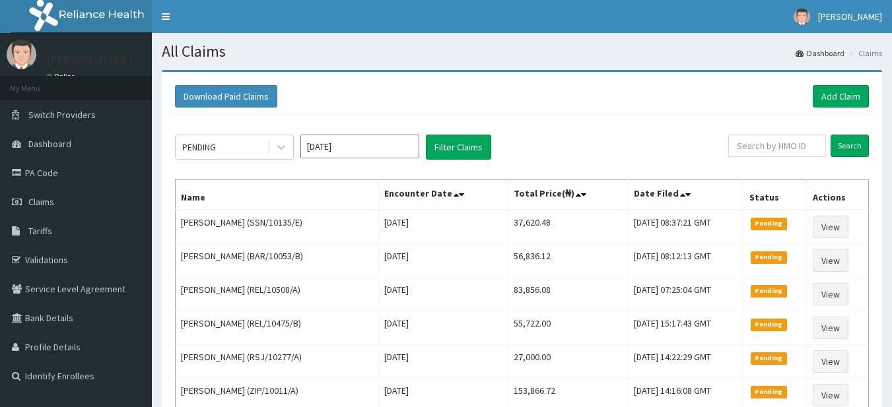
click at [337, 81] on div "Download Paid Claims Add Claim" at bounding box center [521, 97] width 707 height 36
click at [843, 93] on link "Add Claim" at bounding box center [841, 96] width 56 height 22
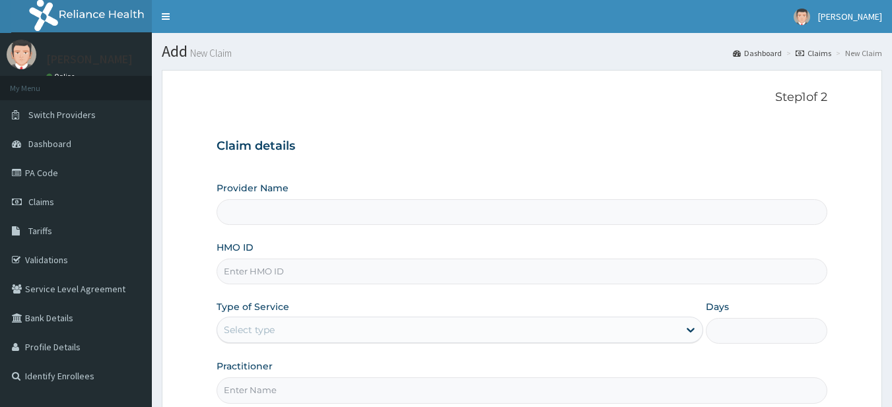
type input "R-Jolad Plus"
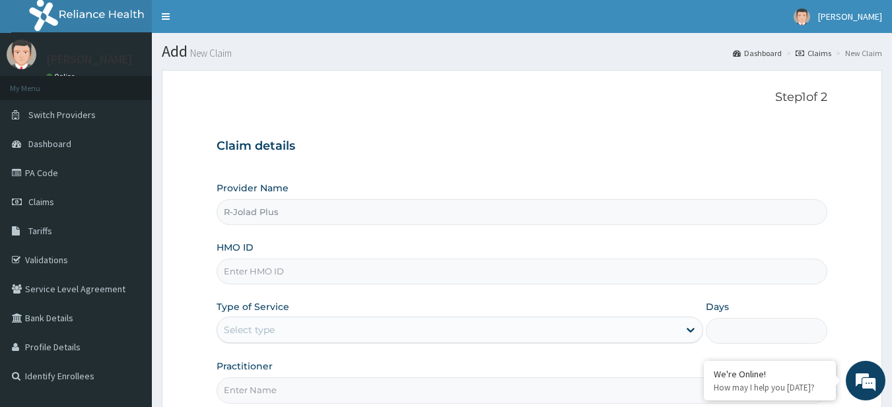
click at [364, 273] on input "HMO ID" at bounding box center [523, 272] width 612 height 26
paste input "EIT/10001/A"
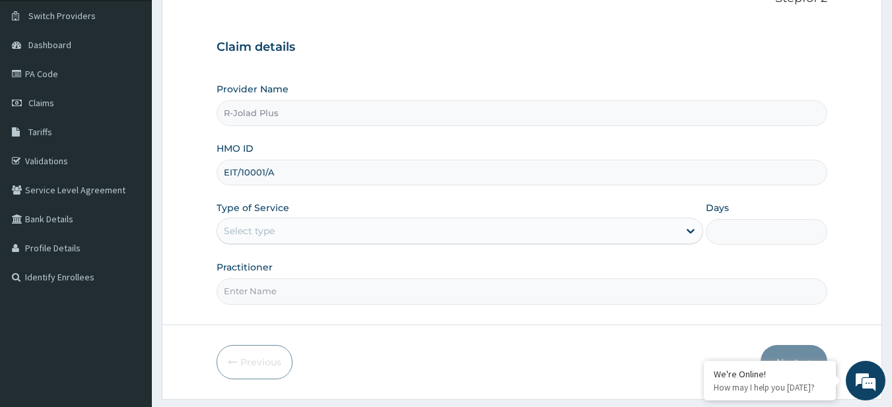
scroll to position [100, 0]
type input "EIT/10001/A"
click at [276, 215] on div "Type of Service Select type" at bounding box center [460, 223] width 487 height 44
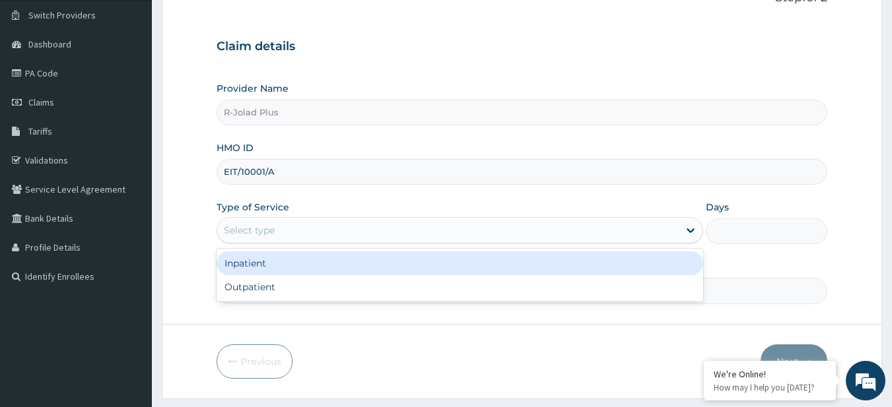
click at [279, 228] on div "Select type" at bounding box center [448, 230] width 462 height 21
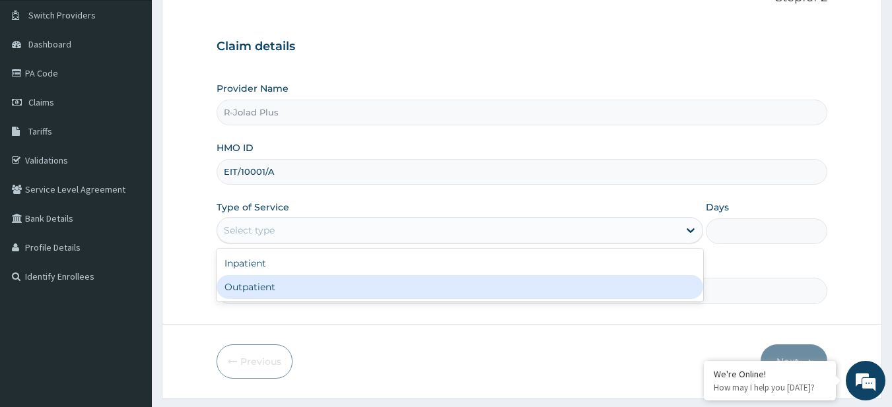
click at [312, 289] on div "Outpatient" at bounding box center [460, 287] width 487 height 24
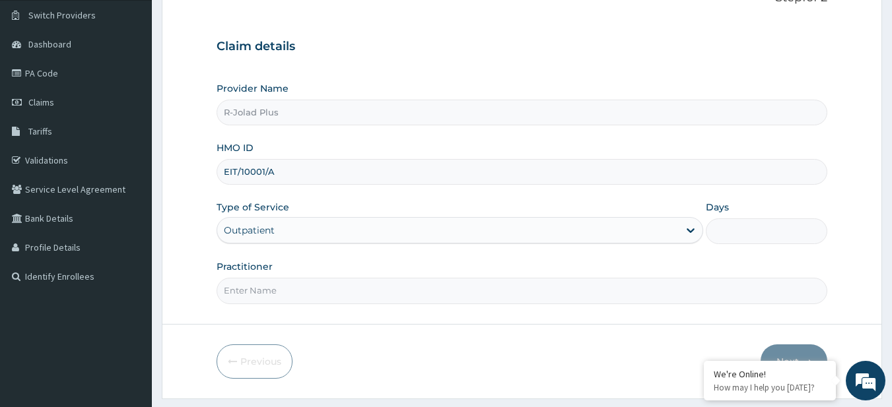
type input "1"
click at [312, 289] on input "Practitioner" at bounding box center [523, 291] width 612 height 26
type input "[PERSON_NAME]"
click at [785, 347] on button "Next" at bounding box center [794, 362] width 67 height 34
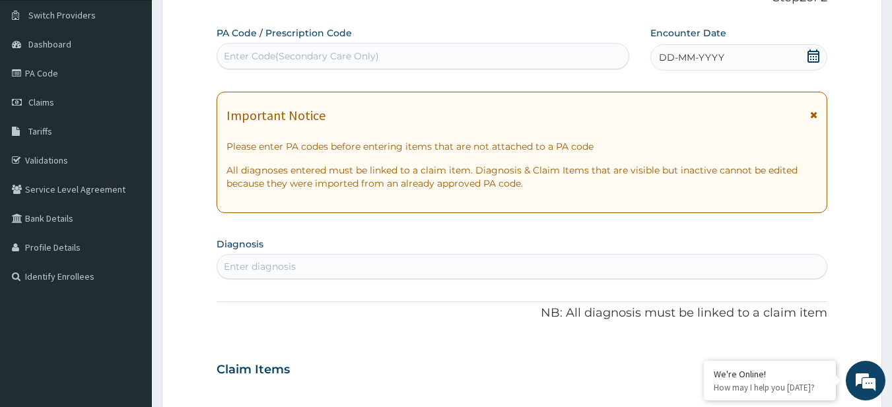
click at [351, 63] on div "Enter Code(Secondary Care Only)" at bounding box center [301, 56] width 155 height 13
paste input "PA/66C2B7 PA/78CDB6"
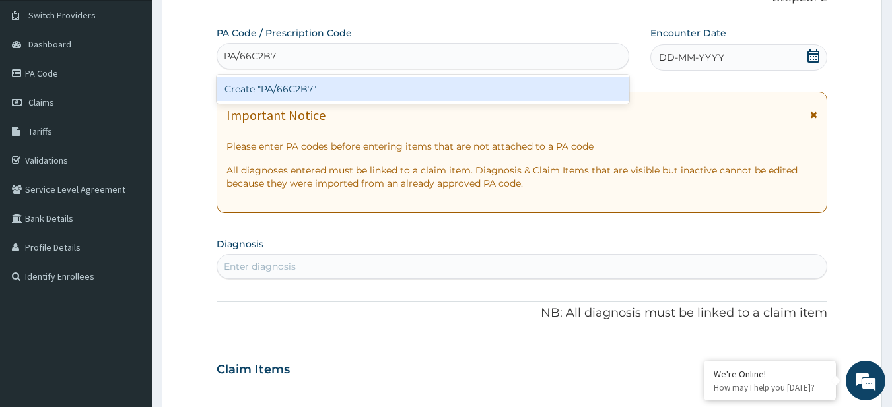
type input "PA/66C2B7"
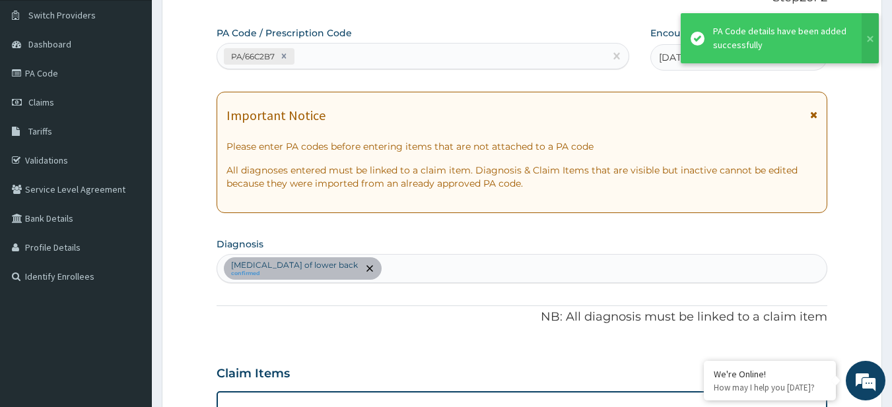
scroll to position [346, 0]
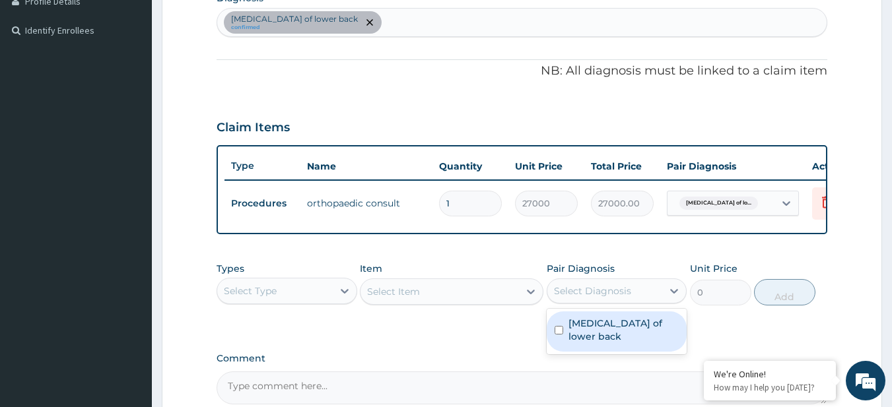
click at [619, 298] on div "Select Diagnosis" at bounding box center [592, 291] width 77 height 13
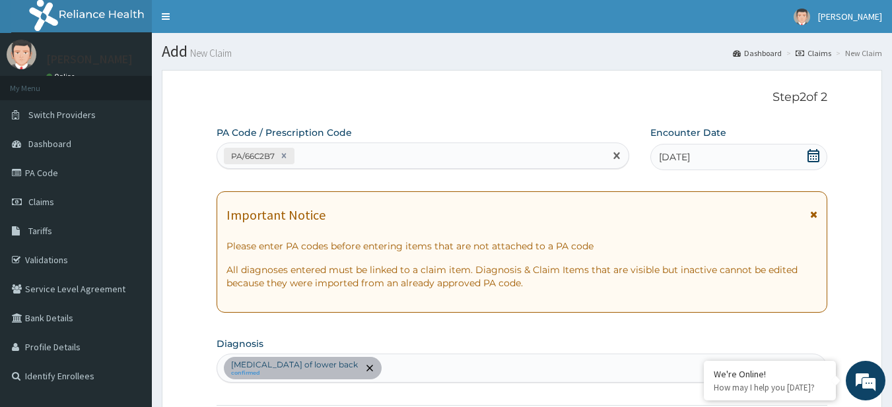
click at [354, 157] on div "PA/66C2B7" at bounding box center [411, 156] width 388 height 22
paste input "PA/78CDB6"
type input "PA/78CDB6"
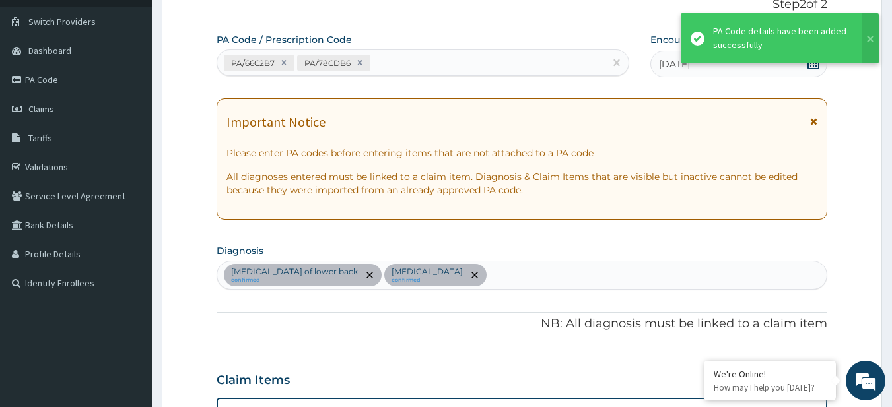
scroll to position [483, 0]
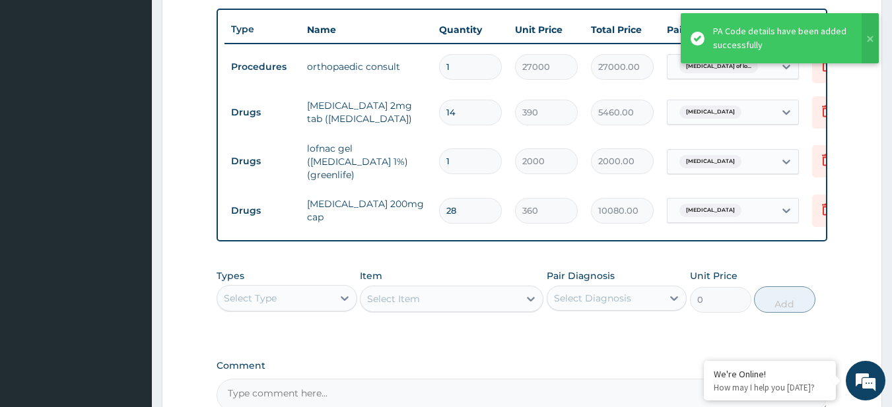
click at [328, 364] on label "Comment" at bounding box center [523, 366] width 612 height 11
click at [328, 379] on textarea "Comment" at bounding box center [523, 395] width 612 height 33
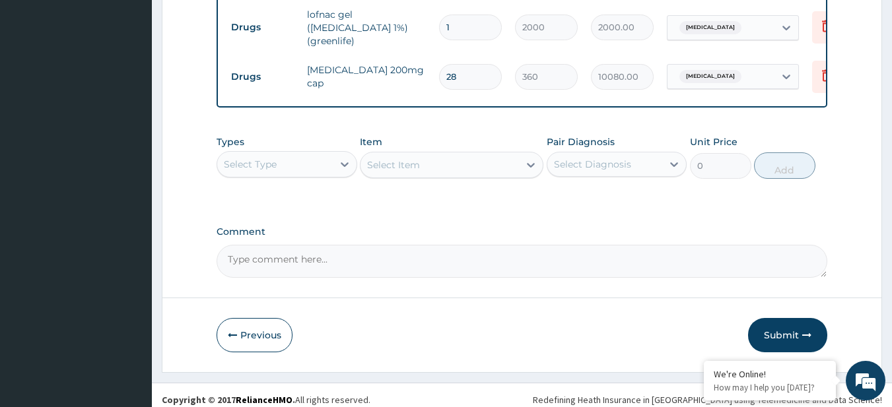
scroll to position [629, 0]
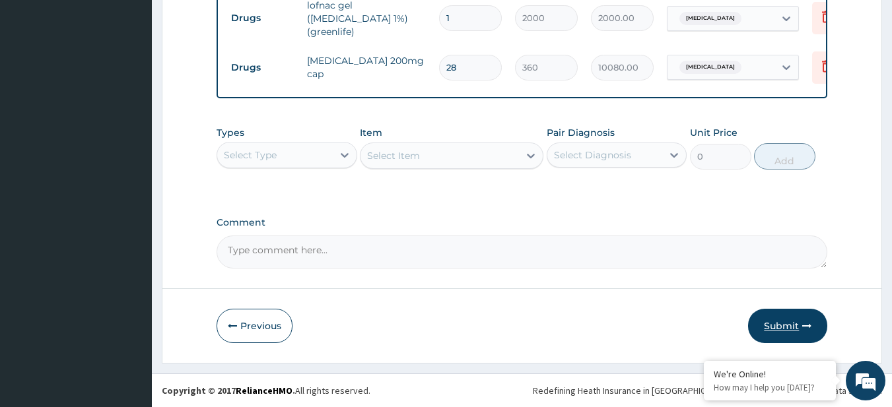
click at [771, 316] on button "Submit" at bounding box center [787, 326] width 79 height 34
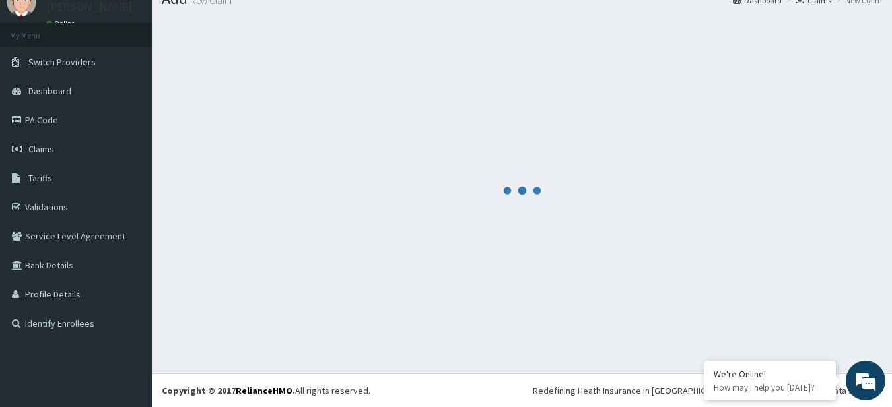
scroll to position [53, 0]
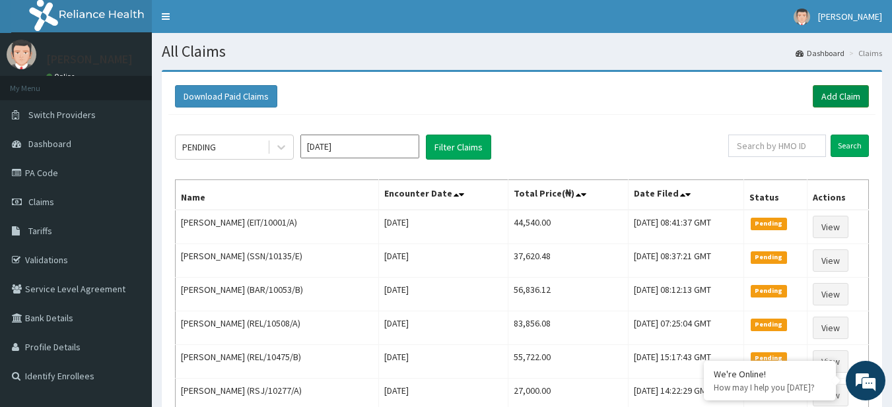
click at [833, 105] on link "Add Claim" at bounding box center [841, 96] width 56 height 22
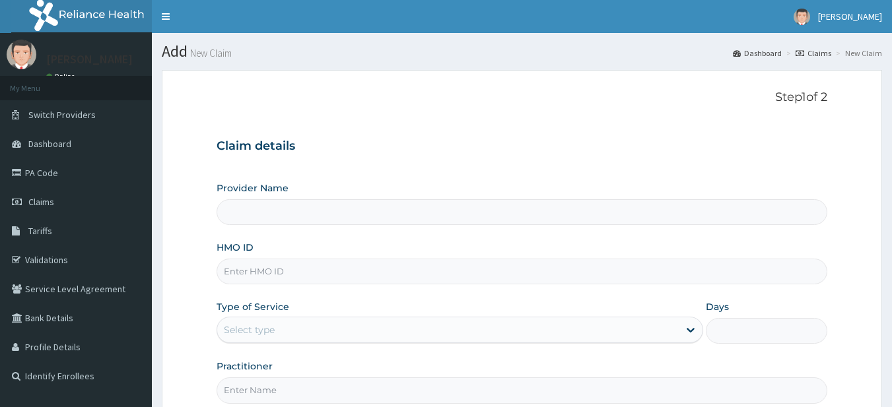
type input "R-Jolad Plus"
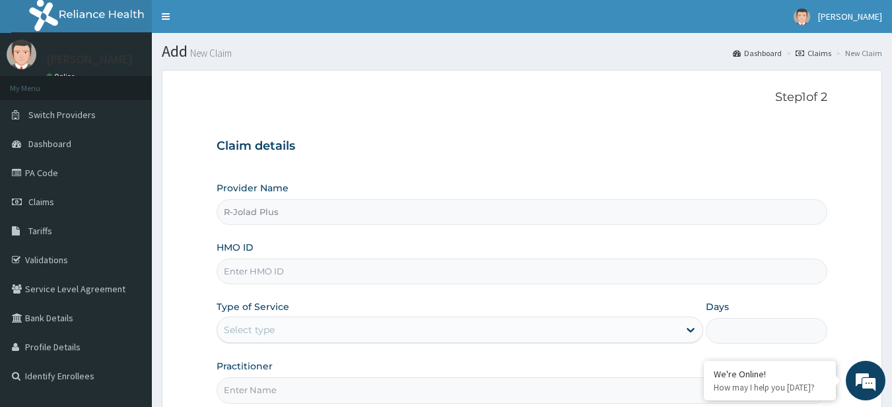
click at [681, 166] on div "Claim details Provider Name R-Jolad Plus HMO ID Type of Service Select type Day…" at bounding box center [523, 264] width 612 height 277
click at [333, 275] on input "HMO ID" at bounding box center [523, 272] width 612 height 26
paste input "CUA/10019/B"
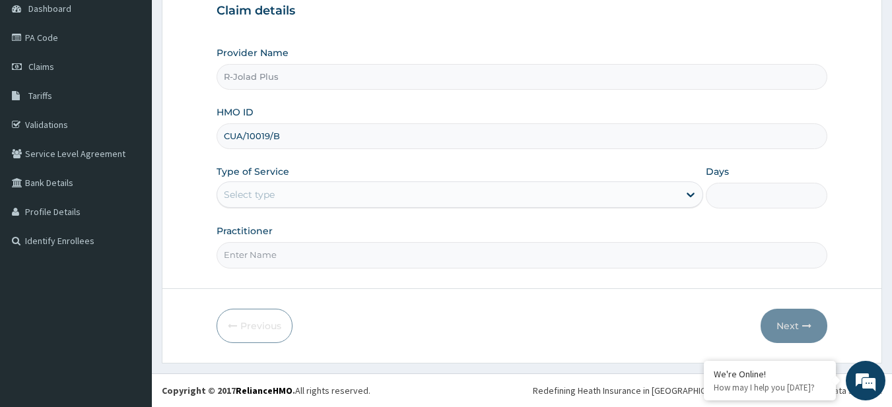
type input "CUA/10019/B"
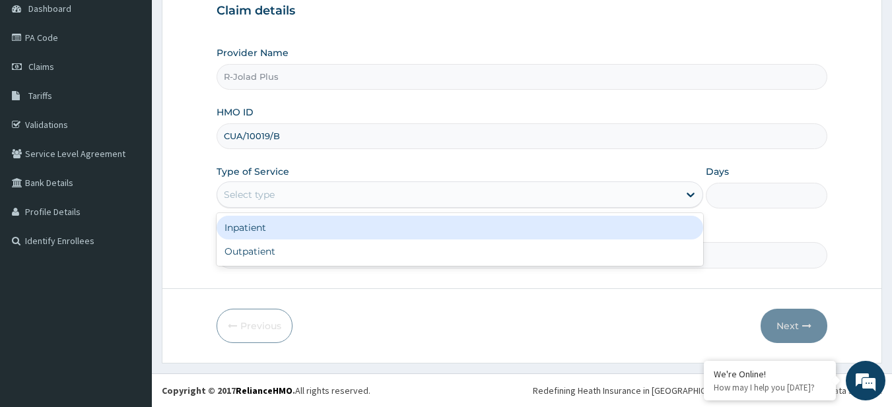
drag, startPoint x: 287, startPoint y: 197, endPoint x: 304, endPoint y: 256, distance: 61.0
click at [304, 208] on div "option Inpatient focused, 1 of 2. 2 results available. Use Up and Down to choos…" at bounding box center [460, 195] width 487 height 26
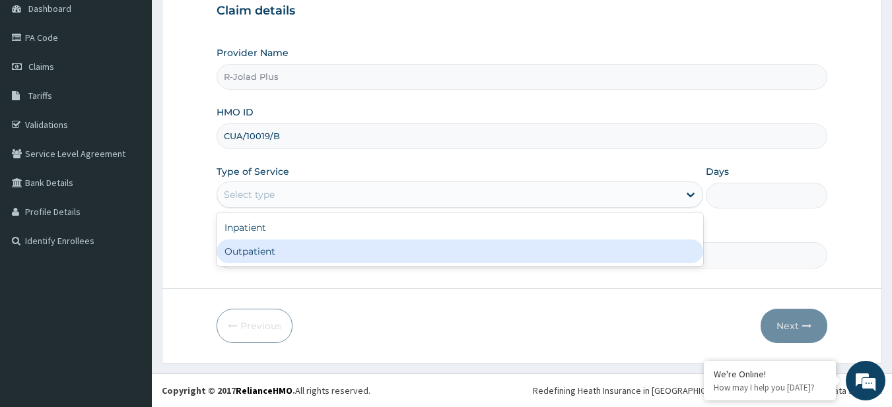
click at [304, 256] on div "Outpatient" at bounding box center [460, 252] width 487 height 24
type input "1"
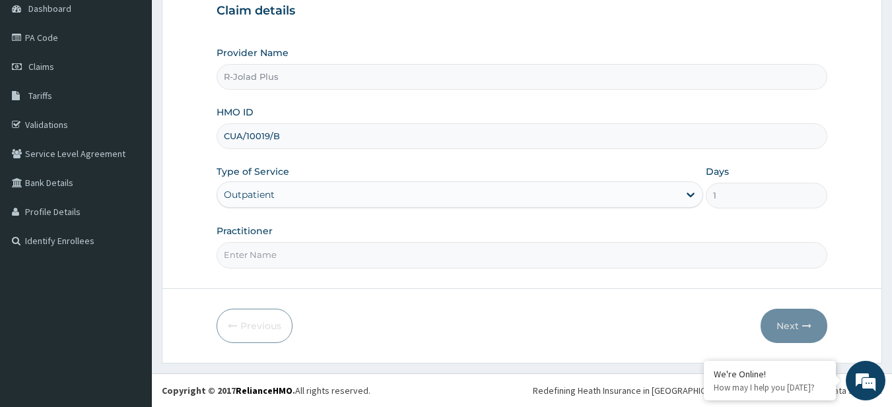
click at [304, 256] on input "Practitioner" at bounding box center [523, 255] width 612 height 26
click at [361, 258] on input "Practitioner" at bounding box center [523, 255] width 612 height 26
type input "DR HALIMA"
click at [792, 320] on button "Next" at bounding box center [794, 326] width 67 height 34
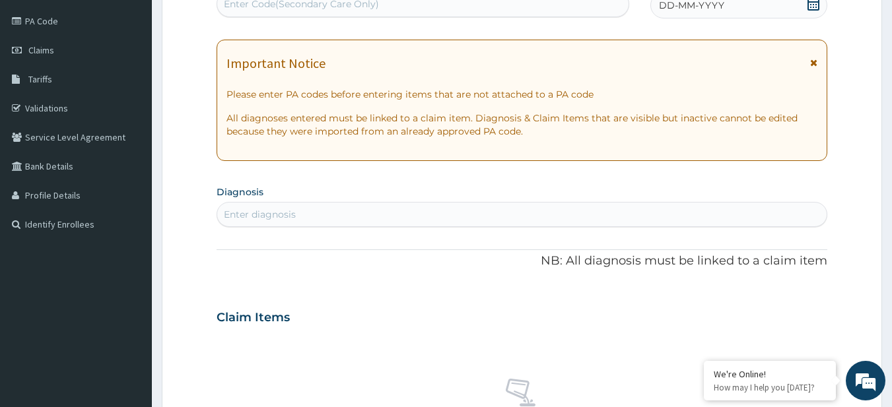
scroll to position [164, 0]
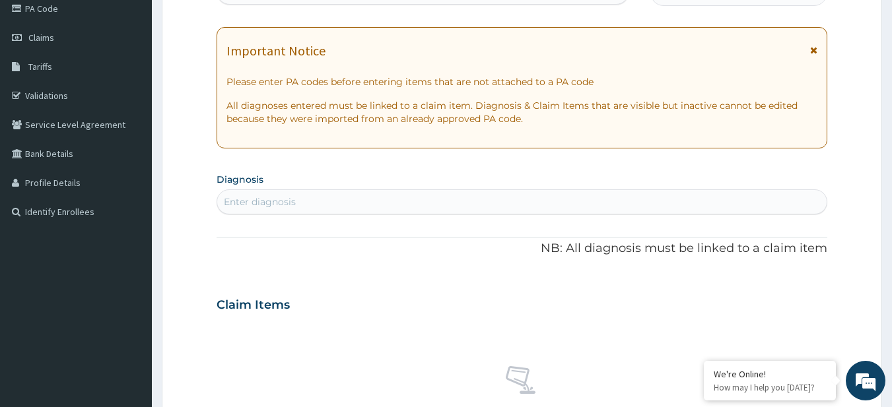
click at [269, 203] on div "Enter diagnosis" at bounding box center [260, 201] width 72 height 13
type input "ALL RHI"
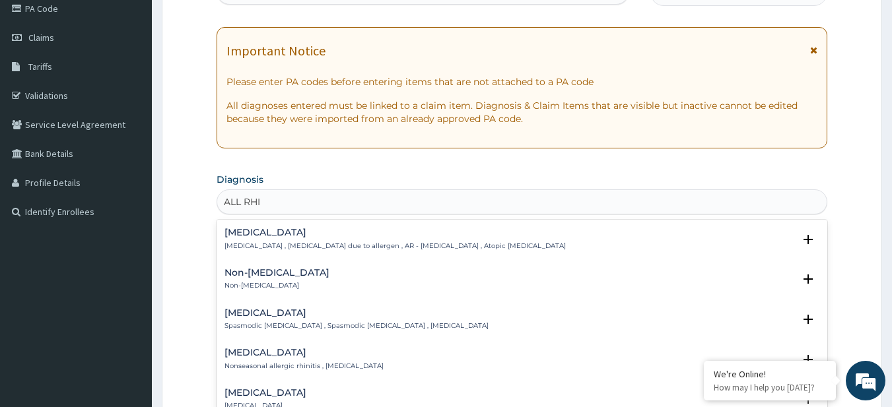
click at [248, 228] on h4 "Allergic rhinitis" at bounding box center [395, 233] width 341 height 10
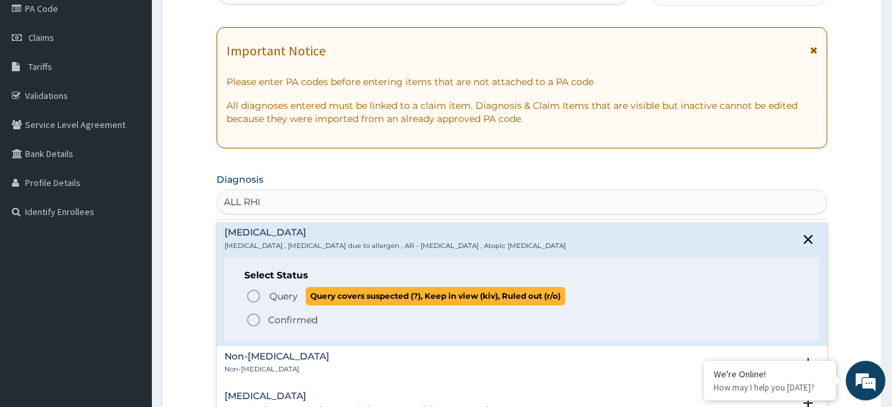
click at [320, 300] on span "Query covers suspected (?), Keep in view (kiv), Ruled out (r/o)" at bounding box center [436, 296] width 260 height 18
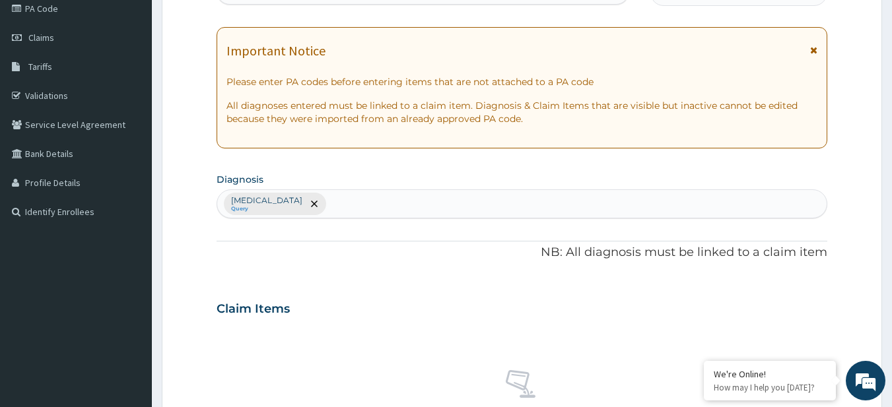
click at [405, 215] on div "Allergic rhinitis Query" at bounding box center [522, 204] width 610 height 28
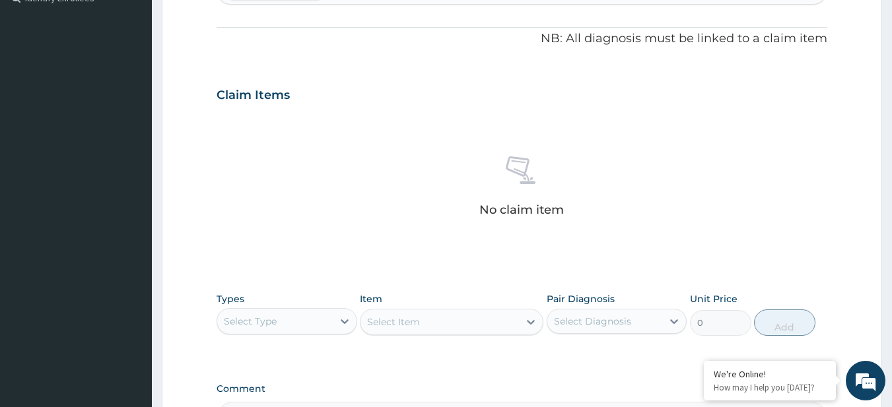
scroll to position [383, 0]
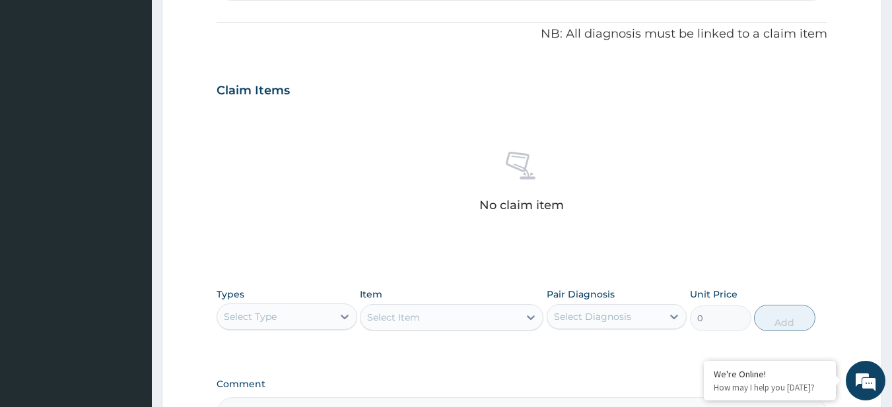
click at [262, 328] on div "Select Type" at bounding box center [287, 317] width 141 height 26
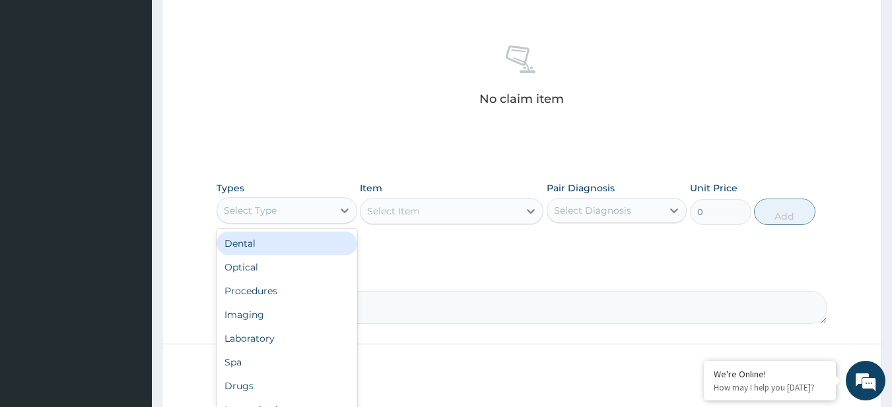
scroll to position [490, 0]
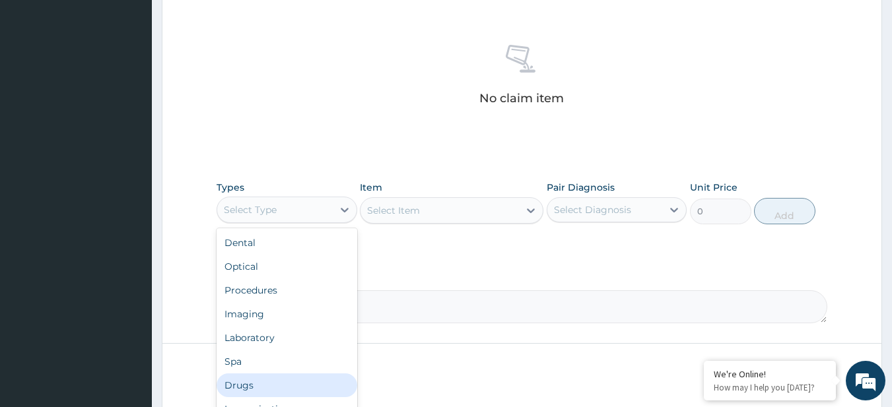
click at [270, 391] on div "Drugs" at bounding box center [287, 386] width 141 height 24
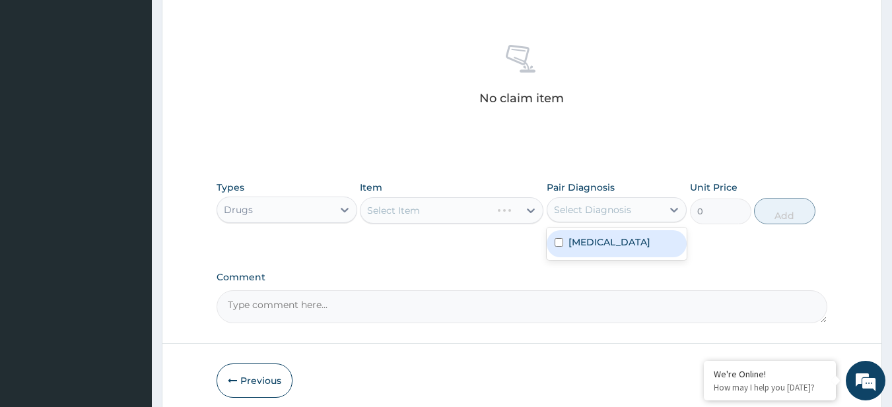
click at [617, 206] on div "Select Diagnosis" at bounding box center [592, 209] width 77 height 13
click at [610, 242] on label "Allergic rhinitis" at bounding box center [610, 242] width 82 height 13
checkbox input "true"
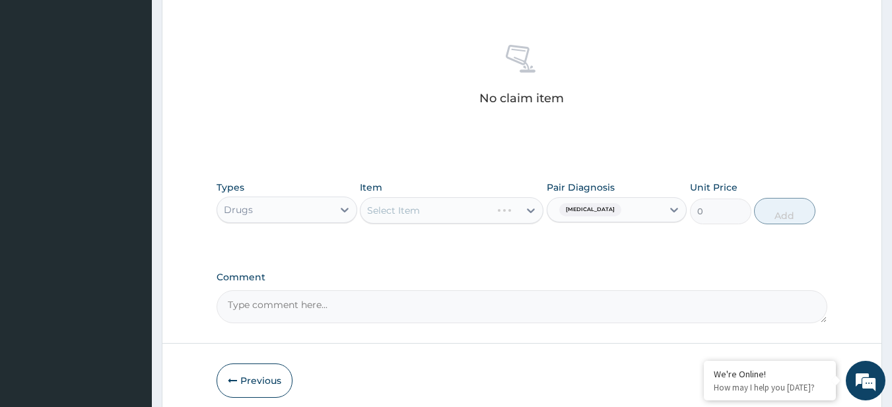
click at [462, 287] on div "Comment" at bounding box center [523, 298] width 612 height 52
click at [469, 204] on div "Select Item" at bounding box center [440, 210] width 158 height 21
click at [405, 224] on div "Item Select Item" at bounding box center [452, 203] width 184 height 44
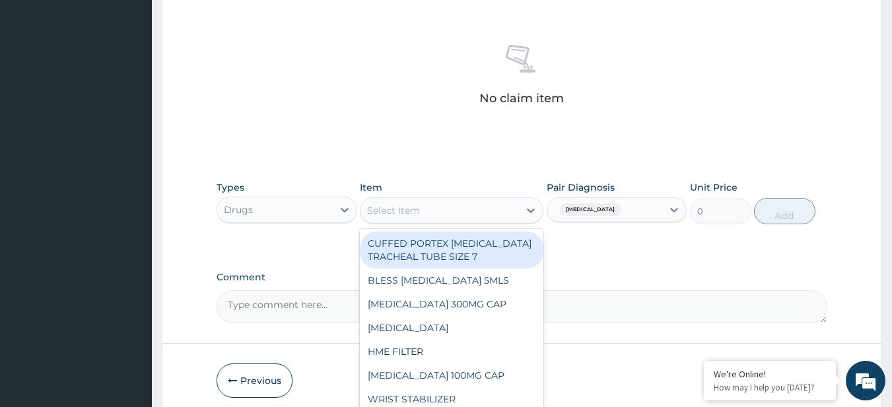
click at [403, 219] on div "Select Item" at bounding box center [440, 210] width 158 height 21
paste input "PARACETAMOL 125MG/5ML SYRUP (M&B) CHLORPHENIRAMINE SYRUP (M&B) CEFUROXIME 125MG…"
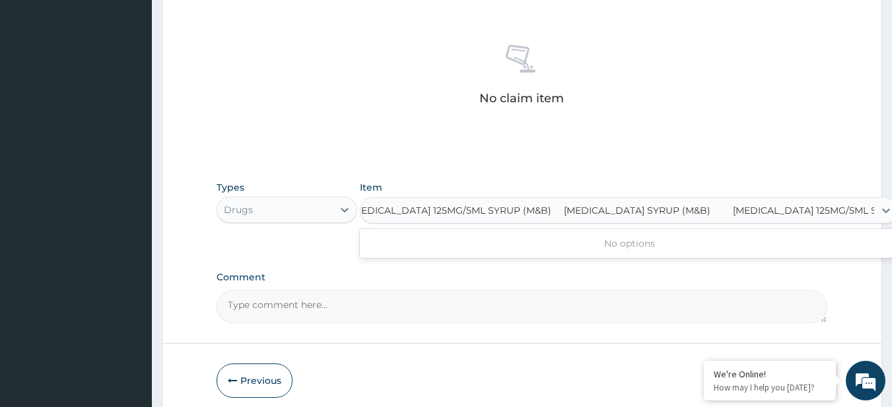
type input "[MEDICAL_DATA] 125MG/5ML SYRUP (M&B)"
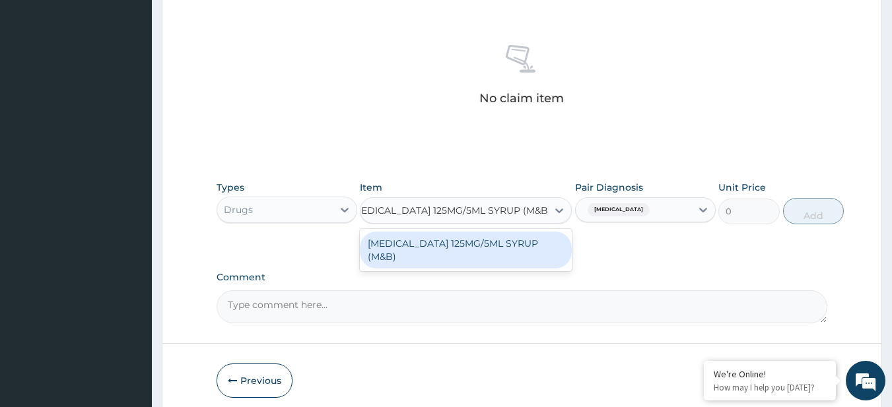
click at [423, 244] on div "[MEDICAL_DATA] 125MG/5ML SYRUP (M&B)" at bounding box center [466, 250] width 212 height 37
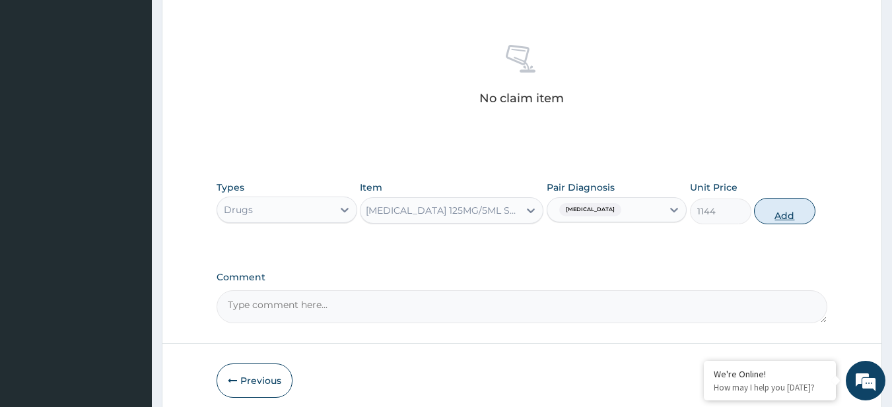
click at [769, 213] on button "Add" at bounding box center [784, 211] width 61 height 26
type input "0"
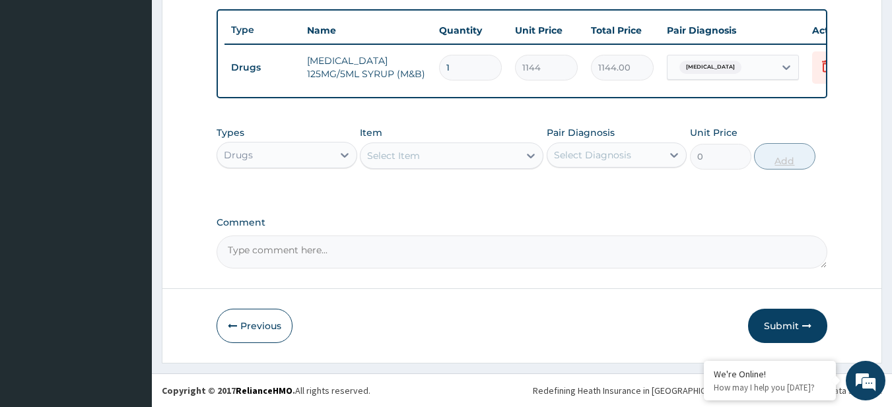
scroll to position [0, 0]
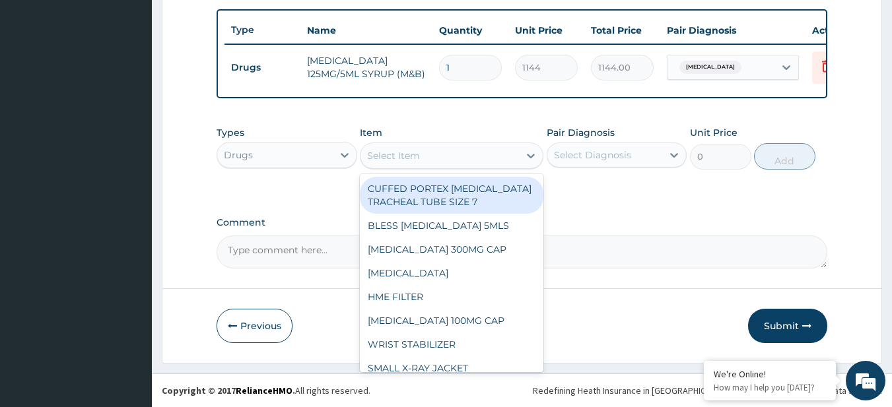
click at [432, 158] on div "Select Item" at bounding box center [440, 155] width 158 height 21
paste input "CHLORPHENIRAMINE SYRUP (M&B) CEFUROXIME 125MG/5ML SUSP"
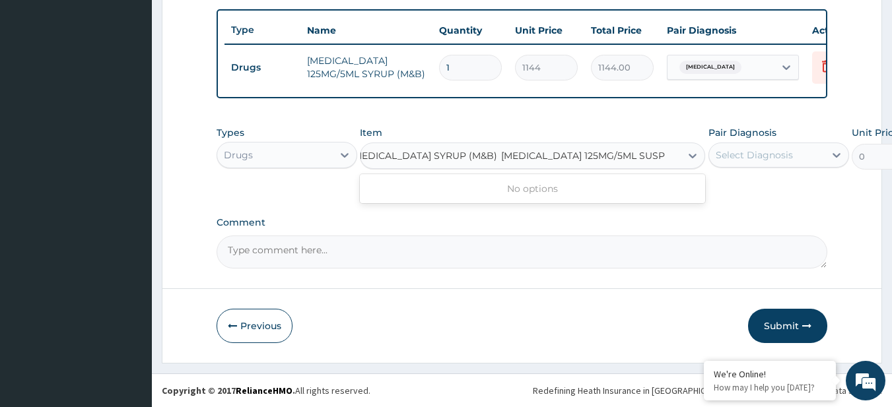
type input "[MEDICAL_DATA] SYRUP (M&B)"
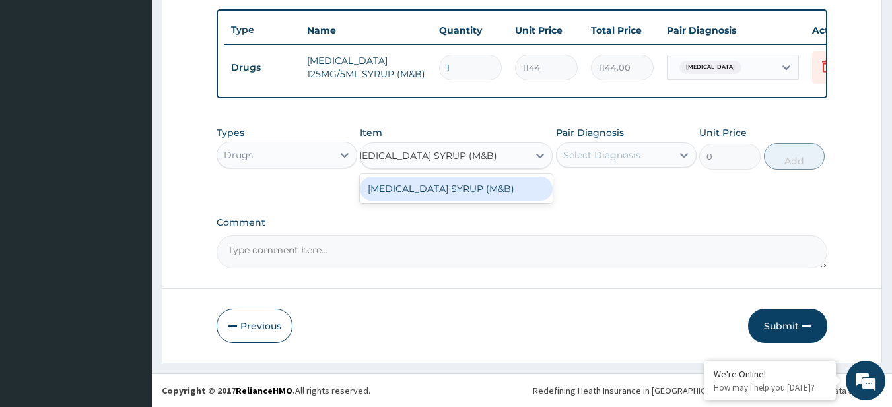
click at [466, 192] on div "[MEDICAL_DATA] SYRUP (M&B)" at bounding box center [456, 189] width 193 height 24
type input "1100"
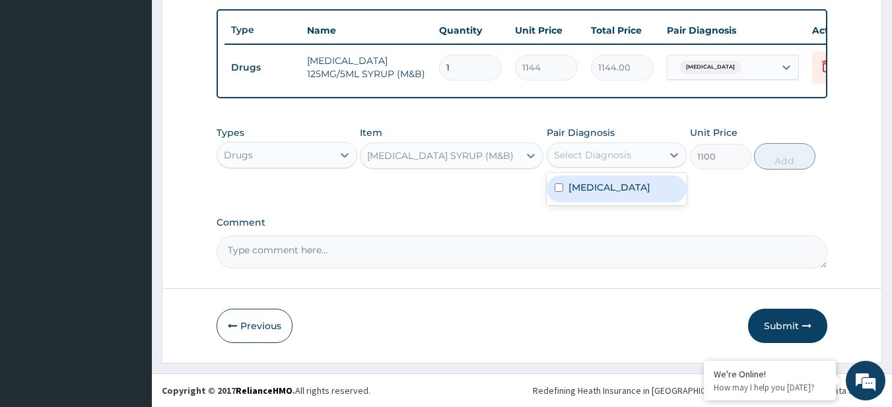
drag, startPoint x: 584, startPoint y: 155, endPoint x: 602, endPoint y: 180, distance: 31.7
click at [602, 168] on div "option Allergic rhinitis, selected. option Allergic rhinitis focused, 1 of 1. 1…" at bounding box center [617, 155] width 141 height 25
click at [602, 180] on div "Allergic rhinitis" at bounding box center [617, 189] width 141 height 27
checkbox input "true"
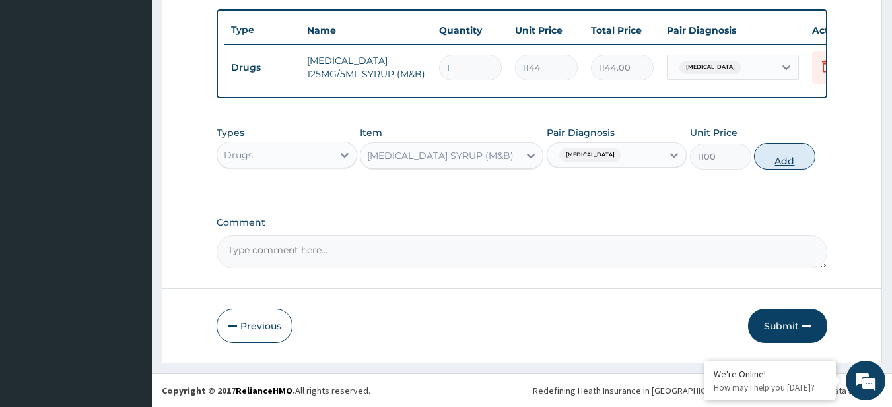
click at [790, 157] on button "Add" at bounding box center [784, 156] width 61 height 26
type input "0"
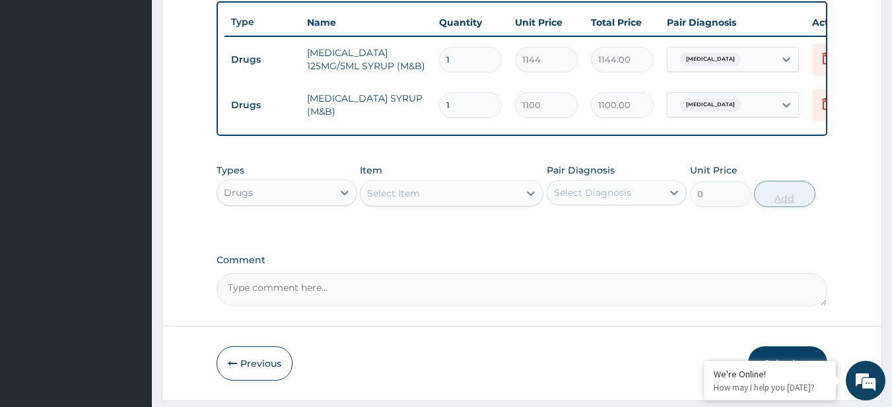
scroll to position [0, 0]
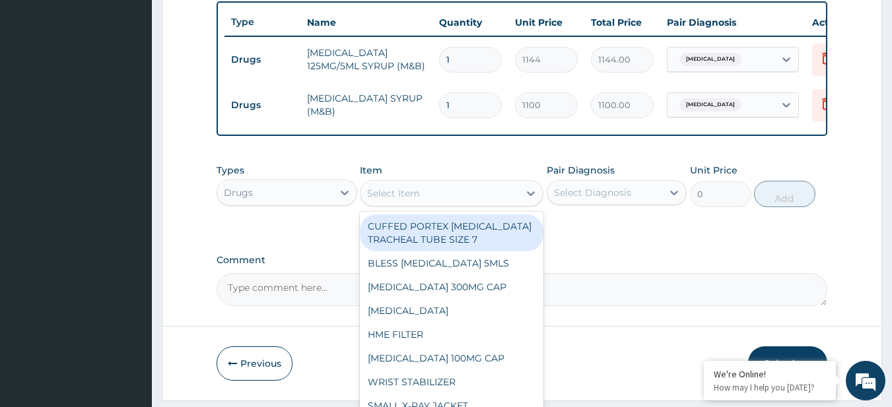
click at [502, 198] on div "Select Item" at bounding box center [440, 193] width 158 height 21
paste input "CEFUROXIME 125MG/5ML SUSP"
type input "CEFUROXIME 125MG/5ML SUSP"
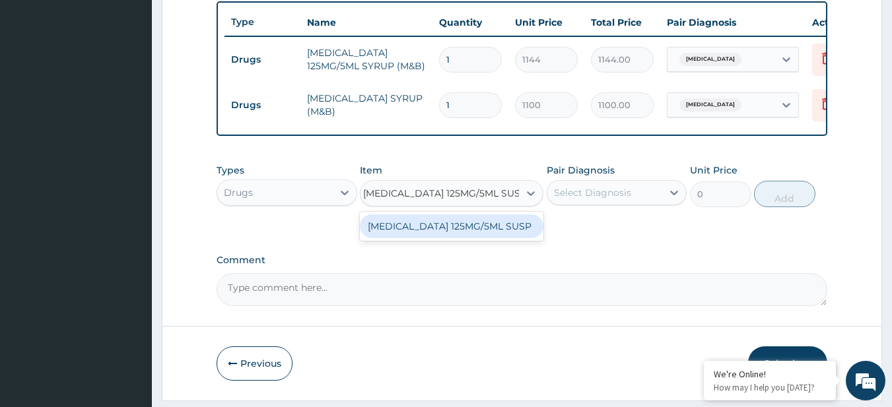
click at [521, 238] on div "CEFUROXIME 125MG/5ML SUSP" at bounding box center [452, 227] width 184 height 24
type input "6500"
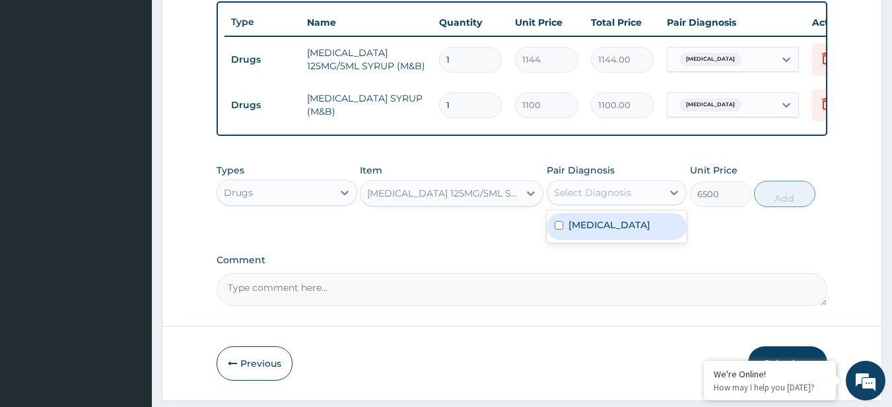
drag, startPoint x: 572, startPoint y: 213, endPoint x: 583, endPoint y: 233, distance: 23.3
click at [583, 205] on div "option Allergic rhinitis, selected. option Allergic rhinitis focused, 1 of 1. 1…" at bounding box center [617, 192] width 141 height 25
click at [583, 232] on label "Allergic rhinitis" at bounding box center [610, 225] width 82 height 13
checkbox input "true"
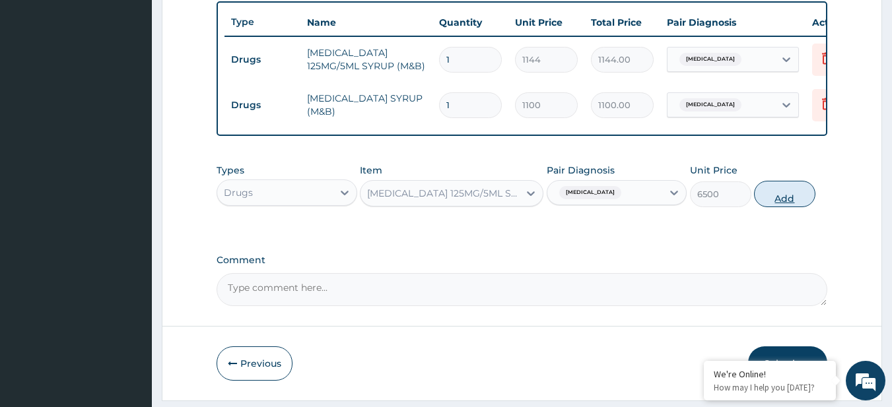
click at [781, 206] on button "Add" at bounding box center [784, 194] width 61 height 26
type input "0"
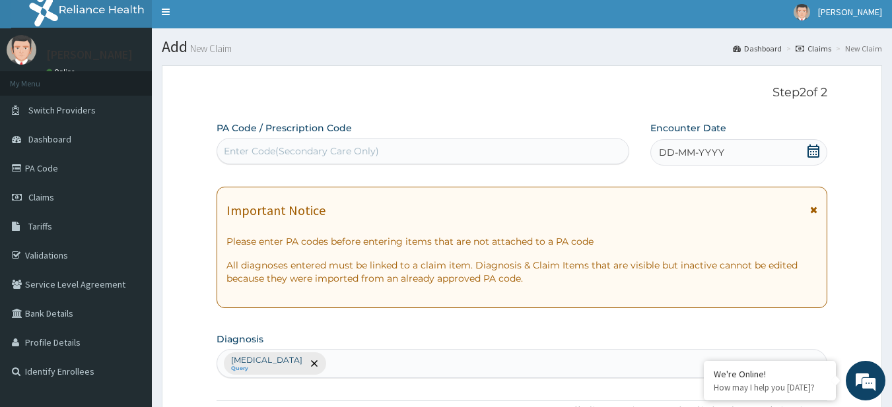
scroll to position [5, 0]
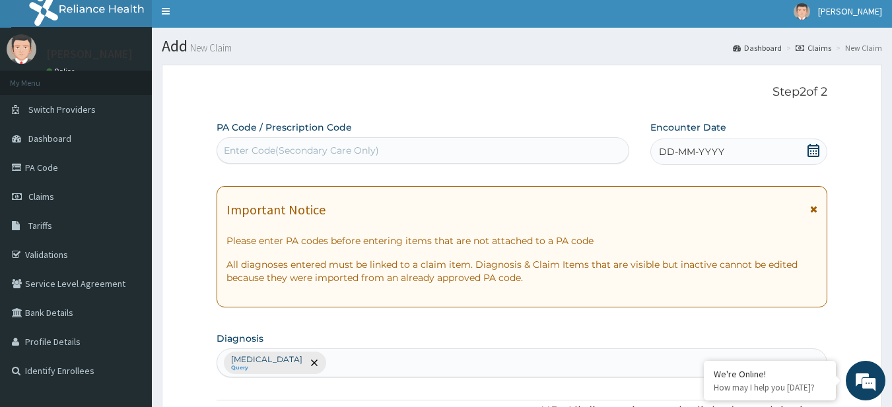
click at [820, 150] on icon at bounding box center [813, 150] width 13 height 13
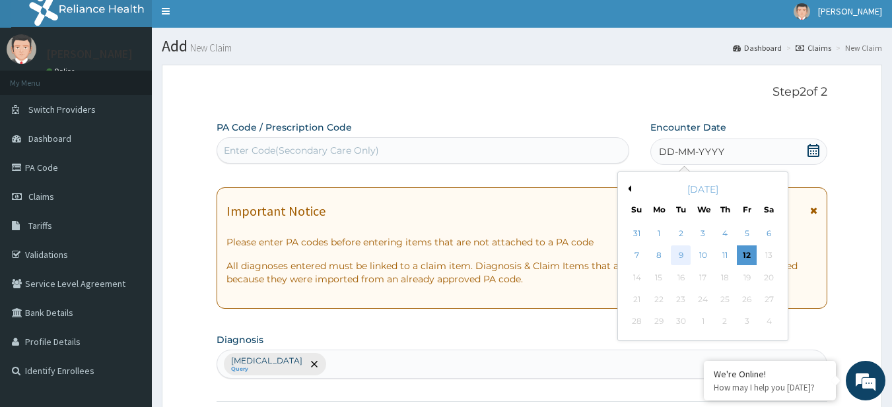
click at [687, 258] on div "9" at bounding box center [682, 256] width 20 height 20
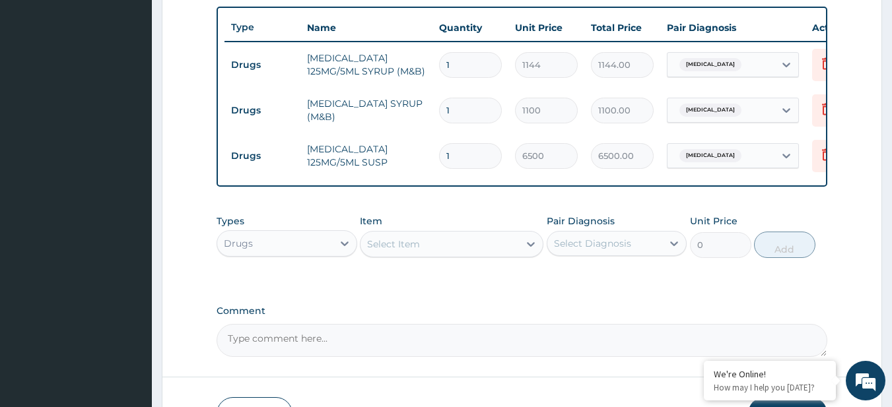
scroll to position [583, 0]
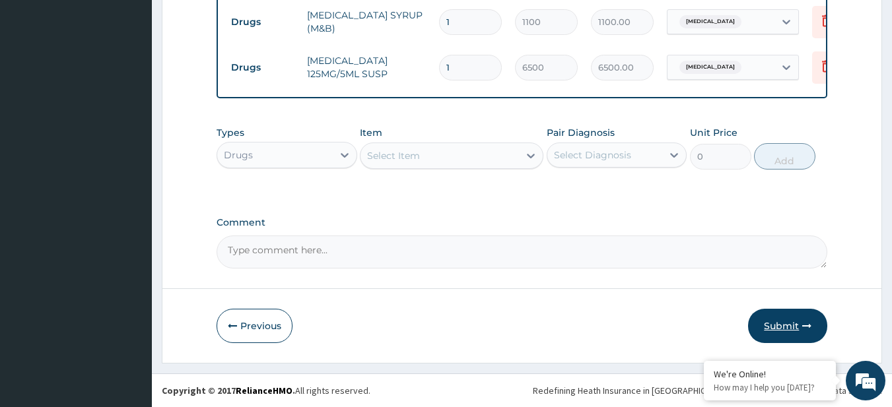
click at [795, 317] on button "Submit" at bounding box center [787, 326] width 79 height 34
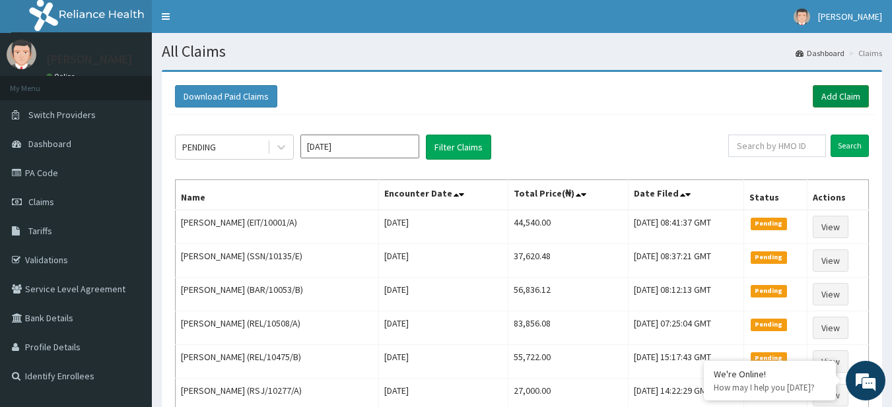
click at [854, 91] on link "Add Claim" at bounding box center [841, 96] width 56 height 22
click at [839, 91] on link "Add Claim" at bounding box center [841, 96] width 56 height 22
click at [860, 98] on link "Add Claim" at bounding box center [841, 96] width 56 height 22
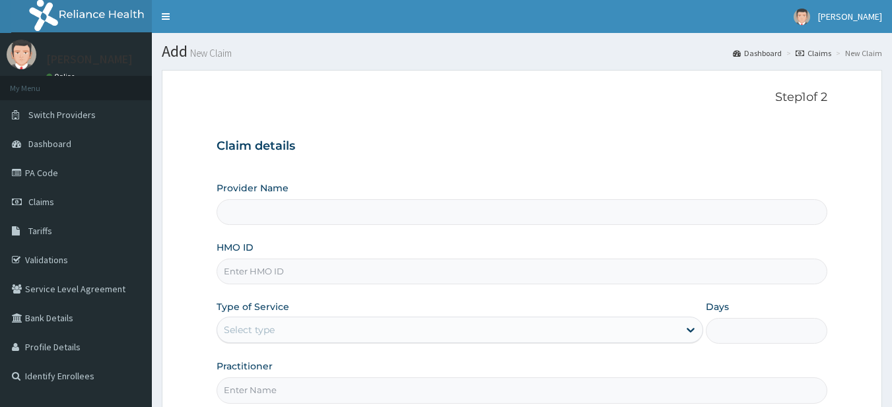
type input "R-Jolad Plus"
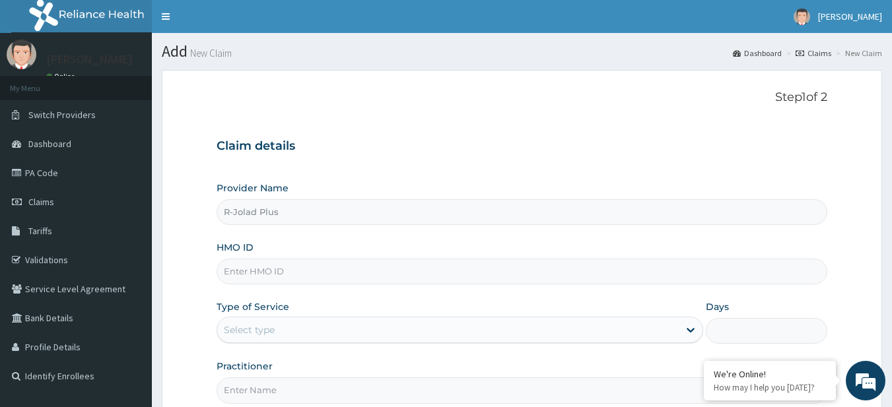
click at [576, 273] on input "HMO ID" at bounding box center [523, 272] width 612 height 26
click at [868, 235] on form "Step 1 of 2 Claim details Provider Name R-Jolad Plus HMO ID Type of Service Sel…" at bounding box center [522, 284] width 720 height 429
click at [328, 279] on input "HMO ID" at bounding box center [523, 272] width 612 height 26
paste input "OOS/10001/B"
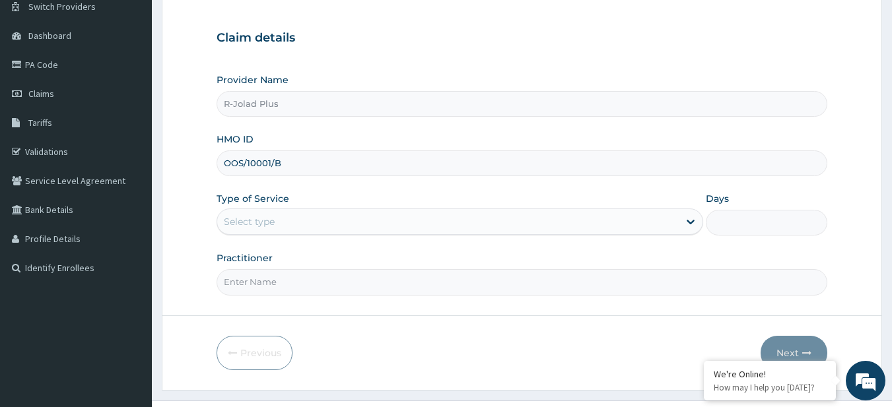
scroll to position [116, 0]
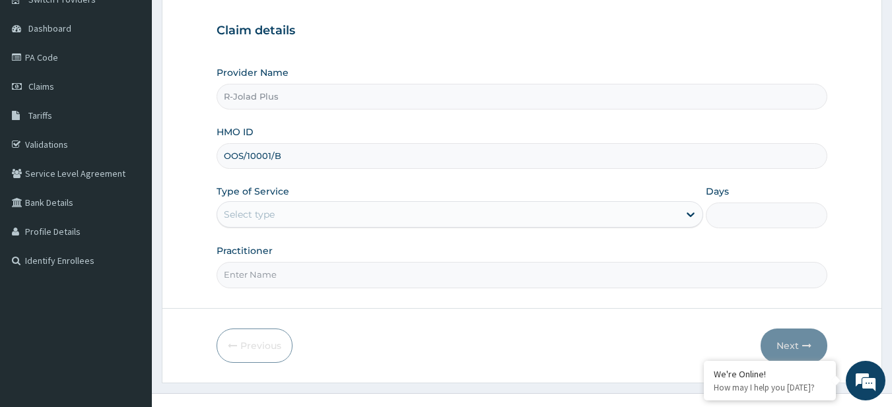
type input "OOS/10001/B"
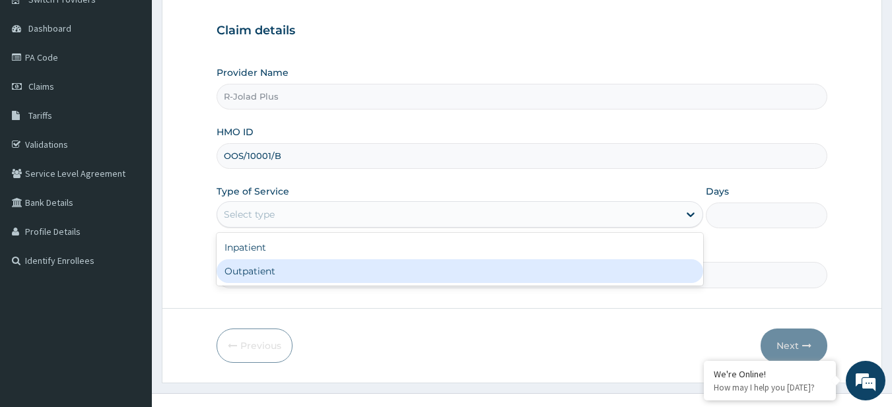
drag, startPoint x: 296, startPoint y: 210, endPoint x: 293, endPoint y: 281, distance: 70.7
click at [293, 228] on div "option Outpatient focused, 2 of 2. 2 results available. Use Up and Down to choo…" at bounding box center [460, 214] width 487 height 26
click at [293, 281] on div "Outpatient" at bounding box center [460, 272] width 487 height 24
type input "1"
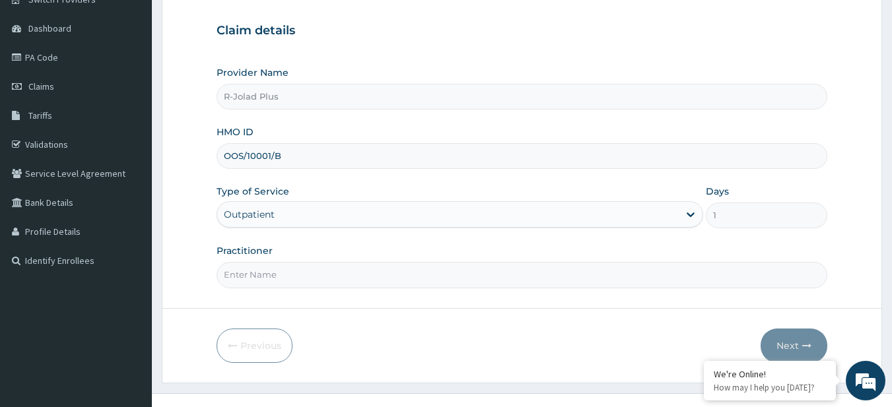
click at [293, 281] on input "Practitioner" at bounding box center [523, 275] width 612 height 26
type input "d"
type input "DR [PERSON_NAME]"
click at [785, 342] on button "Next" at bounding box center [794, 346] width 67 height 34
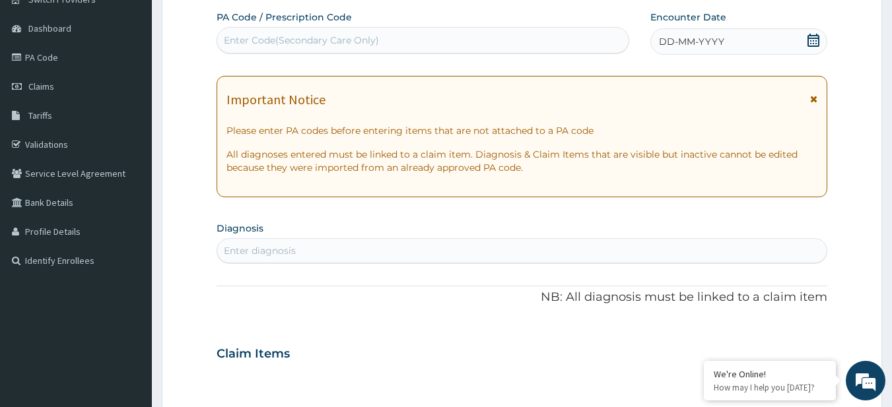
scroll to position [0, 0]
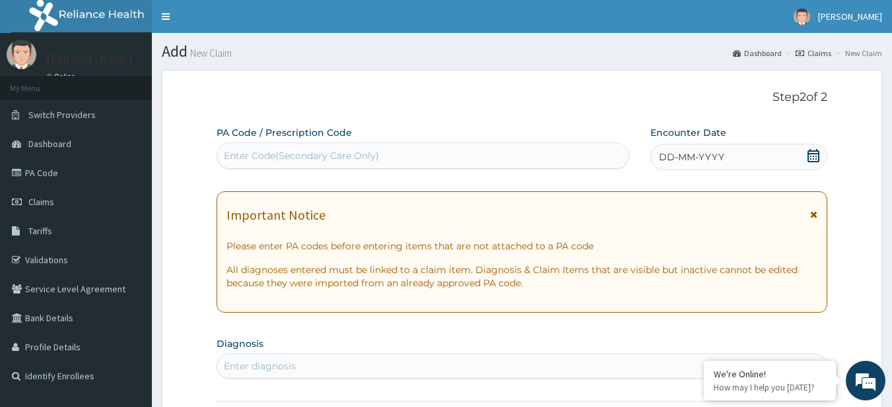
click at [292, 144] on div "Enter Code(Secondary Care Only)" at bounding box center [423, 156] width 413 height 26
paste input "PA/A2FBE5"
type input "PA/A2FBE5"
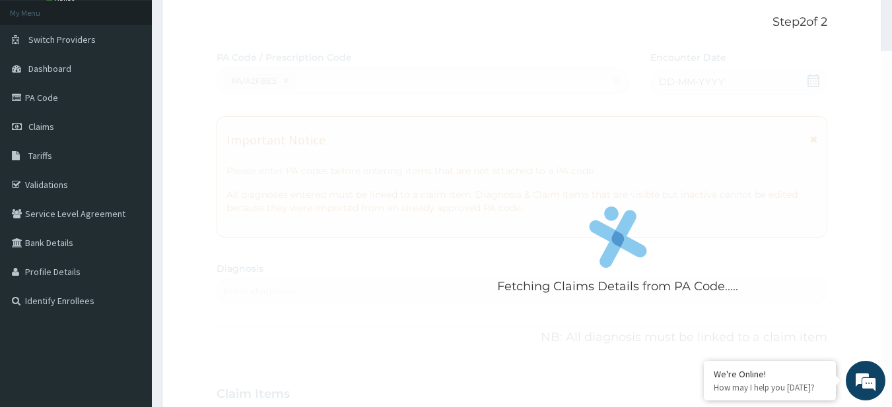
scroll to position [346, 0]
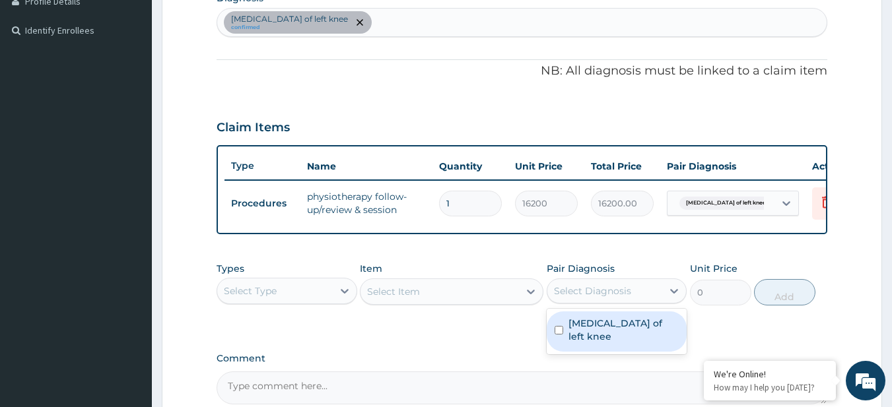
click at [627, 288] on div "Select Diagnosis" at bounding box center [617, 291] width 141 height 25
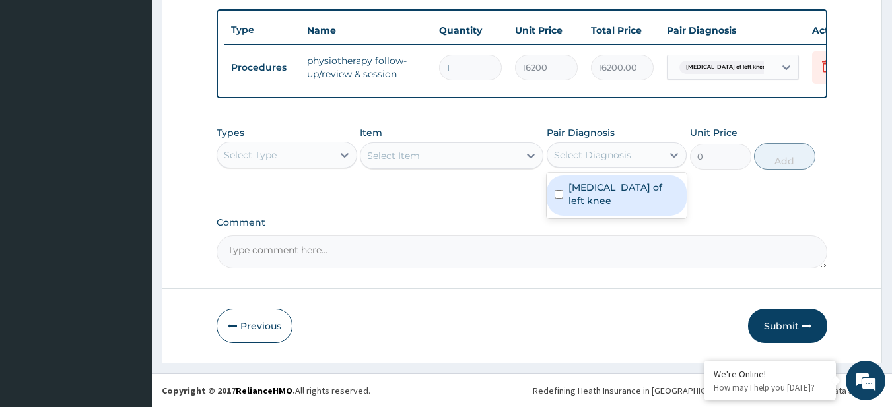
click at [806, 318] on button "Submit" at bounding box center [787, 326] width 79 height 34
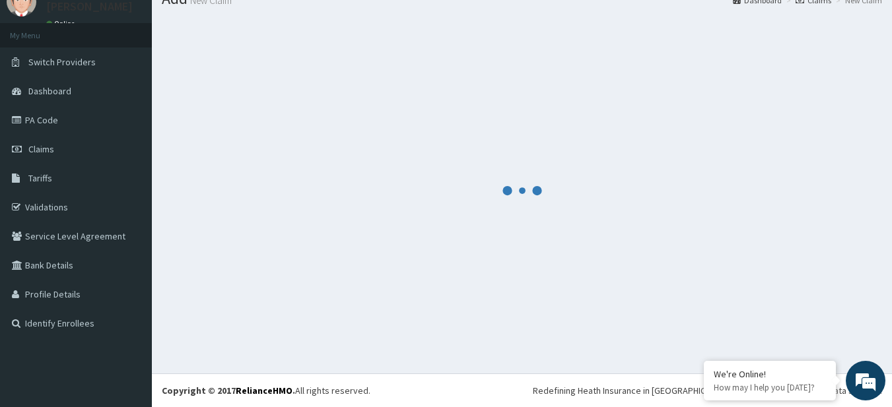
scroll to position [53, 0]
click at [505, 405] on footer "Redefining Heath Insurance in Africa using Telemedicine and Data Science! Copyr…" at bounding box center [522, 391] width 740 height 34
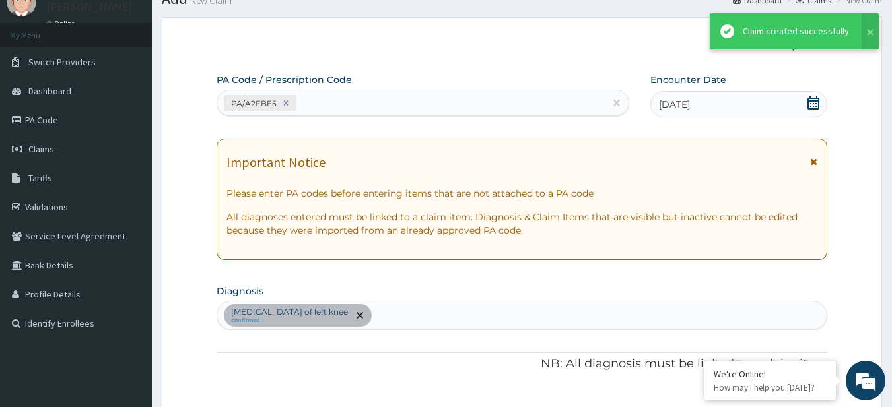
scroll to position [492, 0]
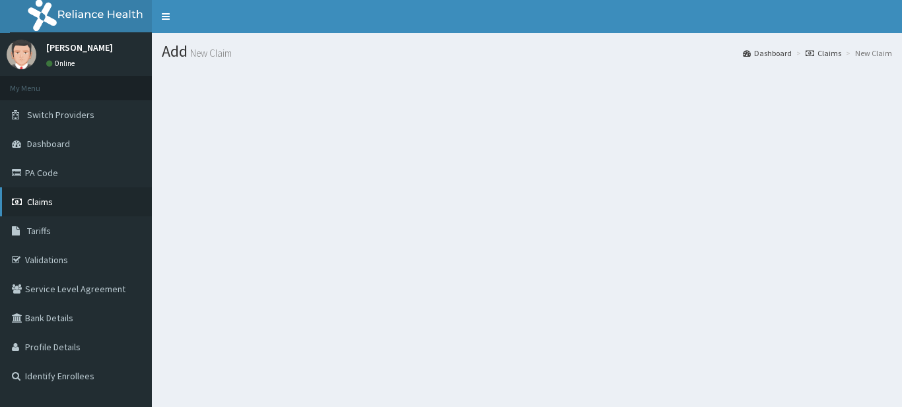
click at [77, 213] on link "Claims" at bounding box center [76, 202] width 152 height 29
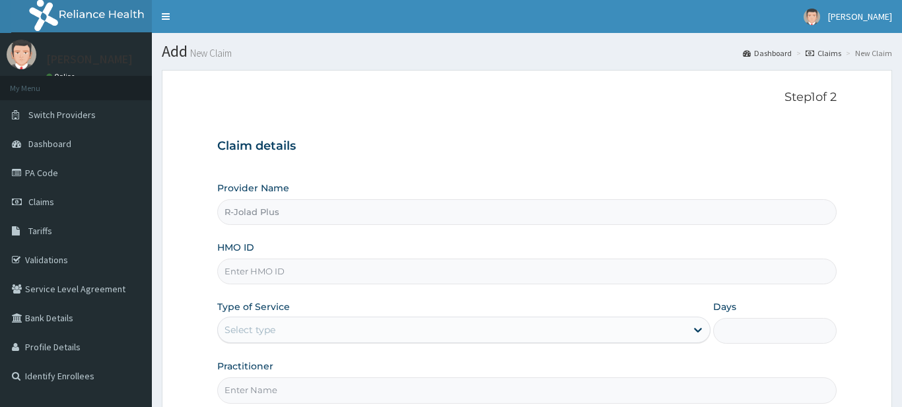
type input "R-Jolad Plus"
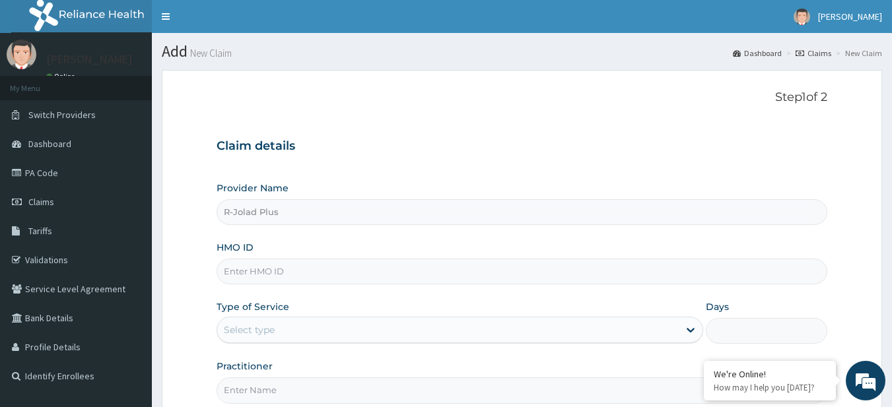
click at [352, 273] on input "HMO ID" at bounding box center [523, 272] width 612 height 26
paste input "EIT/10001/A"
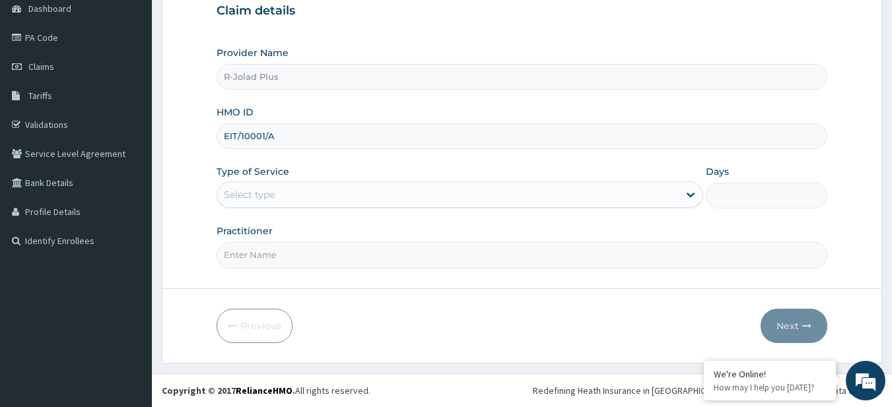
type input "EIT/10001/A"
click at [312, 191] on div "Select type" at bounding box center [448, 194] width 462 height 21
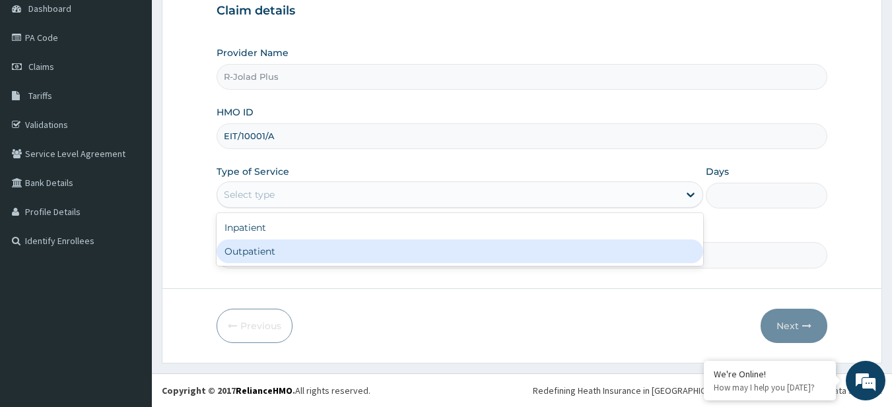
click at [308, 255] on div "Outpatient" at bounding box center [460, 252] width 487 height 24
type input "1"
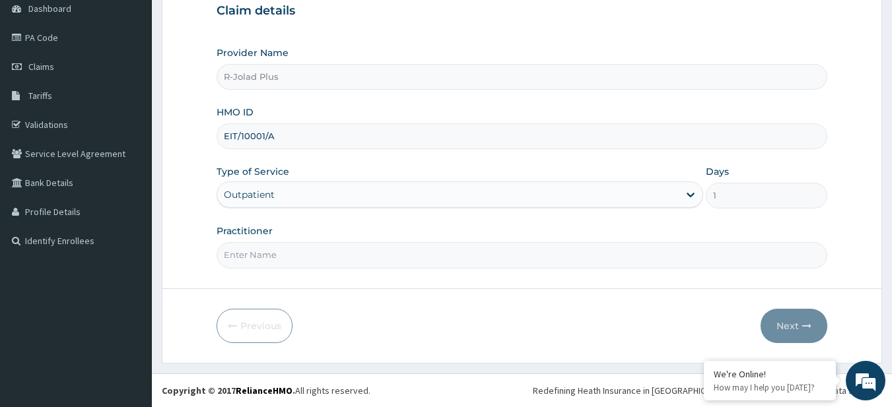
click at [308, 255] on input "Practitioner" at bounding box center [523, 255] width 612 height 26
type input "DR BOLUWATIFE"
click at [798, 316] on button "Next" at bounding box center [794, 326] width 67 height 34
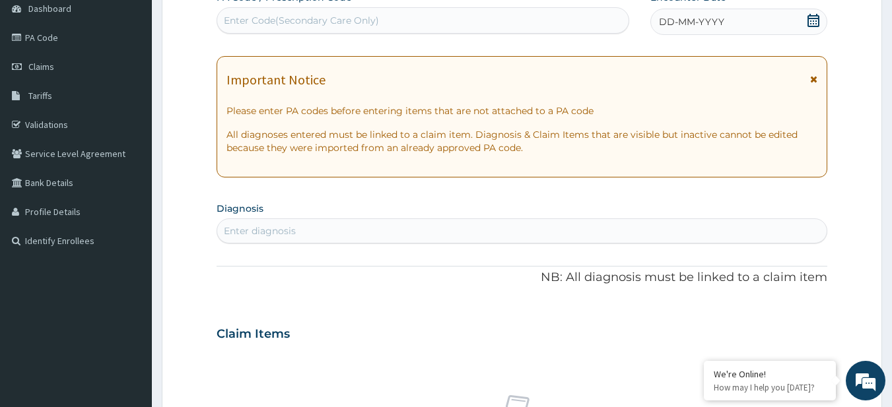
scroll to position [0, 0]
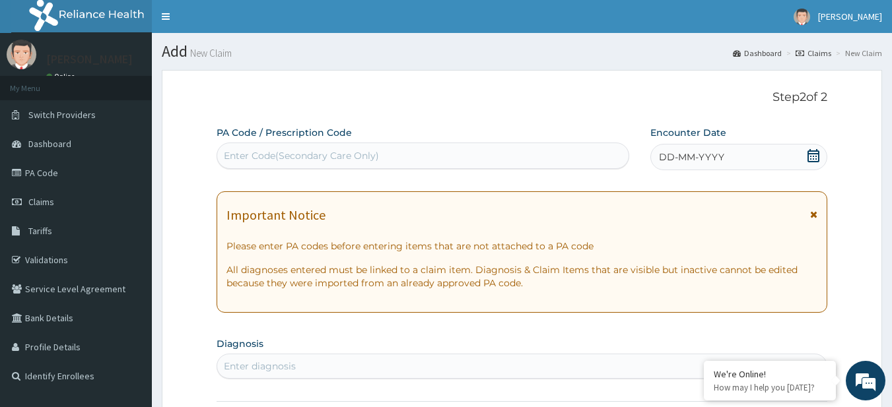
click at [472, 161] on div "Enter Code(Secondary Care Only)" at bounding box center [423, 155] width 412 height 21
paste input "EIT/10001/A"
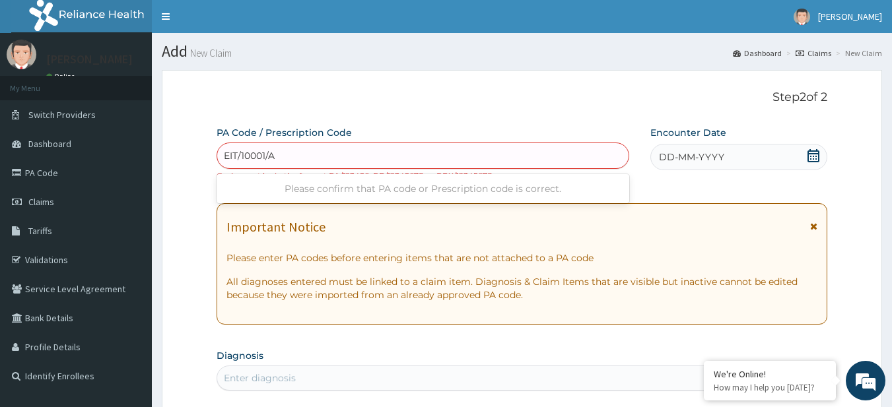
type input "EIT/10001/A"
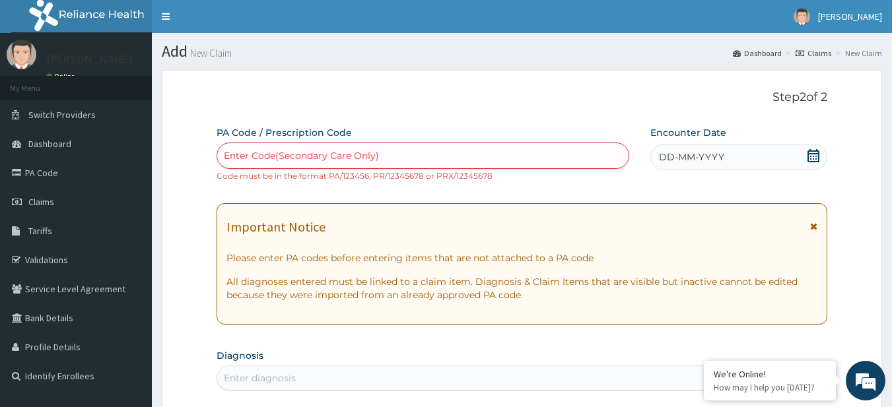
click at [347, 152] on div "Enter Code(Secondary Care Only)" at bounding box center [301, 155] width 155 height 13
paste input "PA/0AD75B"
type input "PA/0AD75B"
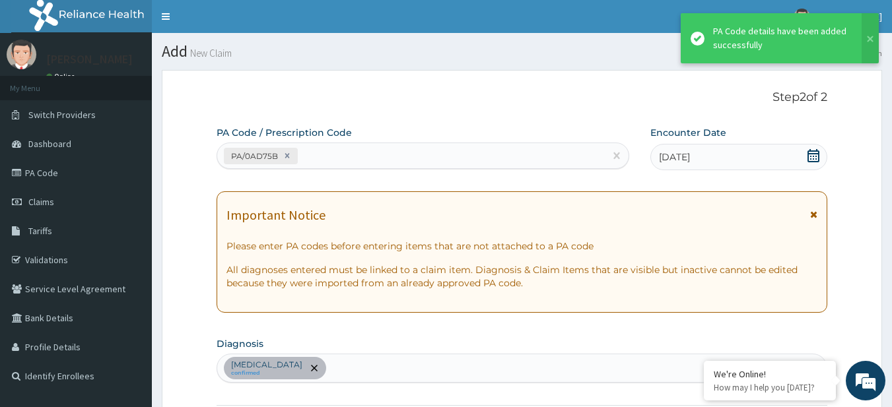
scroll to position [346, 0]
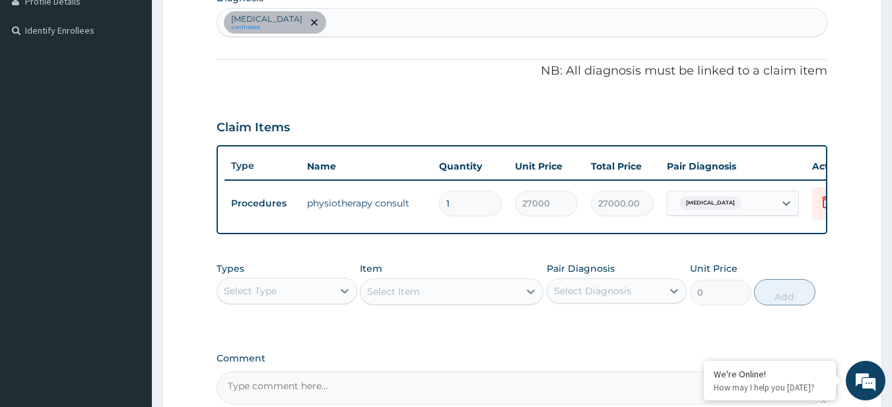
click at [606, 312] on div "Types Select Type Item Select Item Pair Diagnosis Select Diagnosis Unit Price 0…" at bounding box center [523, 284] width 612 height 57
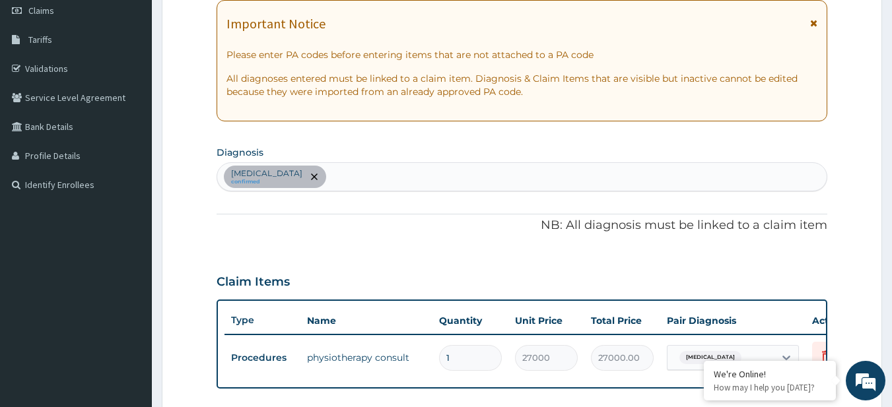
scroll to position [492, 0]
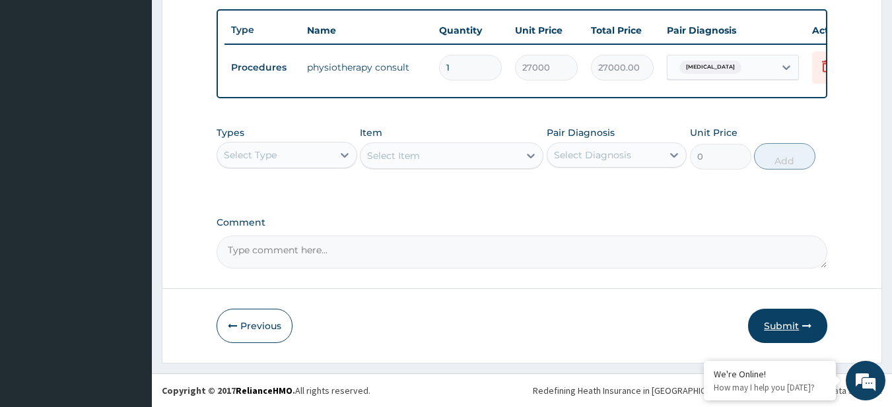
click at [794, 332] on button "Submit" at bounding box center [787, 326] width 79 height 34
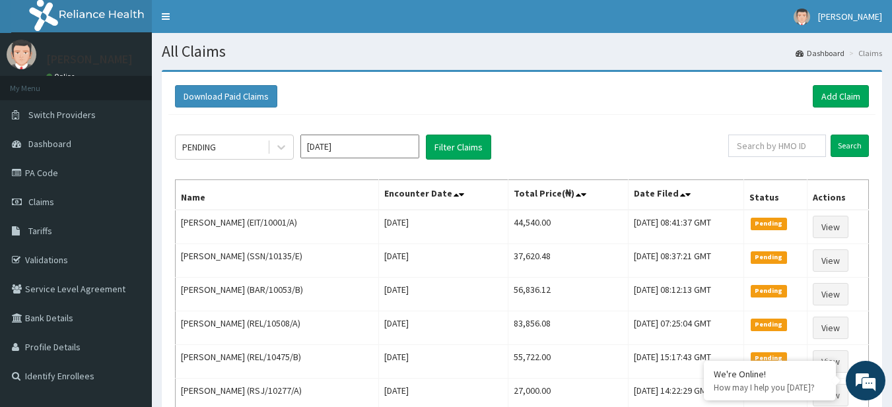
click at [820, 102] on link "Add Claim" at bounding box center [841, 96] width 56 height 22
click at [841, 87] on link "Add Claim" at bounding box center [841, 96] width 56 height 22
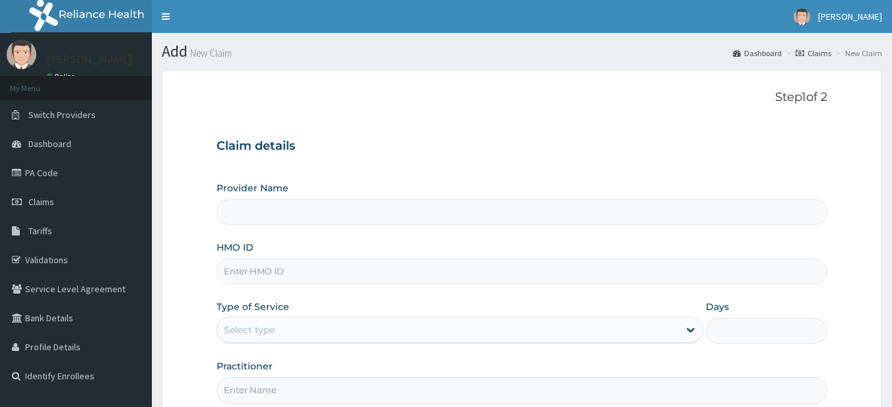
type input "R-Jolad Plus"
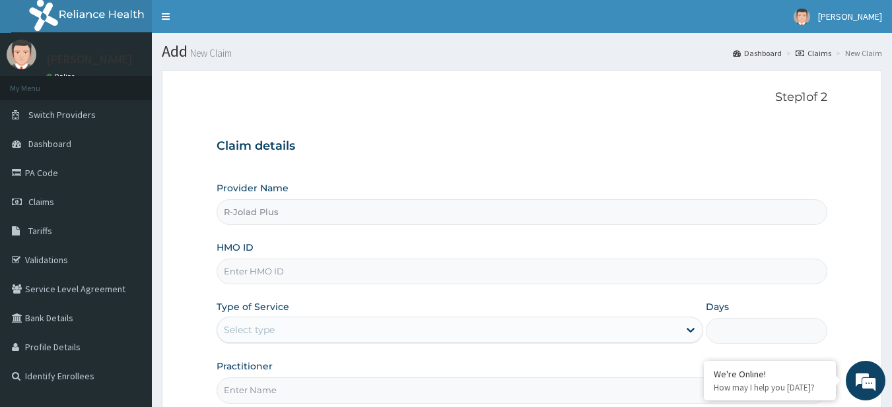
click at [339, 266] on input "HMO ID" at bounding box center [523, 272] width 612 height 26
paste input "PPY/10200/B"
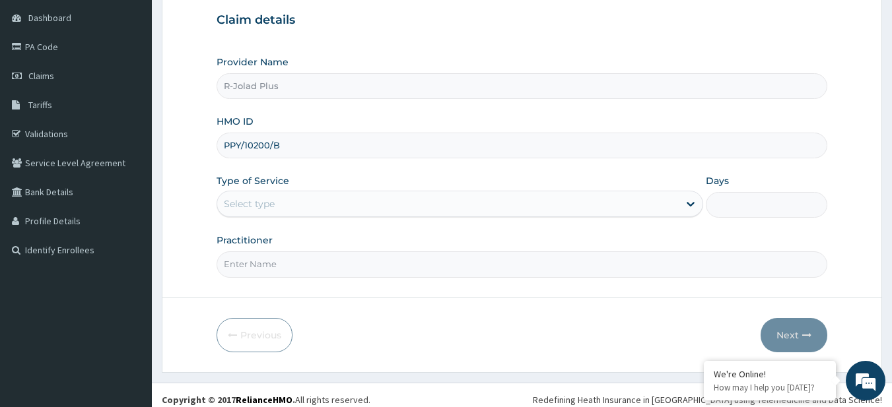
scroll to position [135, 0]
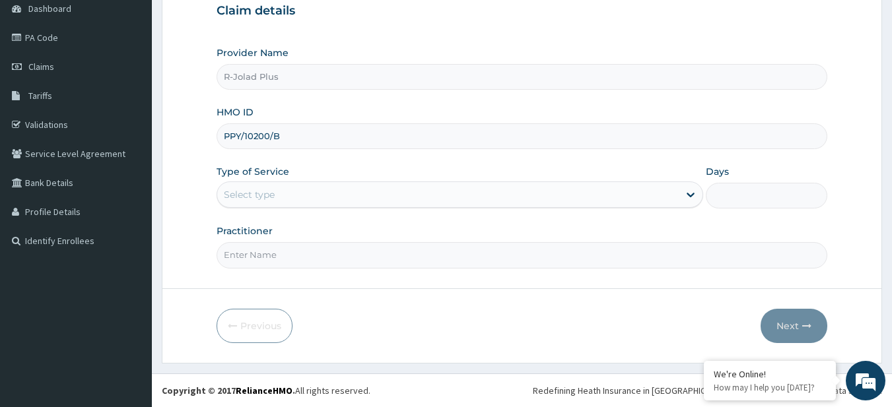
type input "PPY/10200/B"
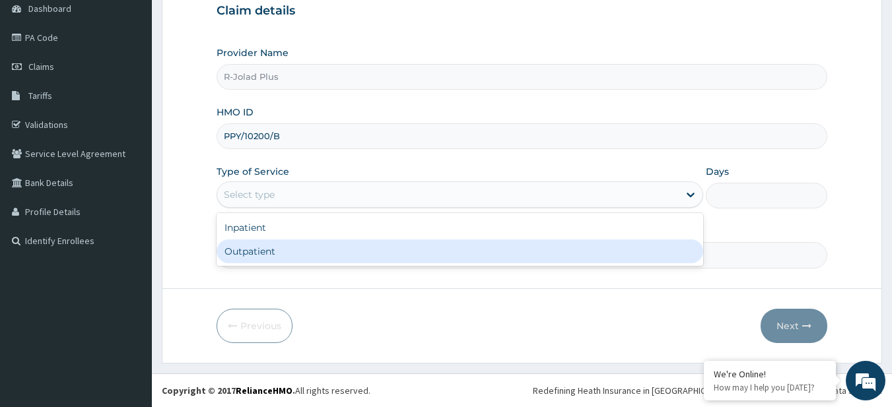
drag, startPoint x: 280, startPoint y: 185, endPoint x: 289, endPoint y: 262, distance: 77.2
click at [289, 208] on div "option Outpatient focused, 2 of 2. 2 results available. Use Up and Down to choo…" at bounding box center [460, 195] width 487 height 26
click at [289, 262] on div "Outpatient" at bounding box center [460, 252] width 487 height 24
type input "1"
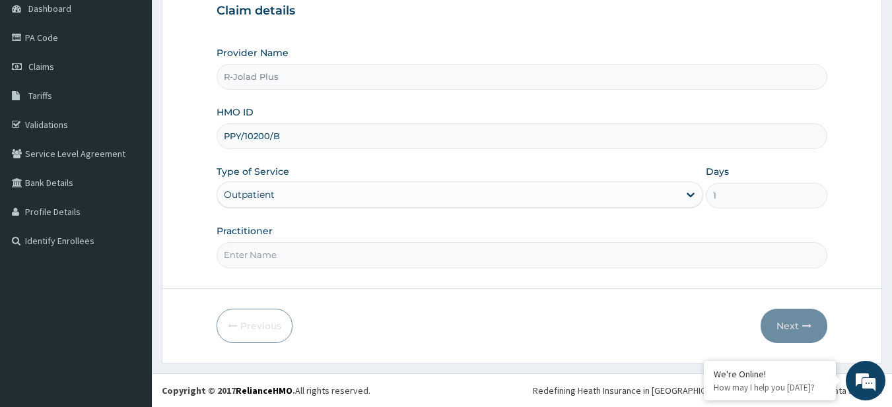
click at [289, 262] on input "Practitioner" at bounding box center [523, 255] width 612 height 26
type input "DR [PERSON_NAME]"
click at [779, 330] on button "Next" at bounding box center [794, 326] width 67 height 34
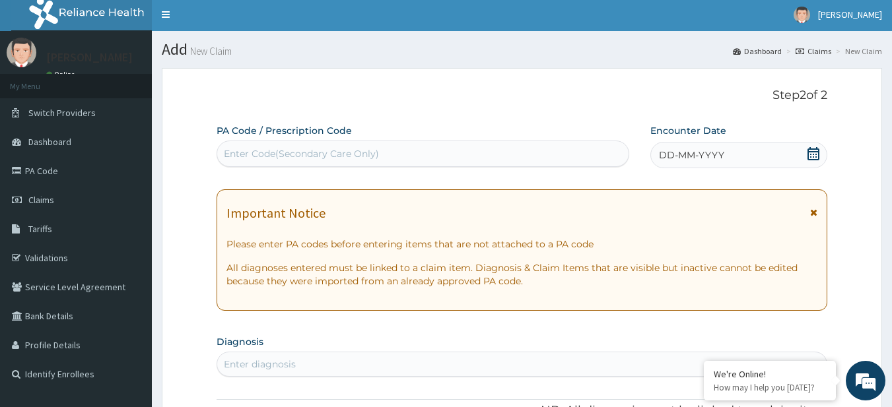
scroll to position [0, 0]
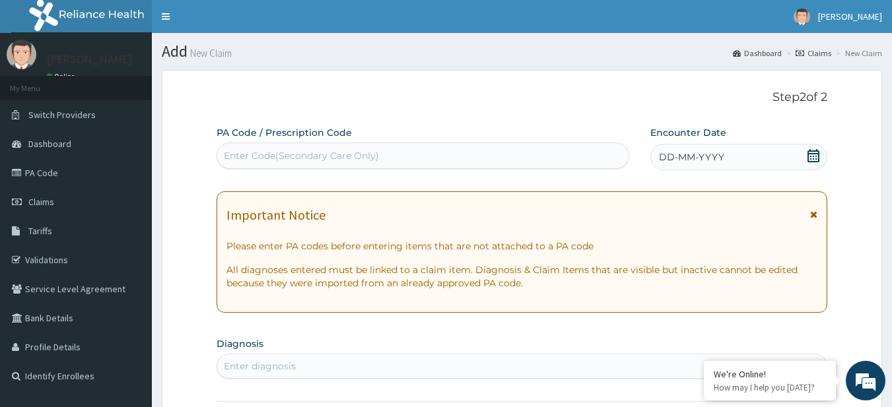
click at [298, 149] on div "Enter Code(Secondary Care Only)" at bounding box center [301, 155] width 155 height 13
paste input "PA/533893 PA/7E0308"
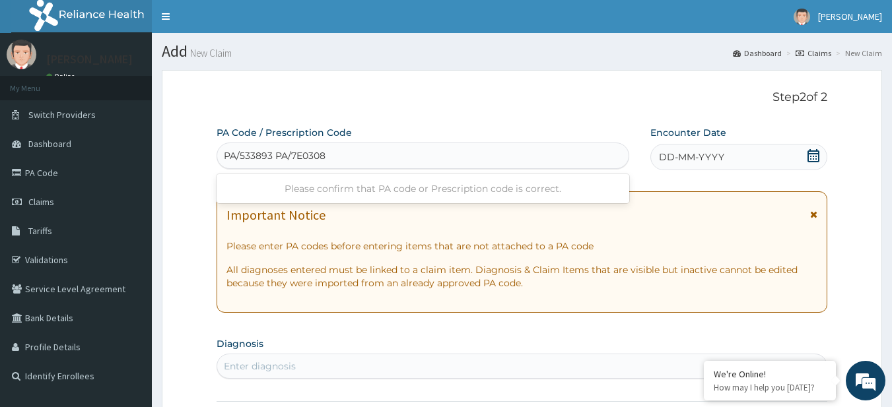
type input "PA/533893"
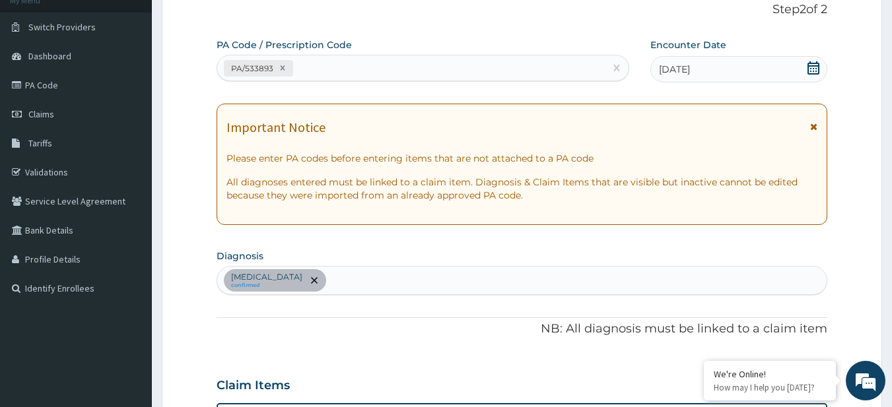
scroll to position [81, 0]
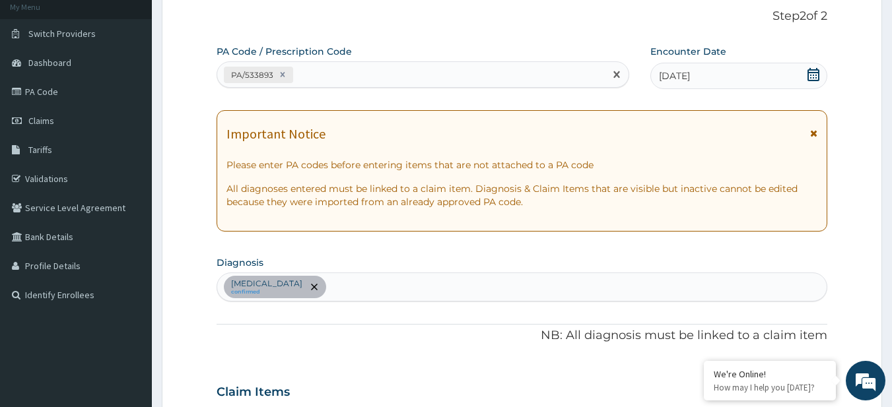
click at [348, 76] on div "PA/533893" at bounding box center [411, 75] width 388 height 22
paste input "PA/7E0308"
type input "PA/7E0308"
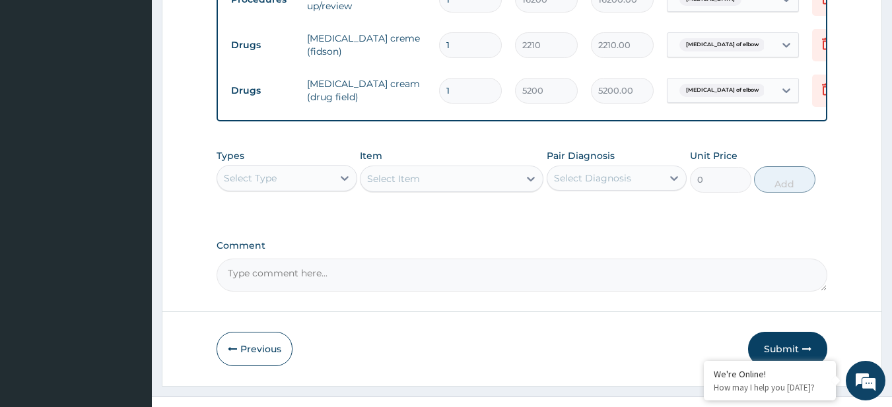
scroll to position [583, 0]
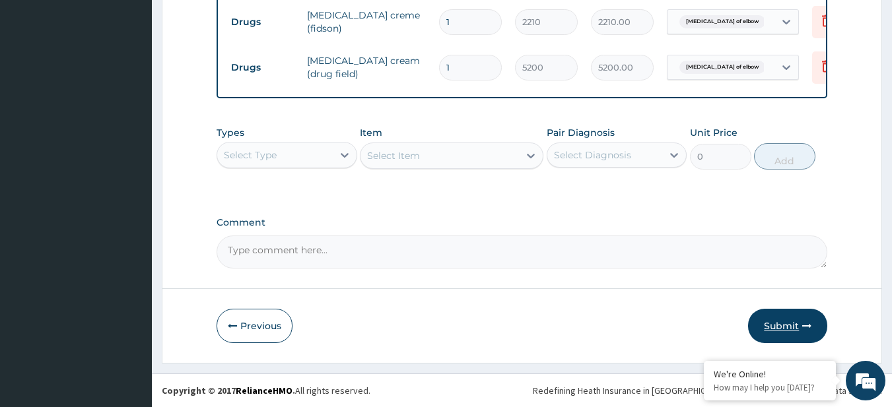
click at [766, 339] on button "Submit" at bounding box center [787, 326] width 79 height 34
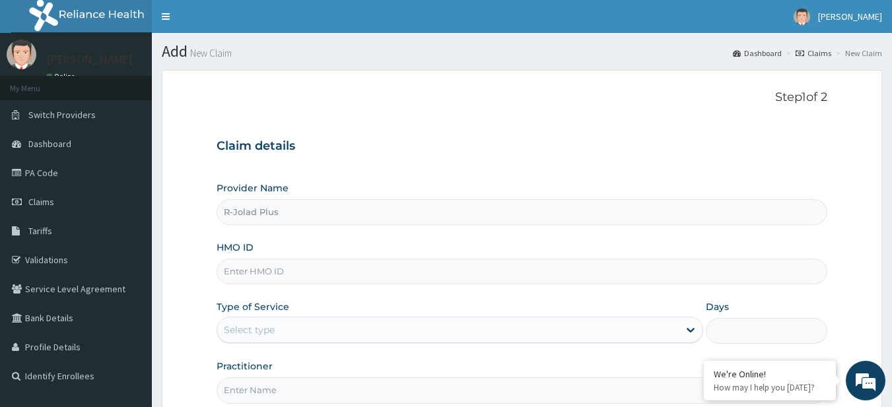
click at [332, 271] on input "HMO ID" at bounding box center [523, 272] width 612 height 26
paste input "ISW/10225/A"
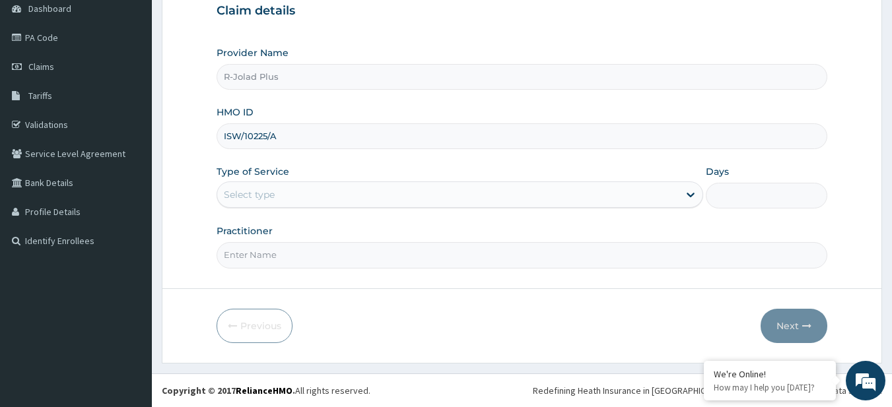
type input "ISW/10225/A"
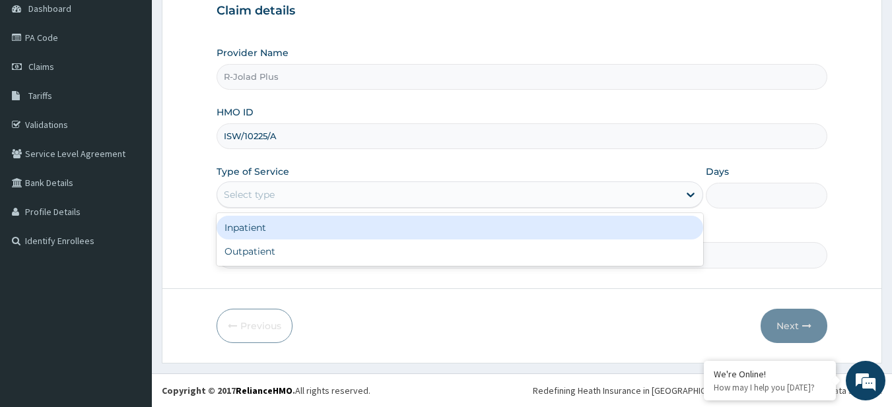
drag, startPoint x: 293, startPoint y: 203, endPoint x: 290, endPoint y: 263, distance: 60.2
click at [290, 208] on div "option Inpatient focused, 1 of 2. 2 results available. Use Up and Down to choos…" at bounding box center [460, 195] width 487 height 26
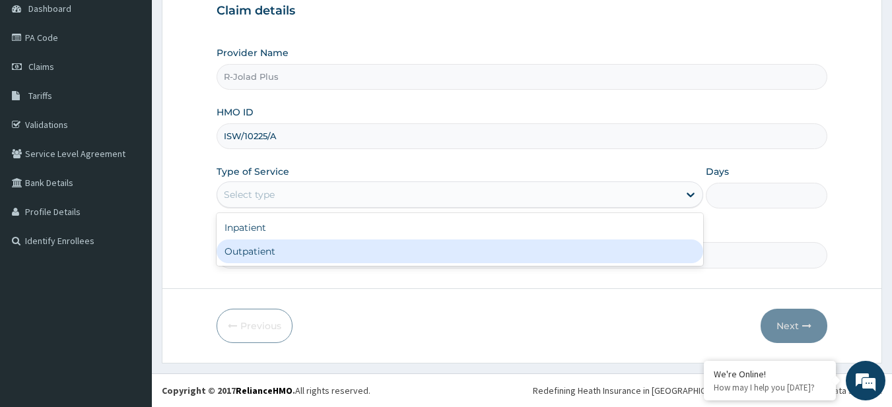
click at [290, 263] on div "Outpatient" at bounding box center [460, 252] width 487 height 24
type input "1"
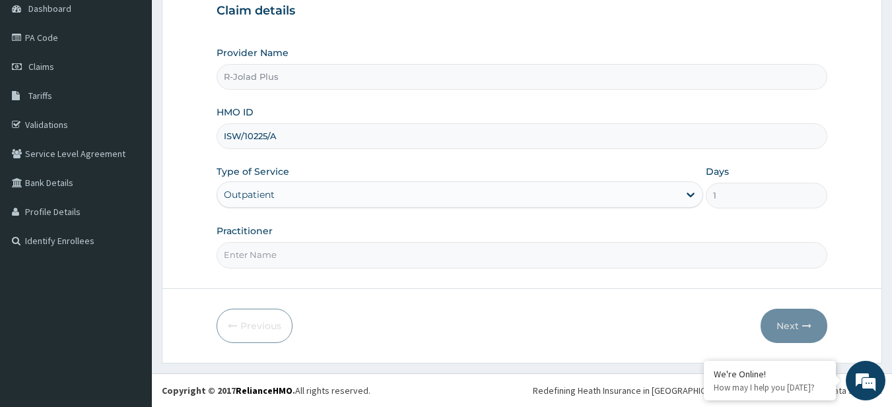
click at [290, 263] on input "Practitioner" at bounding box center [523, 255] width 612 height 26
type input "DR"
click at [800, 317] on button "Next" at bounding box center [794, 326] width 67 height 34
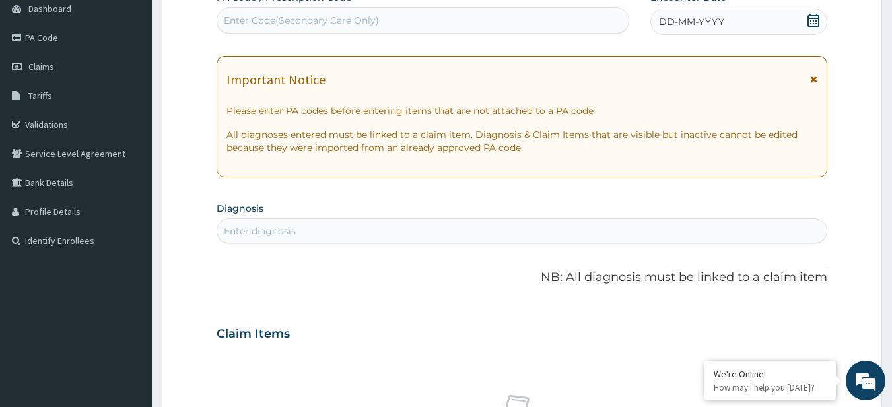
scroll to position [90, 0]
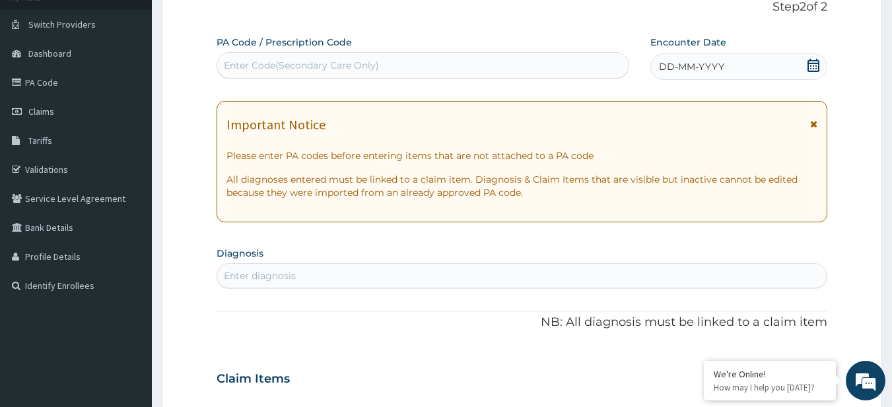
click at [349, 61] on div "Enter Code(Secondary Care Only)" at bounding box center [301, 65] width 155 height 13
paste input "PA/745398"
type input "PA/745398"
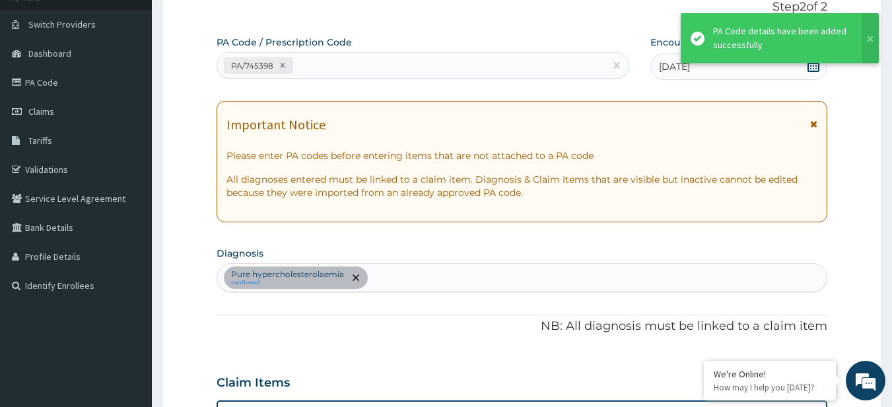
scroll to position [395, 0]
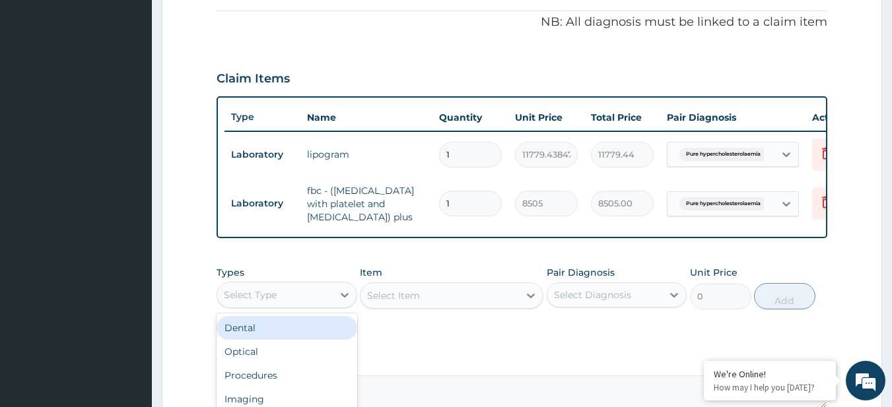
click at [283, 308] on div "Select Type" at bounding box center [287, 295] width 141 height 26
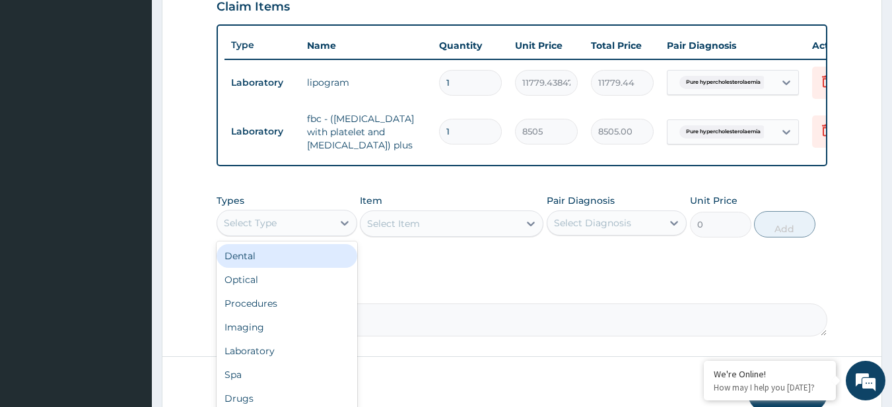
scroll to position [468, 0]
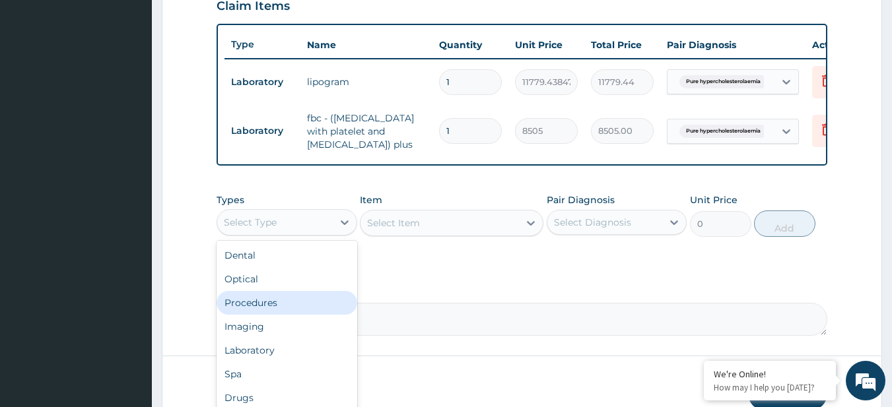
click at [306, 315] on div "Procedures" at bounding box center [287, 303] width 141 height 24
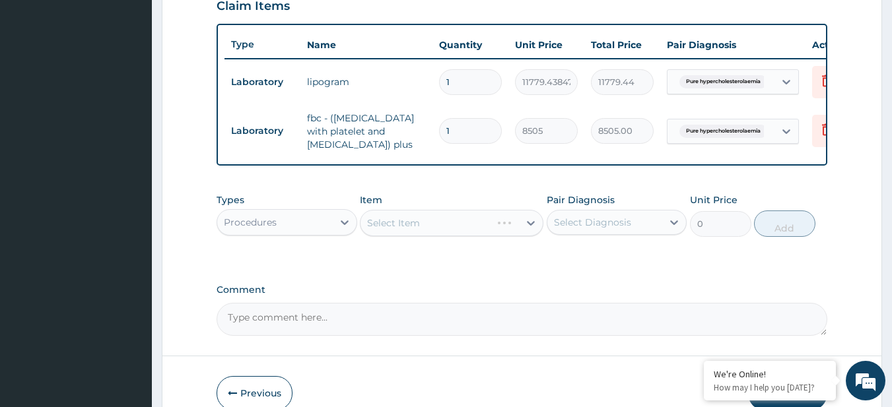
drag, startPoint x: 580, startPoint y: 253, endPoint x: 588, endPoint y: 238, distance: 16.9
click at [588, 238] on div "Types Procedures Item Select Item Pair Diagnosis Select Diagnosis Unit Price 0 …" at bounding box center [523, 215] width 612 height 57
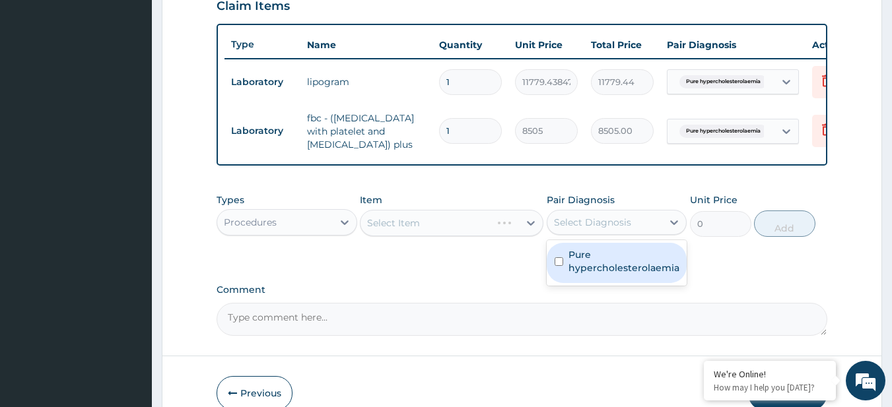
click at [588, 229] on div "Select Diagnosis" at bounding box center [592, 222] width 77 height 13
click at [588, 265] on label "Pure hypercholesterolaemia" at bounding box center [624, 261] width 111 height 26
checkbox input "true"
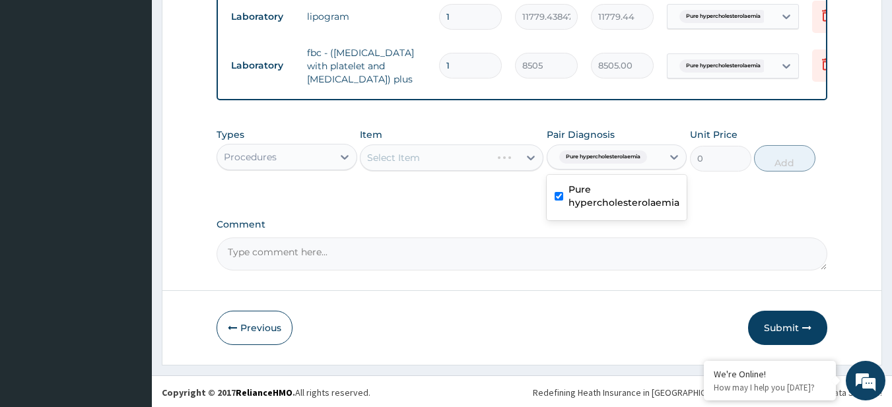
scroll to position [545, 0]
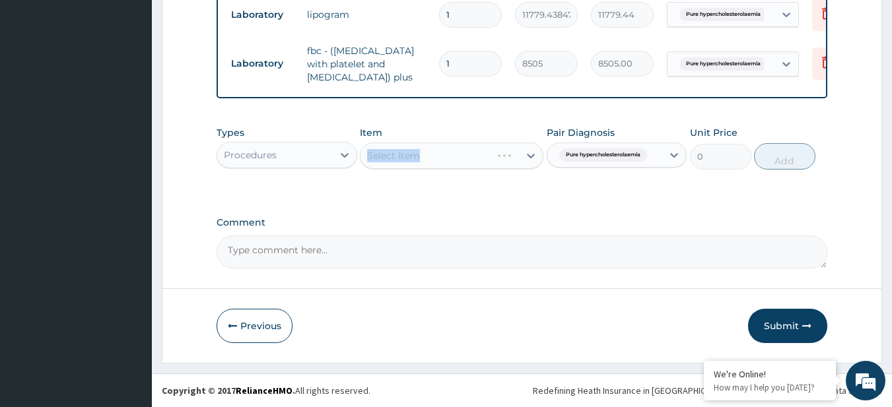
drag, startPoint x: 456, startPoint y: 137, endPoint x: 473, endPoint y: 161, distance: 29.3
click at [473, 161] on div "Item Select Item" at bounding box center [452, 148] width 184 height 44
click at [473, 161] on div "Select Item" at bounding box center [452, 156] width 184 height 26
click at [479, 158] on div "Select Item" at bounding box center [452, 156] width 184 height 26
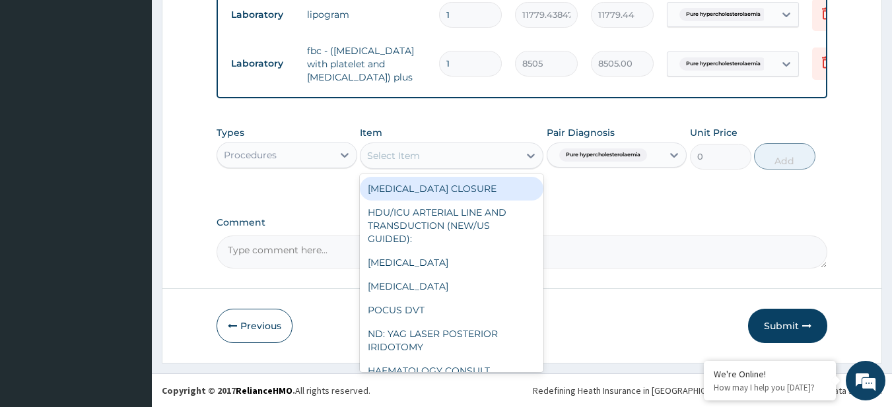
click at [502, 151] on div "Select Item" at bounding box center [440, 155] width 158 height 21
paste input "General Consultation (initial)"
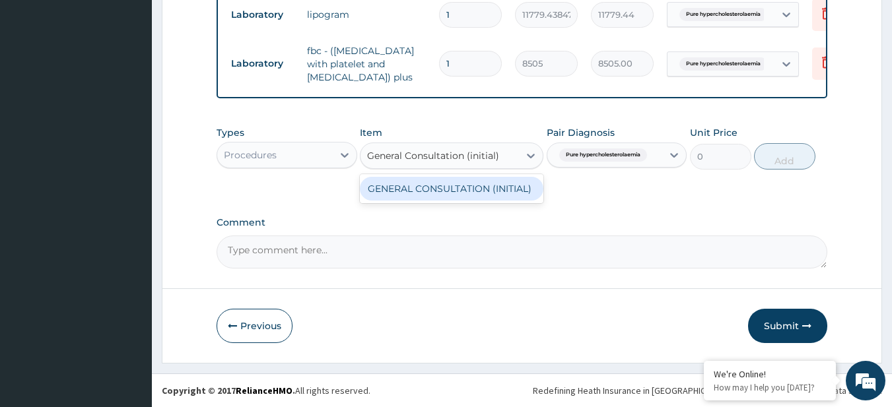
type input "General Consultation (initial)"
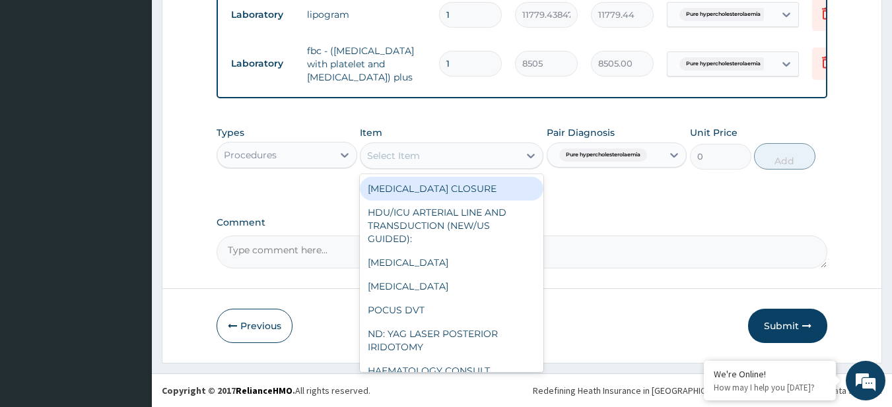
click at [400, 151] on div "Select Item" at bounding box center [393, 155] width 53 height 13
paste input "General Consultation (initial)"
type input "General Consultation (initial)"
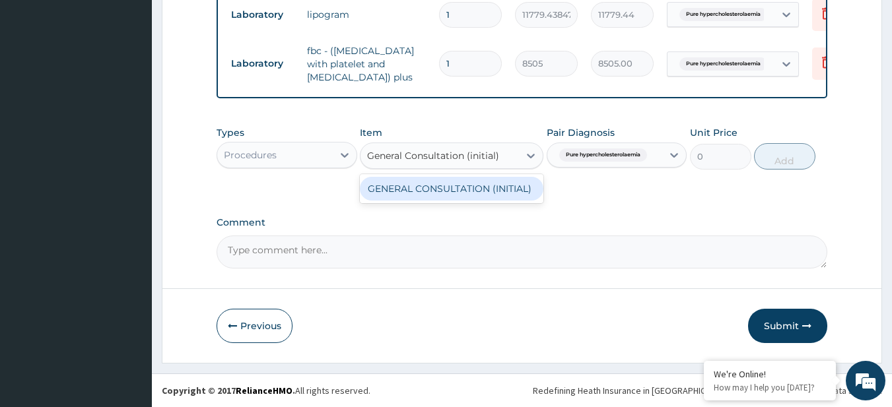
click at [472, 195] on div "GENERAL CONSULTATION (INITIAL)" at bounding box center [452, 189] width 184 height 24
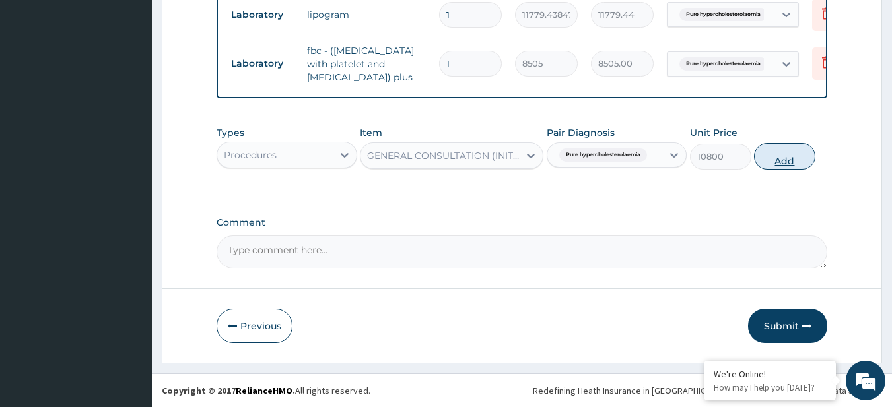
click at [763, 147] on button "Add" at bounding box center [784, 156] width 61 height 26
type input "0"
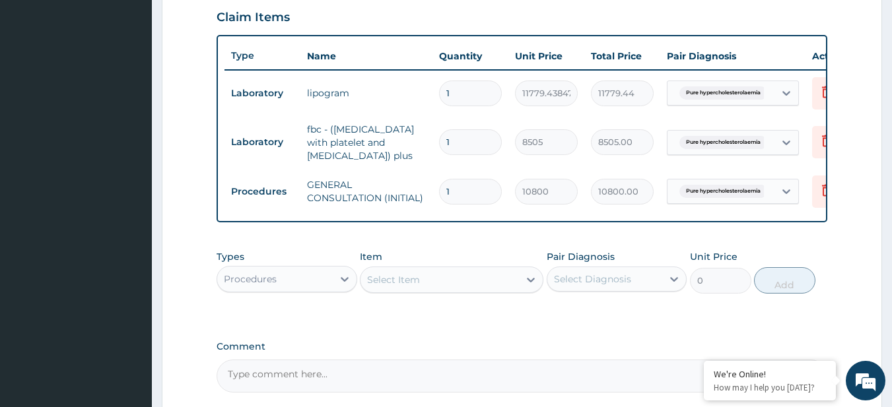
scroll to position [590, 0]
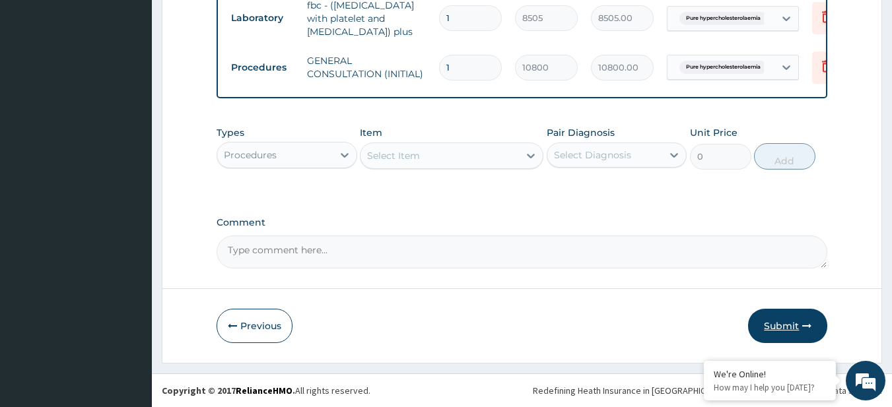
click at [773, 337] on button "Submit" at bounding box center [787, 326] width 79 height 34
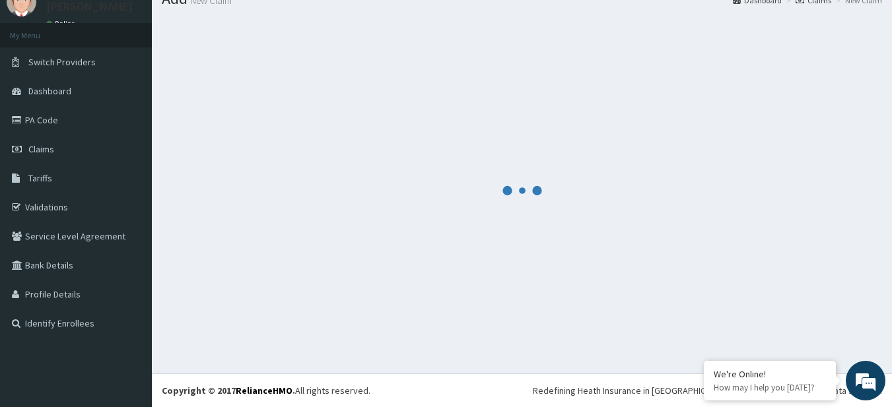
scroll to position [53, 0]
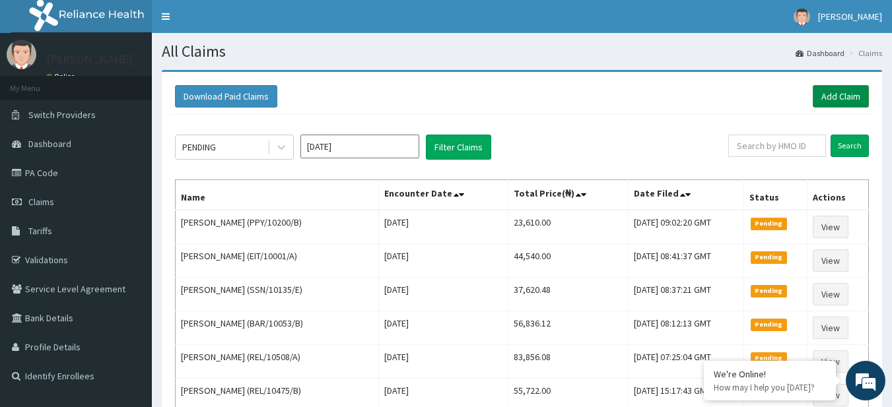
drag, startPoint x: 809, startPoint y: 96, endPoint x: 846, endPoint y: 105, distance: 38.1
click at [846, 105] on div "Download Paid Claims Add Claim" at bounding box center [522, 96] width 694 height 22
click at [846, 105] on link "Add Claim" at bounding box center [841, 96] width 56 height 22
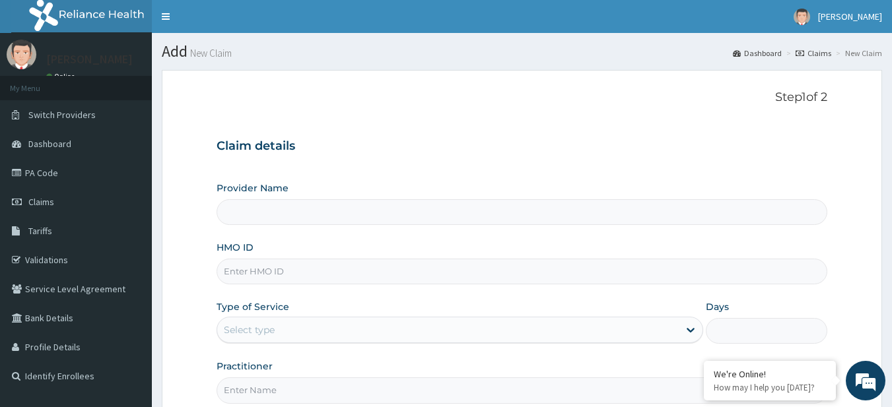
type input "R-Jolad Plus"
click at [355, 273] on input "HMO ID" at bounding box center [523, 272] width 612 height 26
paste input "SNK/10017/A"
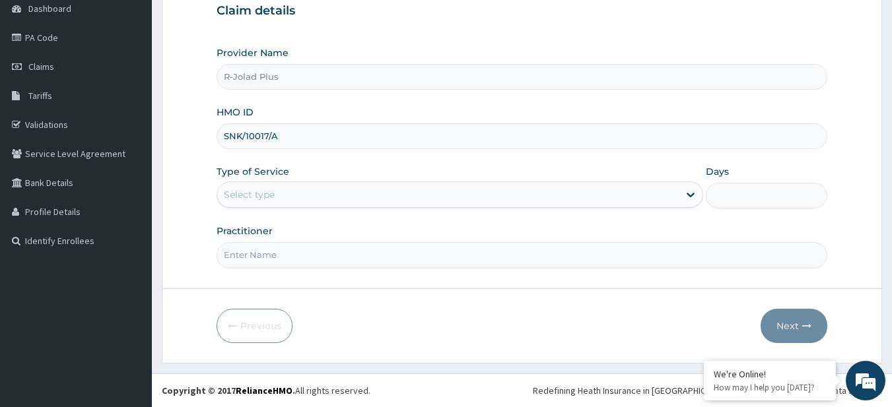
type input "SNK/10017/A"
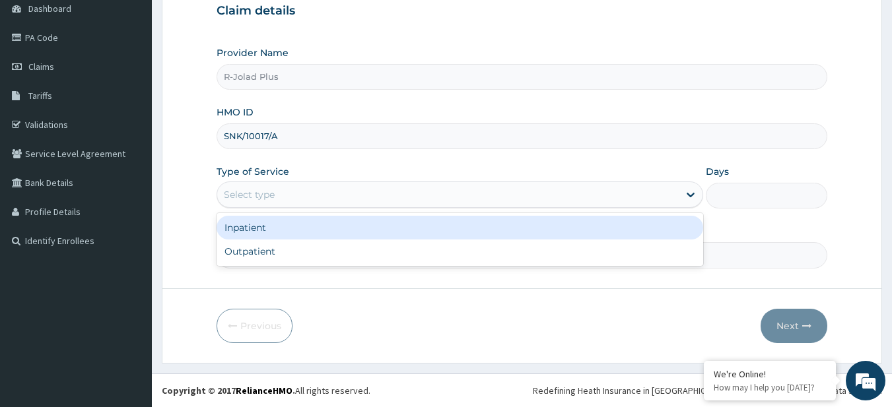
click at [304, 188] on div "Select type" at bounding box center [448, 194] width 462 height 21
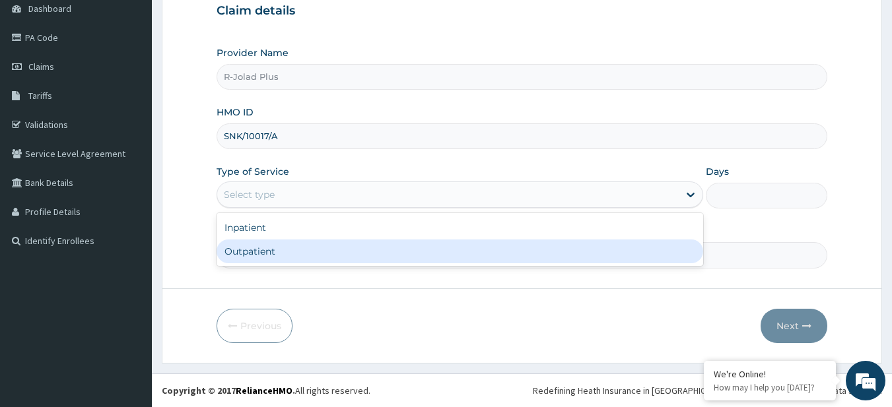
click at [291, 250] on div "Outpatient" at bounding box center [460, 252] width 487 height 24
type input "1"
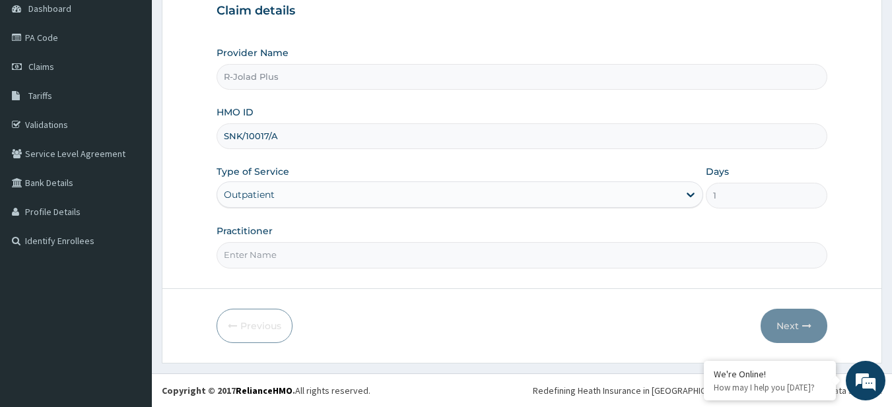
scroll to position [0, 0]
click at [306, 262] on input "Practitioner" at bounding box center [523, 255] width 612 height 26
type input "DR AFOLABI"
click at [771, 317] on button "Next" at bounding box center [794, 326] width 67 height 34
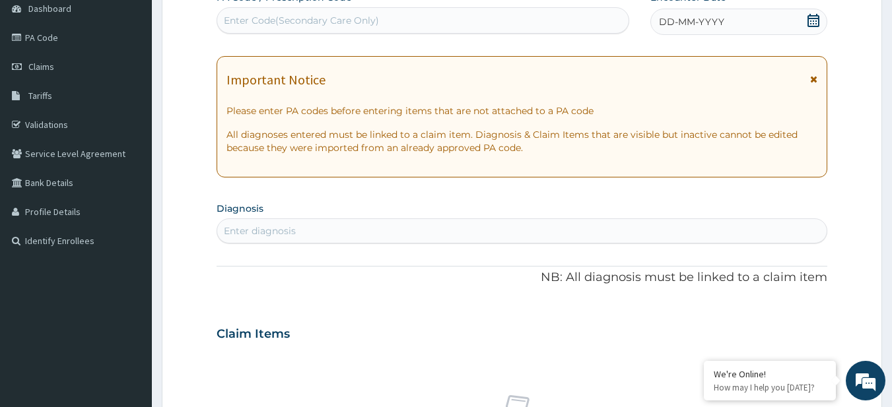
scroll to position [541, 0]
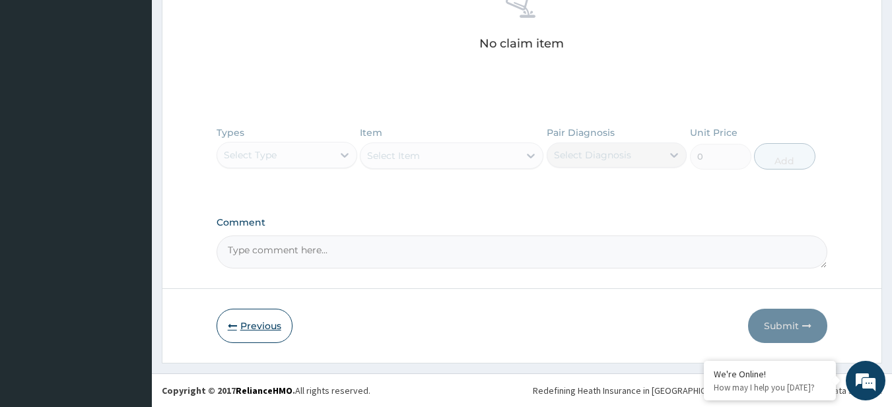
click at [254, 330] on button "Previous" at bounding box center [255, 326] width 76 height 34
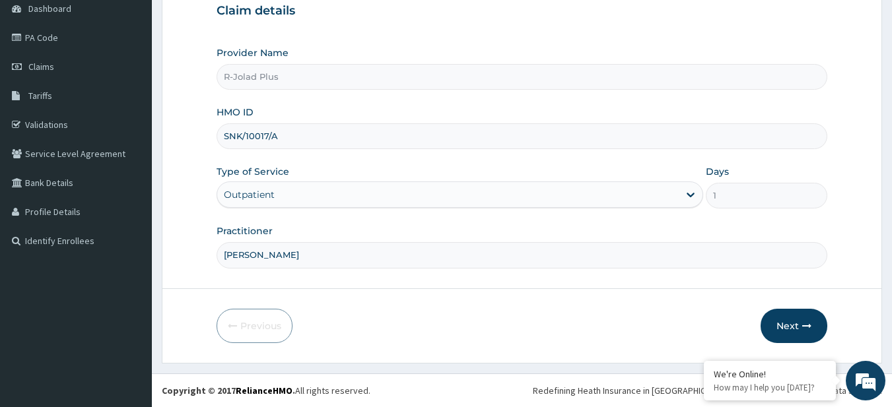
click at [291, 250] on input "DR AFOLABI" at bounding box center [523, 255] width 612 height 26
type input "DR BOLUWATIFE"
click at [776, 328] on button "Next" at bounding box center [794, 326] width 67 height 34
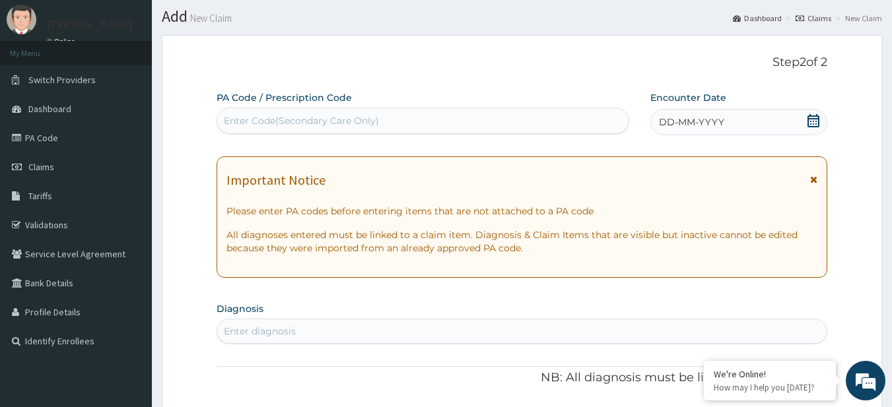
scroll to position [34, 0]
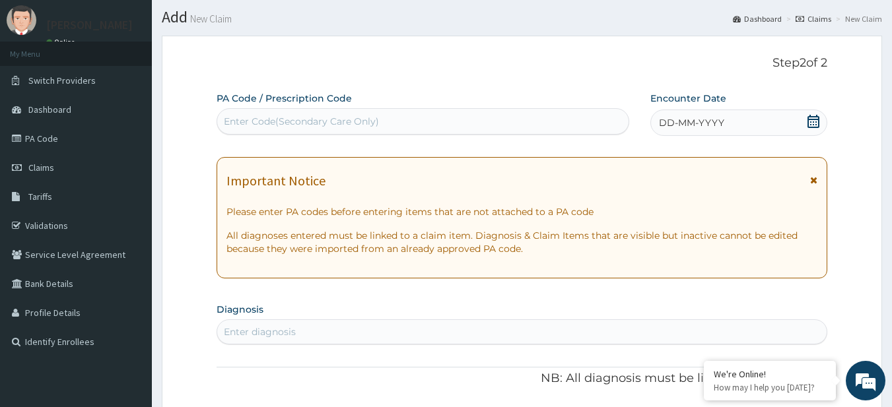
click at [343, 122] on div "Enter Code(Secondary Care Only)" at bounding box center [301, 121] width 155 height 13
paste input "PA/9E3BF1"
type input "PA/9E3BF1"
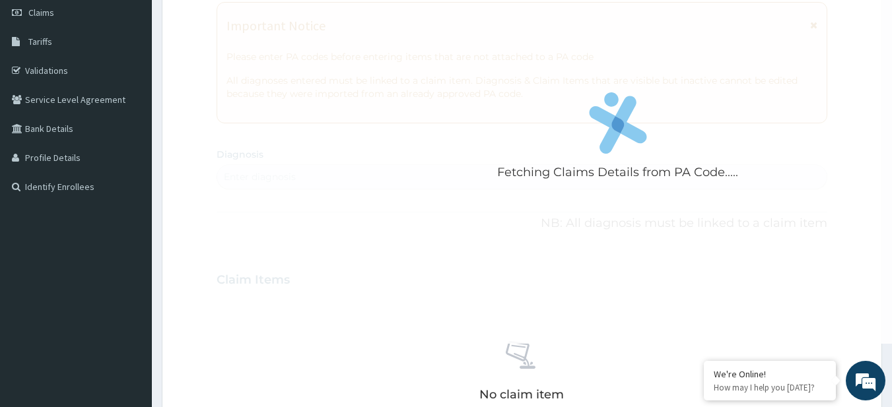
scroll to position [189, 0]
click at [741, 223] on div "Fetching Claims Details from PA Code....." at bounding box center [618, 140] width 803 height 407
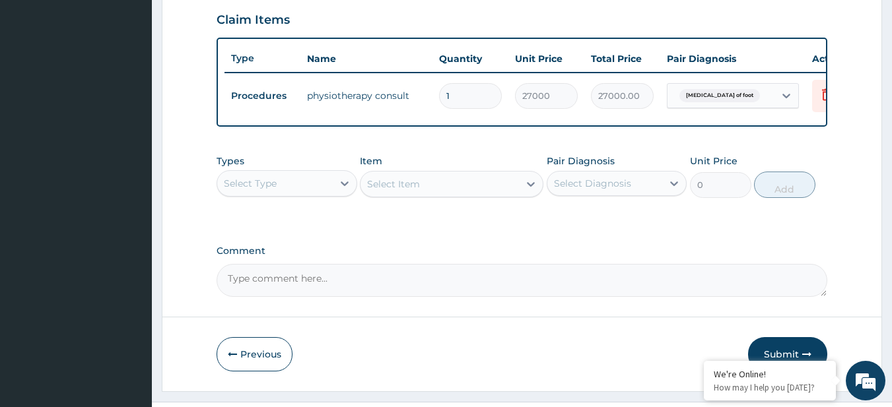
scroll to position [492, 0]
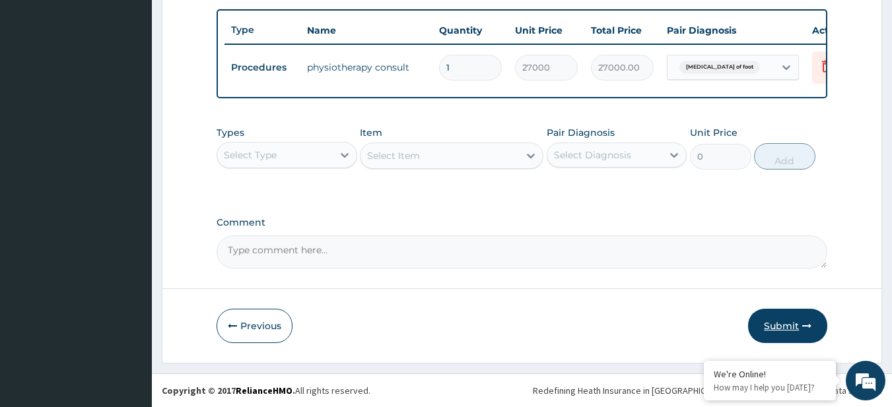
click at [809, 332] on button "Submit" at bounding box center [787, 326] width 79 height 34
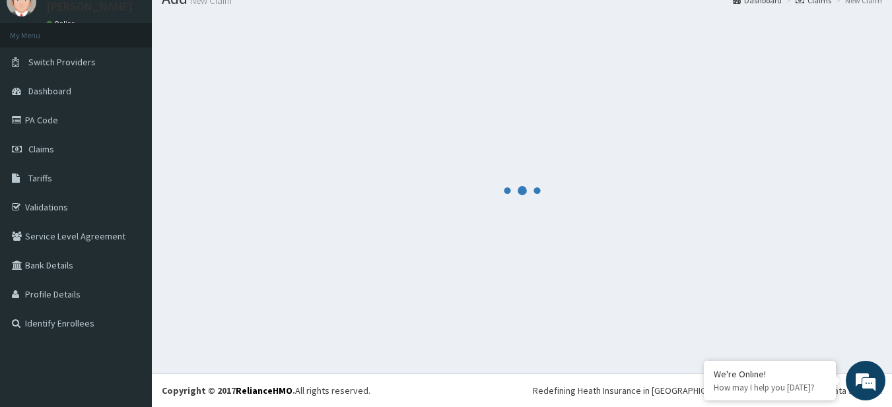
scroll to position [53, 0]
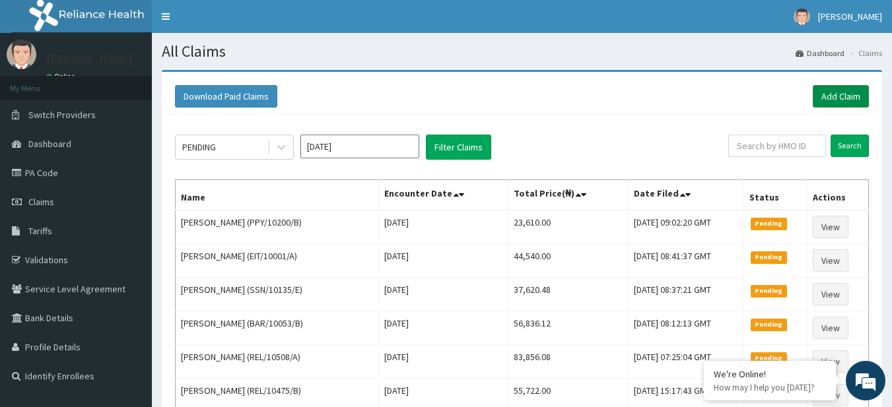
click at [841, 108] on link "Add Claim" at bounding box center [841, 96] width 56 height 22
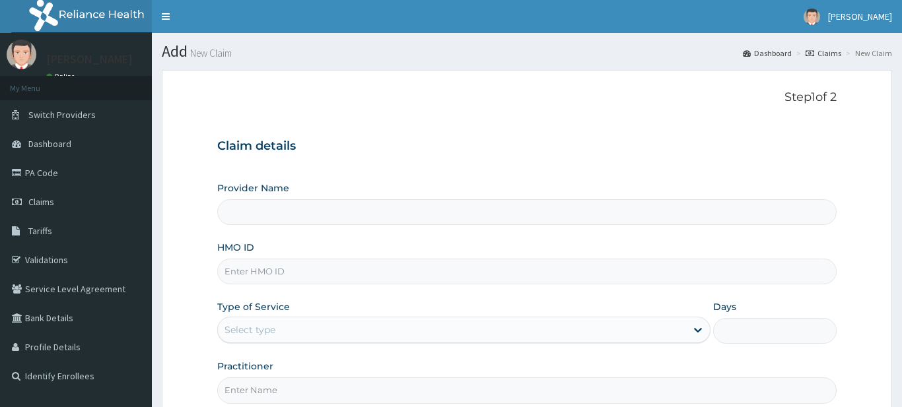
type input "R-Jolad Plus"
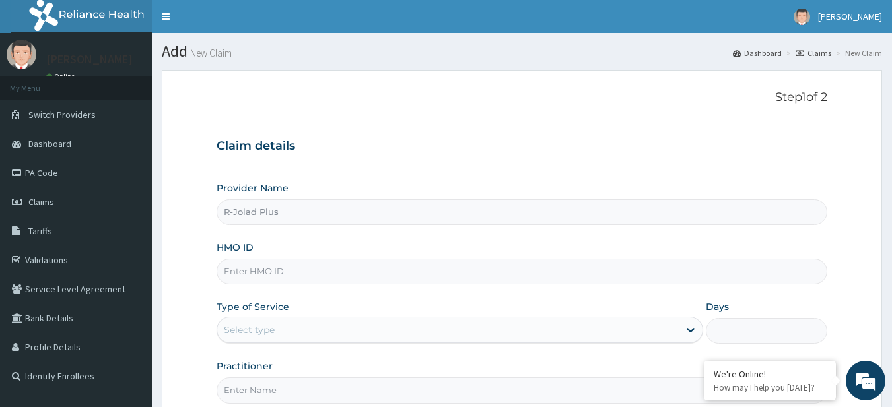
click at [349, 283] on input "HMO ID" at bounding box center [523, 272] width 612 height 26
paste input "ZIP/10011/A"
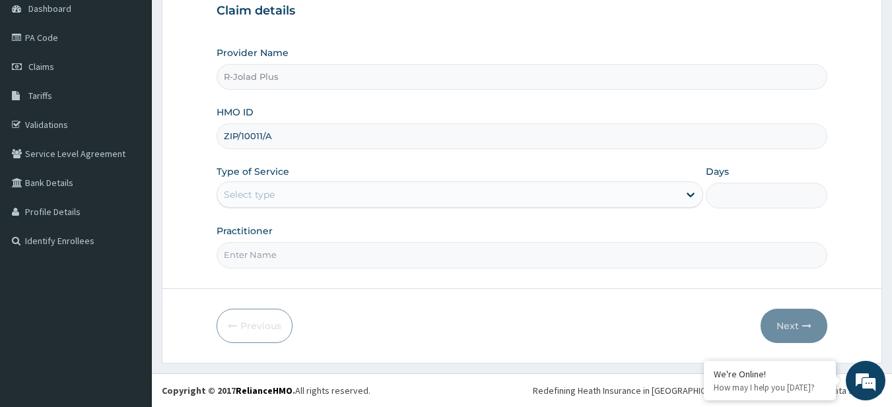
type input "ZIP/10011/A"
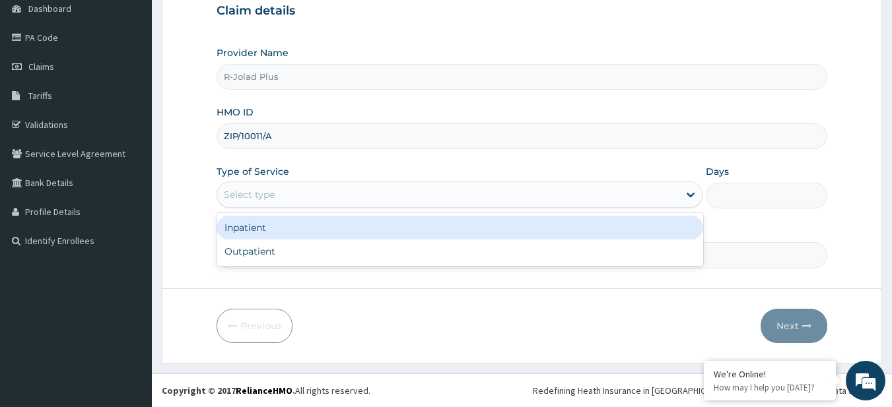
drag, startPoint x: 277, startPoint y: 198, endPoint x: 281, endPoint y: 260, distance: 61.6
click at [281, 208] on div "option Inpatient focused, 1 of 2. 2 results available. Use Up and Down to choos…" at bounding box center [460, 195] width 487 height 26
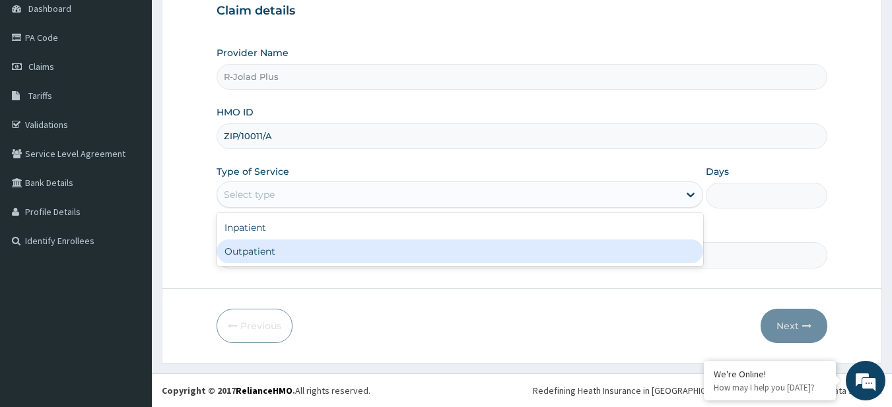
click at [281, 258] on div "Outpatient" at bounding box center [460, 252] width 487 height 24
type input "1"
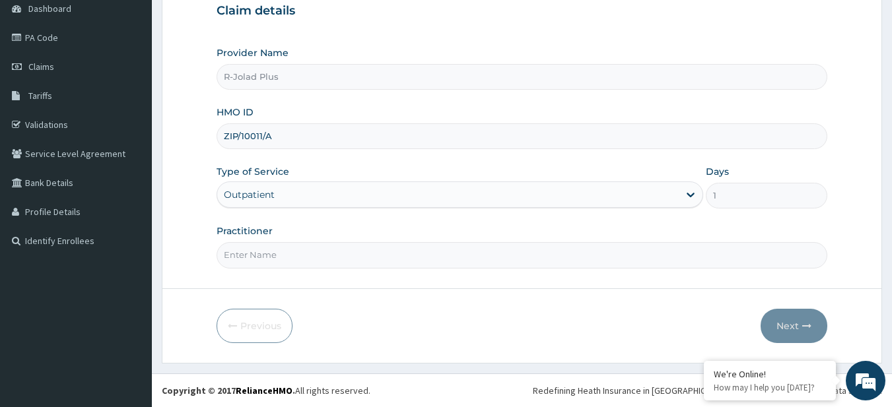
click at [281, 258] on input "Practitioner" at bounding box center [523, 255] width 612 height 26
type input "DR [PERSON_NAME]"
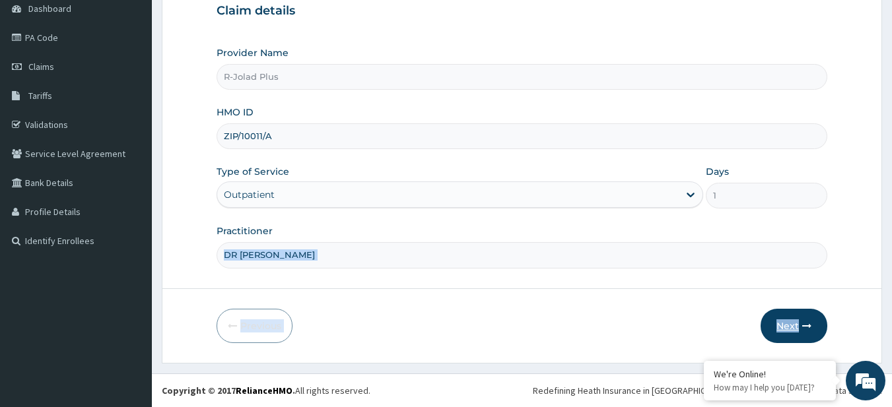
drag, startPoint x: 656, startPoint y: 224, endPoint x: 798, endPoint y: 332, distance: 178.7
click at [798, 332] on form "Step 1 of 2 Claim details Provider Name R-Jolad Plus HMO ID ZIP/10011/A Type of…" at bounding box center [522, 149] width 720 height 429
click at [798, 332] on button "Next" at bounding box center [794, 326] width 67 height 34
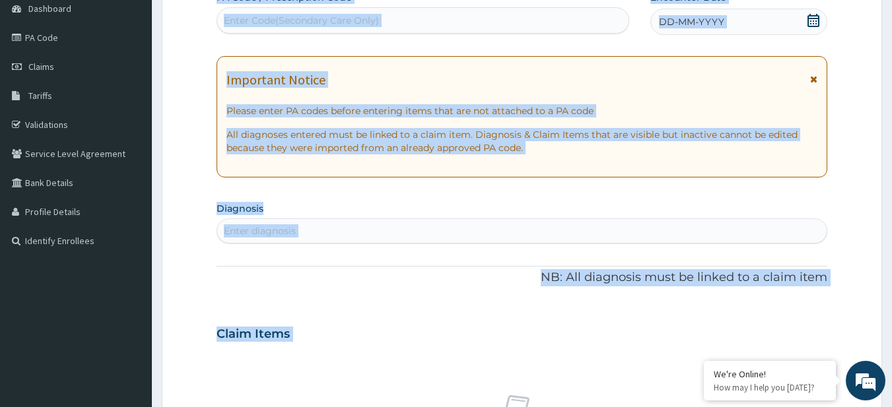
click at [481, 315] on div "Claim Items" at bounding box center [523, 331] width 612 height 34
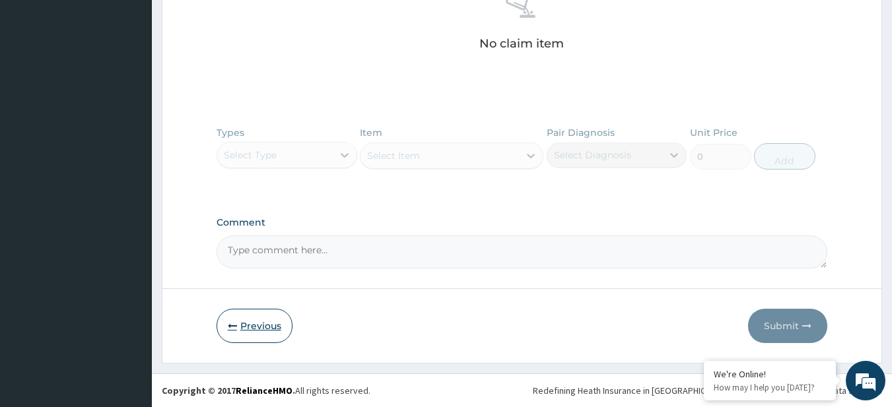
click at [234, 332] on button "Previous" at bounding box center [255, 326] width 76 height 34
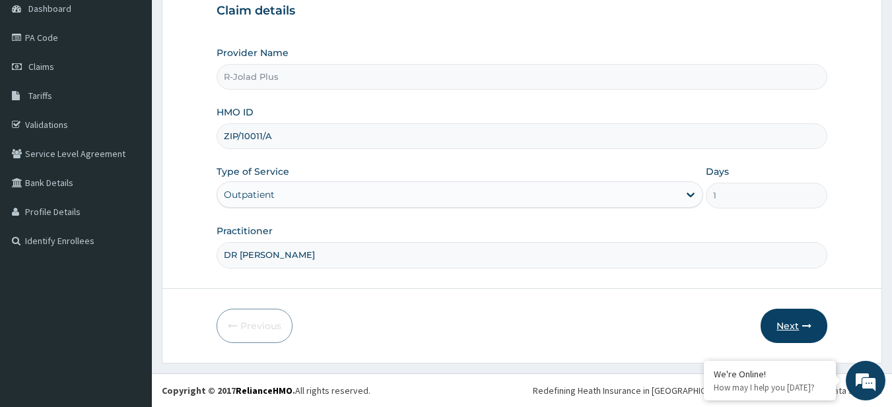
click at [805, 337] on button "Next" at bounding box center [794, 326] width 67 height 34
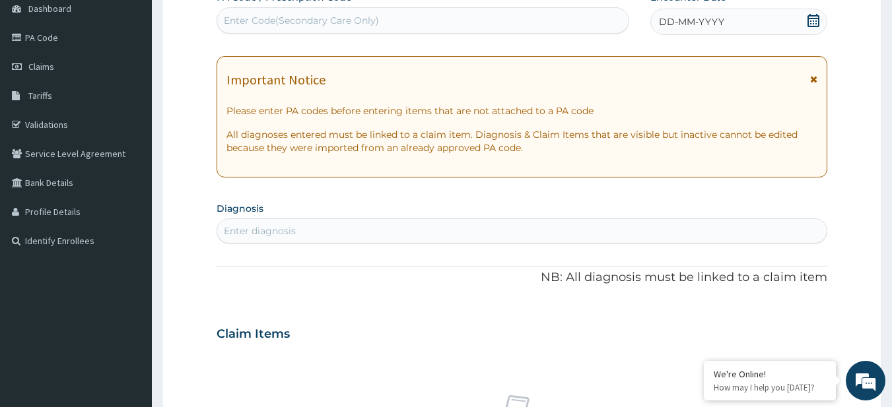
click at [313, 232] on div "Enter diagnosis" at bounding box center [522, 231] width 610 height 21
type input "[MEDICAL_DATA]"
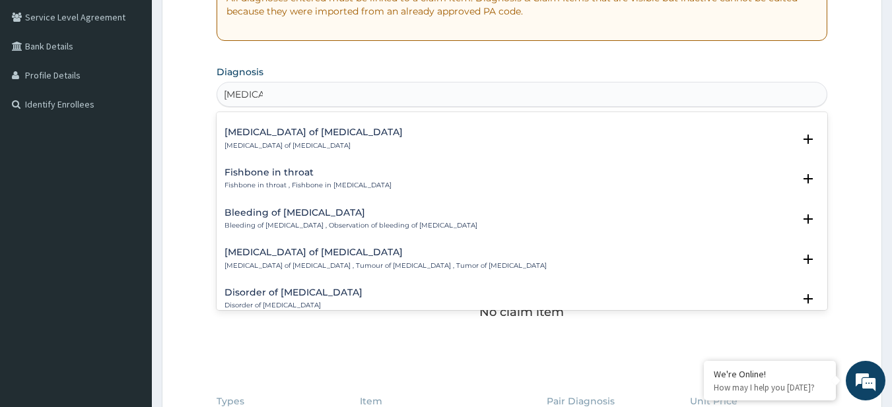
scroll to position [542, 0]
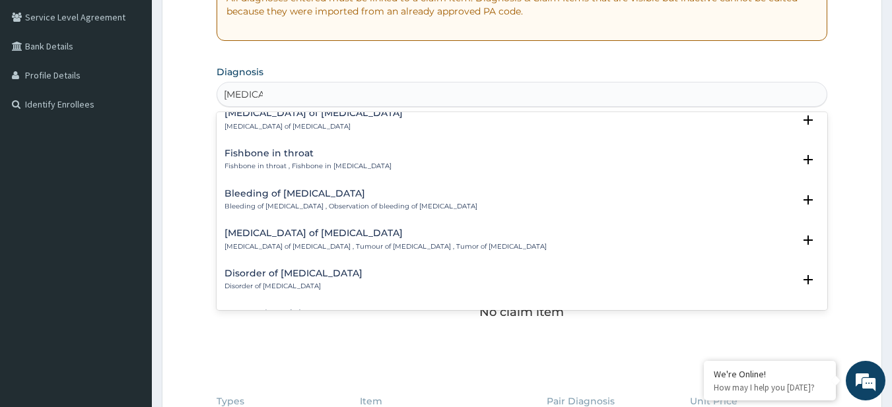
click at [283, 282] on p "Disorder of [MEDICAL_DATA]" at bounding box center [294, 286] width 138 height 9
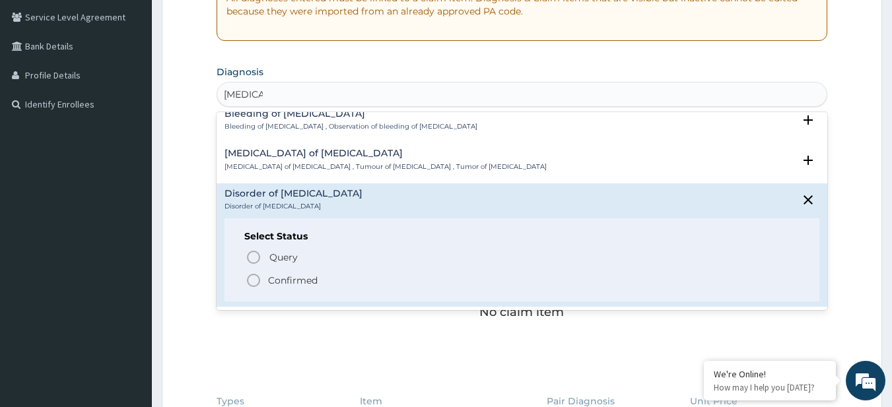
scroll to position [623, 0]
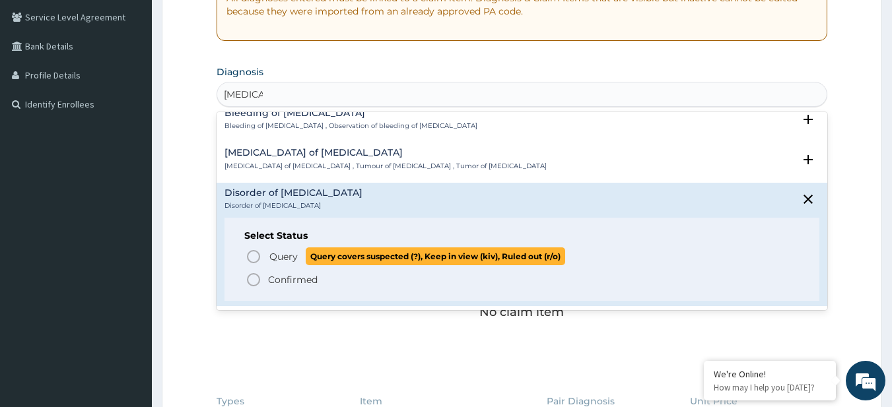
click at [310, 252] on span "Query covers suspected (?), Keep in view (kiv), Ruled out (r/o)" at bounding box center [436, 257] width 260 height 18
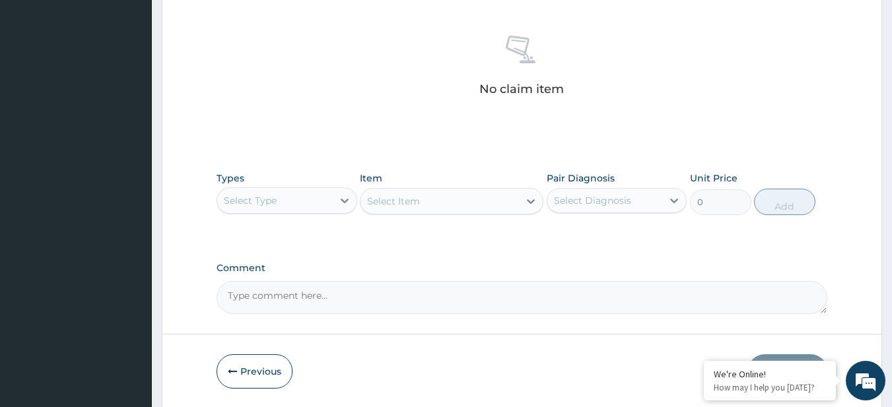
scroll to position [545, 0]
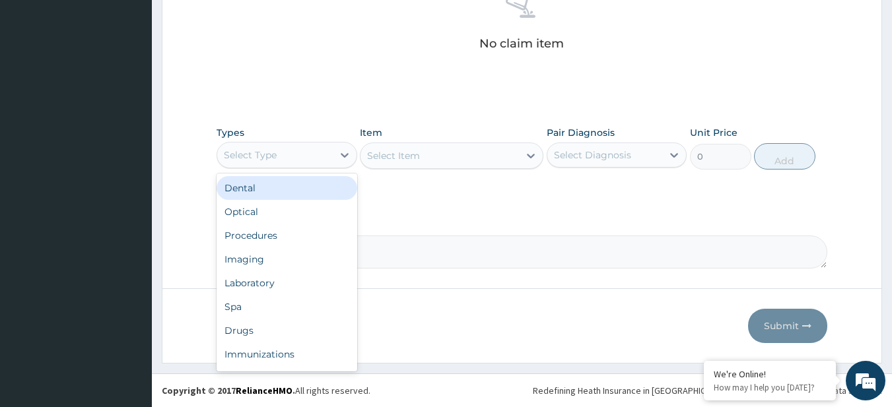
click at [238, 163] on div "Select Type" at bounding box center [275, 155] width 116 height 21
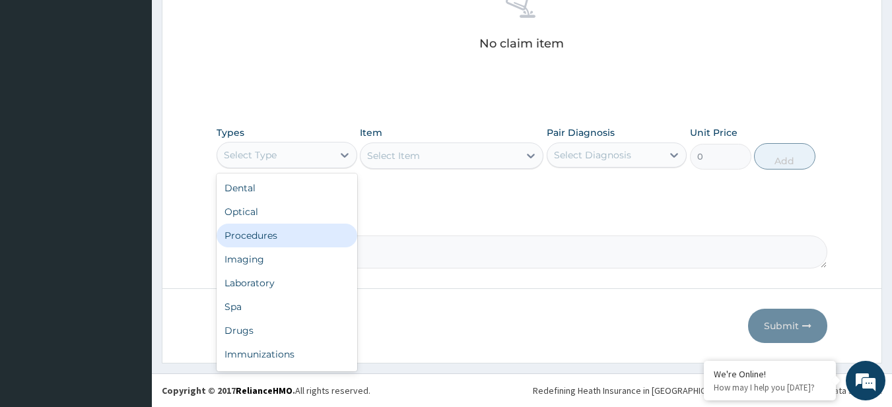
click at [281, 233] on div "Procedures" at bounding box center [287, 236] width 141 height 24
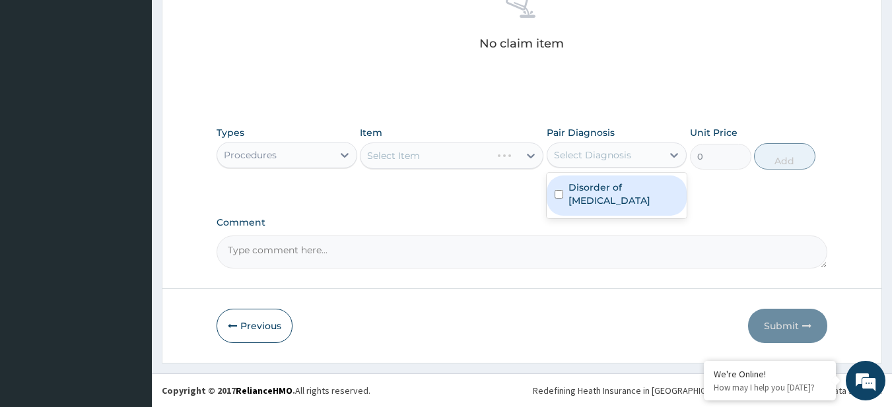
drag, startPoint x: 615, startPoint y: 147, endPoint x: 611, endPoint y: 180, distance: 33.9
click at [611, 168] on div "option Disorder of pharynx focused, 1 of 1. 1 result available. Use Up and Down…" at bounding box center [617, 155] width 141 height 25
click at [611, 181] on label "Disorder of pharynx" at bounding box center [624, 194] width 111 height 26
checkbox input "true"
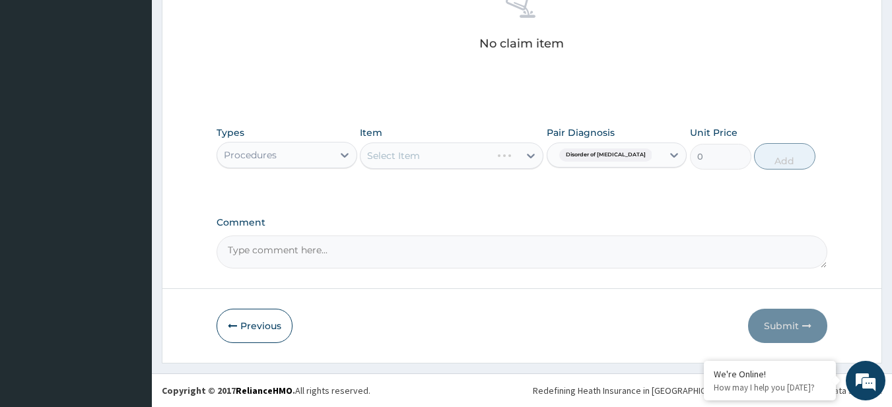
click at [388, 158] on div "Select Item" at bounding box center [452, 156] width 184 height 26
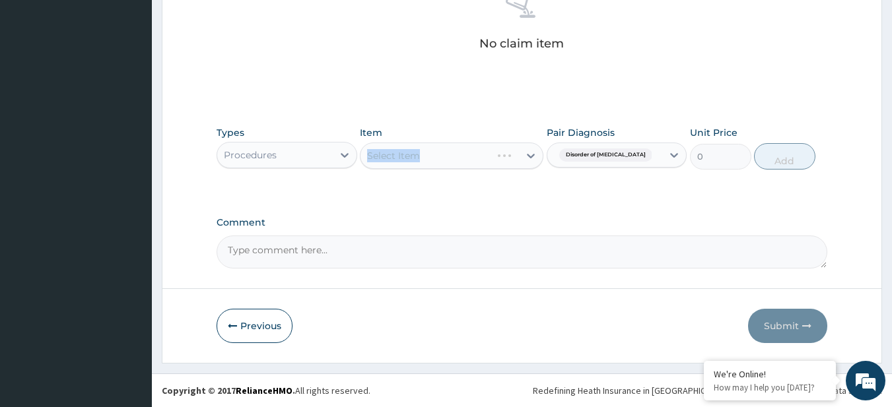
click at [388, 158] on div "Select Item" at bounding box center [452, 156] width 184 height 26
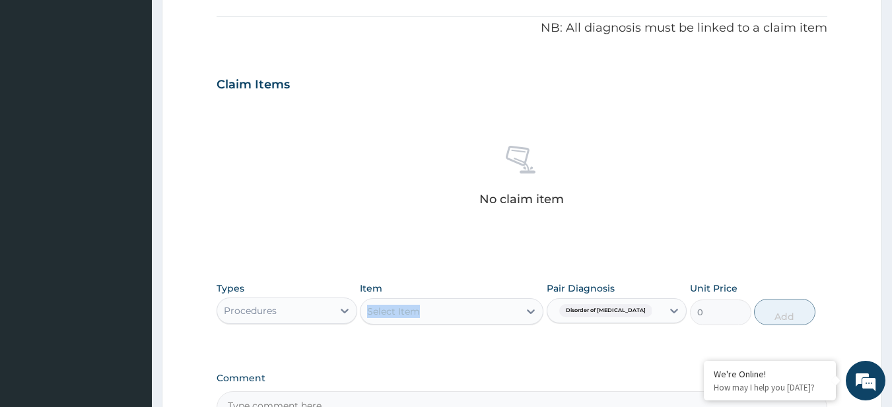
scroll to position [407, 0]
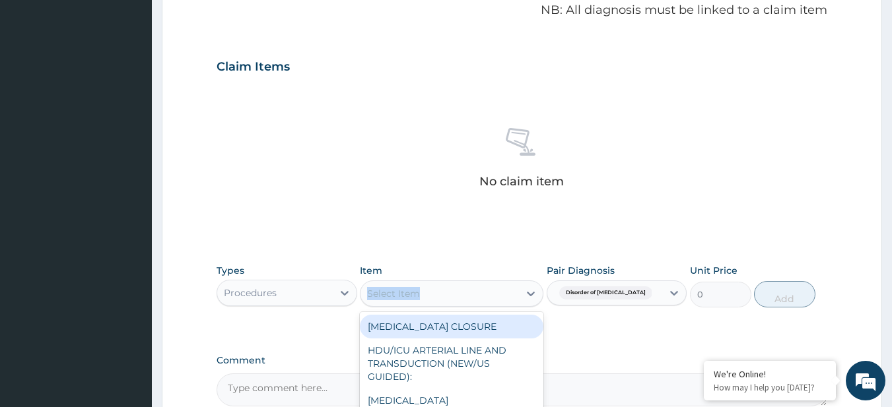
click at [439, 304] on div "Select Item" at bounding box center [452, 294] width 184 height 26
paste input "General Consultation (initial) PARACETAMOL 500MG TAB x 1000 LORATIDINE 10MG TAB…"
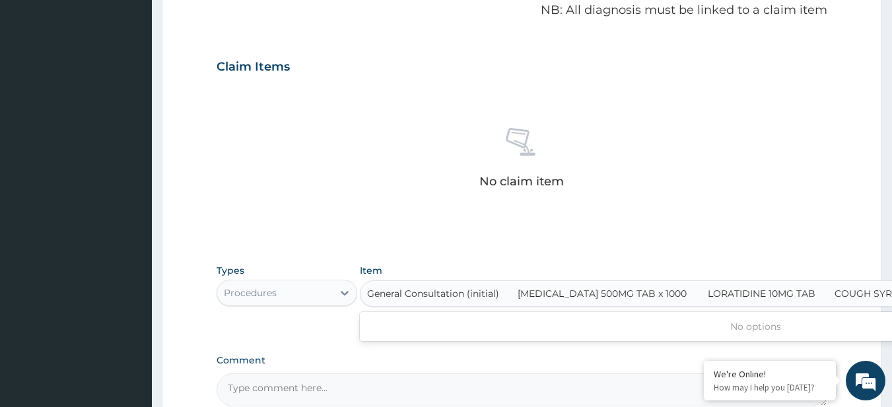
scroll to position [0, 234]
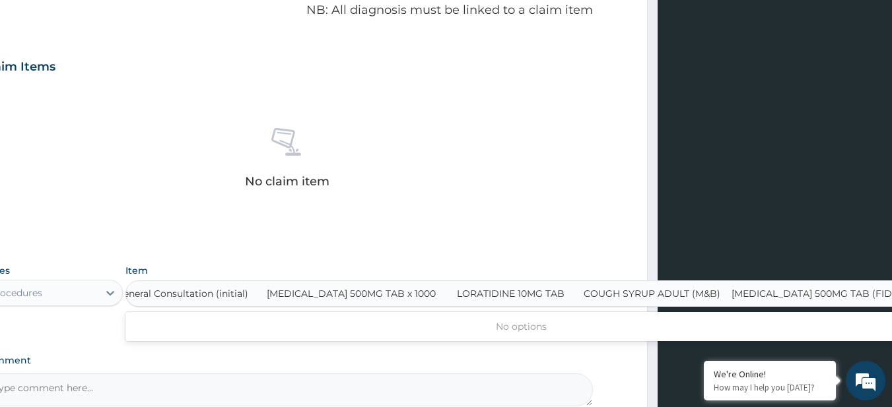
type input "General Consultation (initial)"
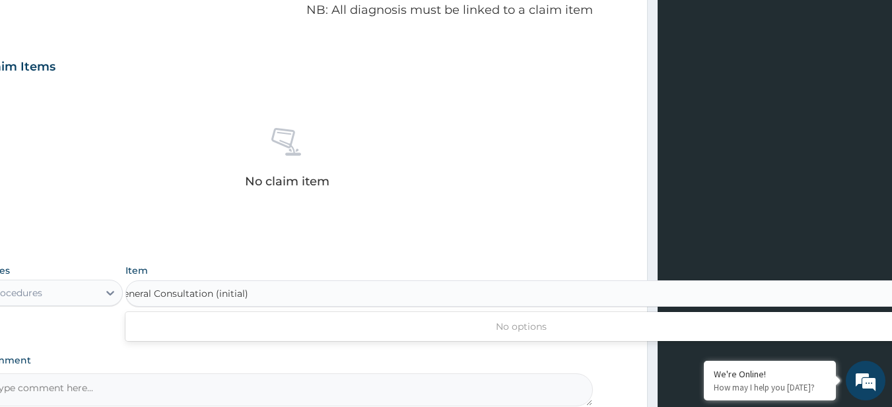
scroll to position [0, 0]
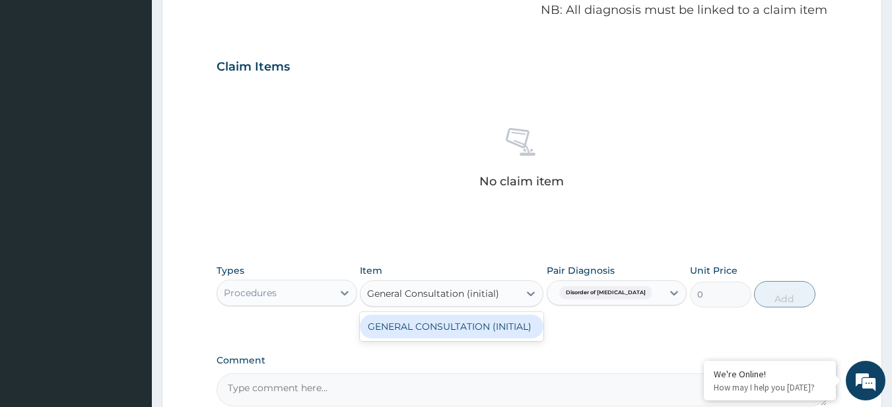
click at [464, 326] on div "GENERAL CONSULTATION (INITIAL)" at bounding box center [452, 327] width 184 height 24
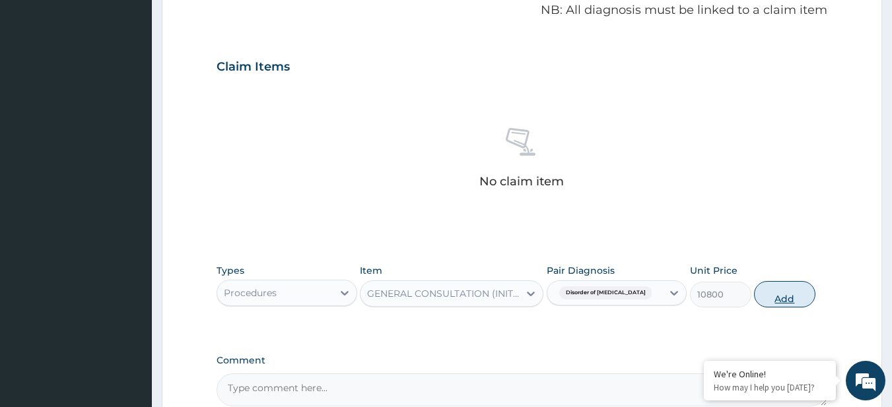
click at [764, 283] on button "Add" at bounding box center [784, 294] width 61 height 26
type input "0"
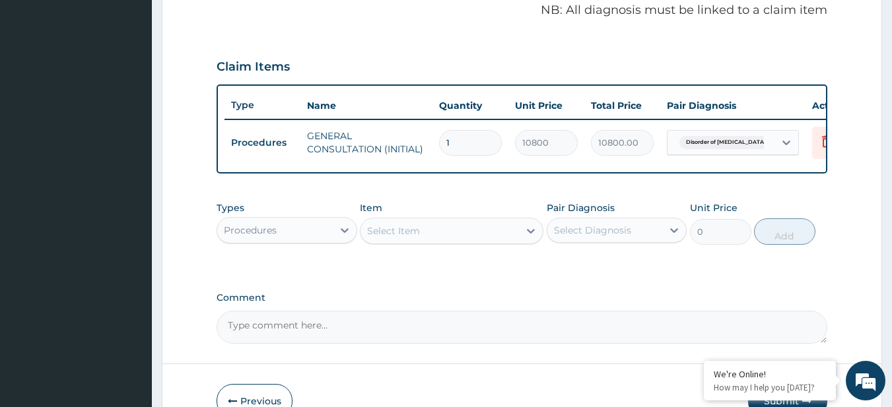
scroll to position [492, 0]
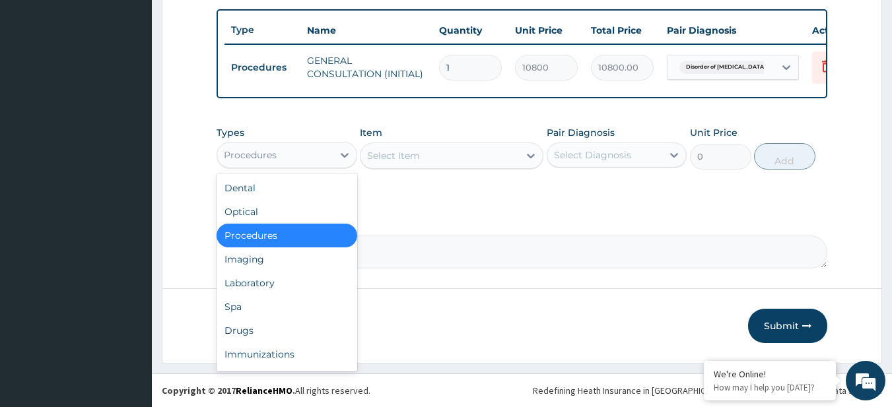
click at [283, 142] on div "Procedures" at bounding box center [287, 155] width 141 height 26
click at [279, 333] on div "Drugs" at bounding box center [287, 331] width 141 height 24
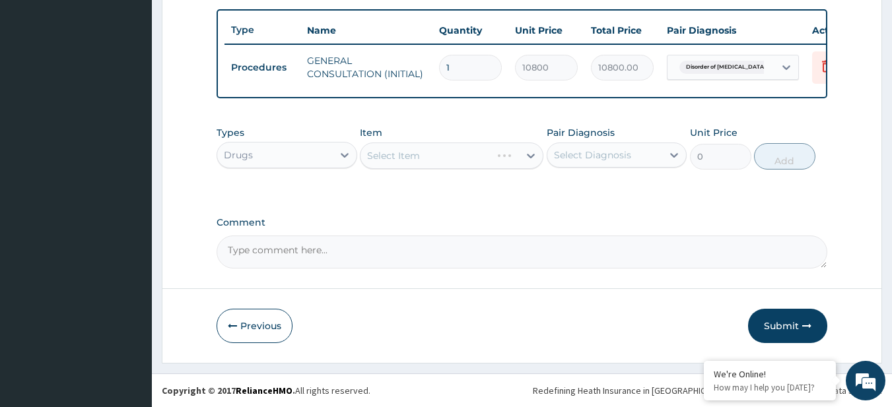
click at [450, 154] on div "Select Item" at bounding box center [452, 156] width 184 height 26
click at [482, 164] on div "Select Item" at bounding box center [452, 156] width 184 height 26
click at [397, 144] on div "Select Item" at bounding box center [452, 156] width 184 height 26
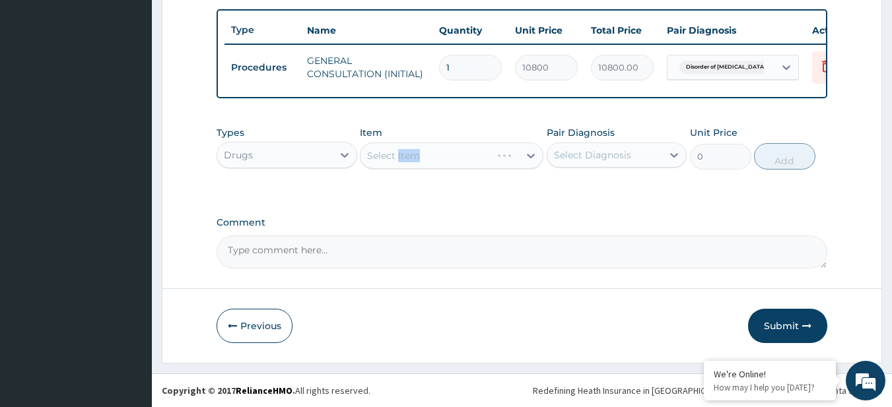
click at [397, 144] on div "Select Item" at bounding box center [452, 156] width 184 height 26
click at [429, 155] on div "Select Item" at bounding box center [452, 156] width 184 height 26
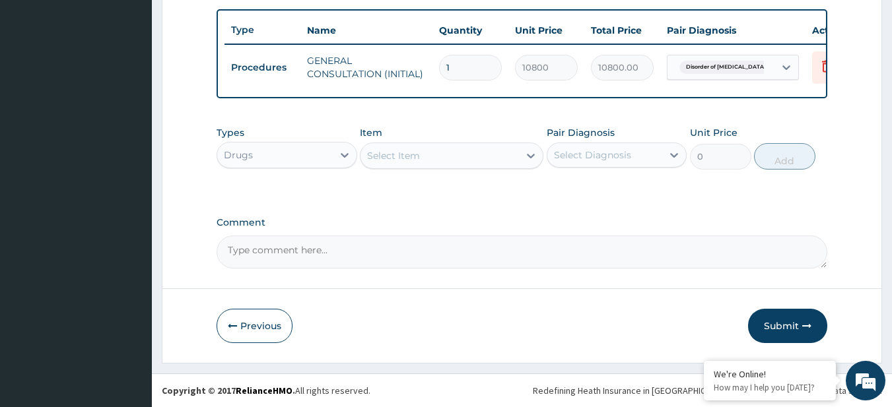
click at [429, 155] on div "Select Item" at bounding box center [440, 155] width 158 height 21
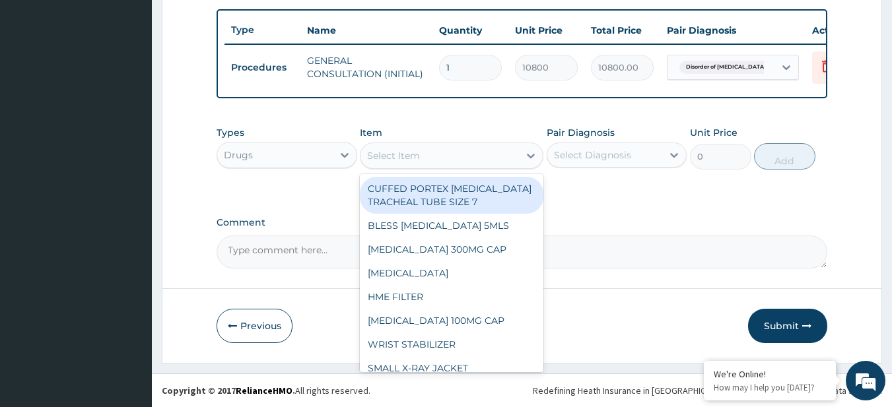
click at [429, 155] on div "Select Item" at bounding box center [440, 155] width 158 height 21
paste input "PARACETAMOL 500MG TAB x 1000 LORATIDINE 10MG TAB COUGH SYRUP ADULT (M&B) CIPROF…"
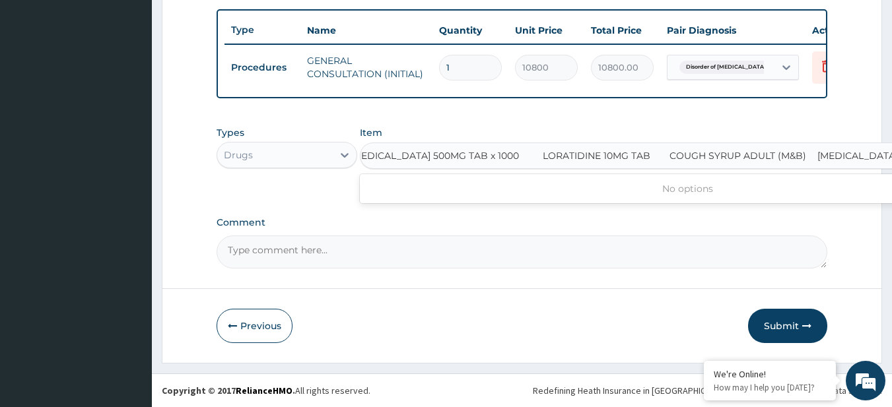
scroll to position [0, 98]
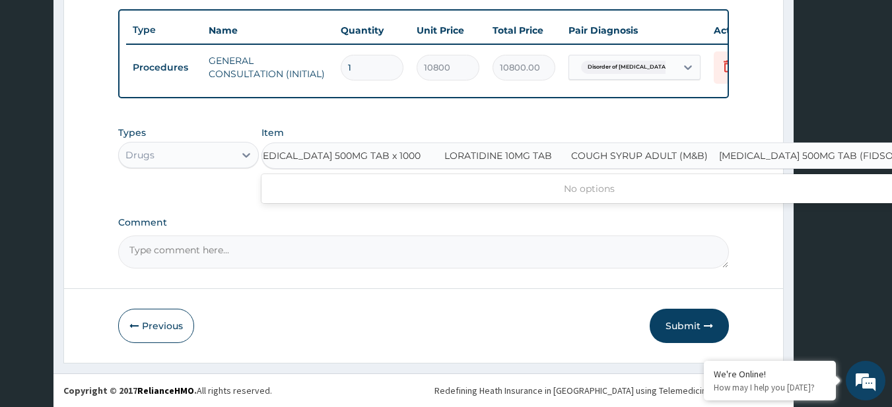
type input "[MEDICAL_DATA] 500MG TAB x 1000"
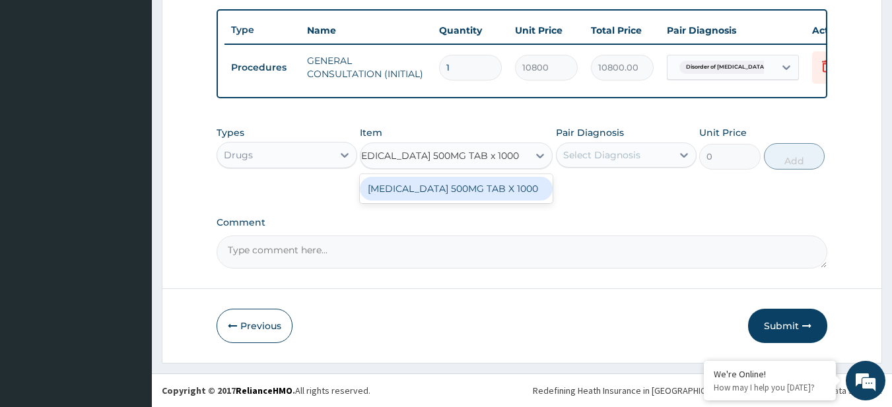
scroll to position [0, 0]
click at [450, 187] on div "[MEDICAL_DATA] 500MG TAB X 1000" at bounding box center [456, 189] width 193 height 24
type input "28"
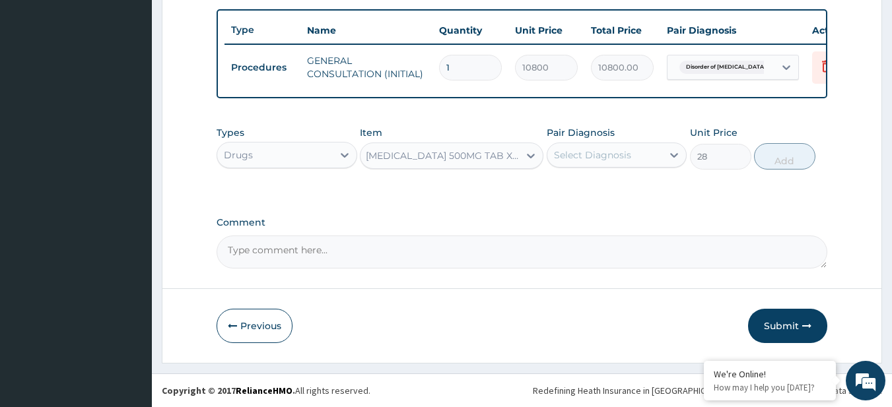
scroll to position [0, 1]
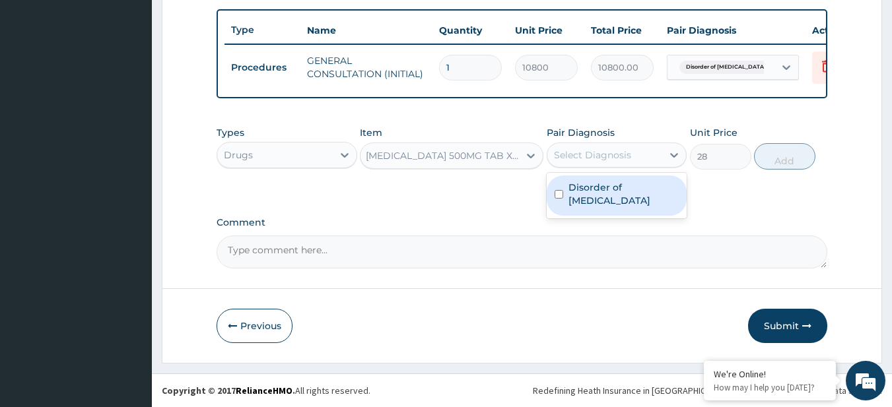
drag, startPoint x: 598, startPoint y: 142, endPoint x: 599, endPoint y: 174, distance: 31.7
click at [599, 168] on div "option Disorder of pharynx, selected. option Disorder of pharynx focused, 1 of …" at bounding box center [617, 155] width 141 height 25
click at [599, 174] on div "Disorder of pharynx" at bounding box center [617, 196] width 141 height 46
click at [602, 186] on label "Disorder of pharynx" at bounding box center [624, 194] width 111 height 26
checkbox input "true"
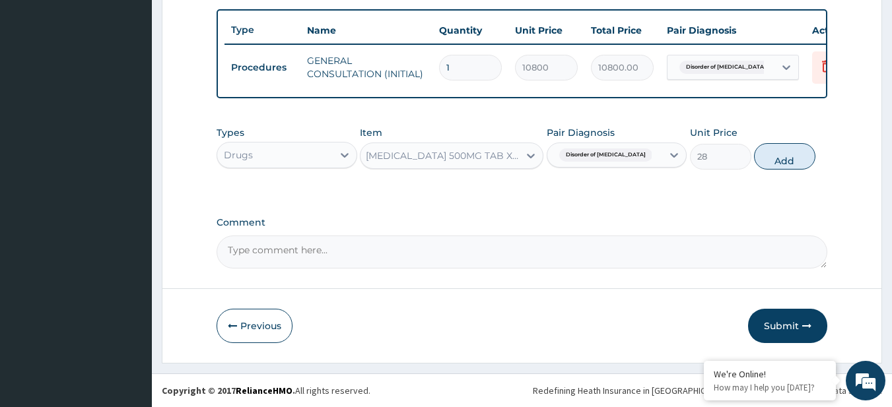
click at [782, 172] on div "Types Drugs Item PARACETAMOL 500MG TAB X 1000 Pair Diagnosis Disorder of pharyn…" at bounding box center [523, 148] width 612 height 57
click at [775, 156] on button "Add" at bounding box center [784, 156] width 61 height 26
type input "0"
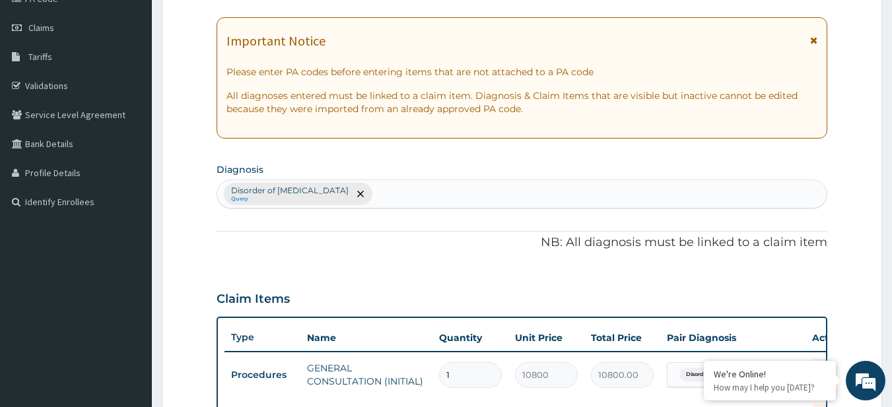
scroll to position [157, 0]
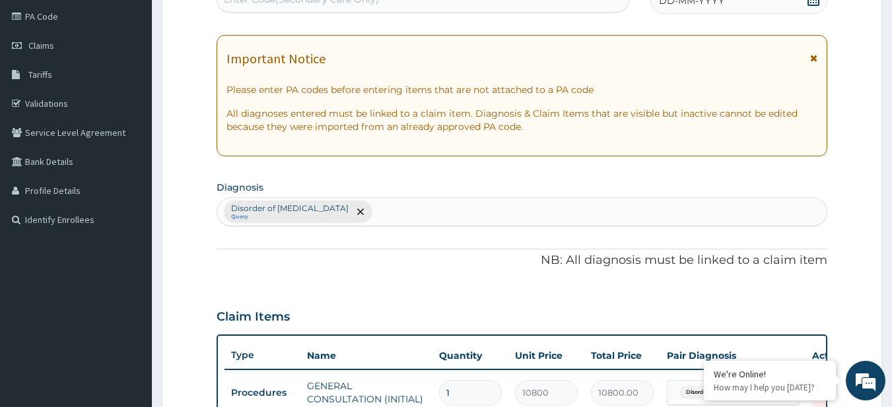
click at [386, 215] on div "Disorder of pharynx Query" at bounding box center [522, 212] width 610 height 28
type input "pain"
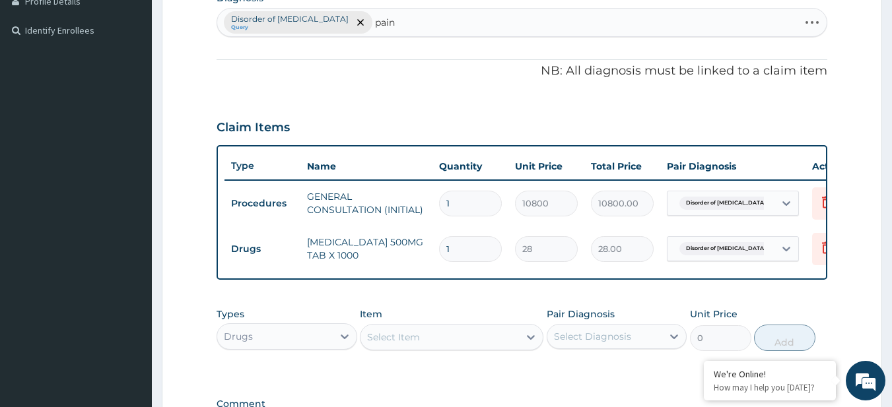
scroll to position [351, 0]
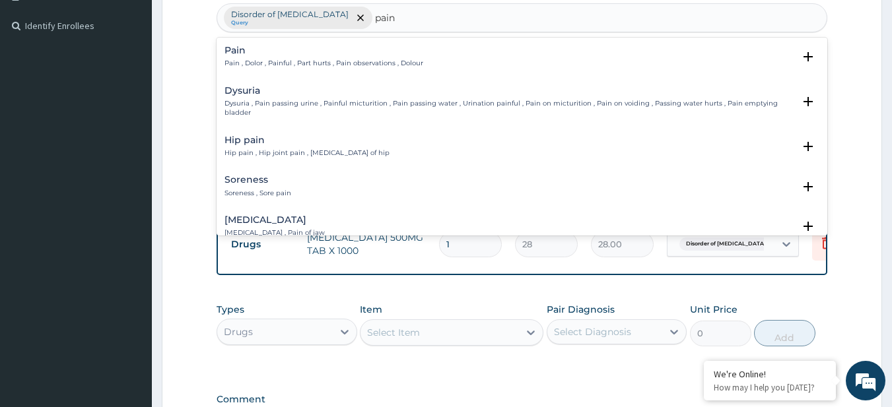
click at [271, 54] on h4 "Pain" at bounding box center [324, 51] width 199 height 10
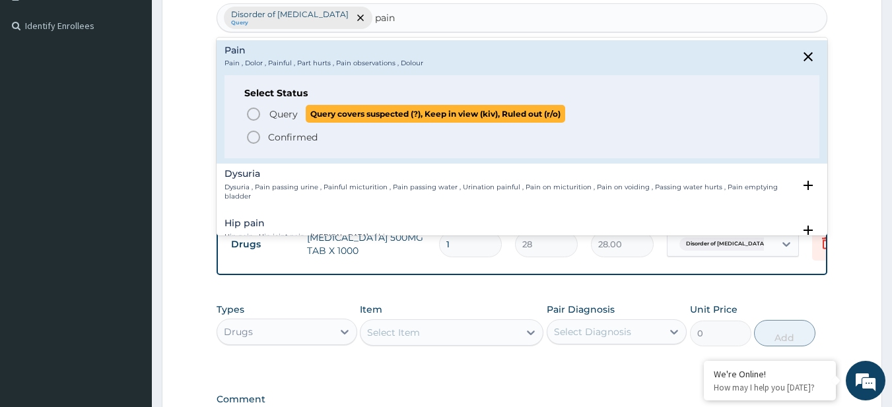
click at [324, 113] on span "Query covers suspected (?), Keep in view (kiv), Ruled out (r/o)" at bounding box center [436, 114] width 260 height 18
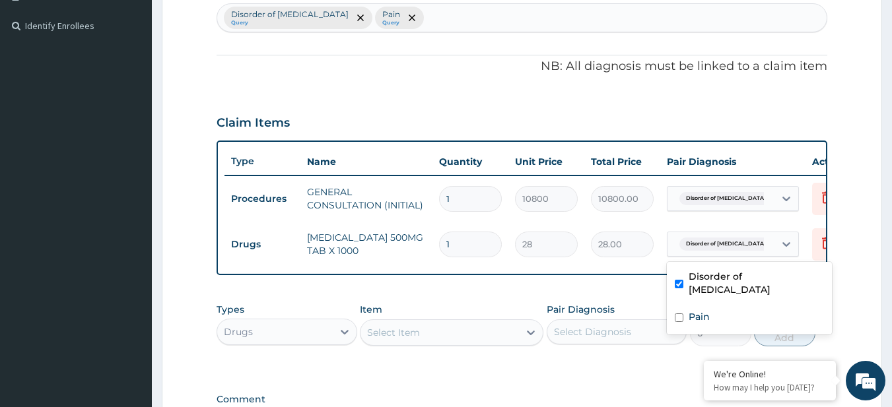
click at [743, 236] on div "Disorder of pharynx" at bounding box center [719, 244] width 90 height 17
click at [725, 305] on div "Pain" at bounding box center [749, 318] width 165 height 27
checkbox input "true"
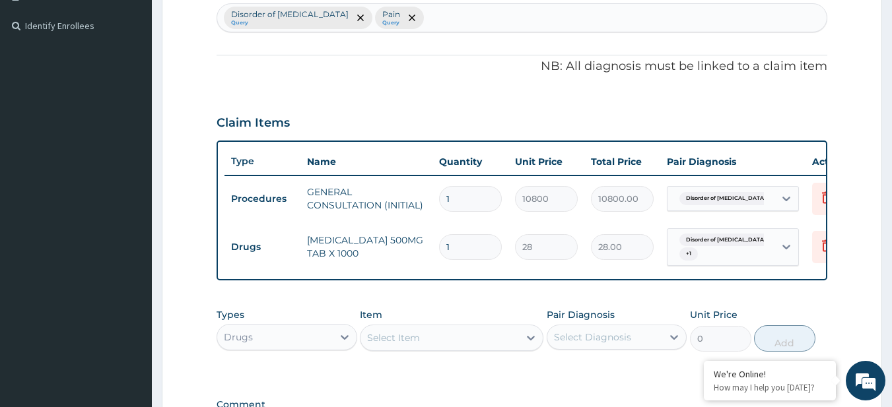
click at [329, 308] on div "PA Code / Prescription Code Enter Code(Secondary Care Only) Encounter Date DD-M…" at bounding box center [523, 113] width 612 height 676
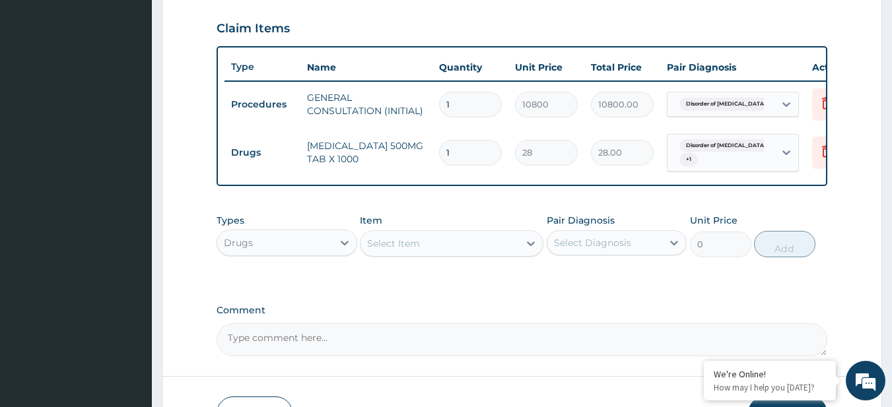
scroll to position [446, 0]
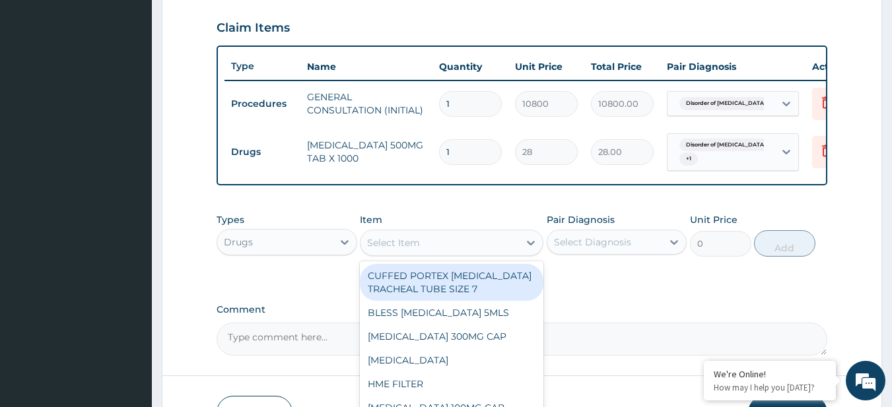
click at [403, 250] on div "Select Item" at bounding box center [393, 242] width 53 height 13
paste input "LORATIDINE 10MG TAB COUGH SYRUP ADULT (M&B) CIPROFLOXACIN 500MG TAB (FIDSON)"
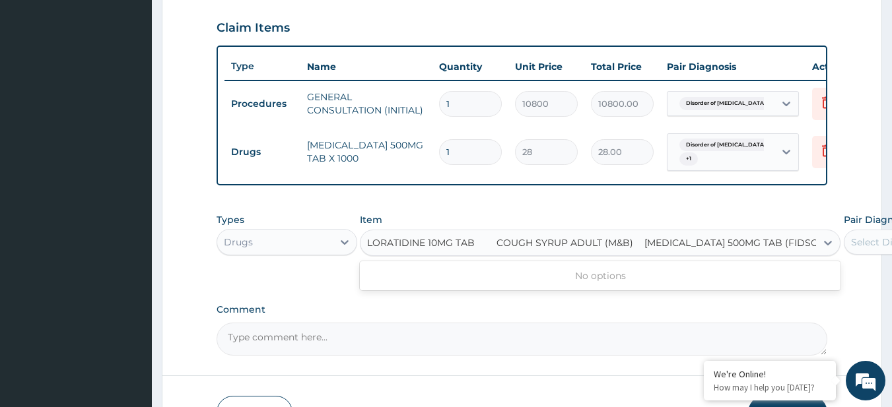
scroll to position [0, 17]
type input "LORATIDINE 10MG TAB"
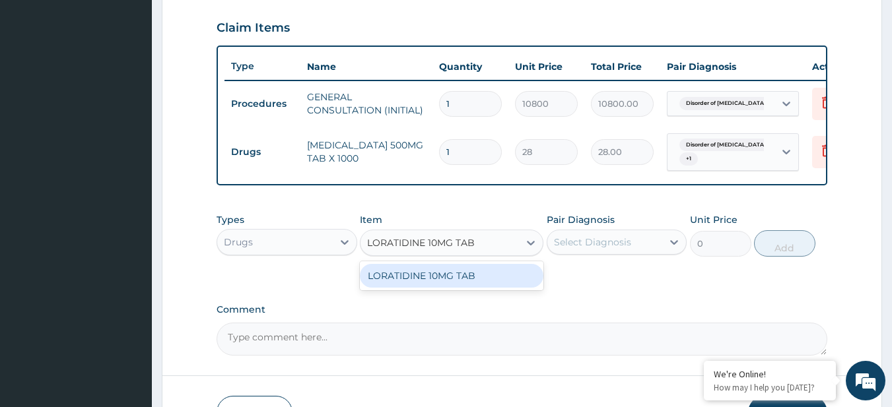
scroll to position [0, 0]
click at [403, 283] on div "LORATIDINE 10MG TAB" at bounding box center [452, 276] width 184 height 24
type input "46.79999923706055"
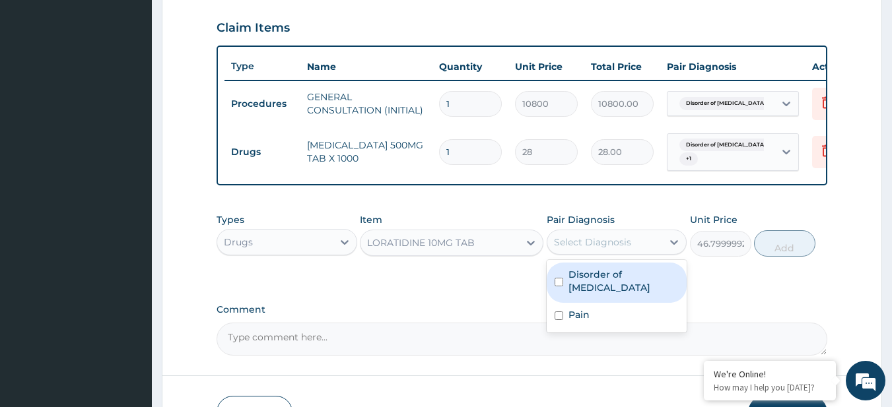
click at [630, 248] on div "Select Diagnosis" at bounding box center [605, 242] width 116 height 21
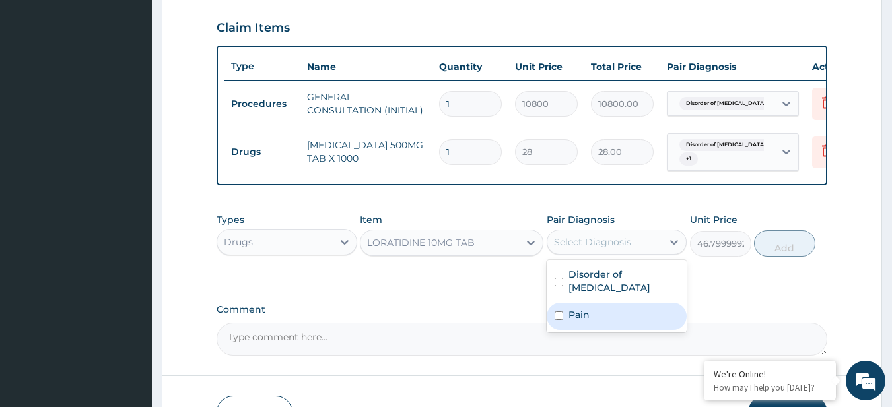
click at [591, 323] on div "Pain" at bounding box center [617, 316] width 141 height 27
checkbox input "true"
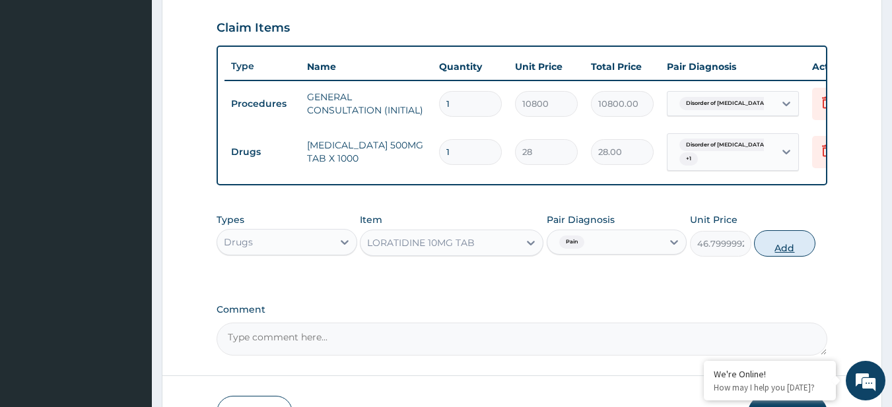
click at [809, 248] on button "Add" at bounding box center [784, 243] width 61 height 26
type input "0"
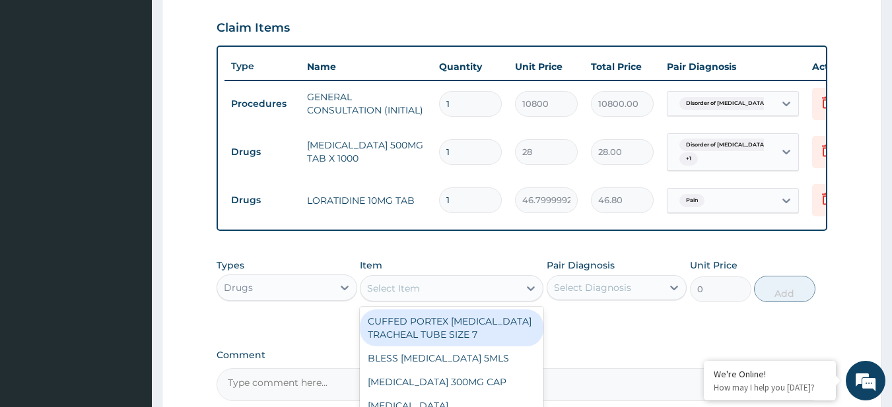
click at [421, 299] on div "Select Item" at bounding box center [440, 288] width 158 height 21
paste input "COUGH SYRUP ADULT (M&B) CIPROFLOXACIN 500MG TAB (FIDSON)"
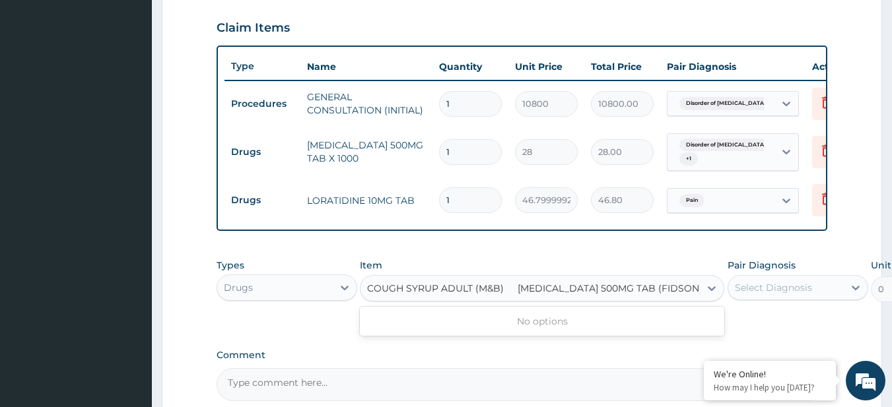
scroll to position [0, 17]
type input "COUGH SYRUP ADULT (M&B)"
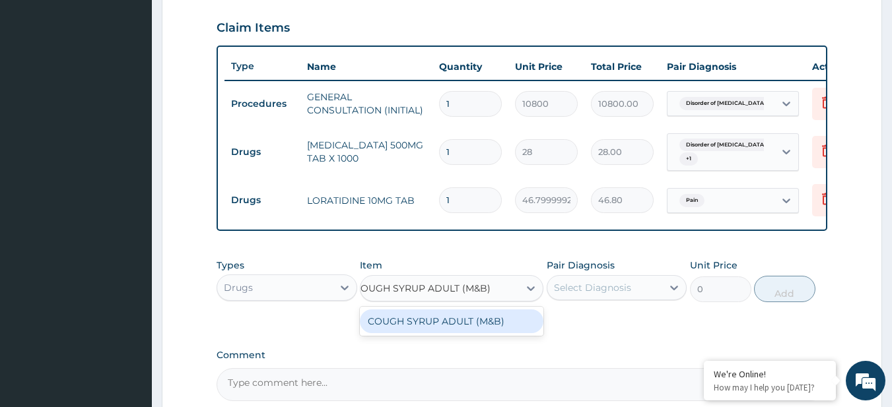
scroll to position [0, 13]
click at [438, 332] on div "COUGH SYRUP ADULT (M&B)" at bounding box center [452, 322] width 184 height 24
type input "1500"
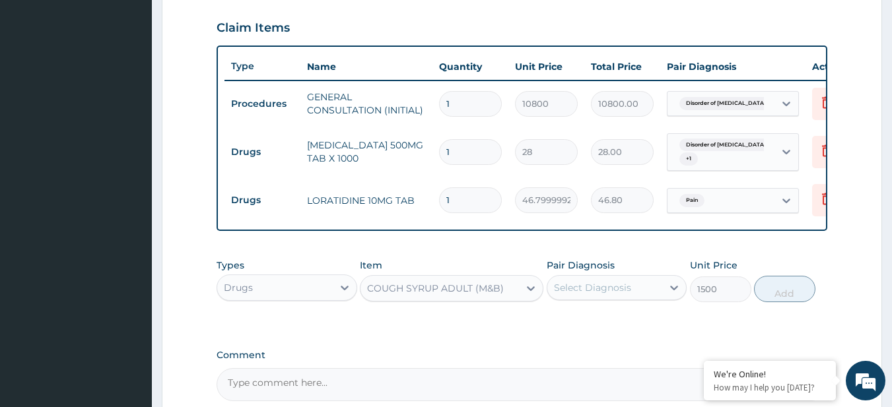
scroll to position [0, 0]
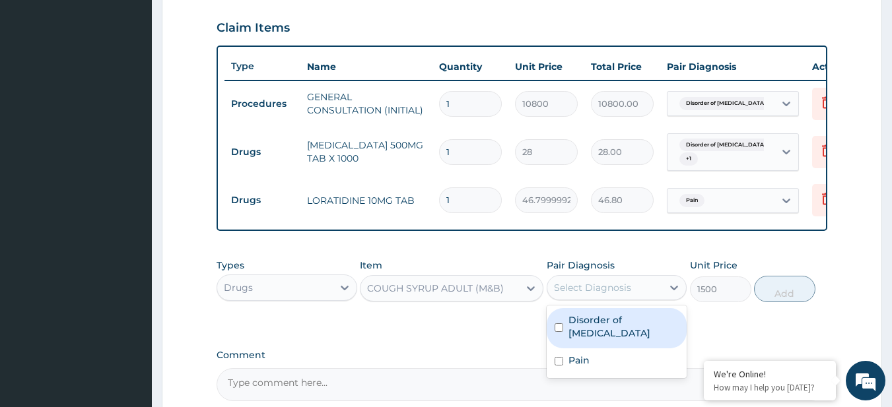
click at [577, 295] on div "Select Diagnosis" at bounding box center [592, 287] width 77 height 13
click at [601, 331] on label "Disorder of pharynx" at bounding box center [624, 327] width 111 height 26
checkbox input "true"
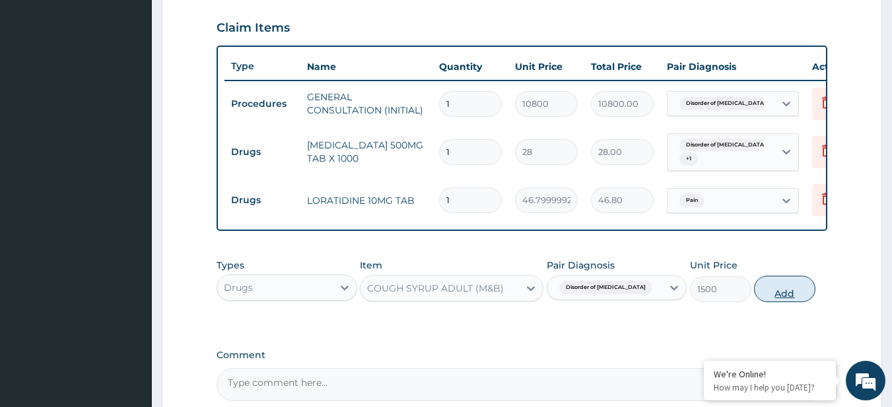
click at [773, 293] on button "Add" at bounding box center [784, 289] width 61 height 26
type input "0"
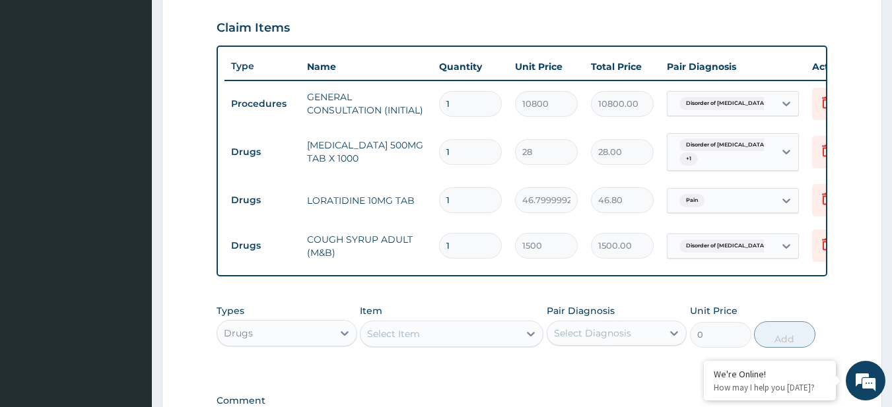
click at [455, 330] on div "Item Select Item" at bounding box center [452, 326] width 184 height 44
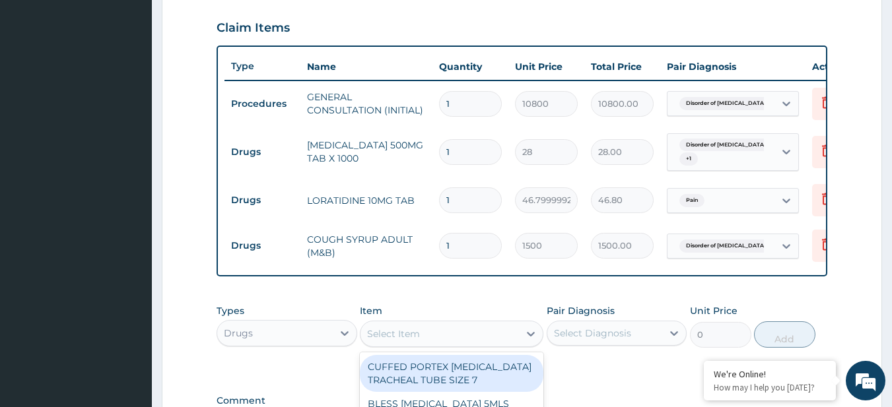
click at [452, 345] on div "Select Item" at bounding box center [440, 334] width 158 height 21
click at [442, 345] on div "Select Item" at bounding box center [440, 334] width 158 height 21
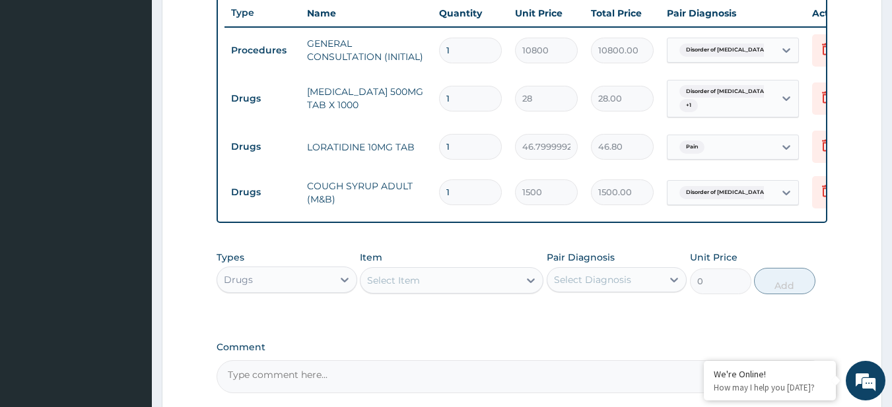
scroll to position [500, 0]
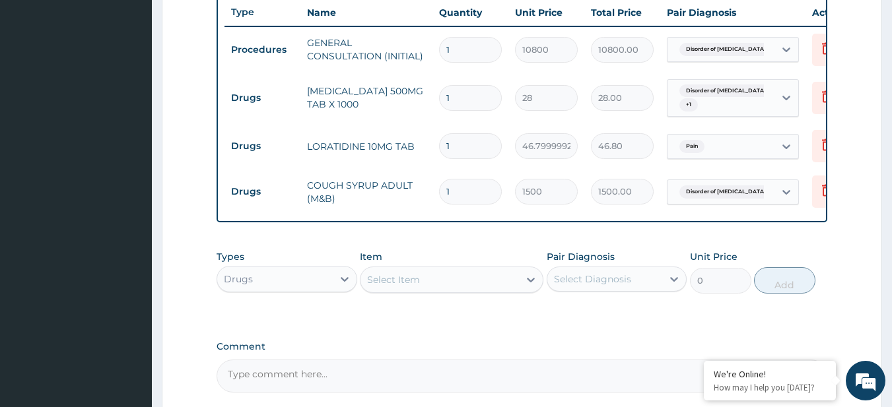
click at [487, 91] on input "1" at bounding box center [470, 98] width 63 height 26
click at [486, 102] on input "1" at bounding box center [470, 98] width 63 height 26
type input "18"
type input "504.00"
type input "18"
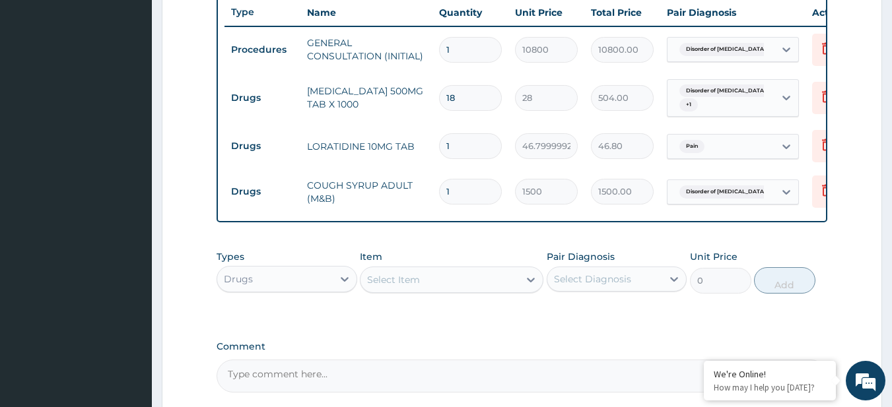
click at [501, 137] on div "1" at bounding box center [470, 146] width 63 height 26
click at [474, 141] on input "1" at bounding box center [470, 146] width 63 height 26
type input "10"
type input "468.00"
type input "10"
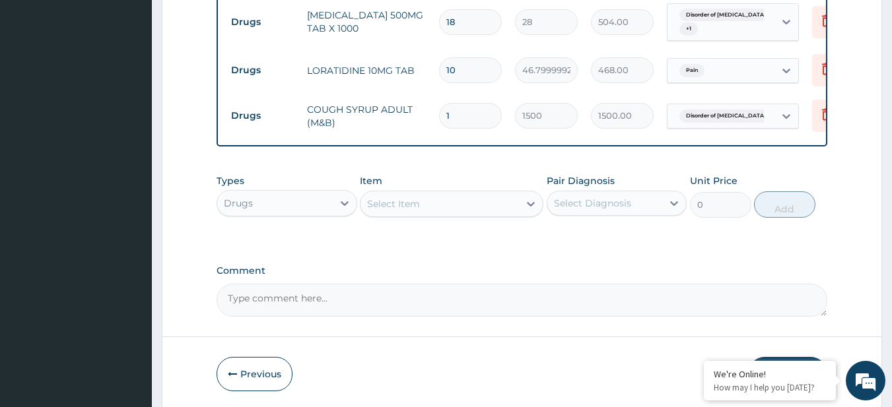
scroll to position [577, 0]
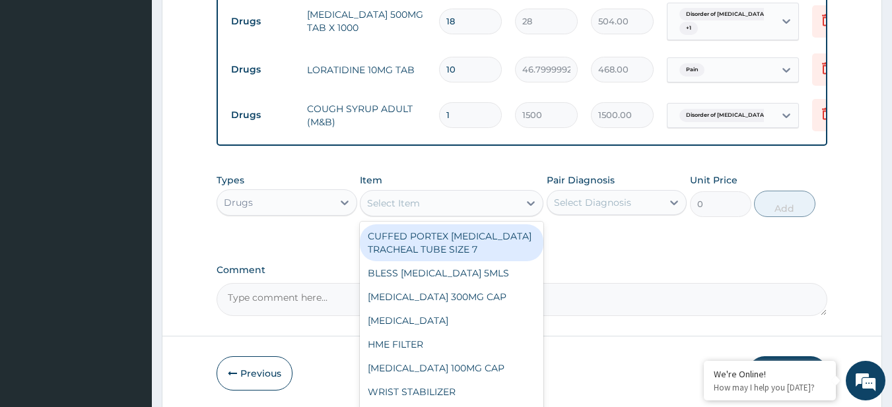
click at [396, 203] on div "Select Item" at bounding box center [440, 203] width 158 height 21
paste input "CIPROFLOXACIN 500MG TAB (FIDSON)"
type input "CIPROFLOXACIN 500MG TAB (FIDSON)"
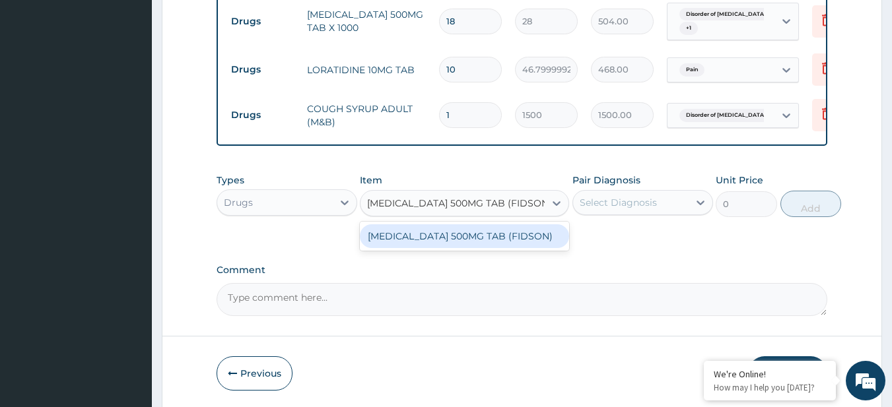
scroll to position [0, 17]
click at [419, 236] on div "CIPROFLOXACIN 500MG TAB (FIDSON)" at bounding box center [464, 237] width 209 height 24
type input "156"
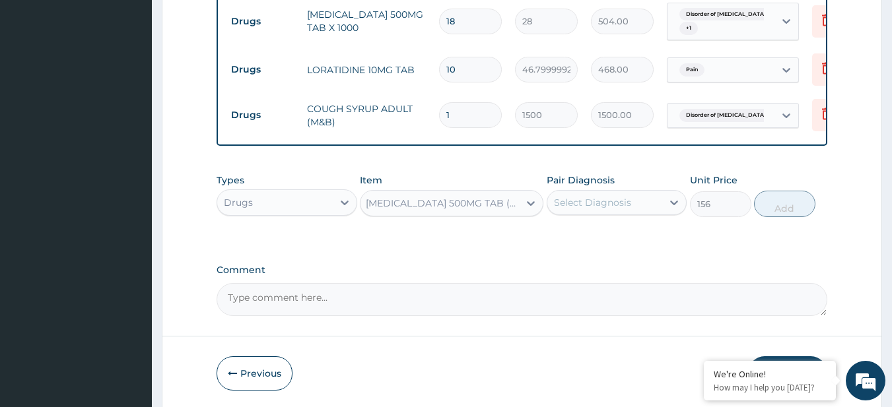
scroll to position [0, 1]
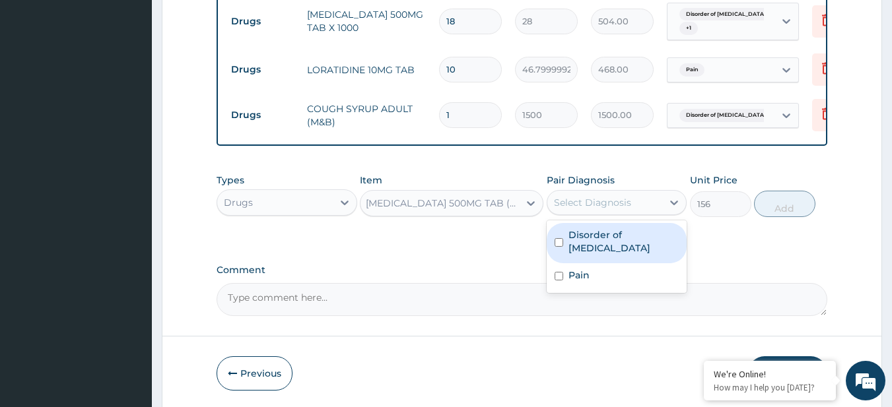
drag, startPoint x: 602, startPoint y: 210, endPoint x: 609, endPoint y: 244, distance: 35.1
click at [609, 215] on div "option Disorder of pharynx, selected. option Disorder of pharynx focused, 1 of …" at bounding box center [617, 202] width 141 height 25
click at [609, 244] on label "Disorder of pharynx" at bounding box center [624, 241] width 111 height 26
checkbox input "true"
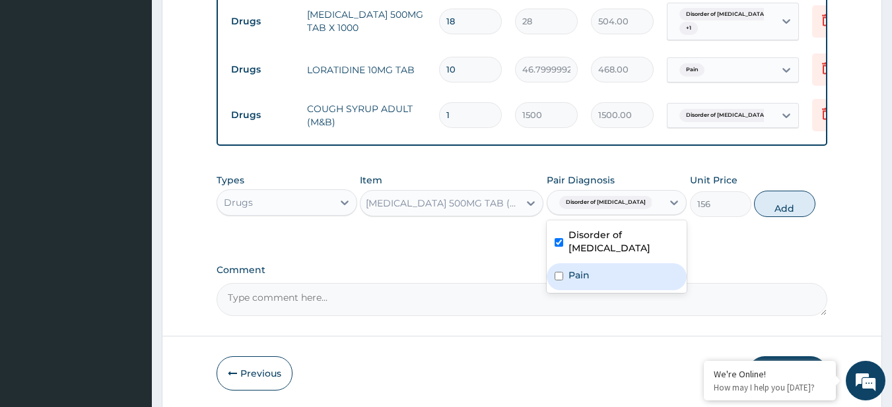
click at [622, 273] on div "Pain" at bounding box center [617, 276] width 141 height 27
checkbox input "true"
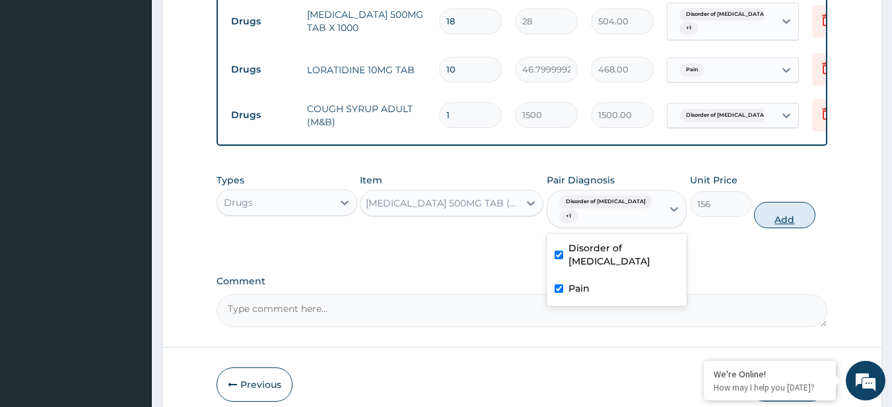
click at [798, 218] on button "Add" at bounding box center [784, 215] width 61 height 26
type input "0"
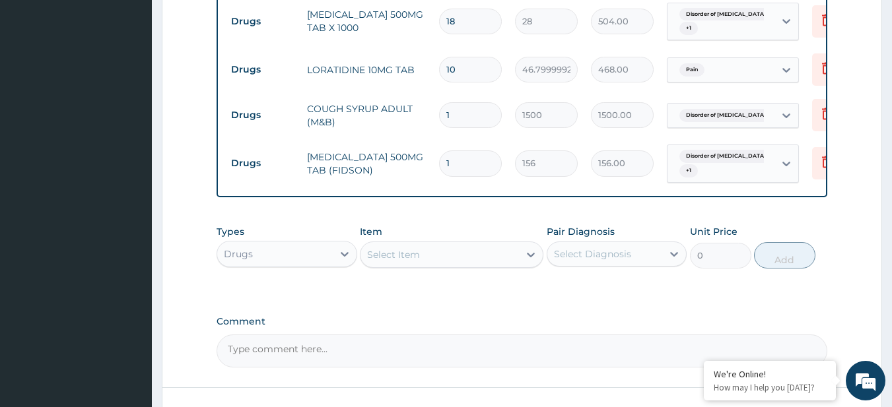
scroll to position [0, 0]
type input "10"
type input "1560.00"
type input "10"
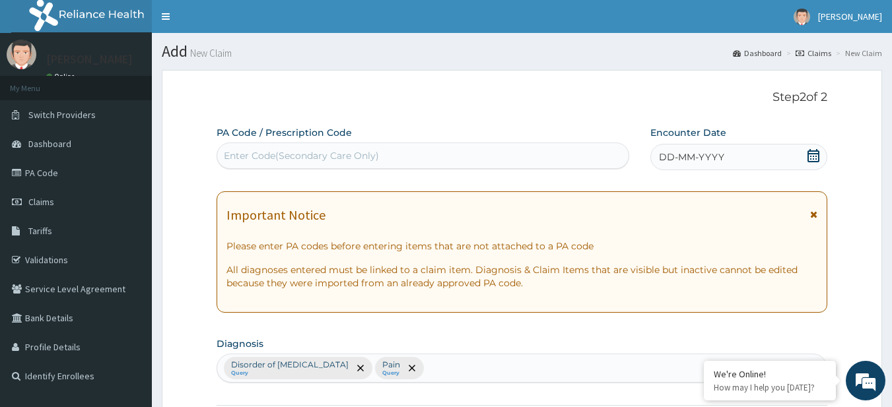
click at [812, 149] on icon at bounding box center [813, 155] width 13 height 13
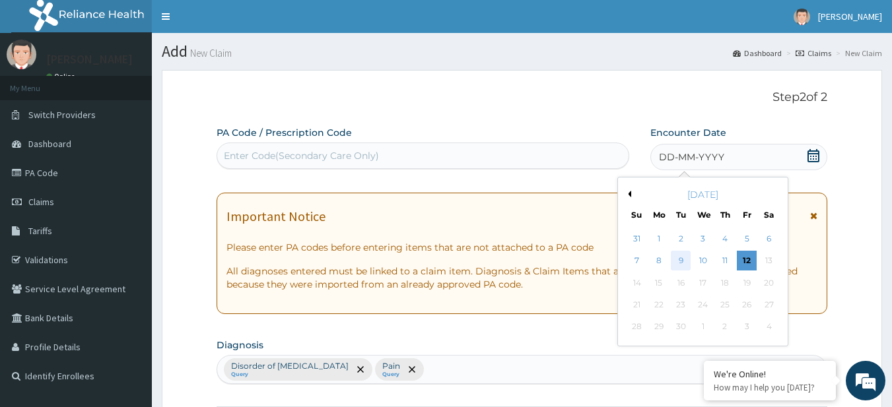
click at [685, 256] on div "9" at bounding box center [682, 262] width 20 height 20
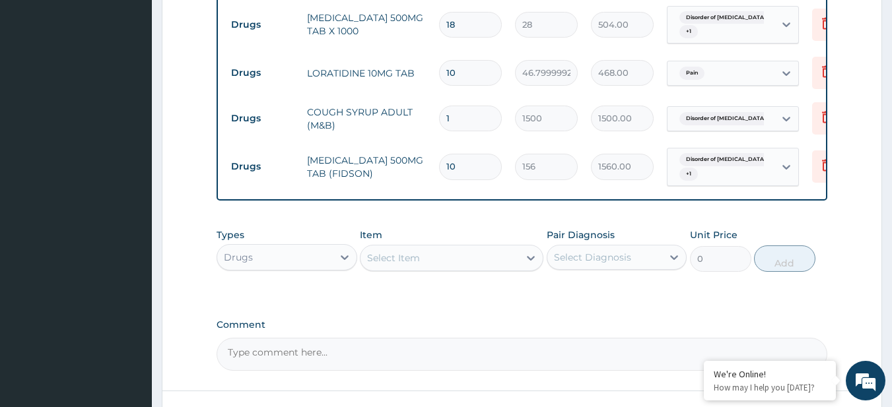
scroll to position [685, 0]
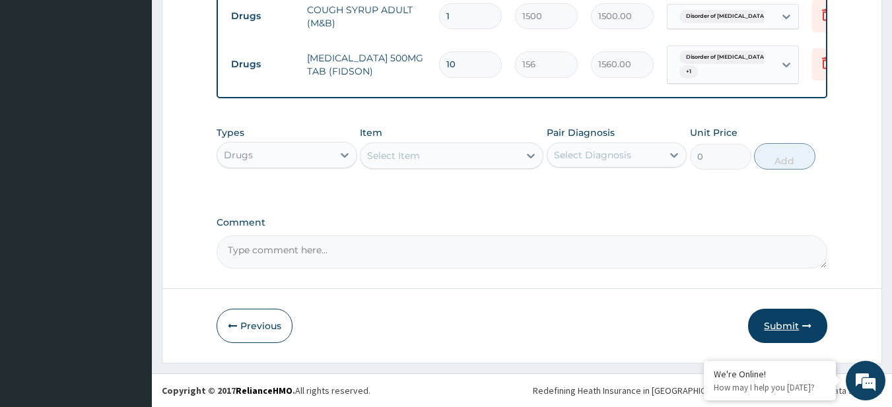
click at [777, 330] on button "Submit" at bounding box center [787, 326] width 79 height 34
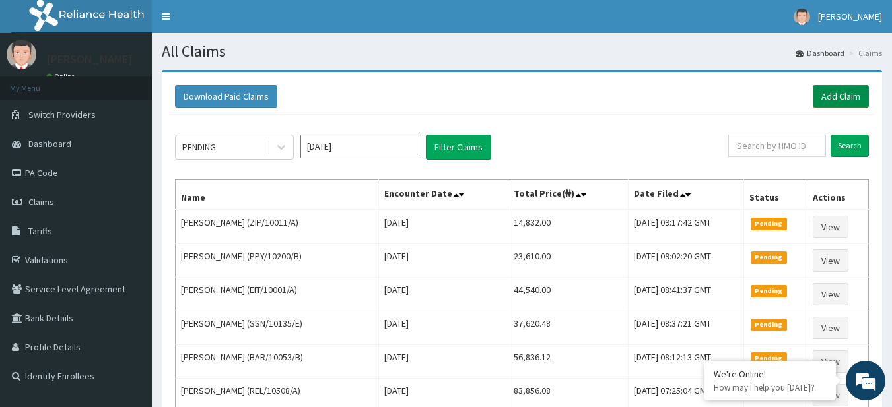
click at [827, 92] on link "Add Claim" at bounding box center [841, 96] width 56 height 22
click at [796, 98] on div "Download Paid Claims Add Claim" at bounding box center [522, 96] width 694 height 22
click at [865, 89] on link "Add Claim" at bounding box center [841, 96] width 56 height 22
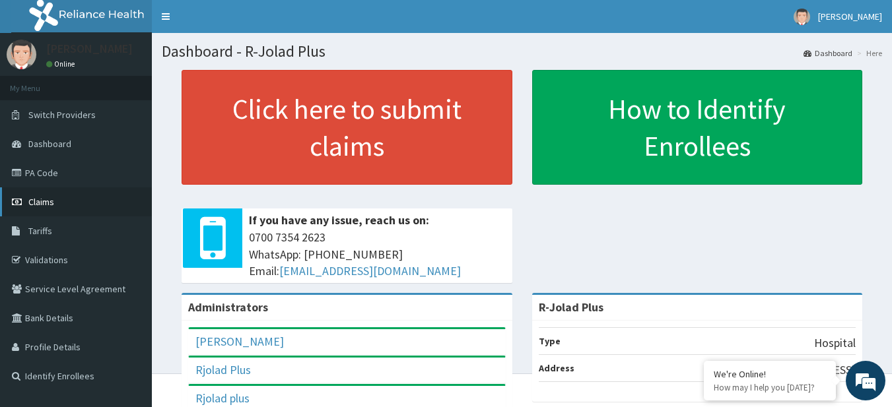
click at [65, 193] on link "Claims" at bounding box center [76, 202] width 152 height 29
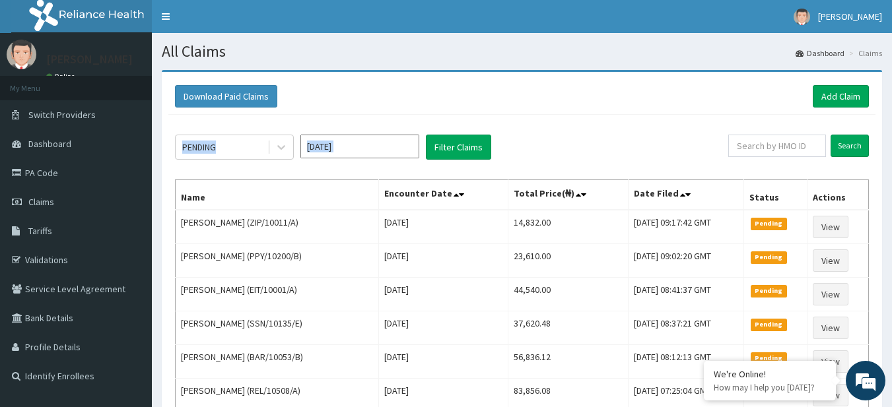
drag, startPoint x: 827, startPoint y: 125, endPoint x: 831, endPoint y: 109, distance: 17.0
click at [831, 109] on div "Download Paid Claims Add Claim" at bounding box center [521, 97] width 707 height 36
click at [842, 101] on link "Add Claim" at bounding box center [841, 96] width 56 height 22
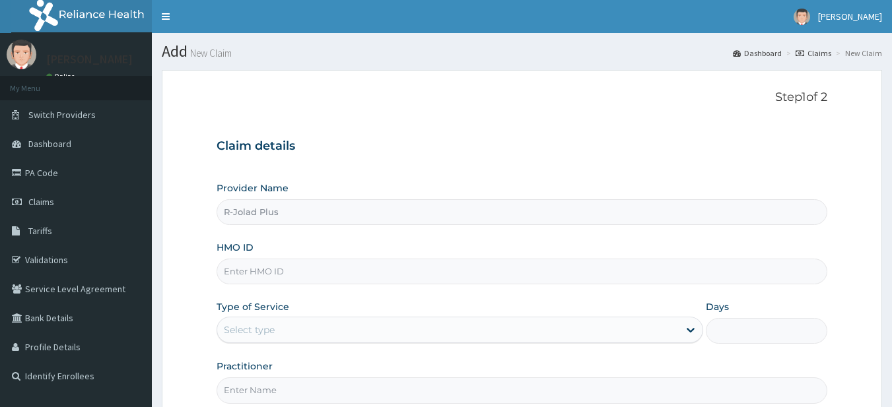
click at [295, 272] on input "HMO ID" at bounding box center [523, 272] width 612 height 26
paste input "KCI/10007/E"
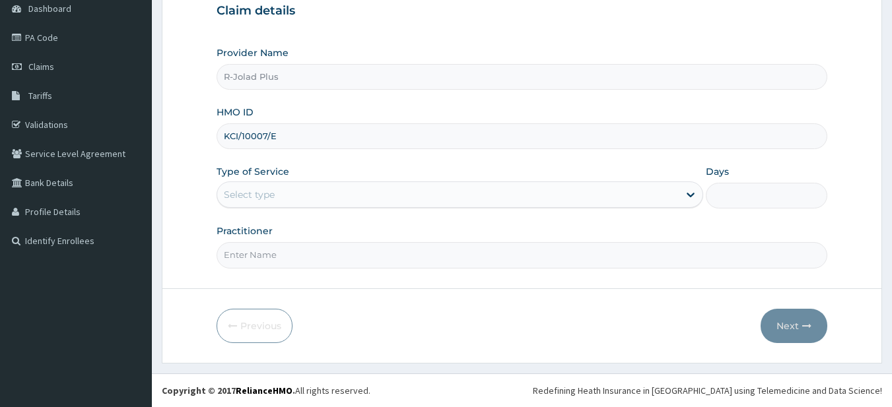
type input "KCI/10007/E"
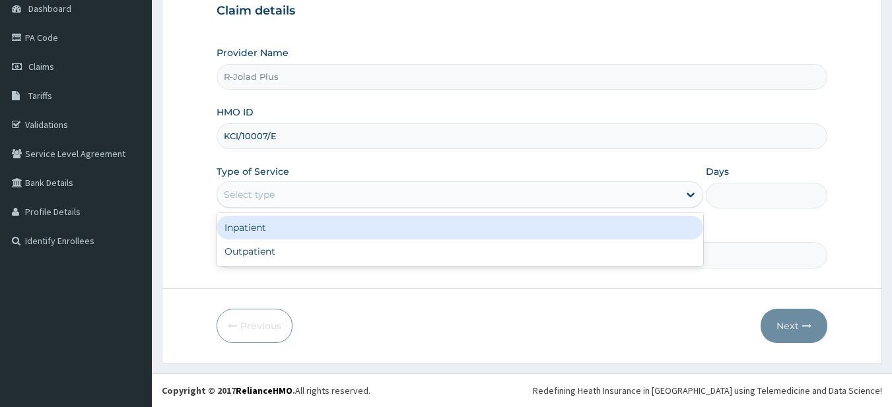
click at [267, 186] on div "Select type" at bounding box center [448, 194] width 462 height 21
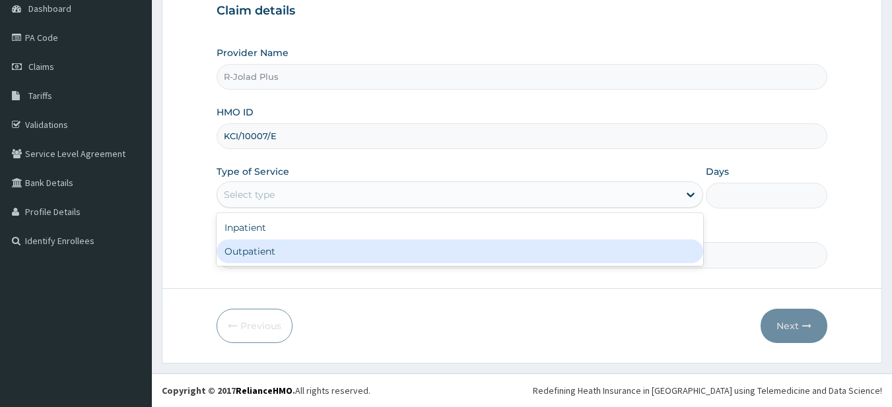
click at [283, 252] on div "Outpatient" at bounding box center [460, 252] width 487 height 24
type input "1"
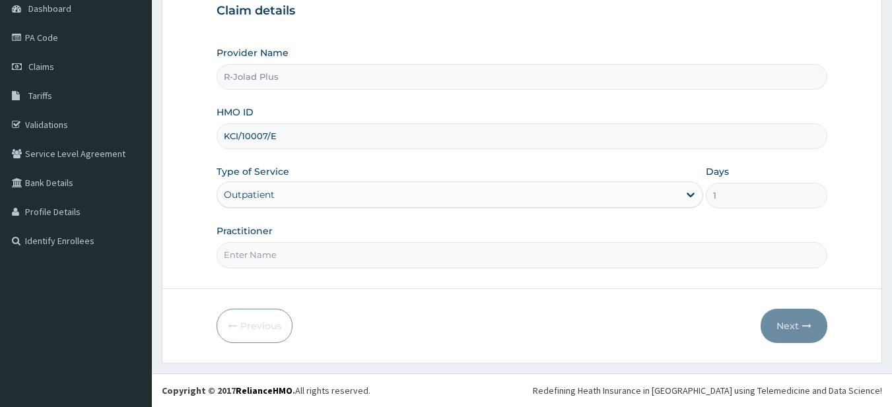
click at [303, 262] on input "Practitioner" at bounding box center [523, 255] width 612 height 26
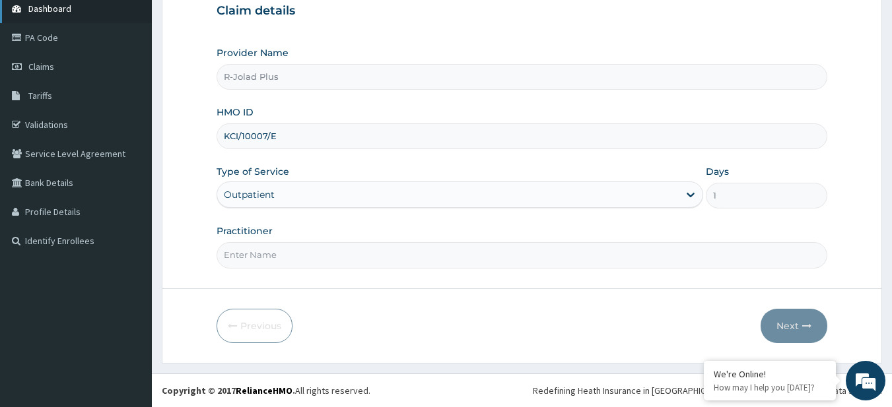
scroll to position [0, 0]
click at [223, 134] on input "KCI/10007/E" at bounding box center [523, 136] width 612 height 26
paste input "FFY/10019/D"
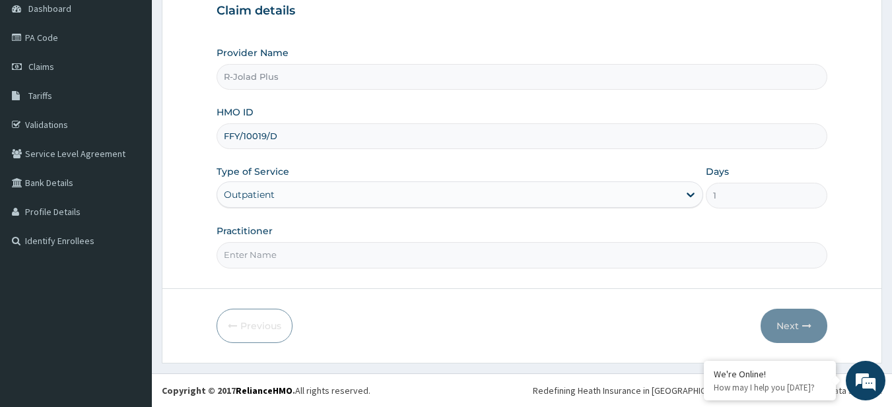
type input "FFY/10019/D"
click at [293, 263] on input "Practitioner" at bounding box center [523, 255] width 612 height 26
paste input "OGECHI"
type input "DR [PERSON_NAME]"
click at [788, 312] on button "Next" at bounding box center [794, 326] width 67 height 34
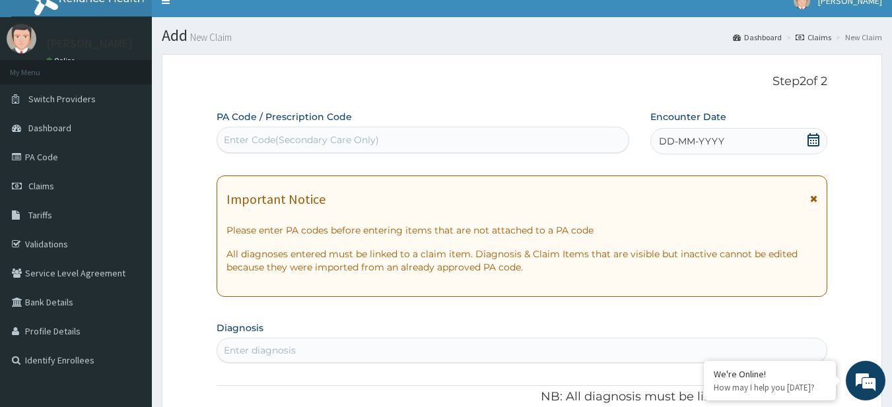
scroll to position [14, 0]
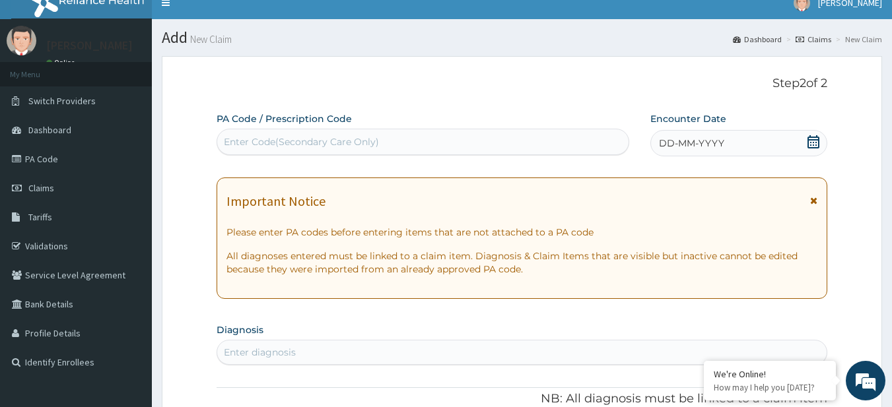
click at [311, 137] on div "Enter Code(Secondary Care Only)" at bounding box center [301, 141] width 155 height 13
paste input "PA/34B2DA"
type input "PA/34B2DA"
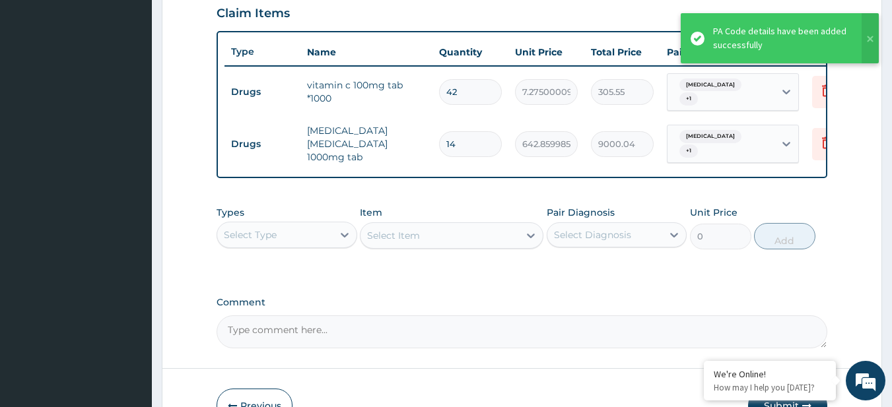
scroll to position [461, 0]
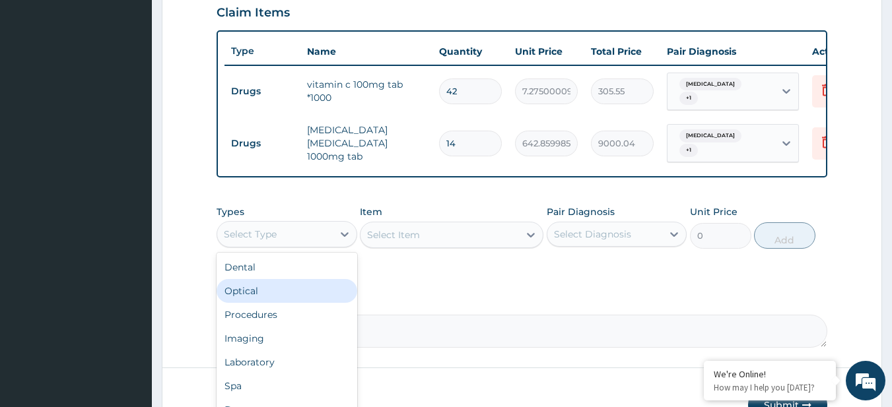
drag, startPoint x: 288, startPoint y: 244, endPoint x: 291, endPoint y: 324, distance: 79.9
click at [291, 248] on div "option Optical focused, 2 of 10. 10 results available. Use Up and Down to choos…" at bounding box center [287, 234] width 141 height 26
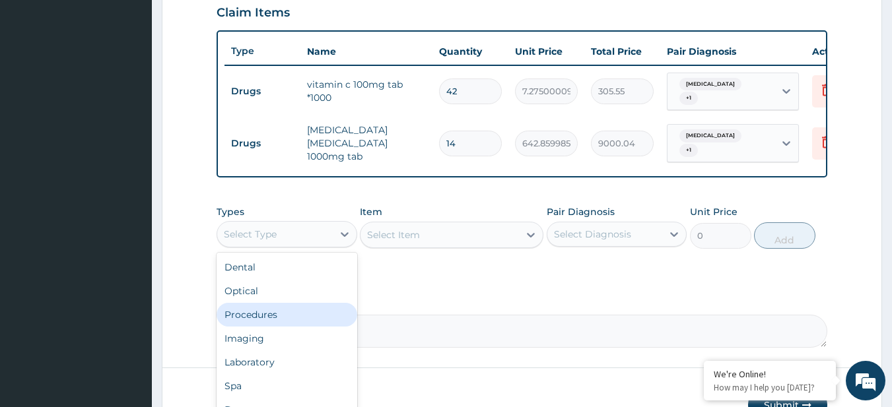
click at [291, 324] on div "Procedures" at bounding box center [287, 315] width 141 height 24
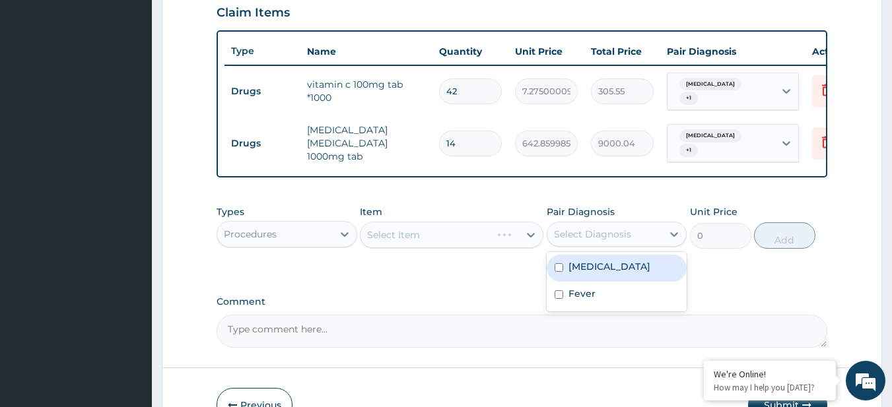
click at [637, 237] on div "Select Diagnosis" at bounding box center [605, 234] width 116 height 21
click at [622, 273] on label "[MEDICAL_DATA]" at bounding box center [610, 266] width 82 height 13
checkbox input "true"
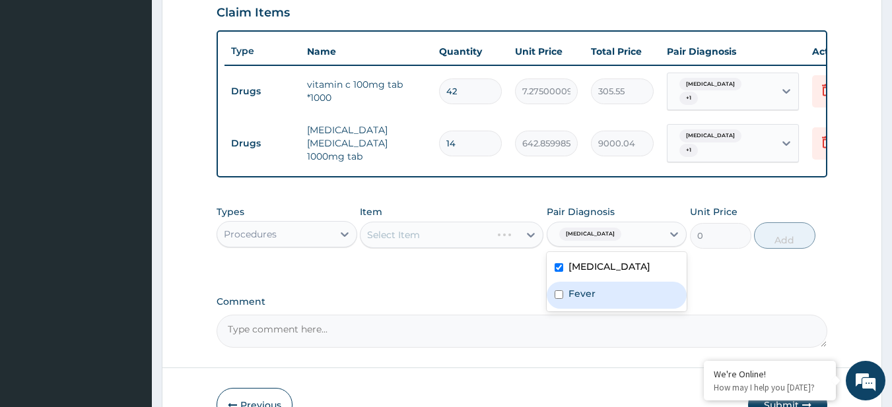
click at [613, 309] on div "Fever" at bounding box center [617, 295] width 141 height 27
checkbox input "true"
click at [427, 240] on div "Select Item" at bounding box center [440, 235] width 158 height 21
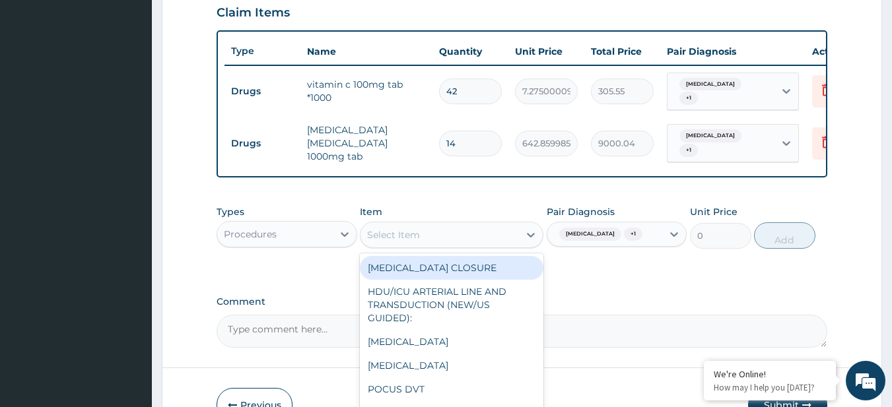
paste input "General Consultation (initial) FBC - ([MEDICAL_DATA] with platelet and [MEDICAL…"
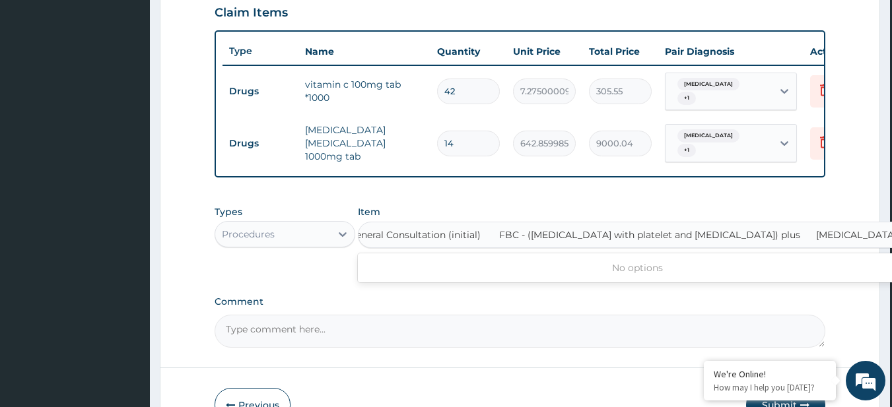
type input "General Consultation (initial)"
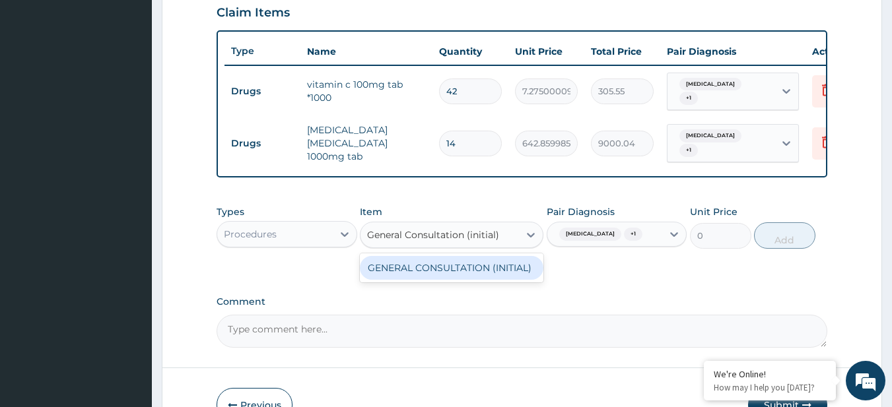
click at [439, 275] on div "GENERAL CONSULTATION (INITIAL)" at bounding box center [452, 268] width 184 height 24
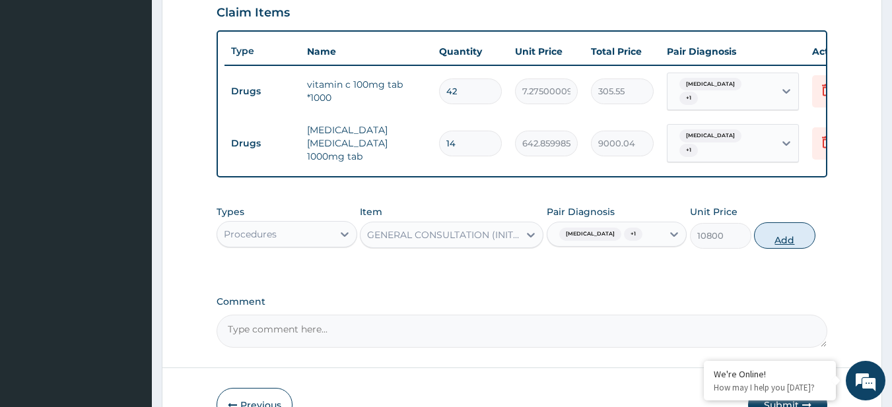
click at [793, 249] on button "Add" at bounding box center [784, 236] width 61 height 26
type input "0"
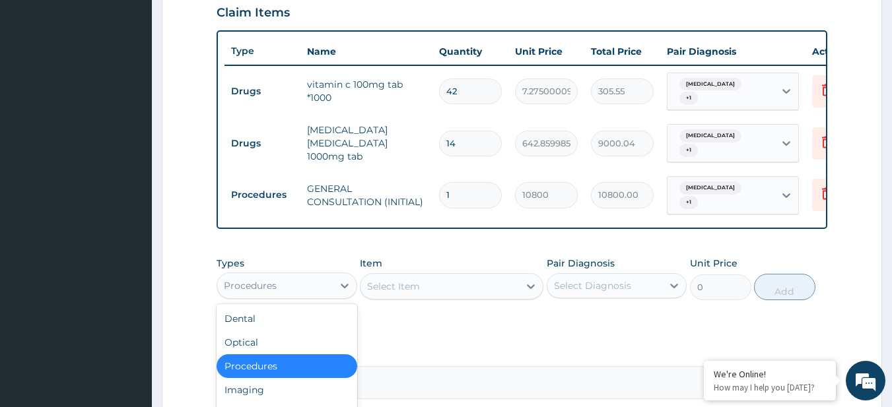
click at [320, 286] on div "Procedures" at bounding box center [275, 285] width 116 height 21
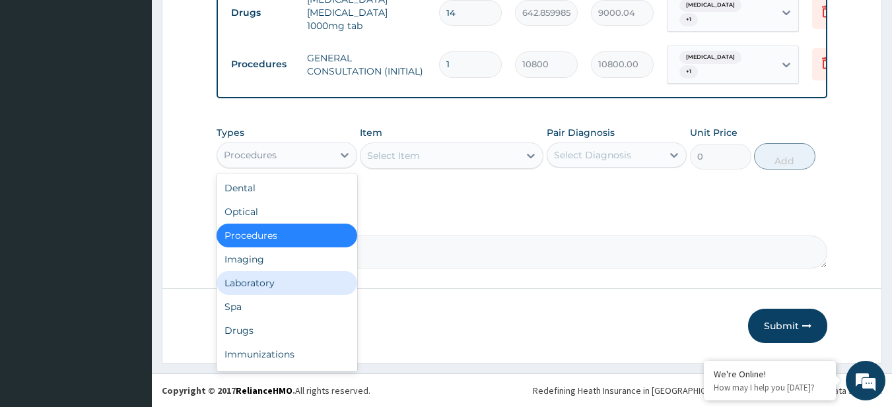
click at [273, 275] on div "Laboratory" at bounding box center [287, 283] width 141 height 24
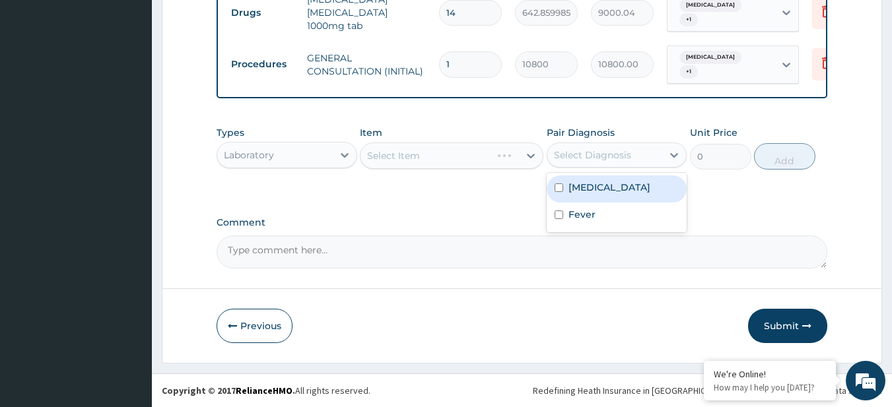
drag, startPoint x: 606, startPoint y: 158, endPoint x: 607, endPoint y: 192, distance: 33.7
click at [607, 168] on div "option Fever, selected. option [MEDICAL_DATA] focused, 1 of 2. 2 results availa…" at bounding box center [617, 155] width 141 height 25
click at [607, 192] on label "[MEDICAL_DATA]" at bounding box center [610, 187] width 82 height 13
checkbox input "true"
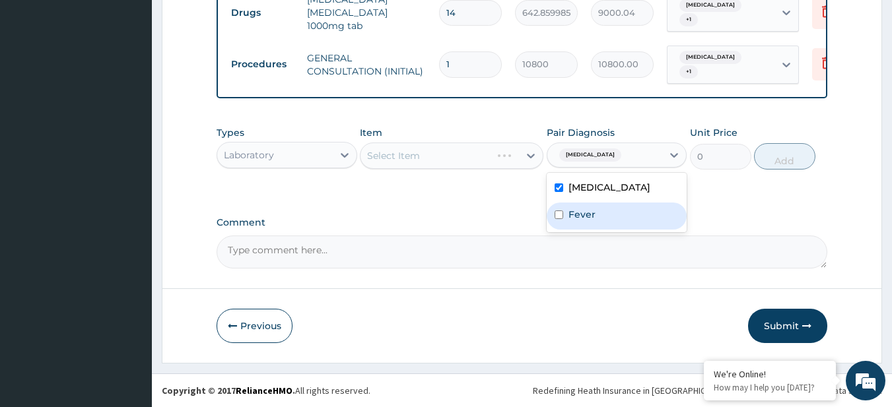
click at [604, 225] on div "Fever" at bounding box center [617, 216] width 141 height 27
checkbox input "true"
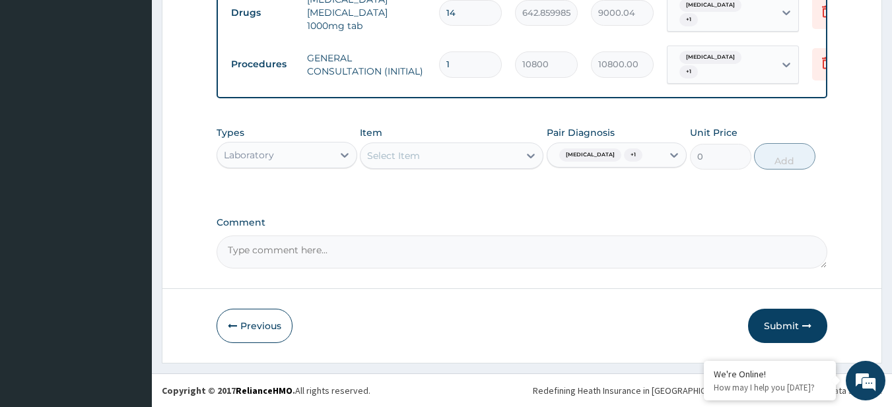
click at [394, 162] on div "Select Item" at bounding box center [393, 155] width 53 height 13
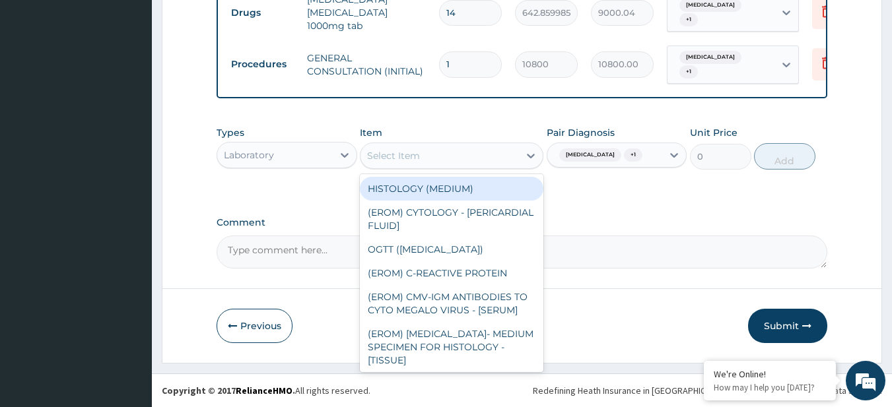
paste input "FBC - ([MEDICAL_DATA] with platelet and [MEDICAL_DATA]) plus [MEDICAL_DATA] [ME…"
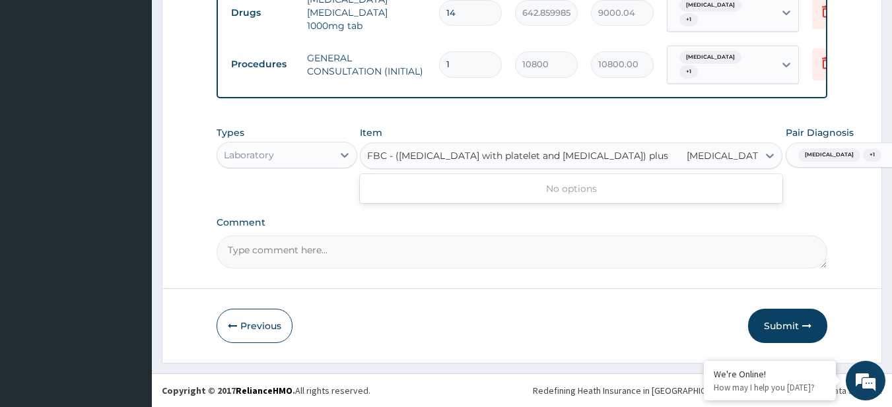
scroll to position [0, 17]
type input "FBC - ([MEDICAL_DATA] with platelet and [MEDICAL_DATA]) plus"
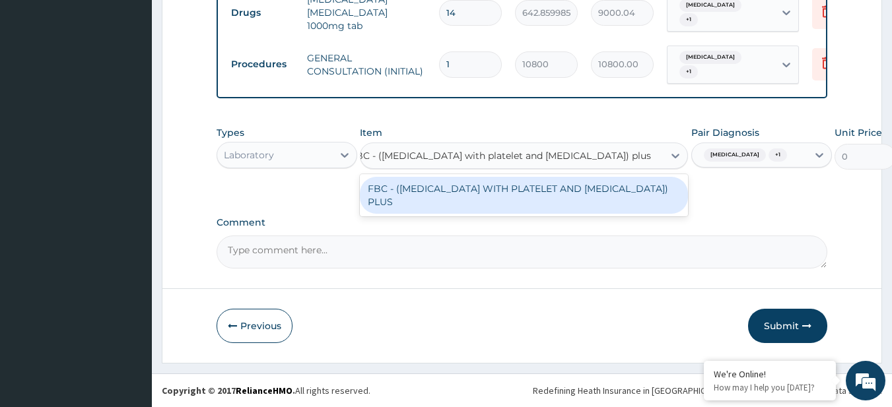
click at [425, 207] on div "FBC - ([MEDICAL_DATA] WITH PLATELET AND [MEDICAL_DATA]) PLUS" at bounding box center [524, 195] width 328 height 37
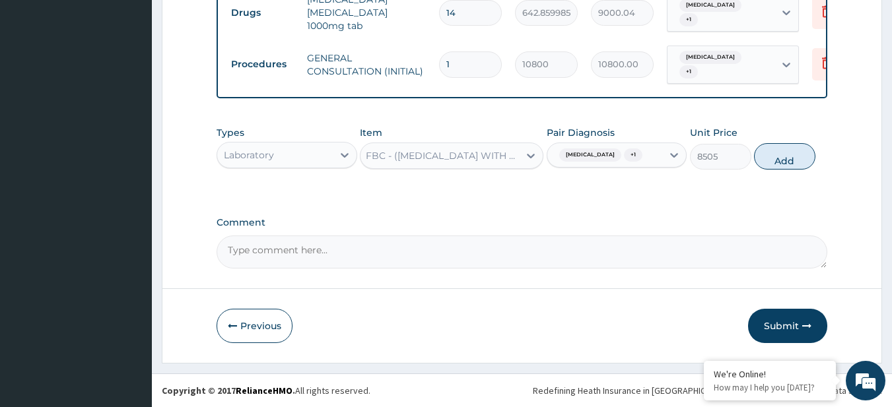
scroll to position [0, 1]
click at [759, 165] on button "Add" at bounding box center [784, 156] width 61 height 26
type input "0"
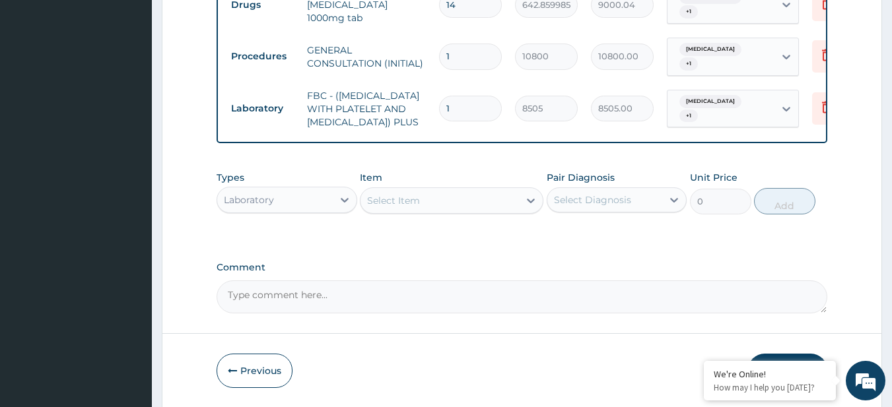
scroll to position [0, 0]
click at [384, 211] on div "Select Item" at bounding box center [440, 200] width 158 height 21
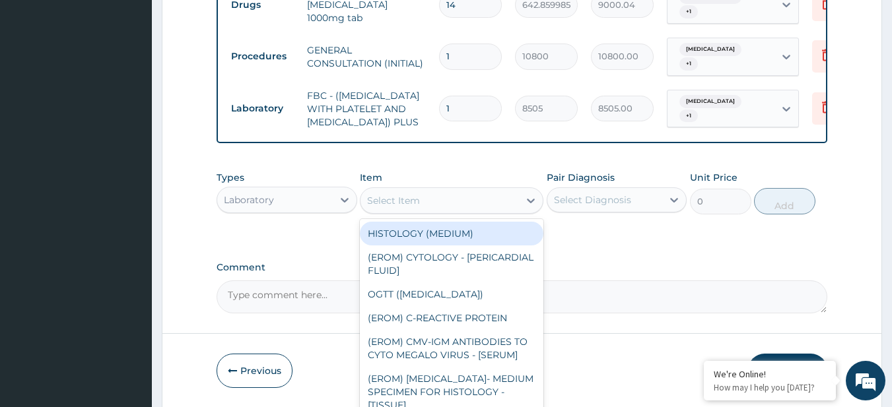
paste input "MALARIA PARASITE"
type input "MALARIA PARASITE"
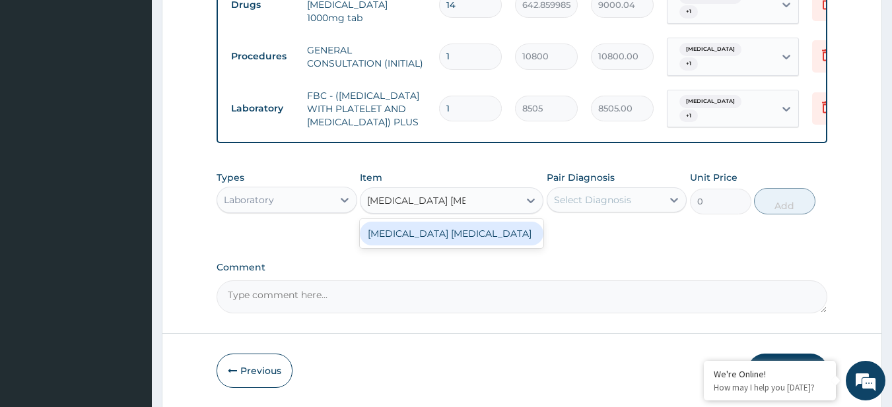
click at [407, 246] on div "MALARIA PARASITE" at bounding box center [452, 234] width 184 height 24
type input "4050"
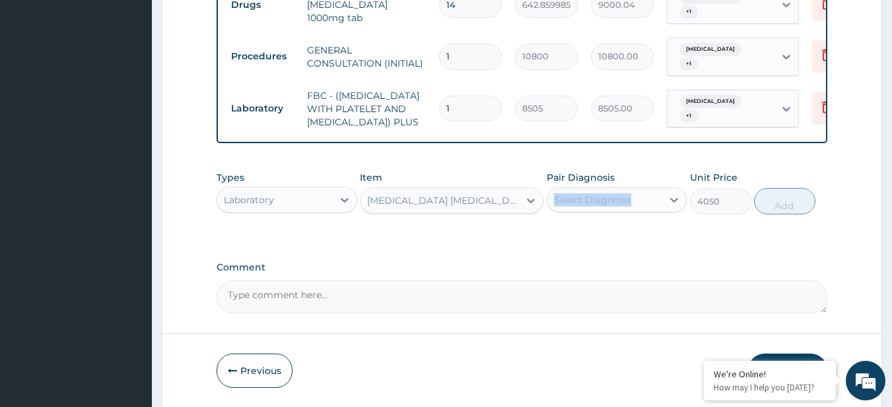
drag, startPoint x: 607, startPoint y: 206, endPoint x: 608, endPoint y: 215, distance: 8.7
click at [608, 215] on div "Pair Diagnosis Select Diagnosis" at bounding box center [617, 193] width 141 height 44
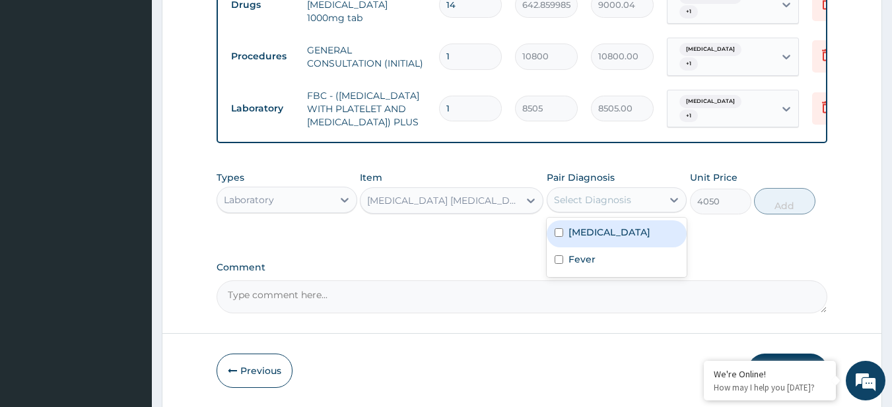
click at [608, 207] on div "Select Diagnosis" at bounding box center [592, 199] width 77 height 13
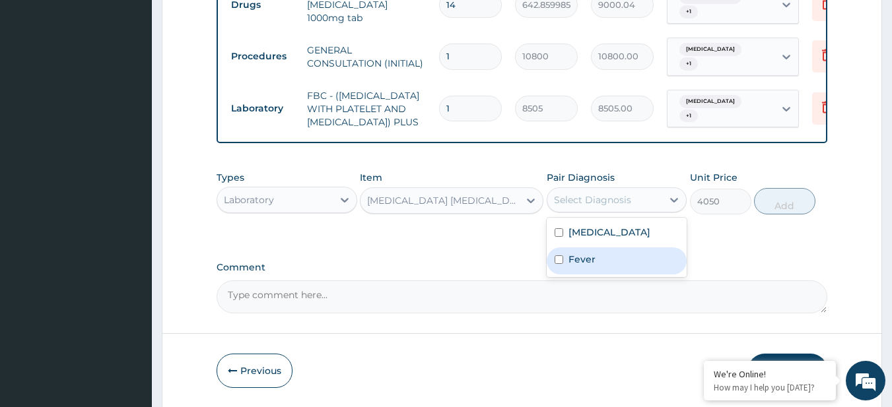
click at [619, 275] on div "Fever" at bounding box center [617, 261] width 141 height 27
checkbox input "true"
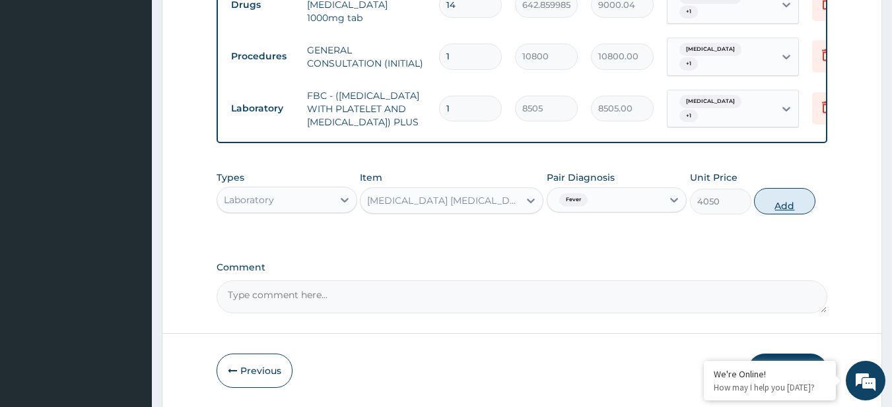
click at [789, 215] on button "Add" at bounding box center [784, 201] width 61 height 26
type input "0"
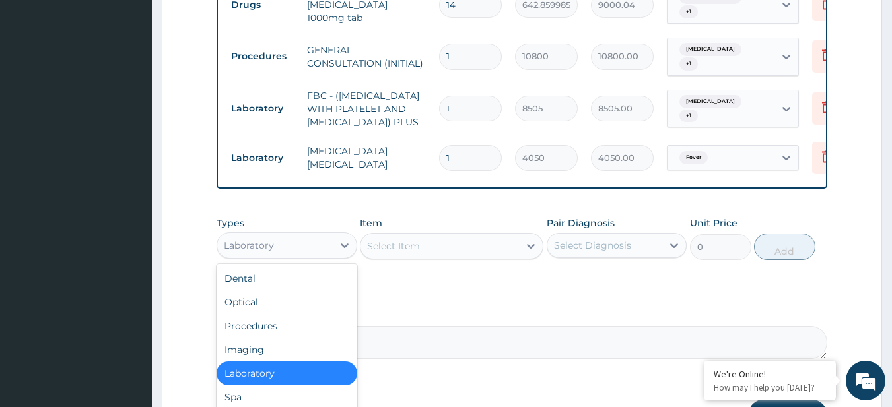
click at [314, 256] on div "Laboratory" at bounding box center [275, 245] width 116 height 21
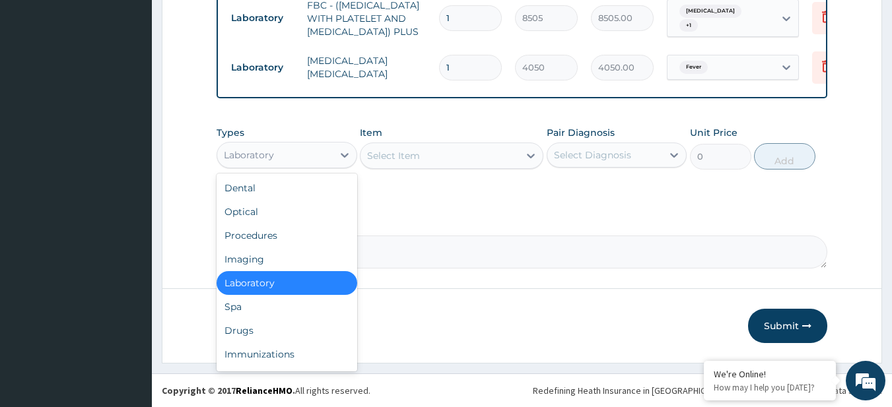
scroll to position [711, 0]
click at [279, 333] on div "Drugs" at bounding box center [287, 331] width 141 height 24
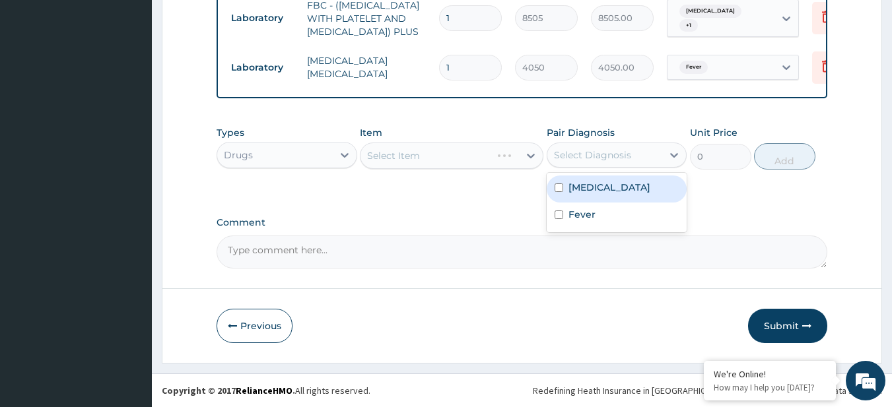
drag, startPoint x: 622, startPoint y: 159, endPoint x: 604, endPoint y: 195, distance: 39.9
click at [604, 168] on div "option Fever, selected. option Upper respiratory infection focused, 1 of 2. 2 r…" at bounding box center [617, 155] width 141 height 25
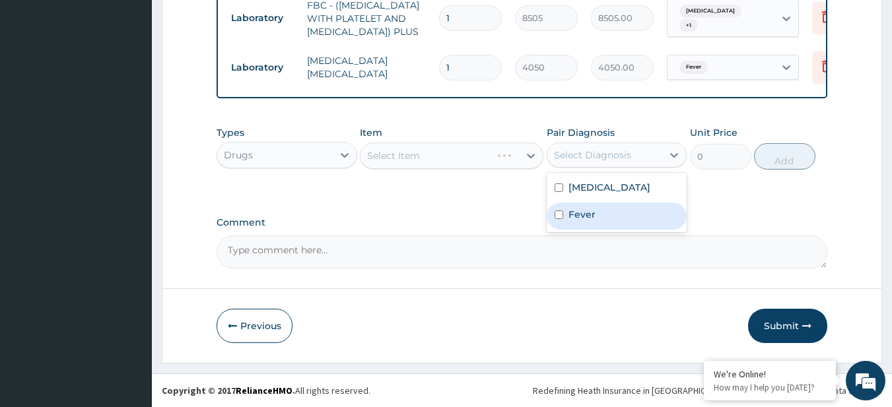
click at [600, 219] on div "Fever" at bounding box center [617, 216] width 141 height 27
checkbox input "true"
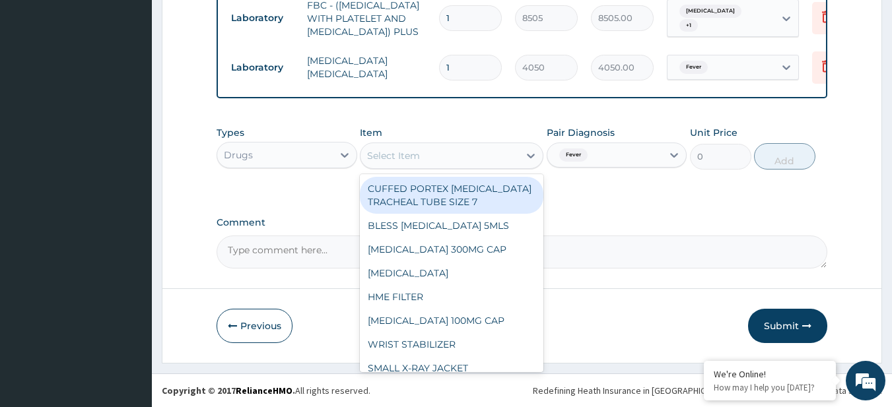
click at [430, 153] on div "Select Item" at bounding box center [440, 155] width 158 height 21
paste input "PARACETAMOL 500MG TAB x 1000"
type input "PARACETAMOL 500MG TAB x 1000"
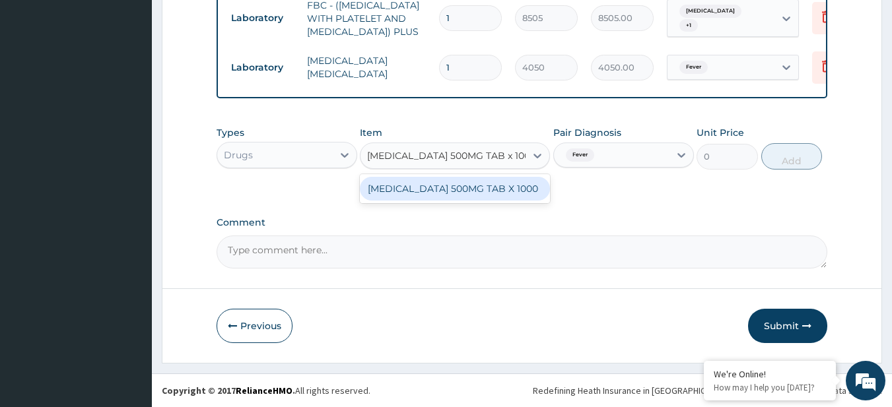
scroll to position [0, 17]
click at [444, 184] on div "PARACETAMOL 500MG TAB X 1000" at bounding box center [455, 189] width 190 height 24
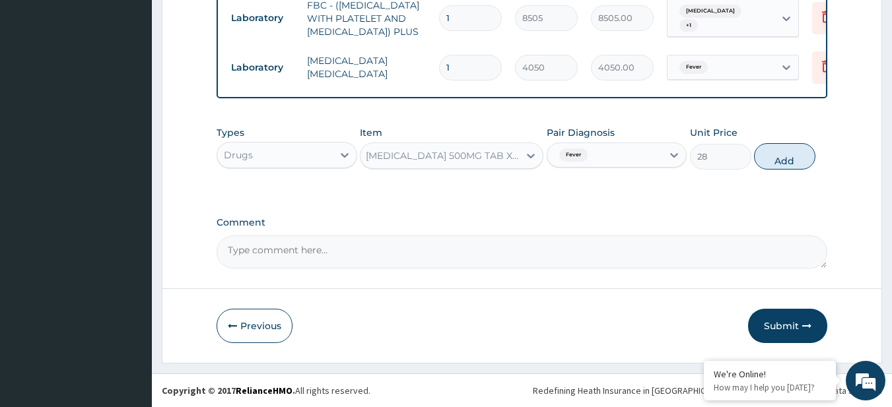
scroll to position [0, 1]
click at [766, 165] on button "Add" at bounding box center [784, 156] width 61 height 26
type input "0"
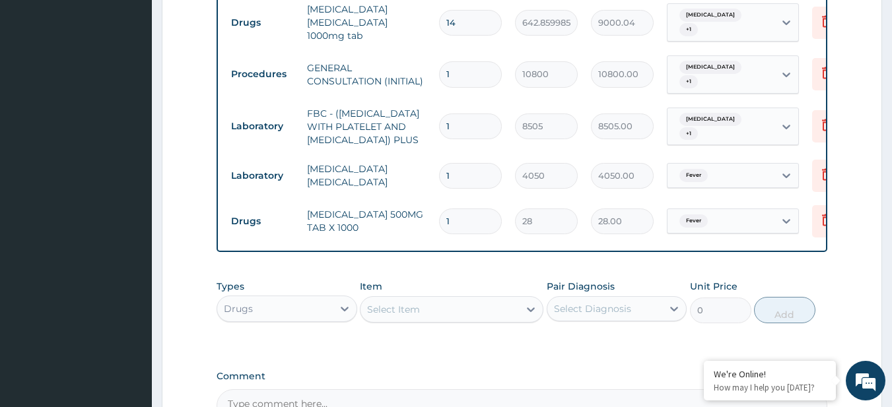
scroll to position [580, 0]
type input "12"
type input "336.00"
type input "12"
click at [396, 318] on div "Select Item" at bounding box center [393, 310] width 53 height 13
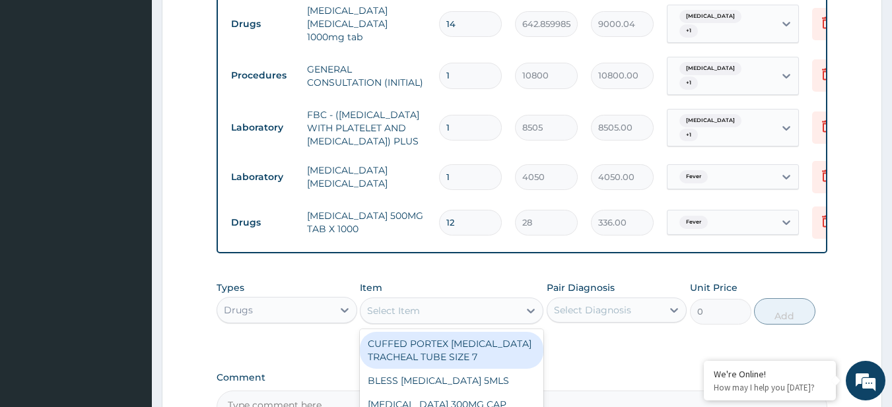
paste input "LORATIDINE 10MG TAB"
type input "LORATIDINE 10MG TAB"
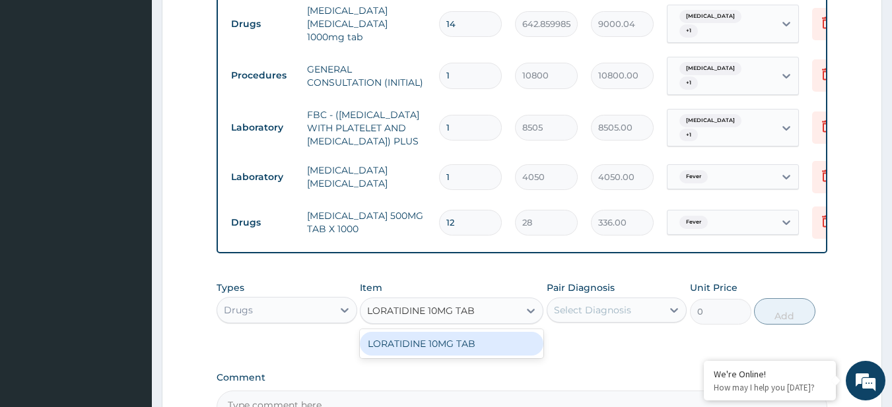
click at [445, 356] on div "LORATIDINE 10MG TAB" at bounding box center [452, 344] width 184 height 24
type input "46.79999923706055"
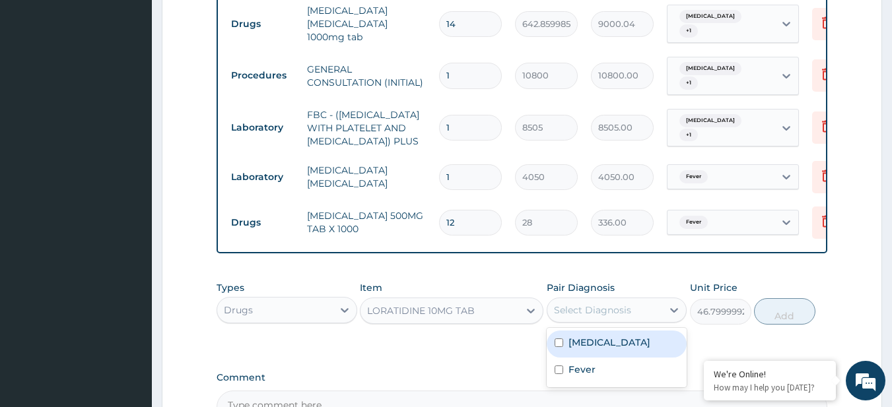
click at [578, 317] on div "Select Diagnosis" at bounding box center [592, 310] width 77 height 13
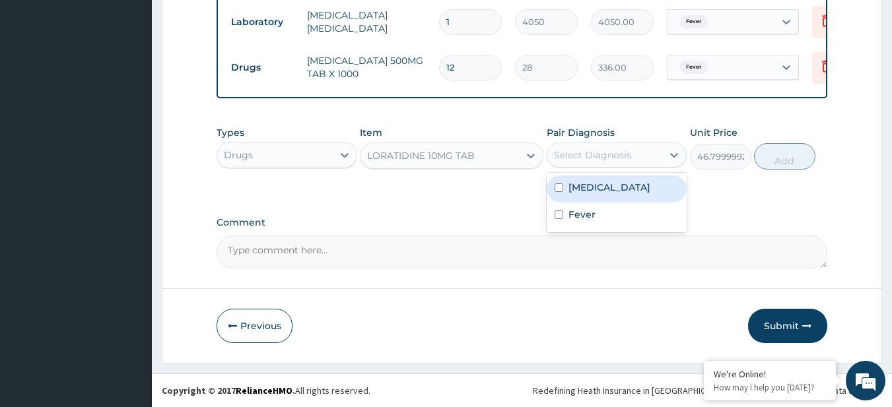
scroll to position [739, 0]
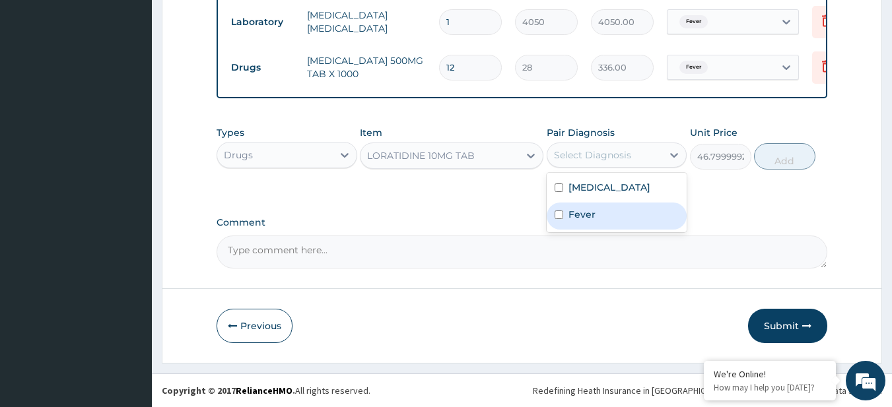
click at [567, 230] on div "Fever" at bounding box center [617, 216] width 141 height 27
checkbox input "true"
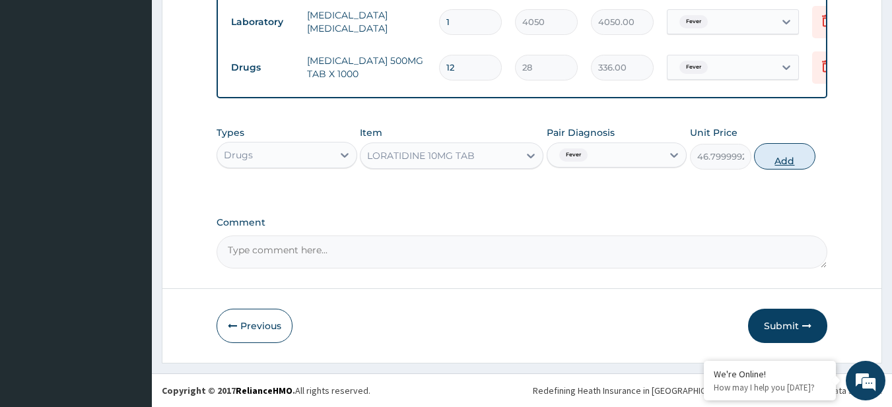
click at [781, 165] on button "Add" at bounding box center [784, 156] width 61 height 26
type input "0"
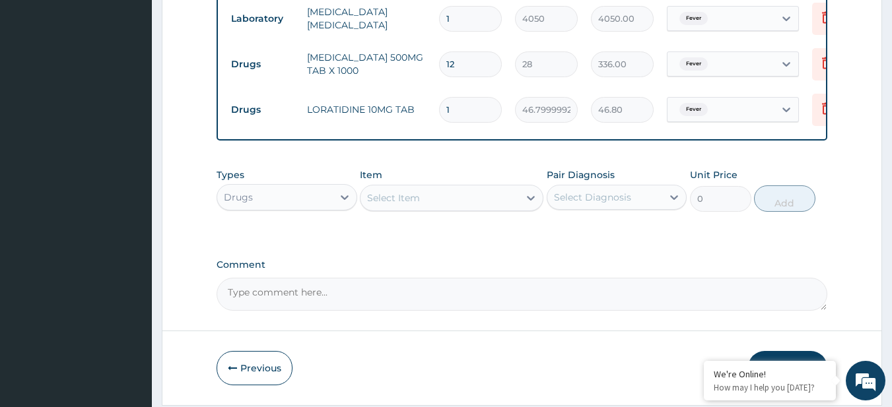
type input "15"
type input "702.00"
type input "15"
click at [427, 271] on label "Comment" at bounding box center [523, 265] width 612 height 11
click at [427, 285] on textarea "Comment" at bounding box center [523, 294] width 612 height 33
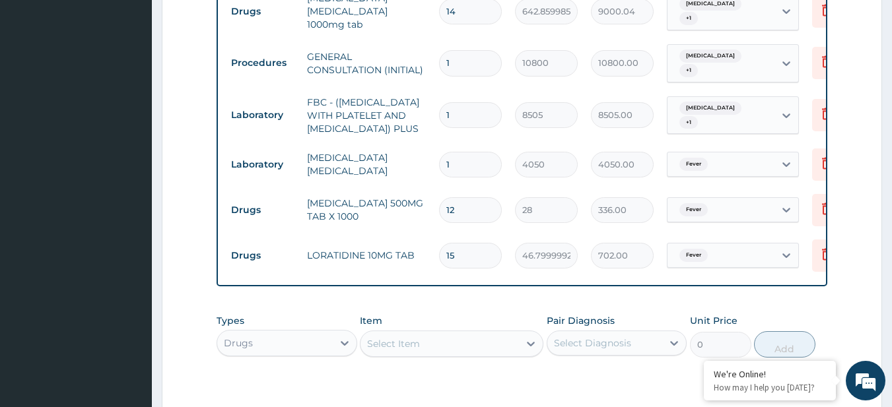
scroll to position [802, 0]
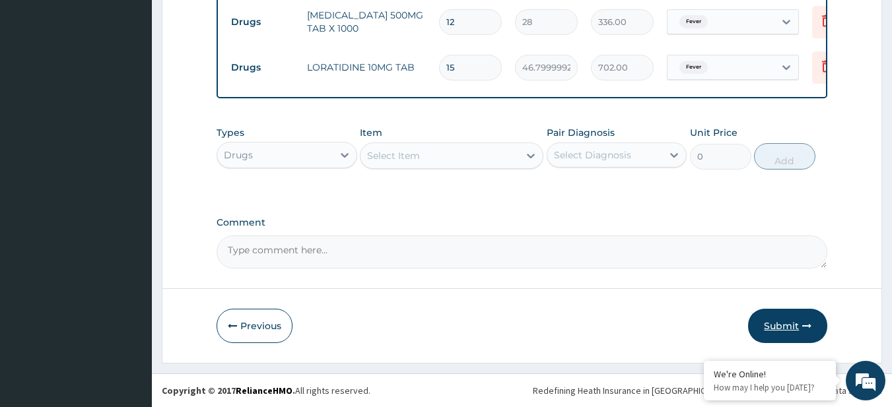
click at [779, 318] on button "Submit" at bounding box center [787, 326] width 79 height 34
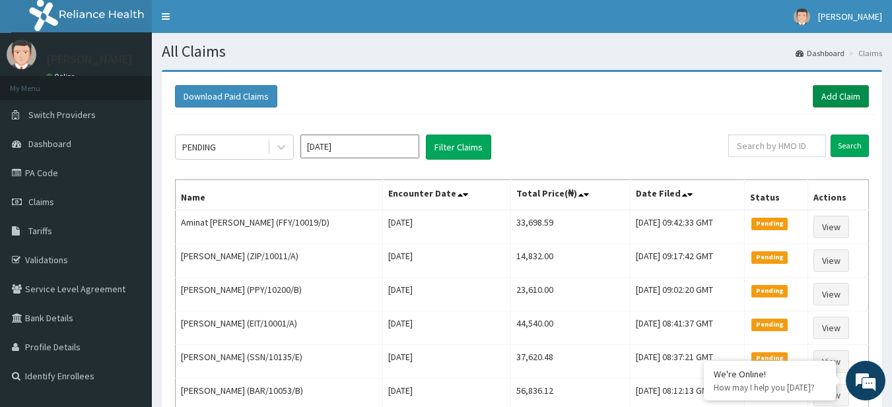
click at [835, 91] on link "Add Claim" at bounding box center [841, 96] width 56 height 22
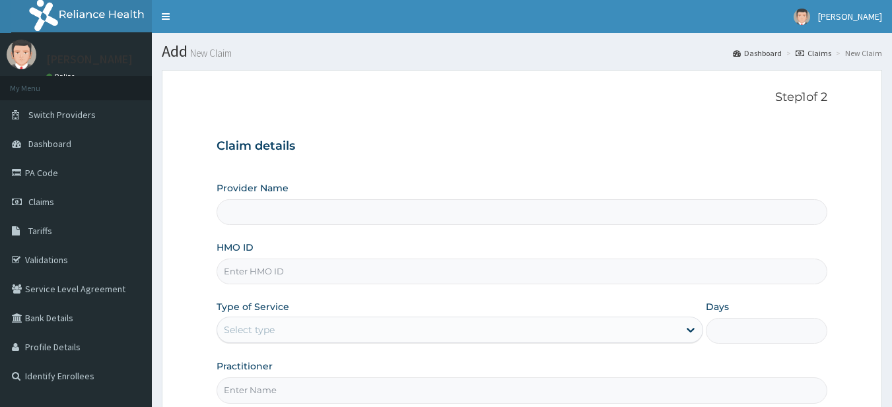
type input "R-Jolad Plus"
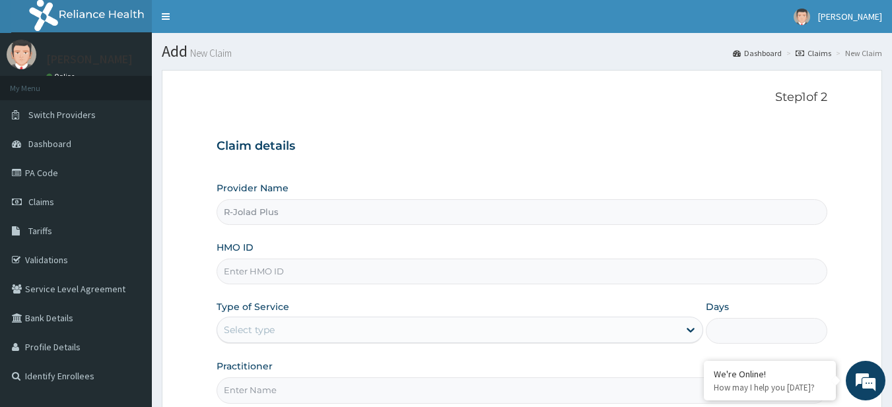
click at [351, 272] on input "HMO ID" at bounding box center [523, 272] width 612 height 26
paste input "RIS/10094/C"
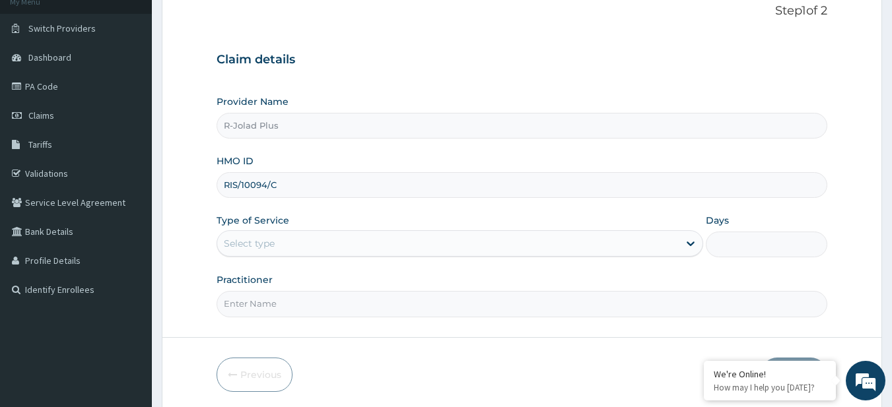
scroll to position [87, 0]
type input "RIS/10094/C"
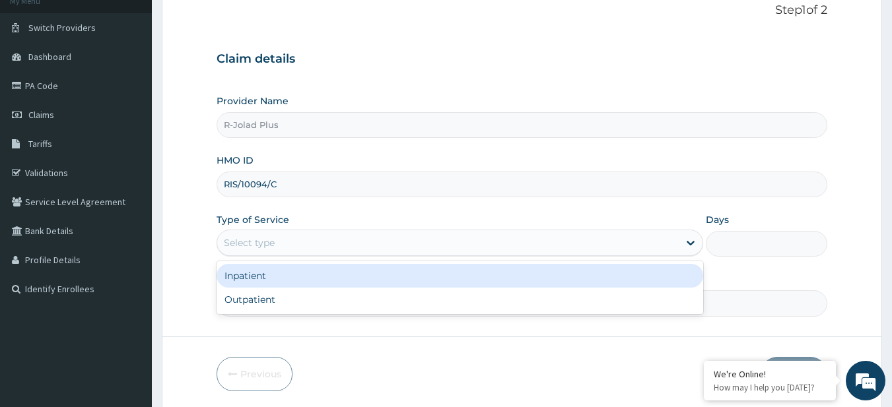
drag, startPoint x: 339, startPoint y: 249, endPoint x: 331, endPoint y: 304, distance: 56.1
click at [331, 256] on div "option Inpatient focused, 1 of 2. 2 results available. Use Up and Down to choos…" at bounding box center [460, 243] width 487 height 26
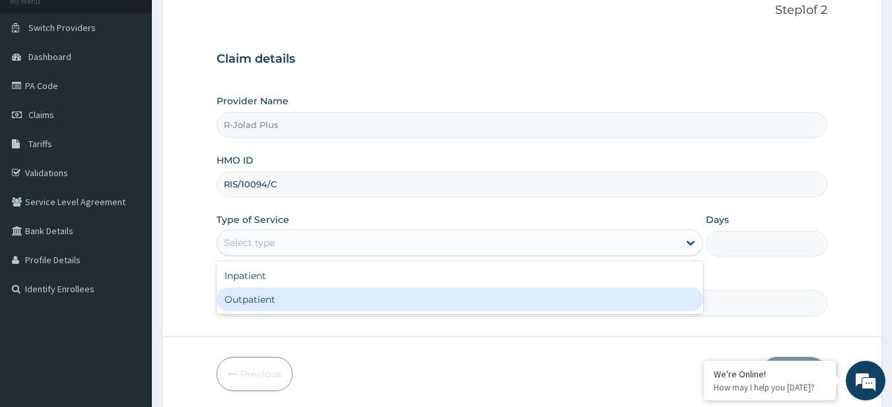
click at [331, 304] on div "Outpatient" at bounding box center [460, 300] width 487 height 24
type input "1"
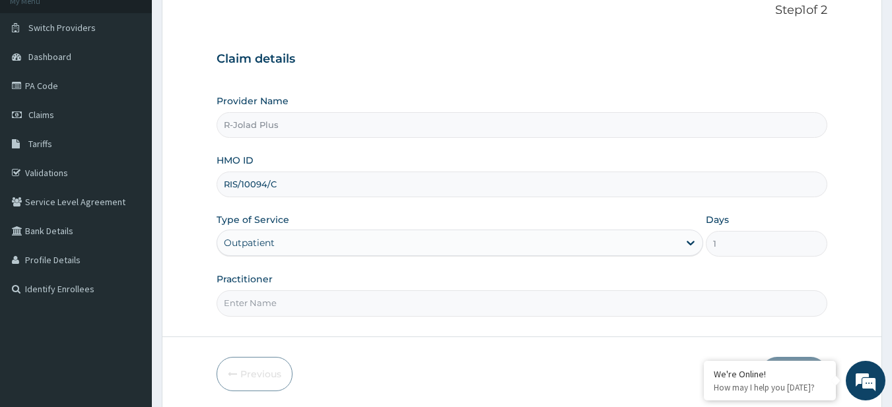
click at [331, 304] on input "Practitioner" at bounding box center [523, 304] width 612 height 26
type input "DR BUNMI"
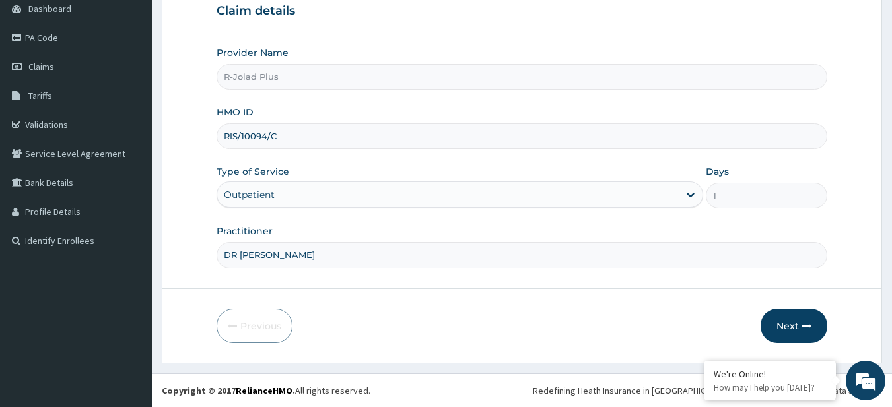
click at [767, 337] on button "Next" at bounding box center [794, 326] width 67 height 34
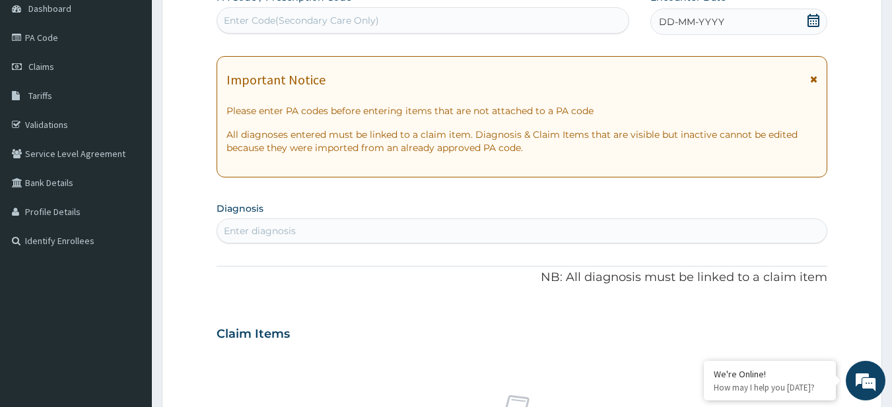
scroll to position [130, 0]
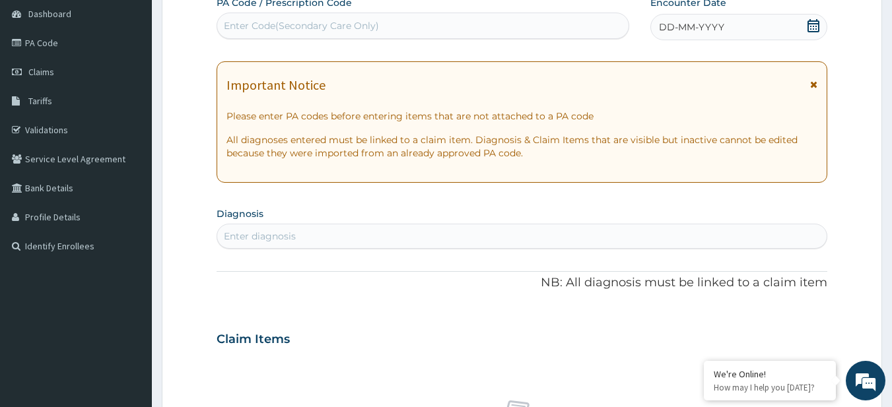
click at [293, 24] on div "Enter Code(Secondary Care Only)" at bounding box center [301, 25] width 155 height 13
paste input "PA/08EA67"
type input "PA/08EA67"
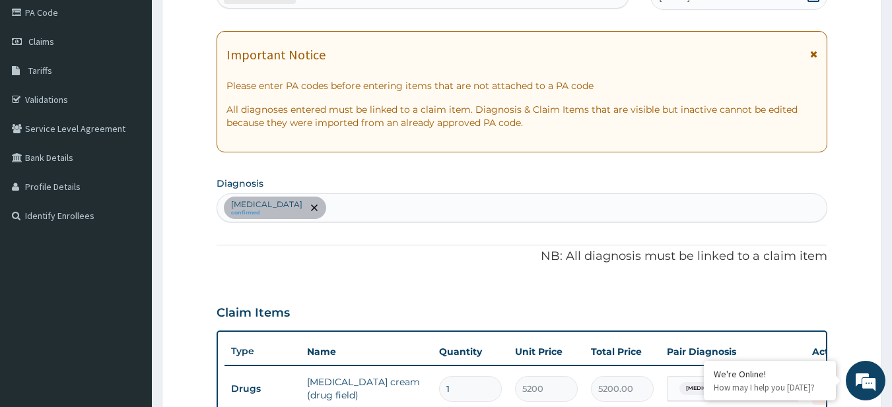
scroll to position [58, 0]
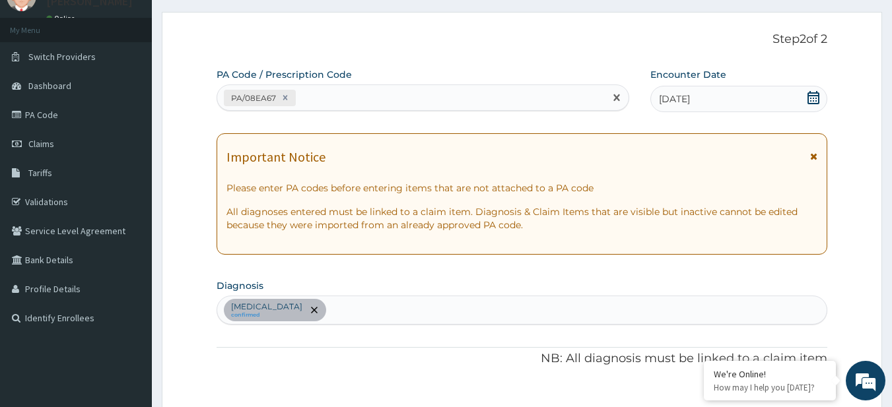
click at [333, 96] on div "PA/08EA67" at bounding box center [411, 98] width 388 height 22
paste input "PA/63F9CD"
type input "PA/63F9CD"
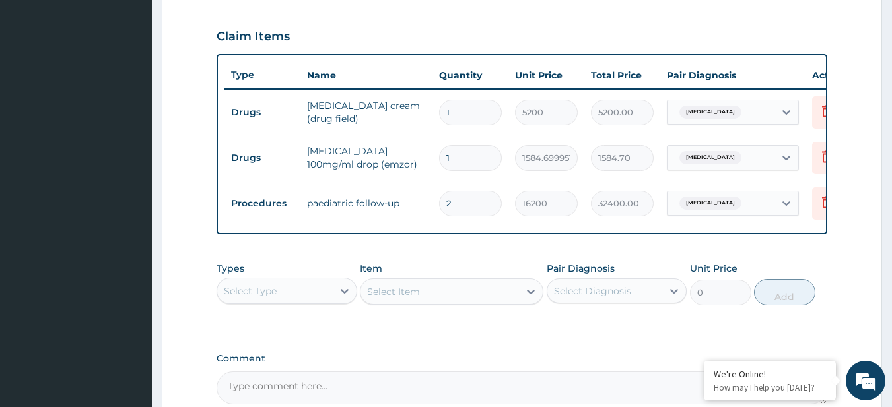
type input "1"
type input "16200.00"
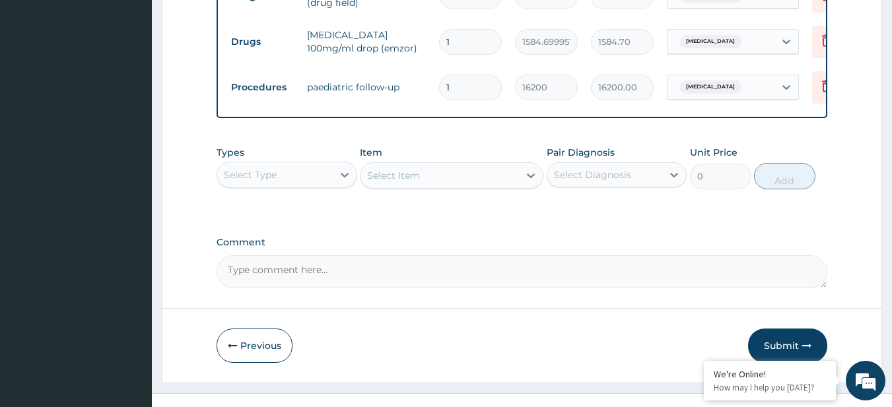
scroll to position [583, 0]
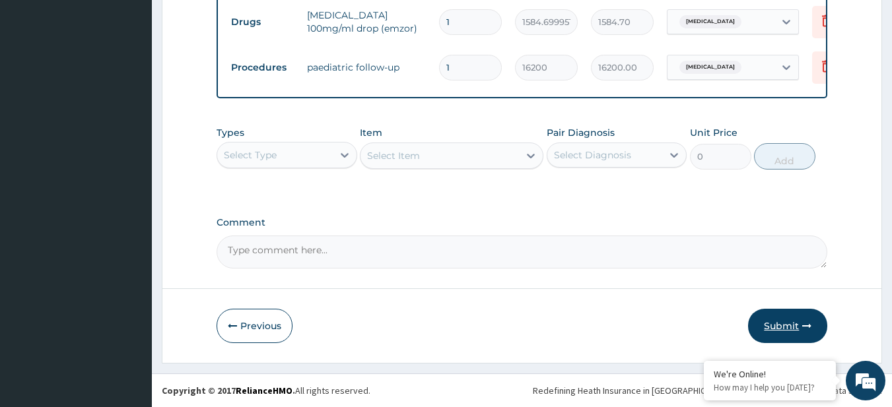
click at [803, 330] on icon "button" at bounding box center [806, 326] width 9 height 9
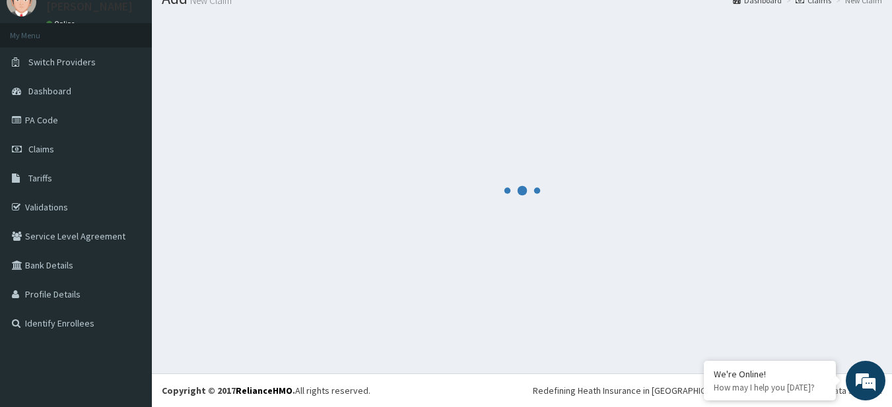
scroll to position [53, 0]
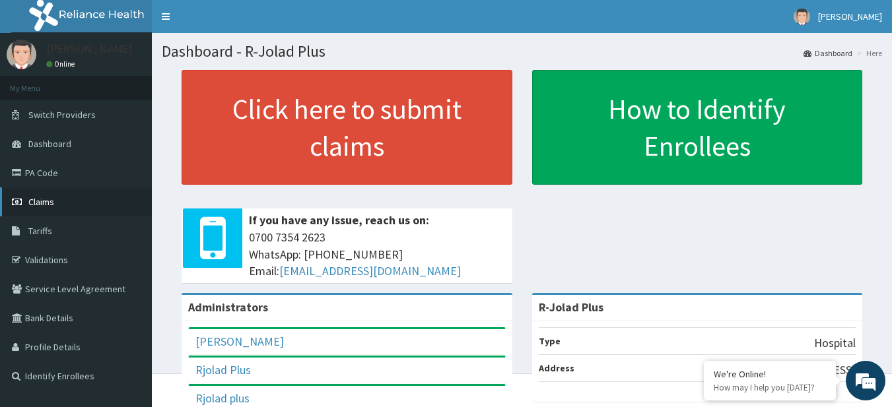
click at [92, 193] on link "Claims" at bounding box center [76, 202] width 152 height 29
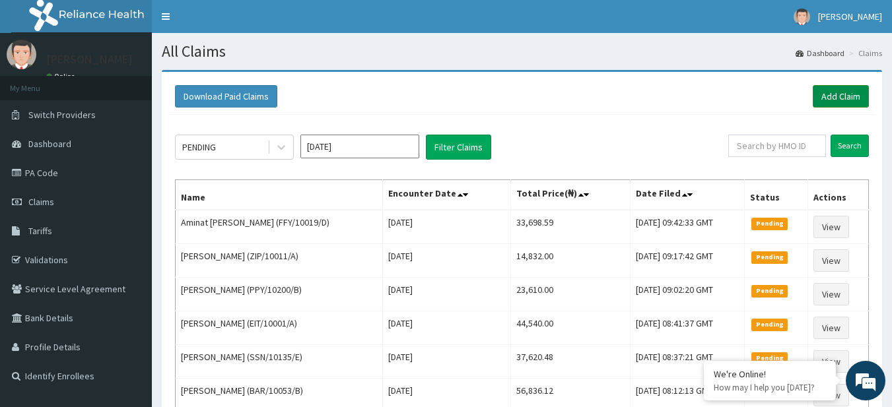
click at [858, 95] on link "Add Claim" at bounding box center [841, 96] width 56 height 22
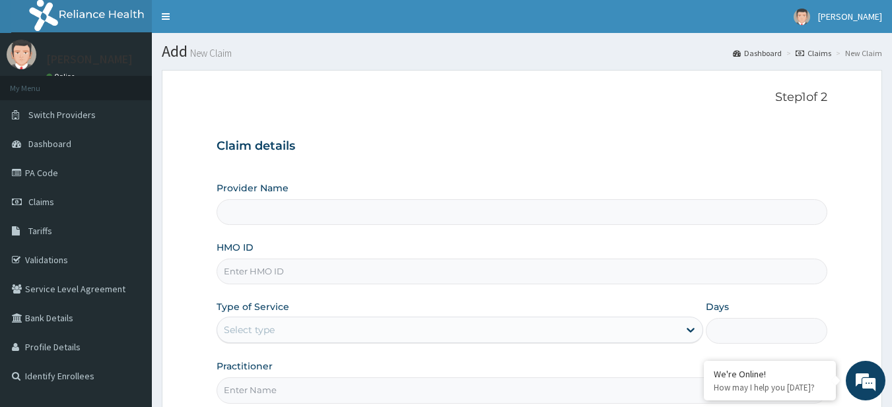
type input "R-Jolad Plus"
click at [255, 271] on input "HMO ID" at bounding box center [523, 272] width 612 height 26
paste input "RIS/10094/C"
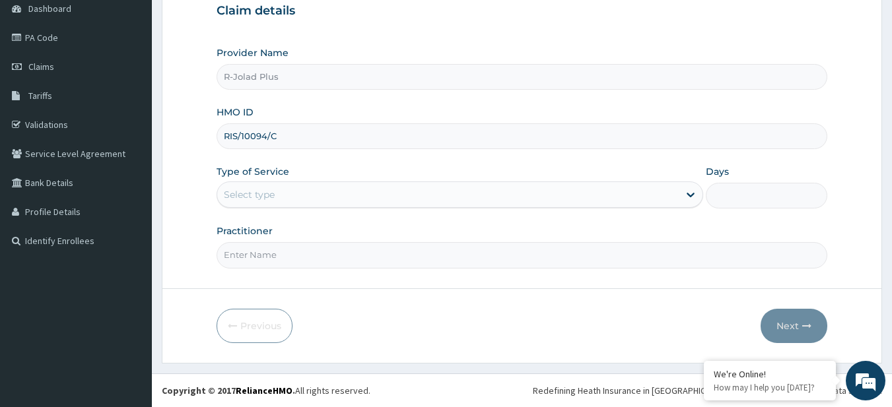
type input "RIS/10094/C"
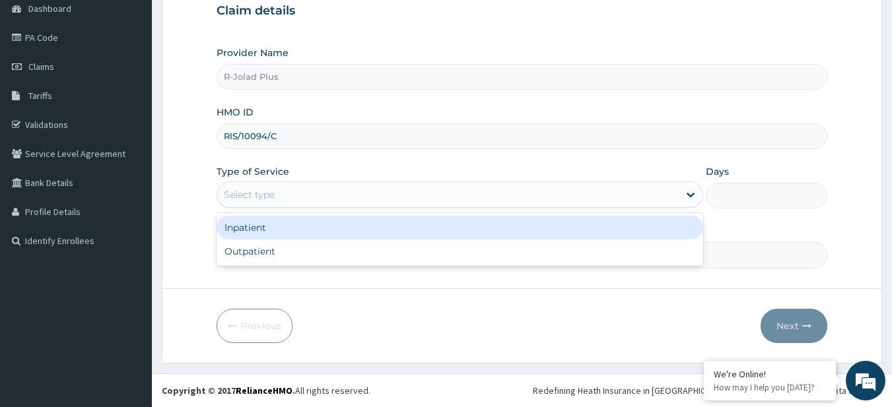
click at [316, 198] on div "Select type" at bounding box center [448, 194] width 462 height 21
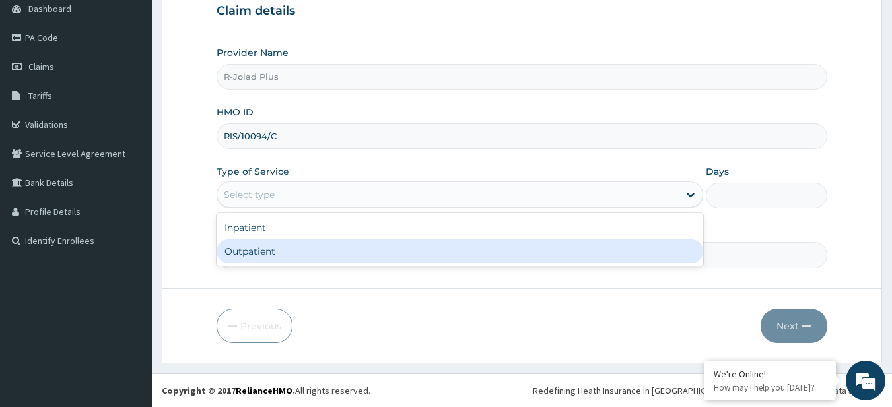
click at [322, 249] on div "Outpatient" at bounding box center [460, 252] width 487 height 24
type input "1"
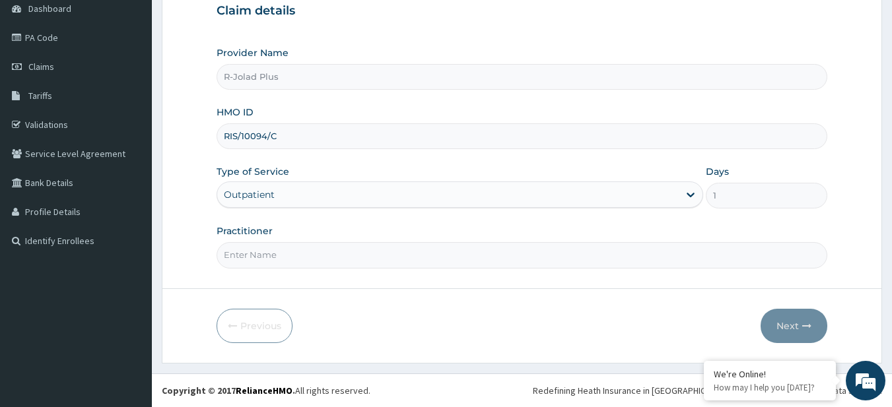
click at [330, 266] on input "Practitioner" at bounding box center [523, 255] width 612 height 26
type input "DR BUNMI"
click at [765, 315] on button "Next" at bounding box center [794, 326] width 67 height 34
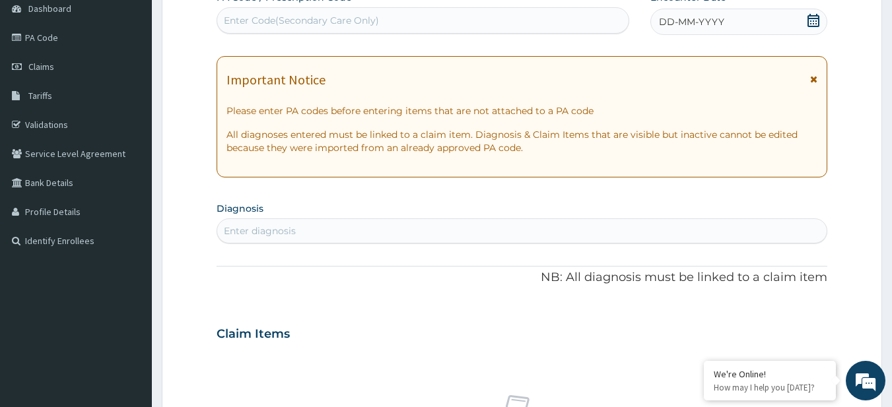
scroll to position [0, 0]
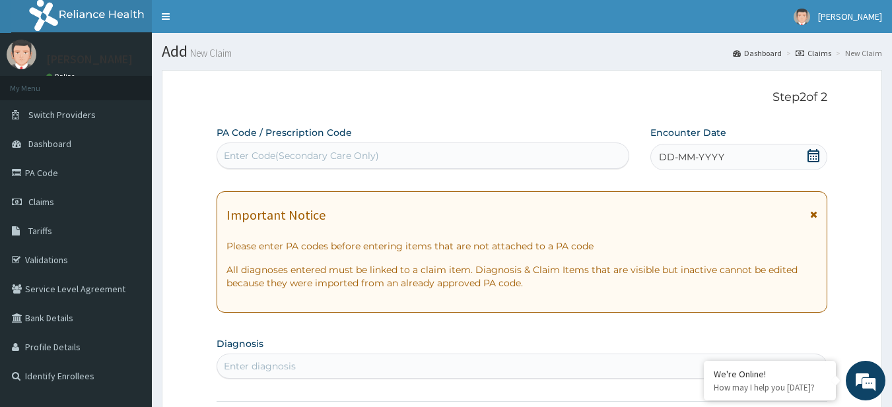
click at [301, 156] on div "Enter Code(Secondary Care Only)" at bounding box center [301, 155] width 155 height 13
paste input "PA/63F9CD PA/08EA67"
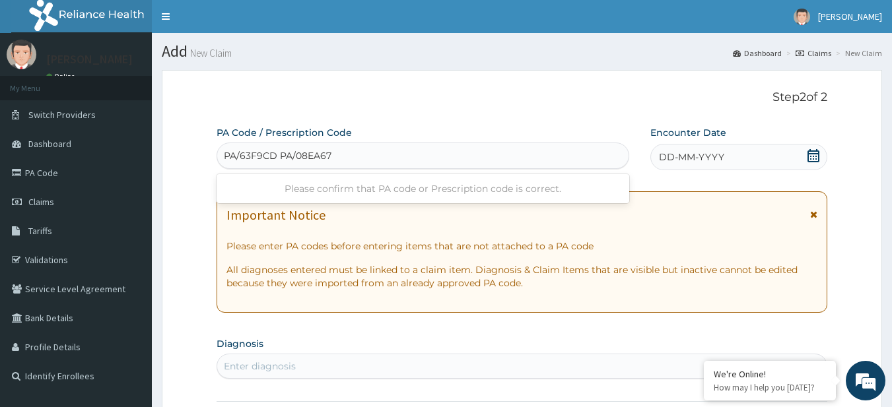
type input "PA/63F9CD"
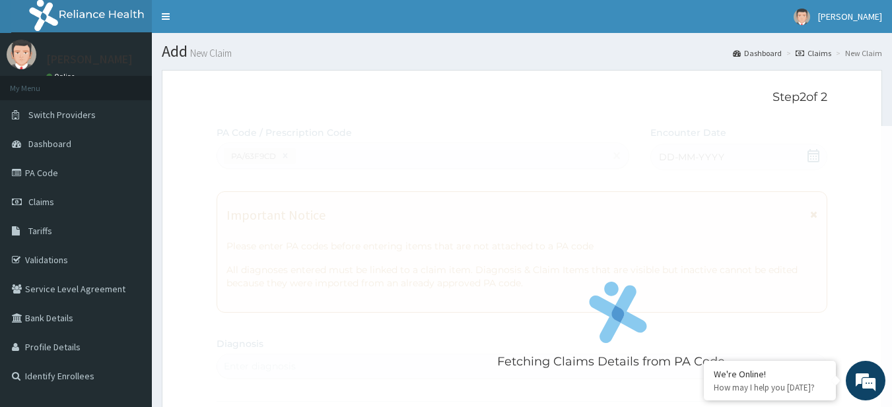
click at [412, 304] on div "Fetching Claims Details from PA Code....." at bounding box center [618, 329] width 803 height 407
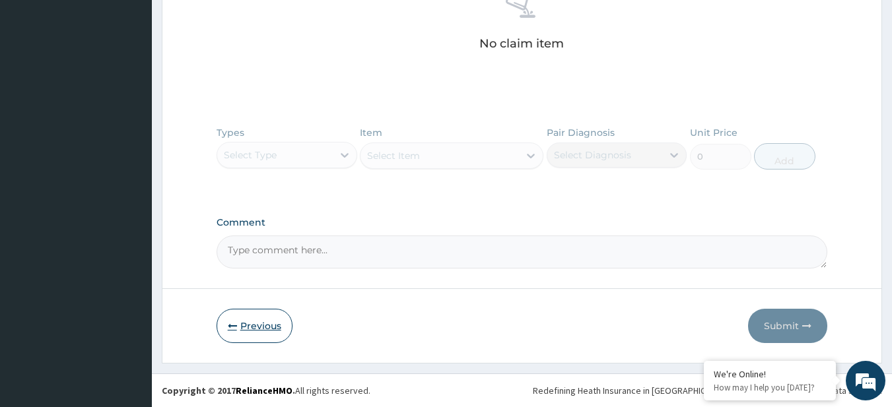
click at [255, 321] on button "Previous" at bounding box center [255, 326] width 76 height 34
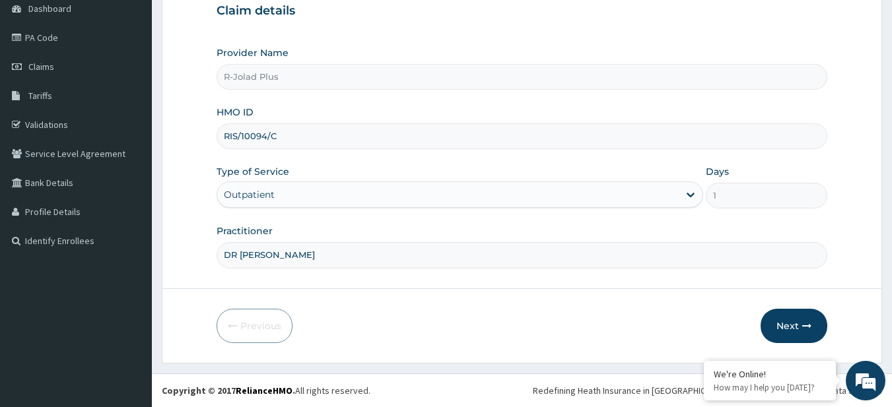
scroll to position [135, 0]
click at [258, 127] on input "RIS/10094/C" at bounding box center [523, 136] width 612 height 26
paste input "CWM/10005/D"
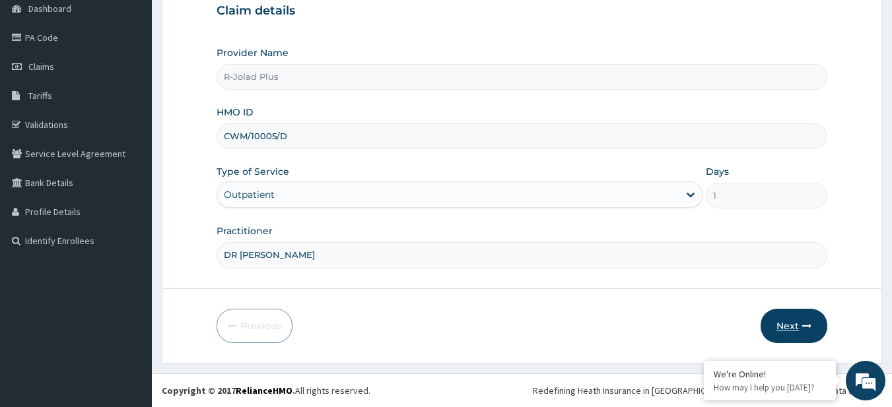
type input "CWM/10005/D"
click at [800, 328] on button "Next" at bounding box center [794, 326] width 67 height 34
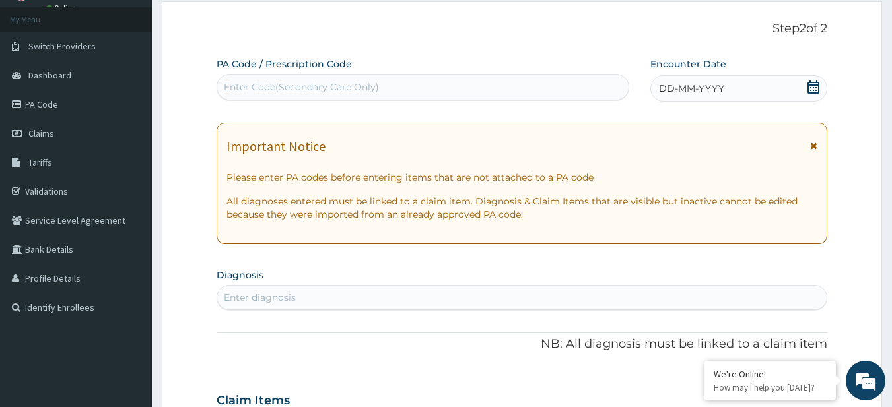
scroll to position [0, 0]
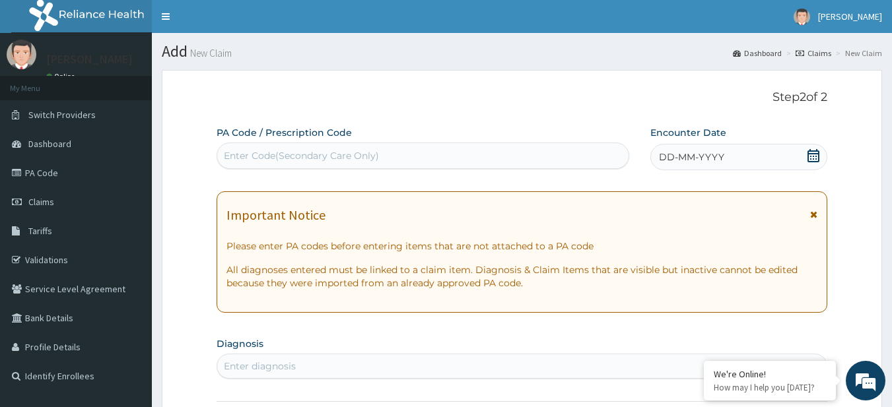
click at [269, 145] on div "Enter Code(Secondary Care Only)" at bounding box center [423, 156] width 413 height 26
paste input "PA/0C97D5"
type input "PA/0C97D5"
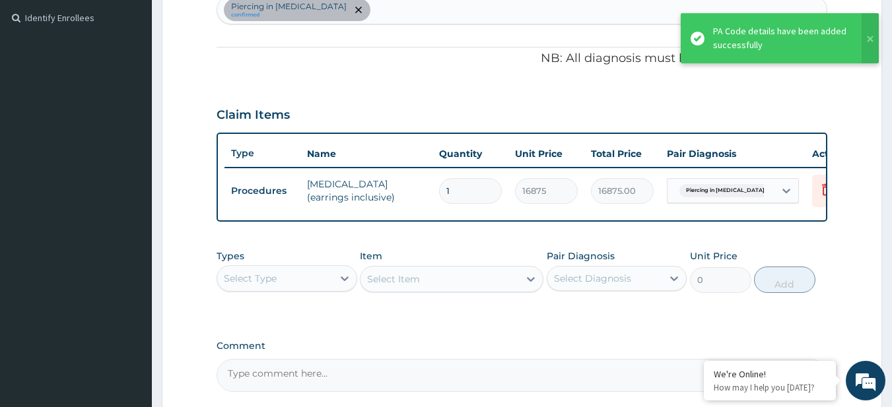
scroll to position [492, 0]
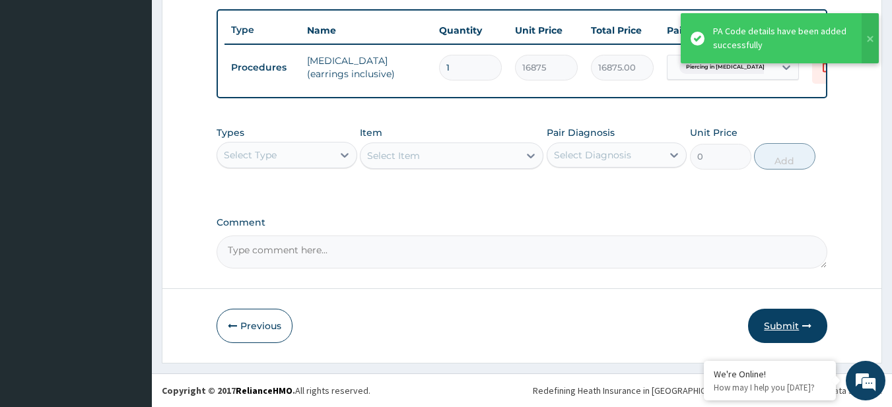
click at [804, 326] on icon "button" at bounding box center [806, 326] width 9 height 9
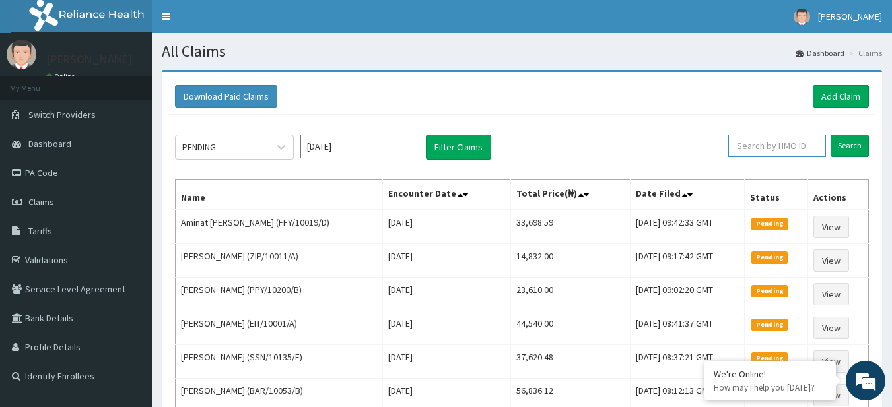
click at [775, 149] on input "text" at bounding box center [777, 146] width 98 height 22
paste input "PA/63F9CD"
type input "PA/63F9CD"
click at [858, 143] on input "Search" at bounding box center [850, 146] width 38 height 22
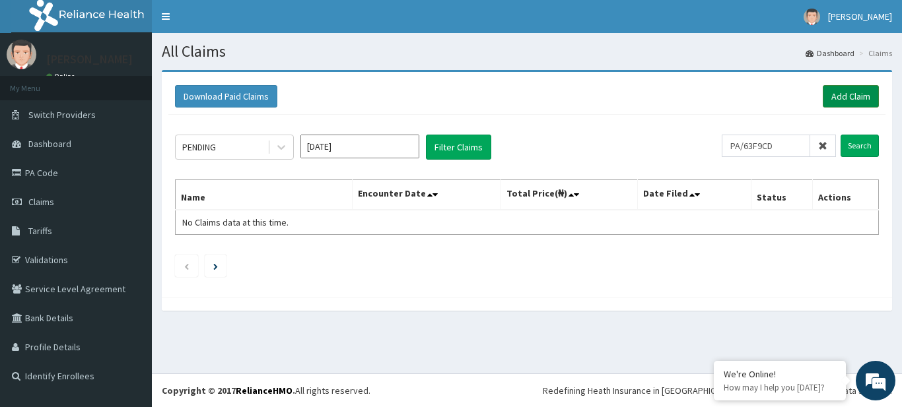
click at [843, 89] on link "Add Claim" at bounding box center [851, 96] width 56 height 22
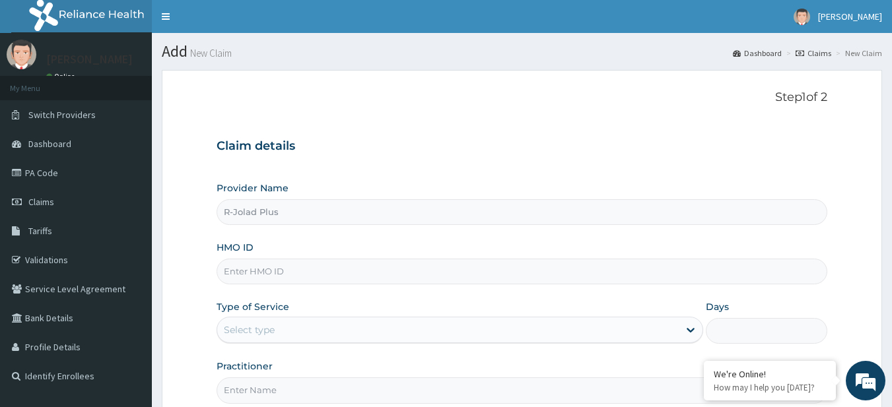
click at [316, 269] on input "HMO ID" at bounding box center [523, 272] width 612 height 26
paste input "TKW/10004/A"
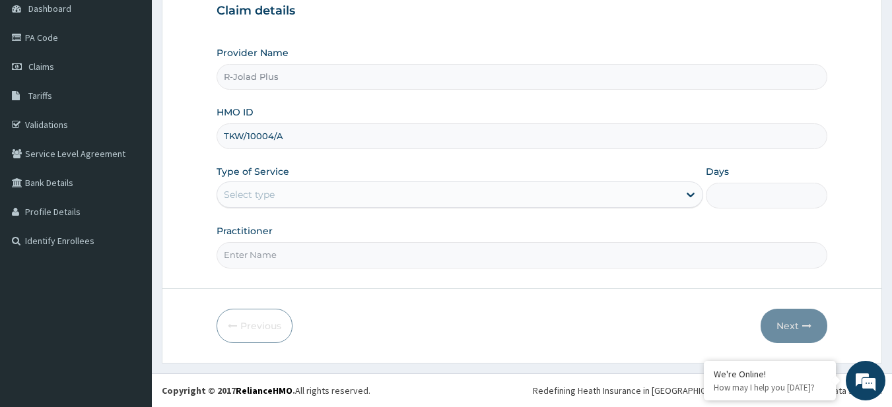
type input "TKW/10004/A"
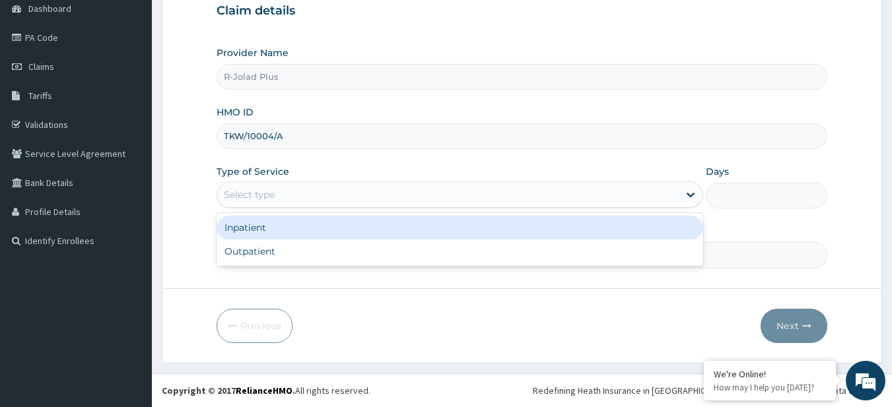
click at [277, 205] on div "Select type" at bounding box center [448, 194] width 462 height 21
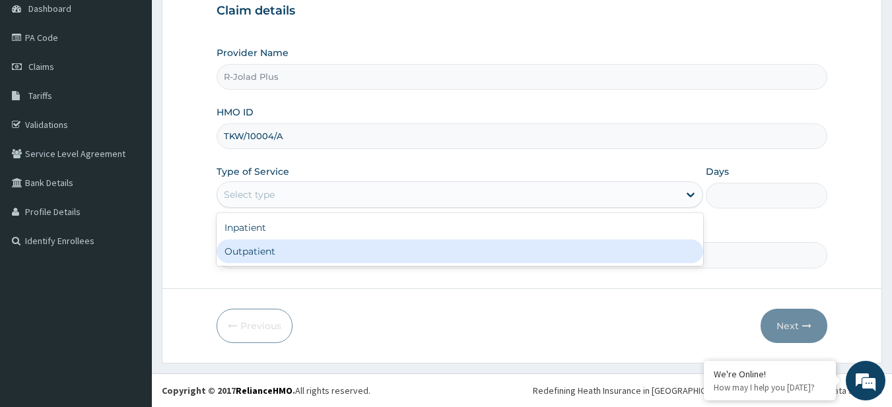
click at [279, 253] on div "Outpatient" at bounding box center [460, 252] width 487 height 24
type input "1"
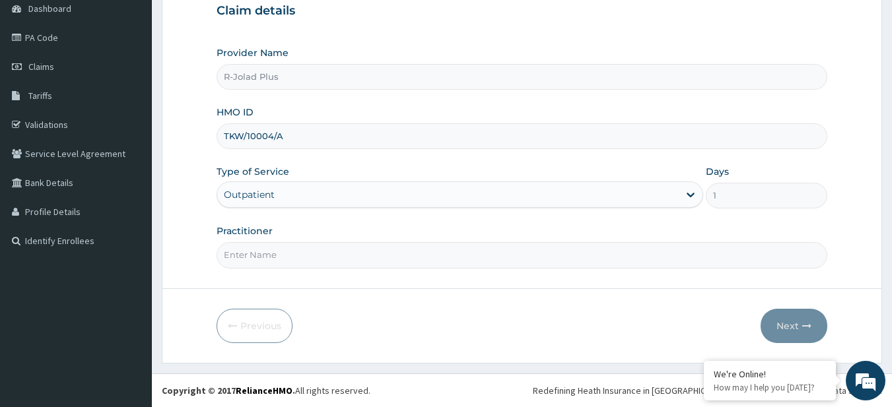
click at [280, 251] on input "Practitioner" at bounding box center [523, 255] width 612 height 26
click at [280, 251] on input "D" at bounding box center [523, 255] width 612 height 26
type input "DR AFOLABI"
click at [794, 332] on button "Next" at bounding box center [794, 326] width 67 height 34
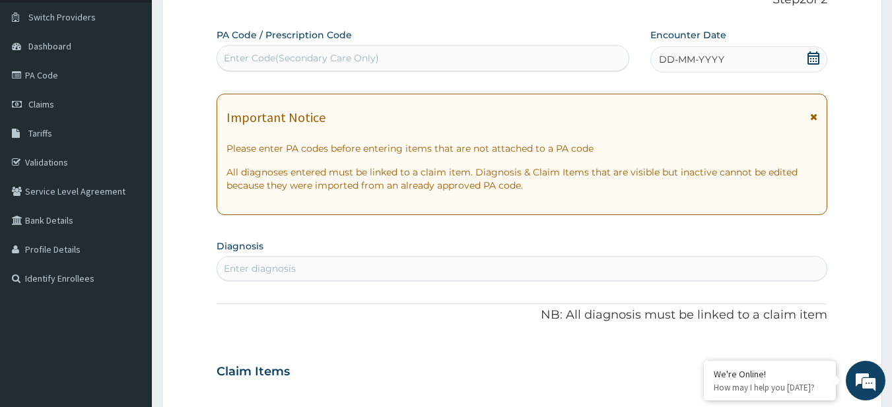
scroll to position [97, 0]
